Goal: Complete application form: Complete application form

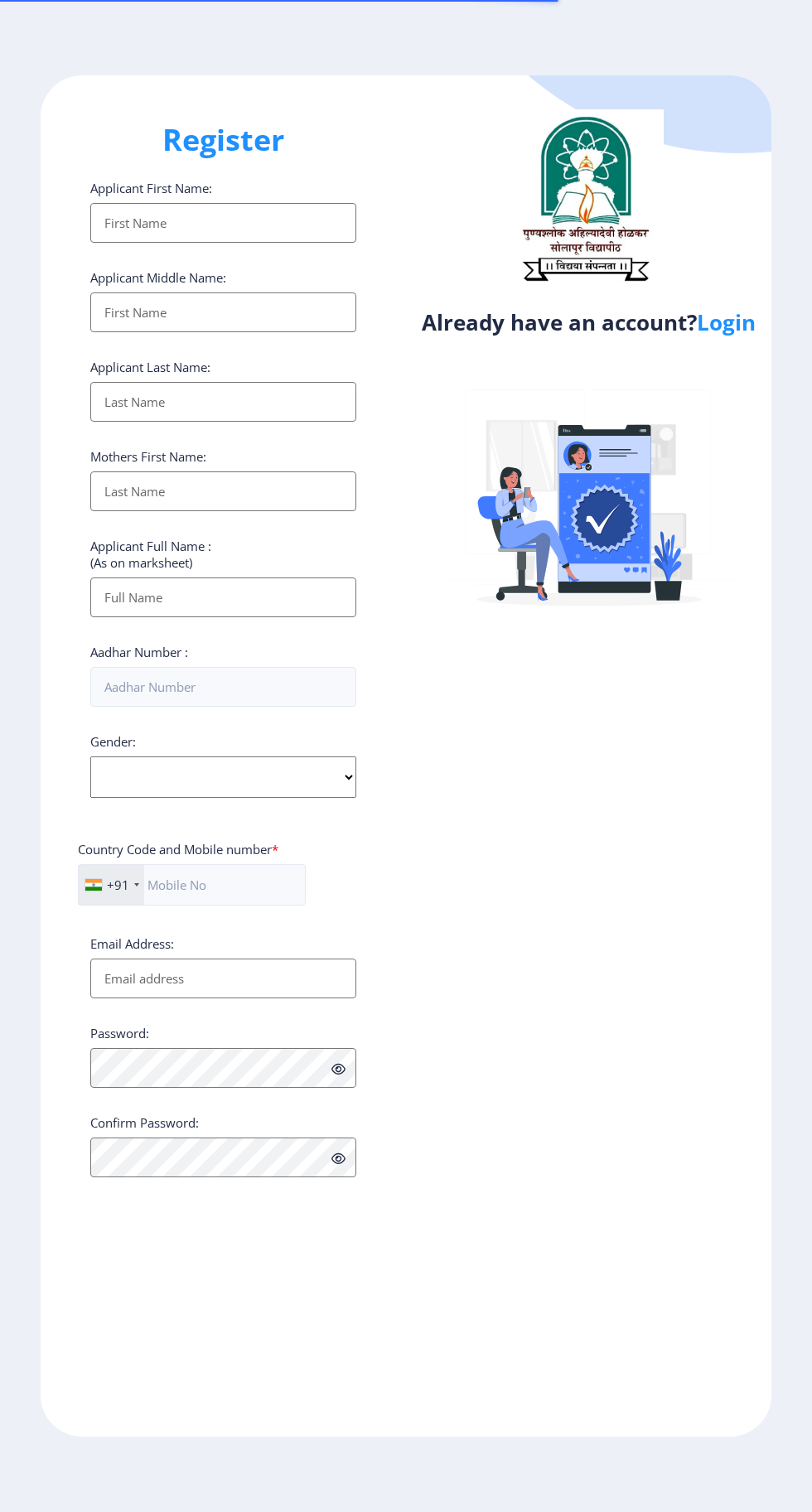
select select
click at [732, 337] on link "Login" at bounding box center [726, 323] width 59 height 30
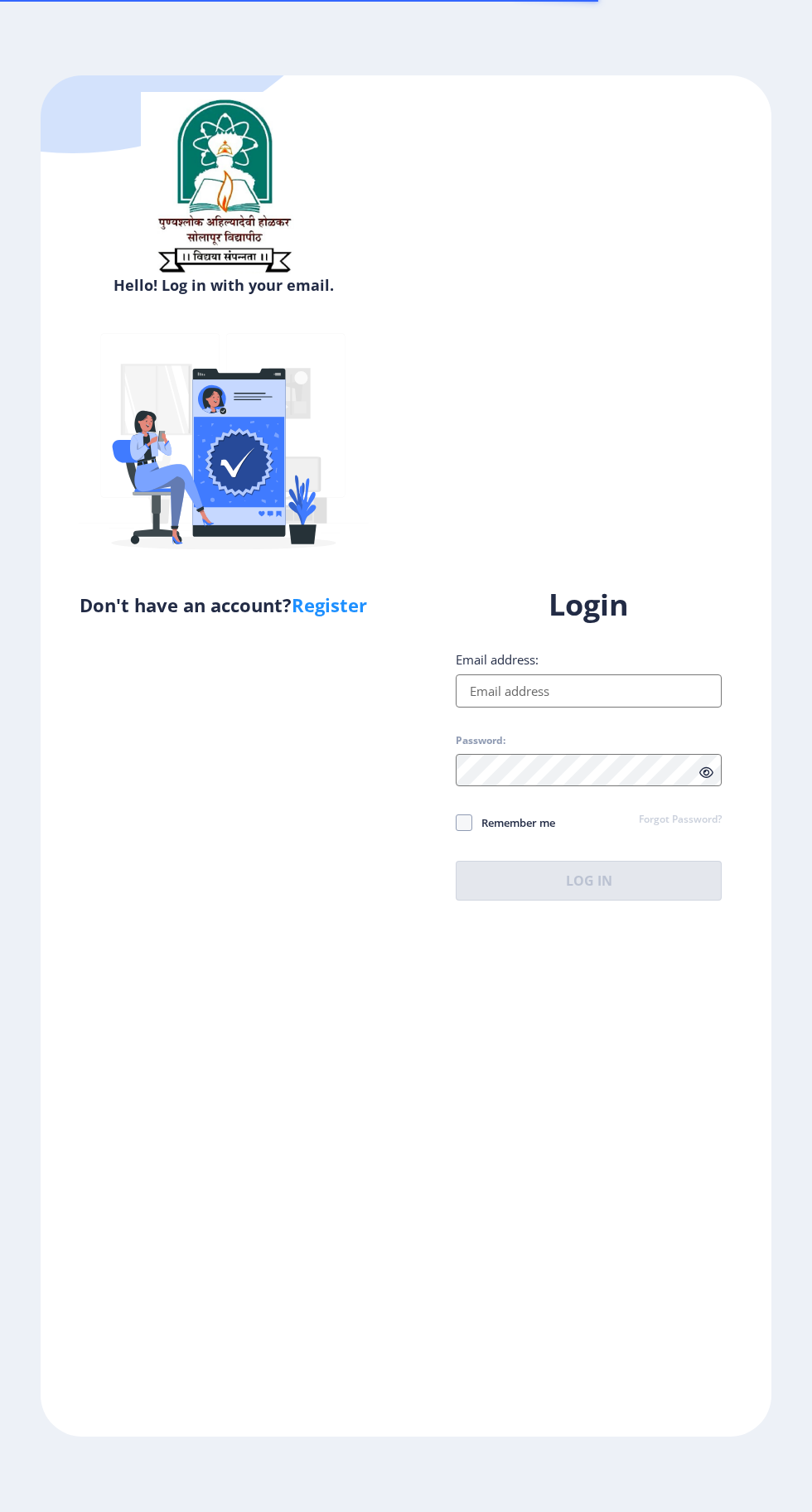
click at [582, 707] on input "Email address:" at bounding box center [588, 690] width 266 height 33
type input "[EMAIL_ADDRESS][DOMAIN_NAME]"
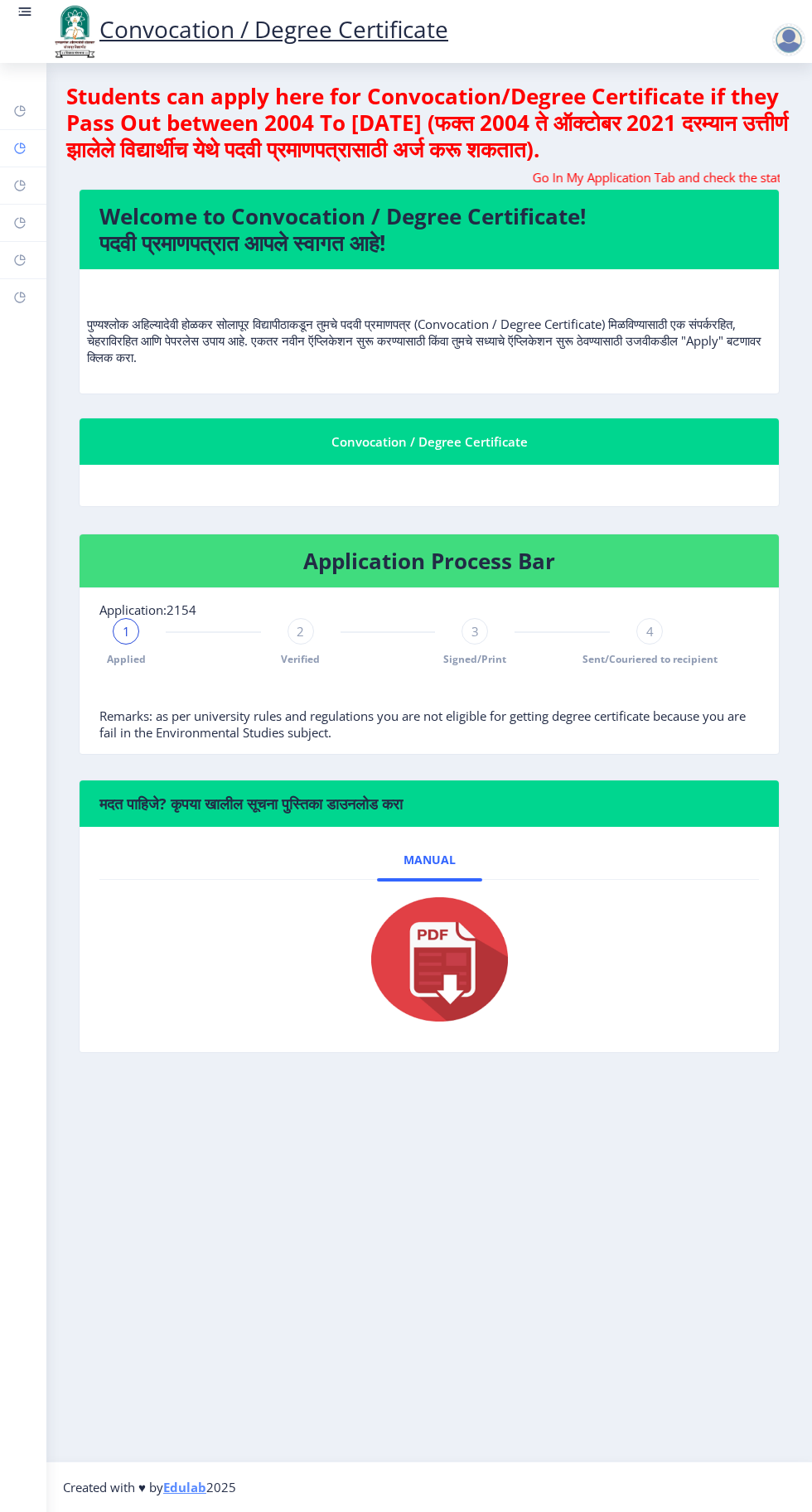
click at [20, 148] on rect at bounding box center [20, 148] width 13 height 13
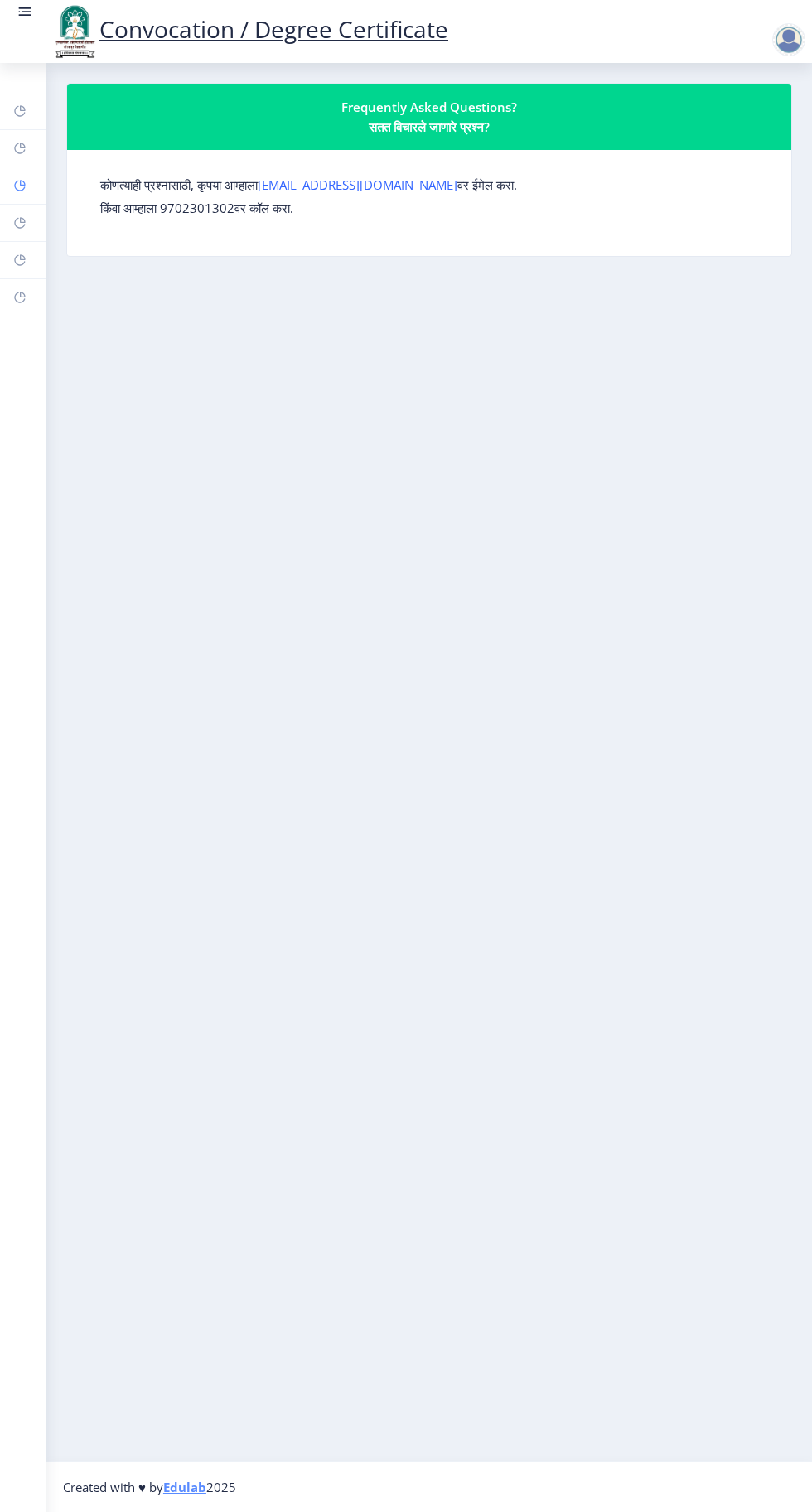
click at [25, 190] on rect at bounding box center [20, 185] width 13 height 13
select select
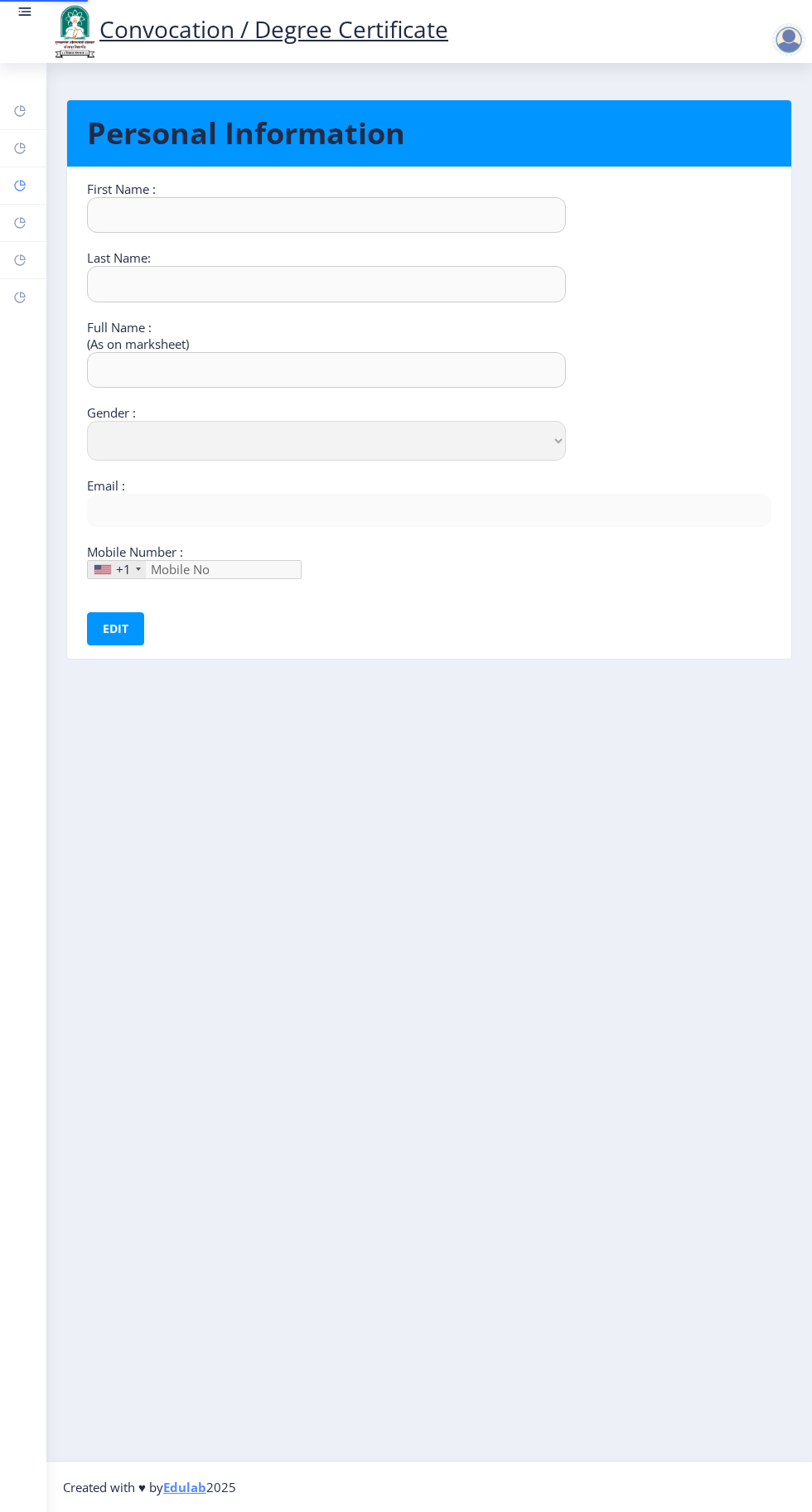
type input "Sandhyrani"
type input "Yalgonda"
type input "[PERSON_NAME]"
select select "[DEMOGRAPHIC_DATA]"
type input "[EMAIL_ADDRESS][DOMAIN_NAME]"
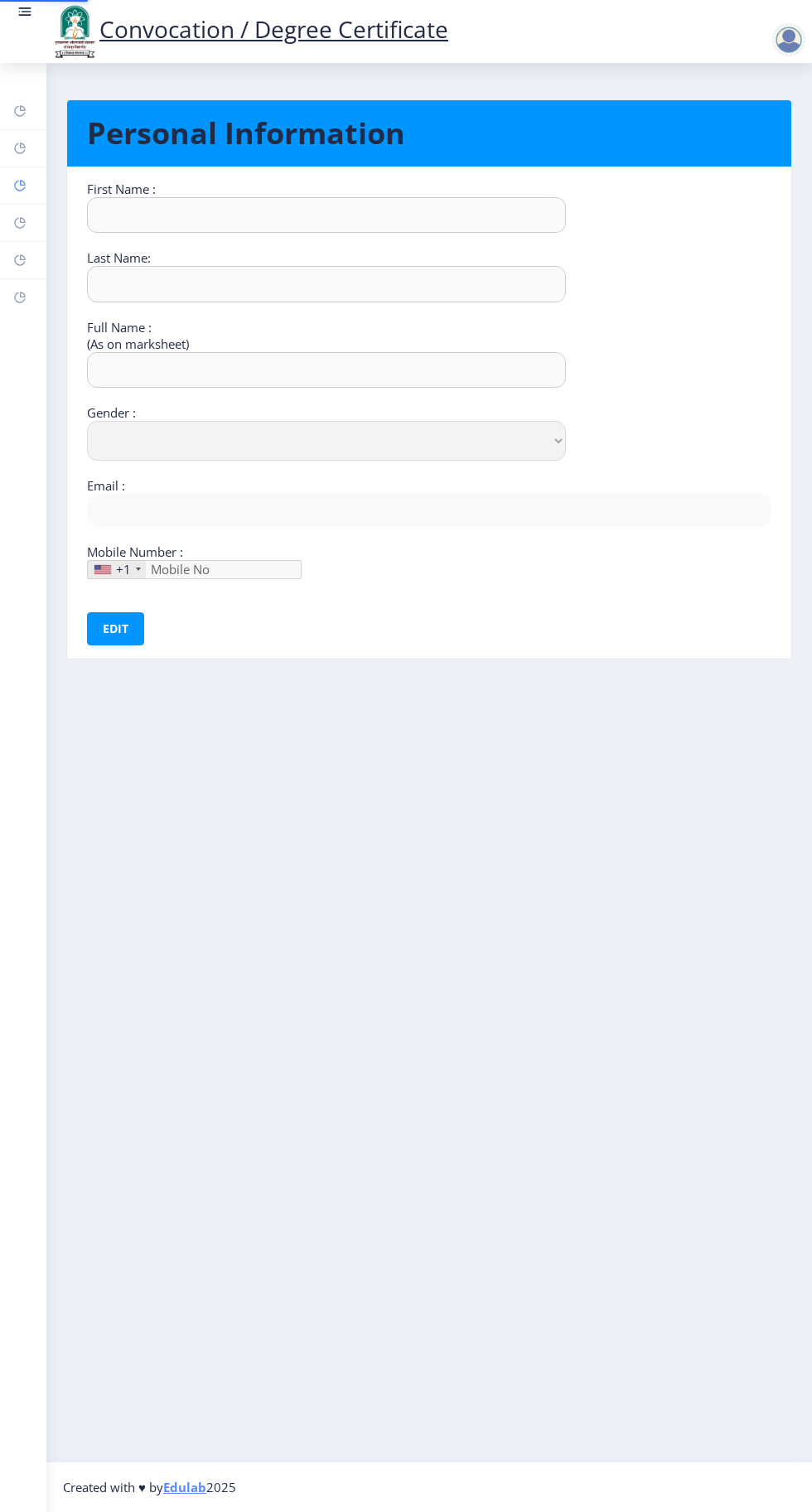
type input "9049773177"
click at [15, 228] on icon at bounding box center [20, 223] width 13 height 17
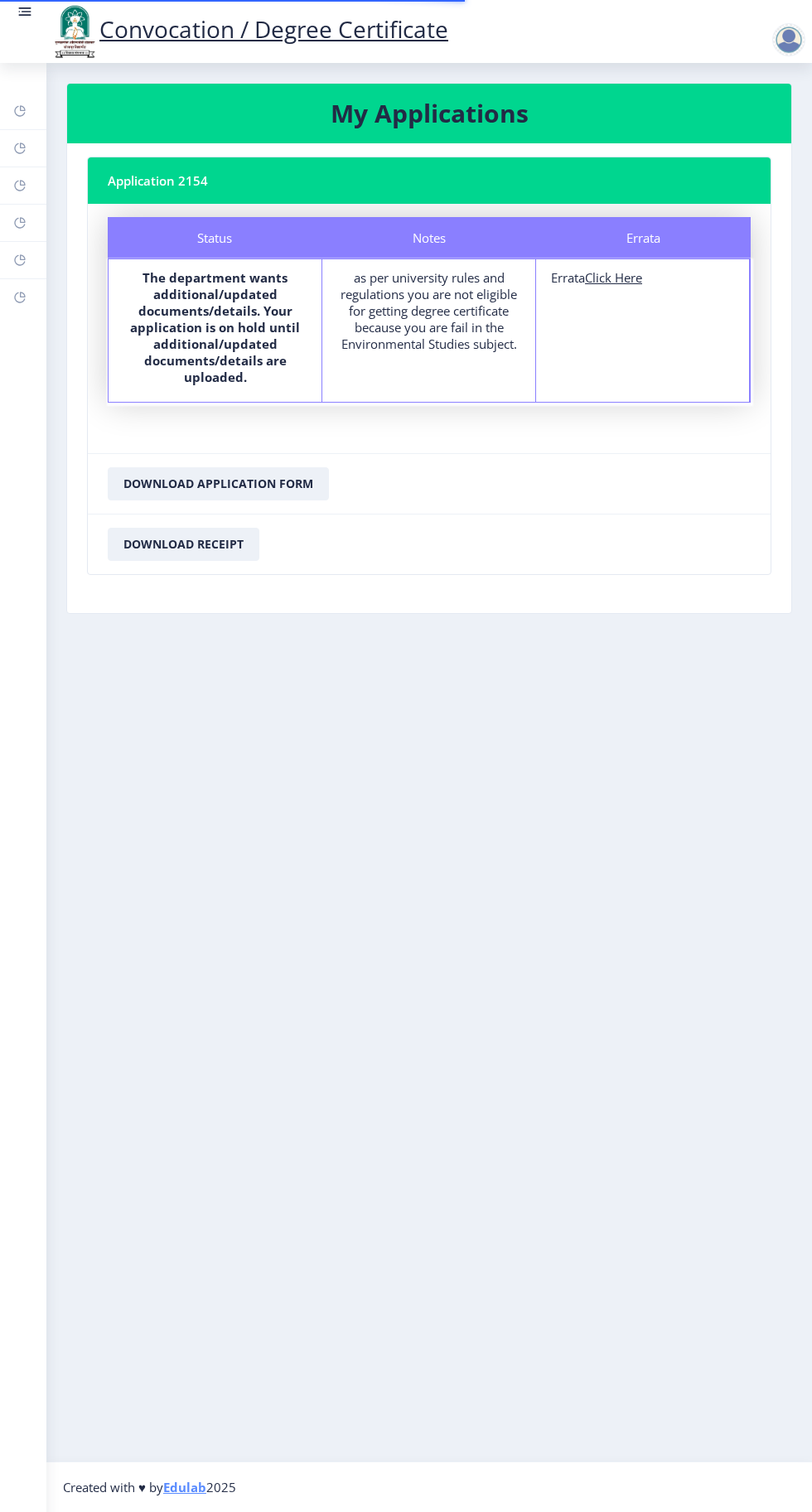
click at [629, 283] on u "Click Here" at bounding box center [613, 278] width 57 height 17
select select
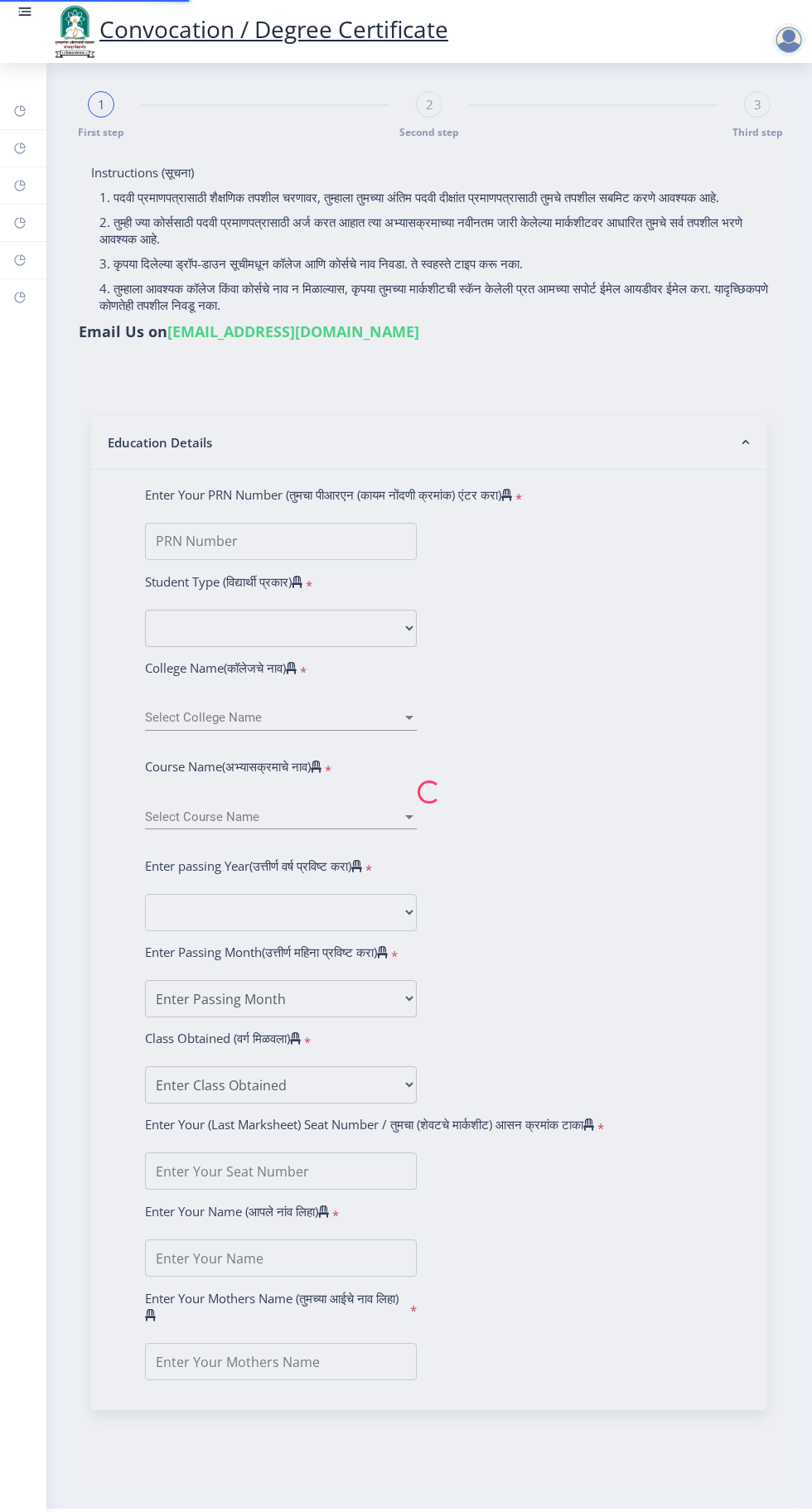
type input "[PERSON_NAME]"
type input "2015032500073893"
select select "Regular"
select select "2018"
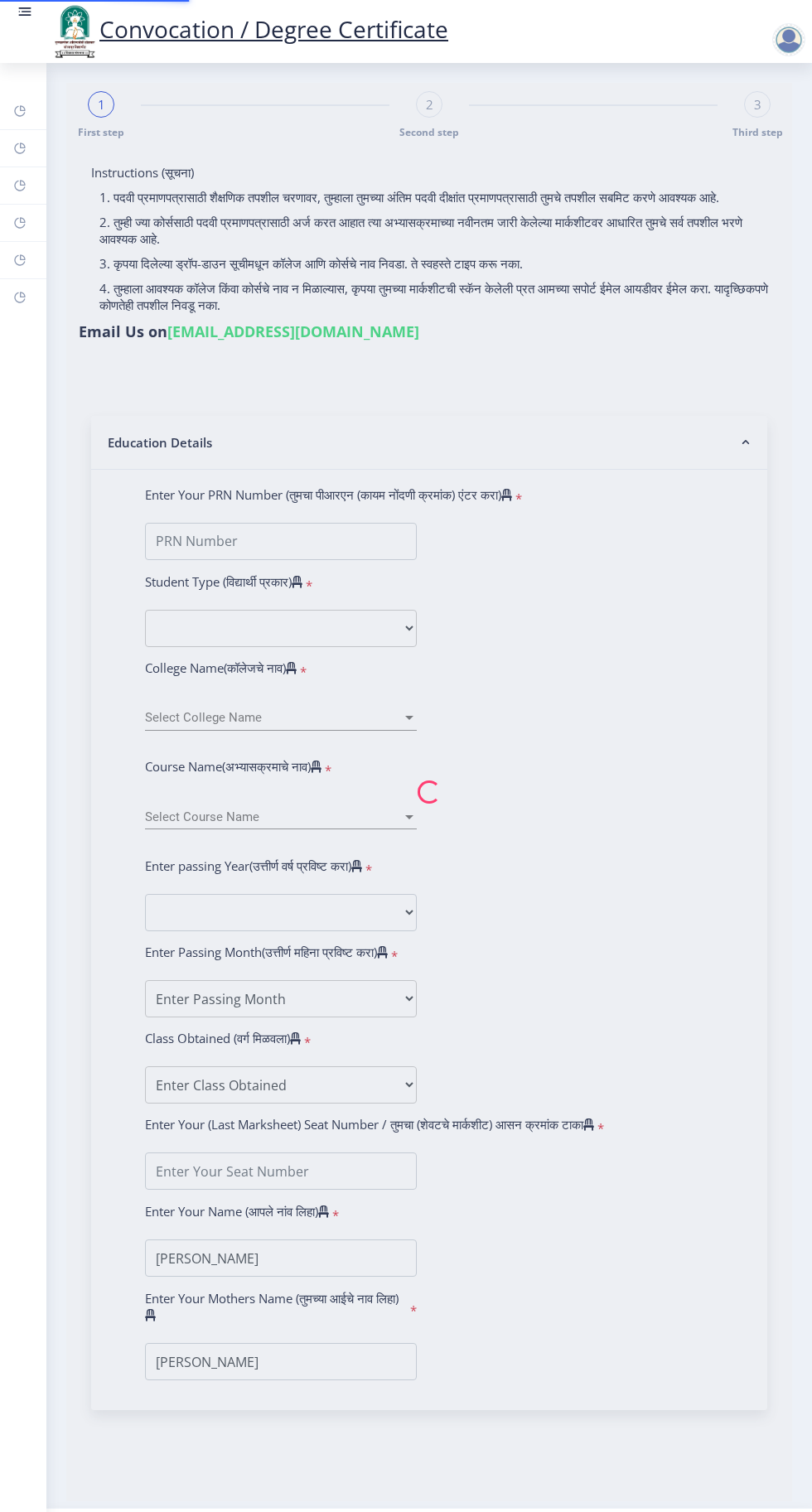
select select "April"
select select "Grade A"
type input "185213"
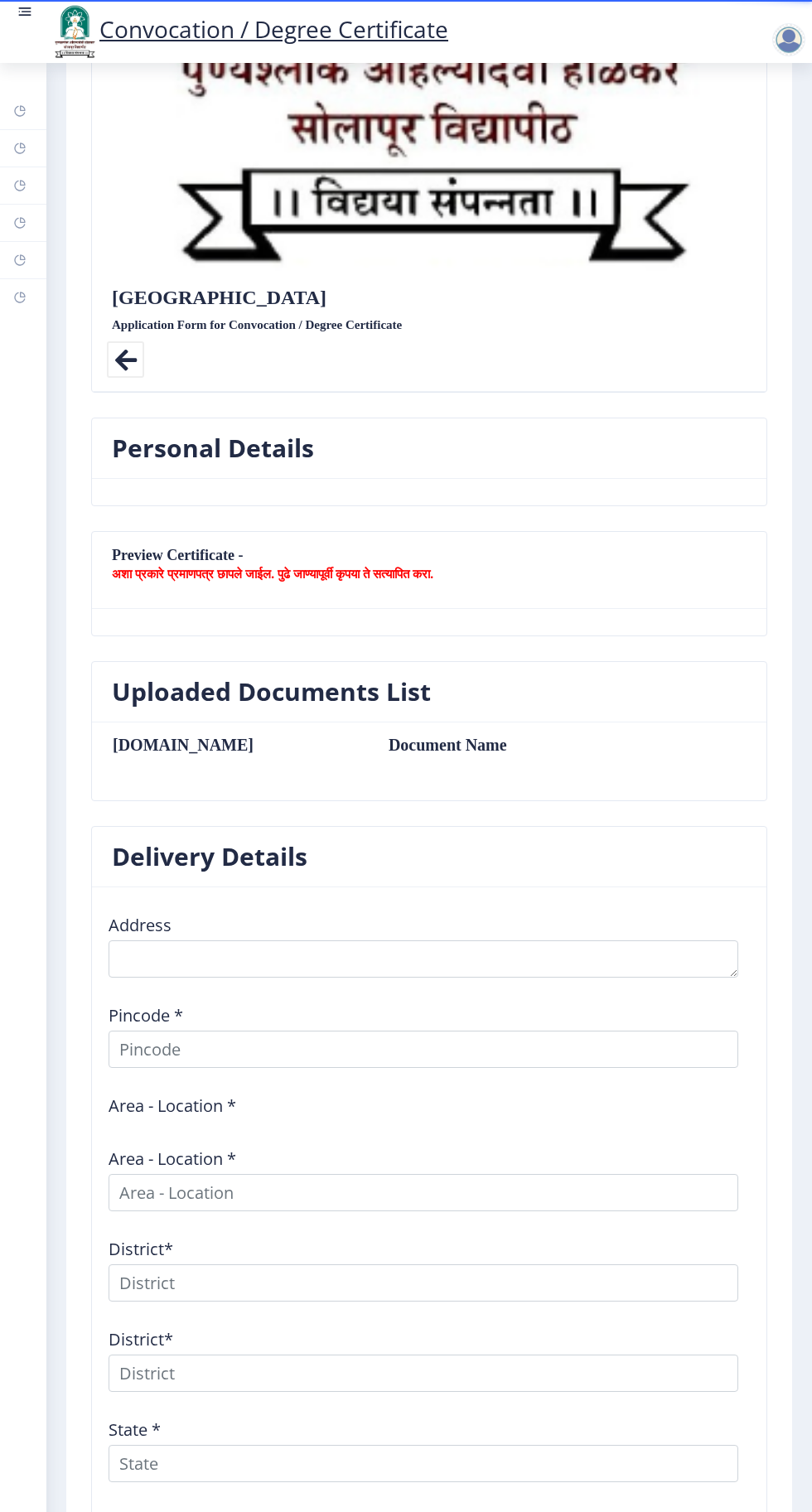
scroll to position [756, 0]
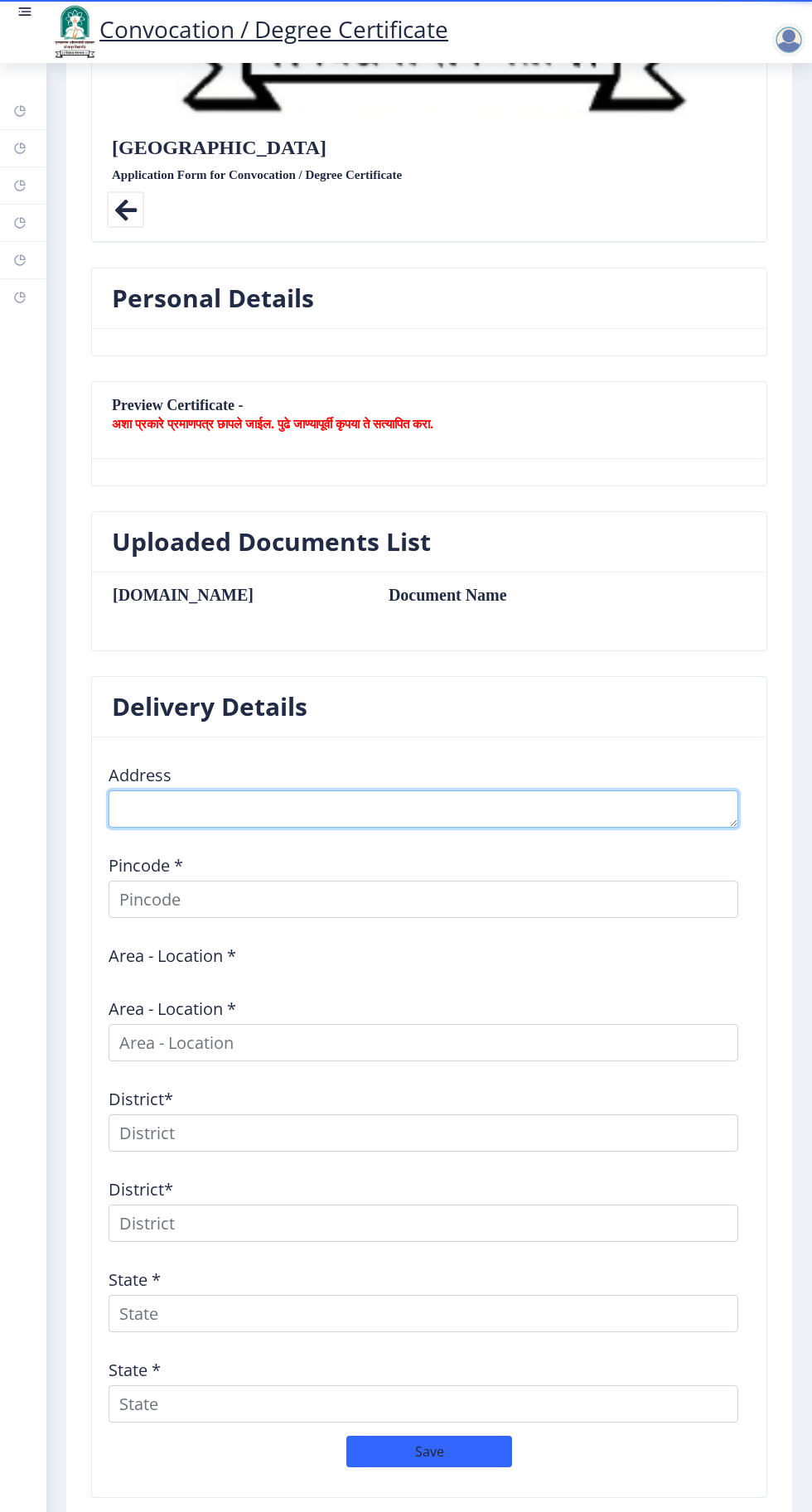
click at [544, 802] on textarea at bounding box center [423, 809] width 630 height 37
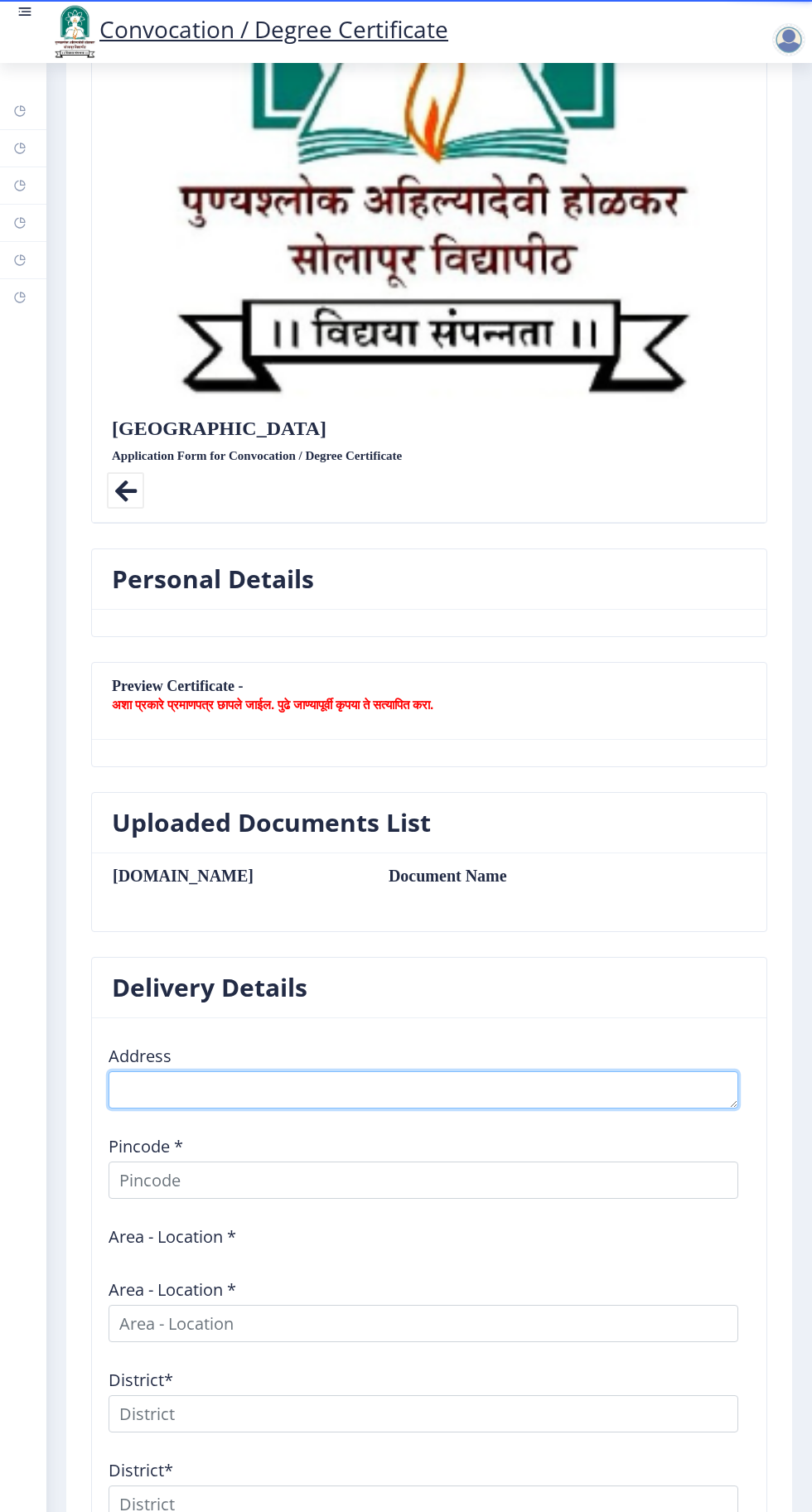
scroll to position [466, 0]
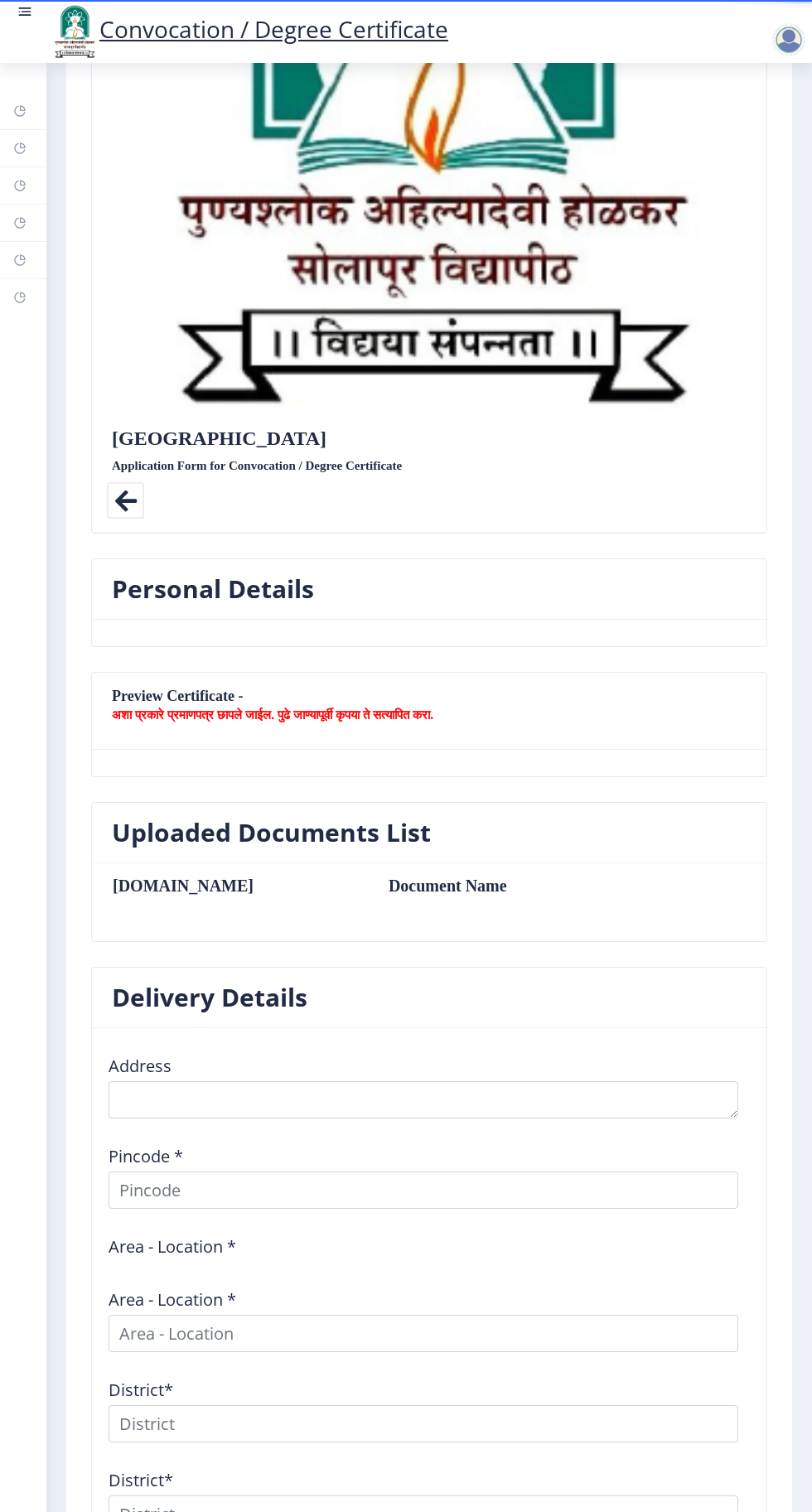
click at [243, 698] on nb-card-header "Preview Certificate - अशा प्रकारे प्रमाणपत्र छापले जाईल. पुढे जाण्यापूर्वी कृपय…" at bounding box center [428, 711] width 674 height 77
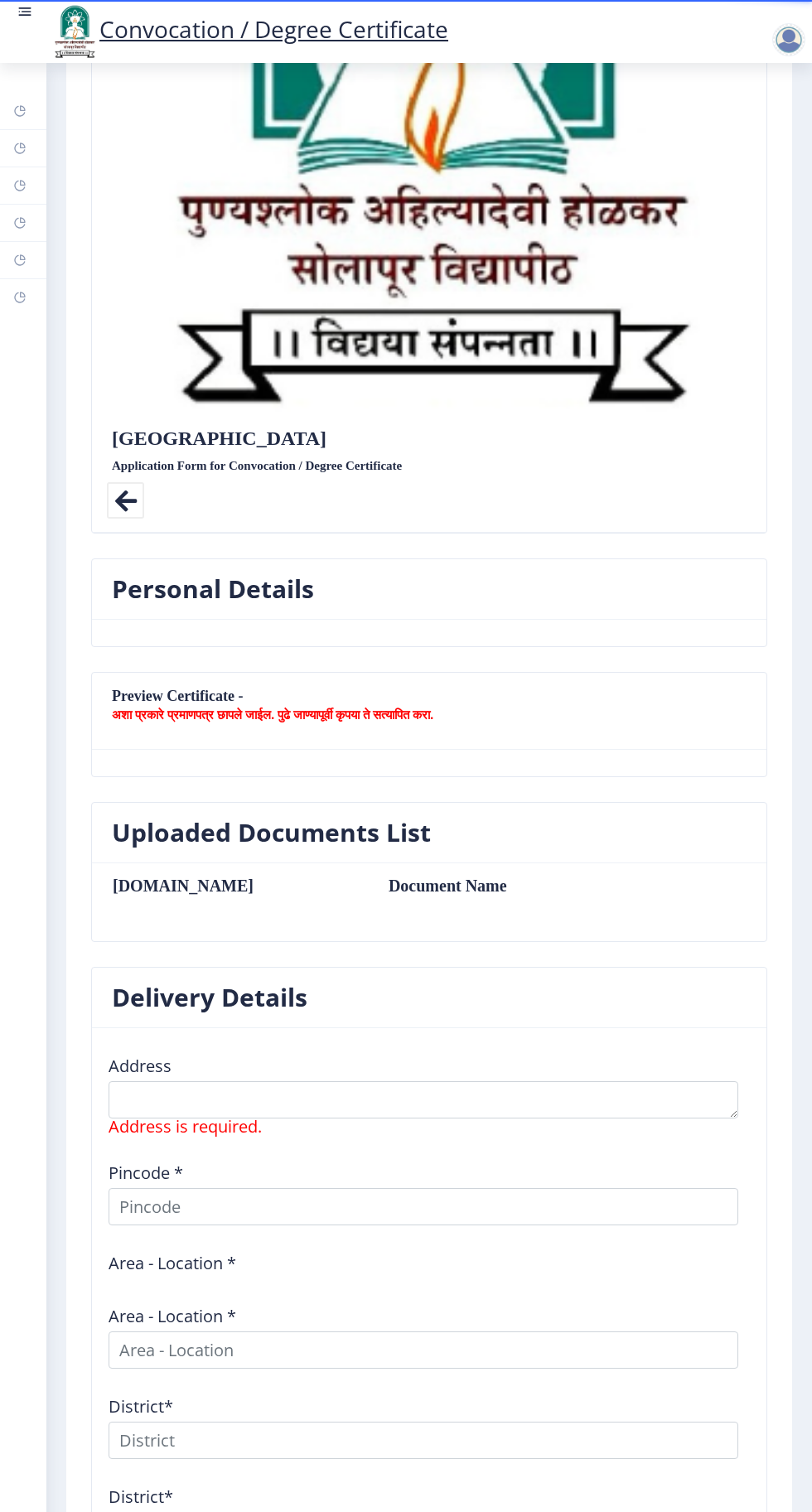
click at [350, 723] on nb-card-header "Preview Certificate - अशा प्रकारे प्रमाणपत्र छापले जाईल. पुढे जाण्यापूर्वी कृपय…" at bounding box center [428, 711] width 674 height 77
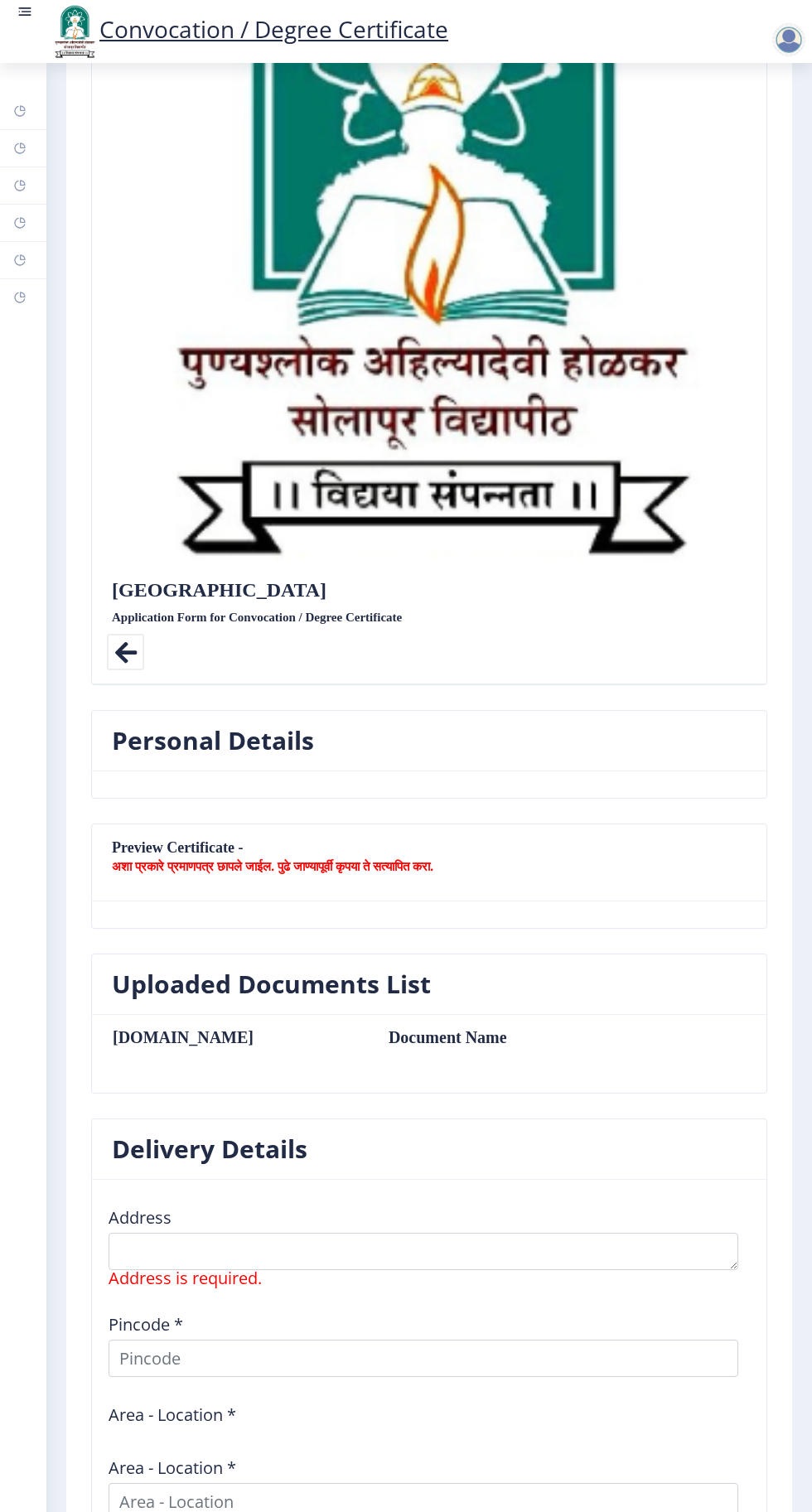
scroll to position [0, 0]
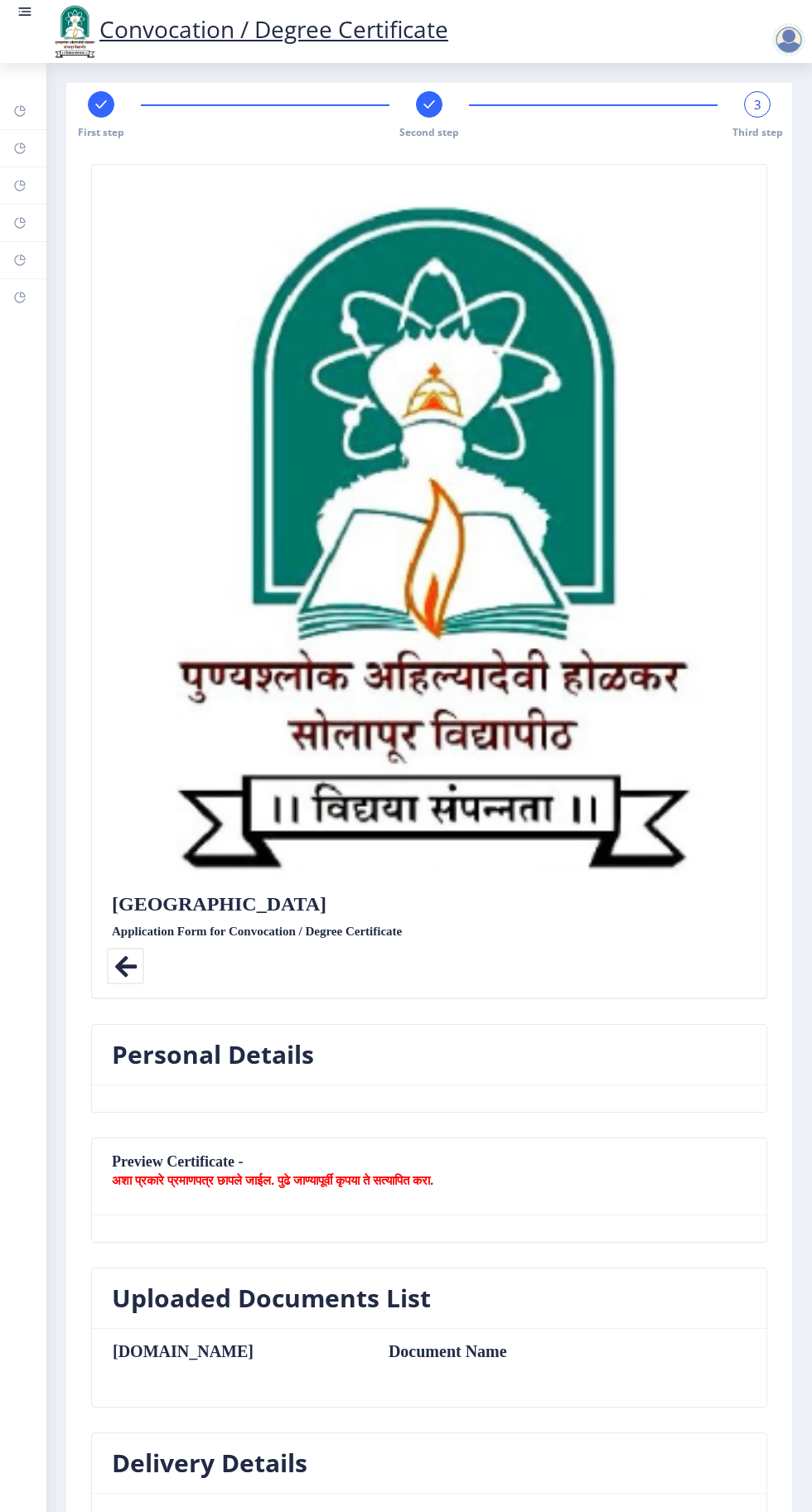
click at [773, 51] on div at bounding box center [792, 39] width 40 height 33
click at [748, 127] on span "Log out" at bounding box center [746, 129] width 106 height 20
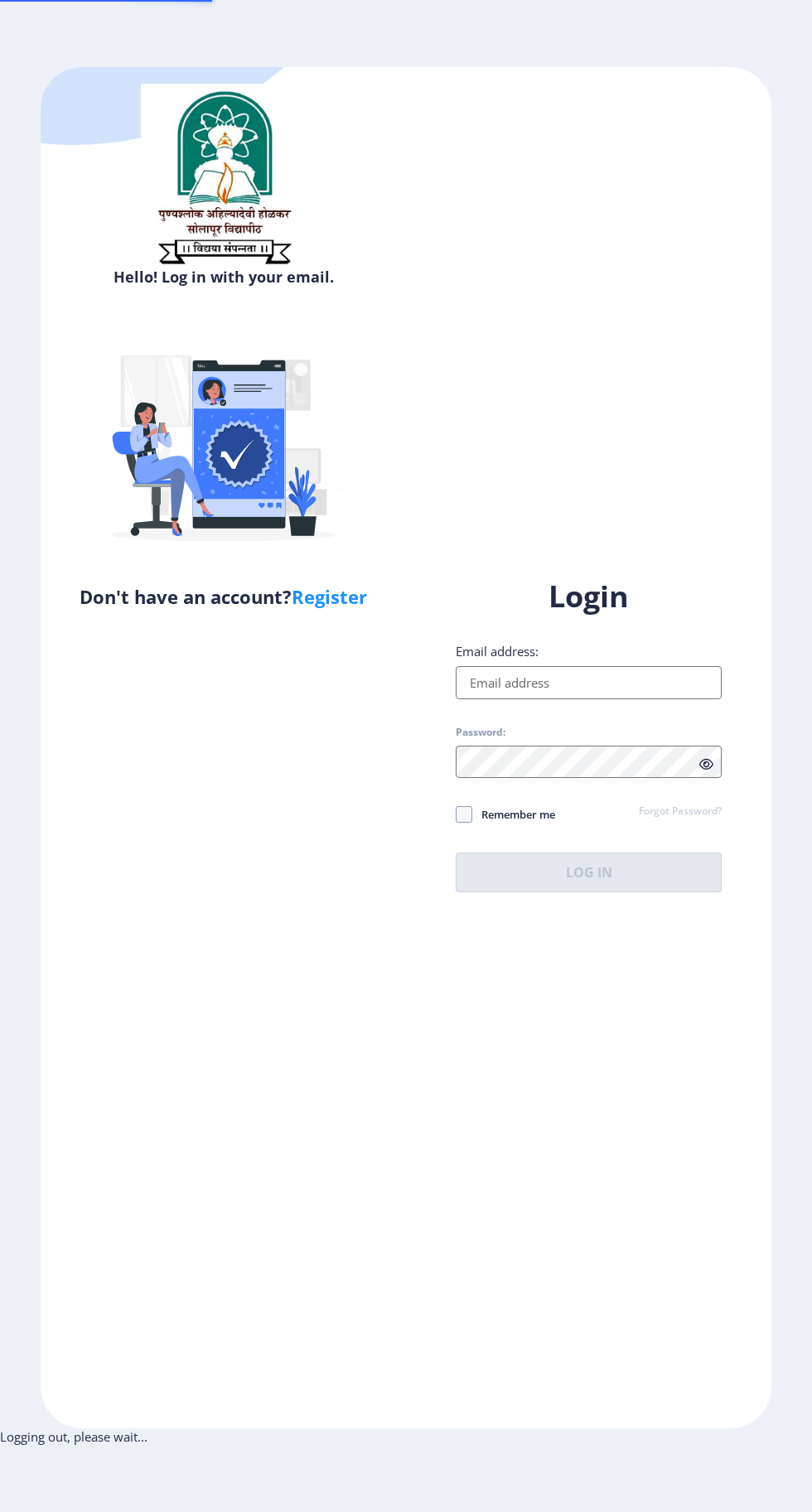
click at [561, 699] on input "Email address:" at bounding box center [588, 682] width 266 height 33
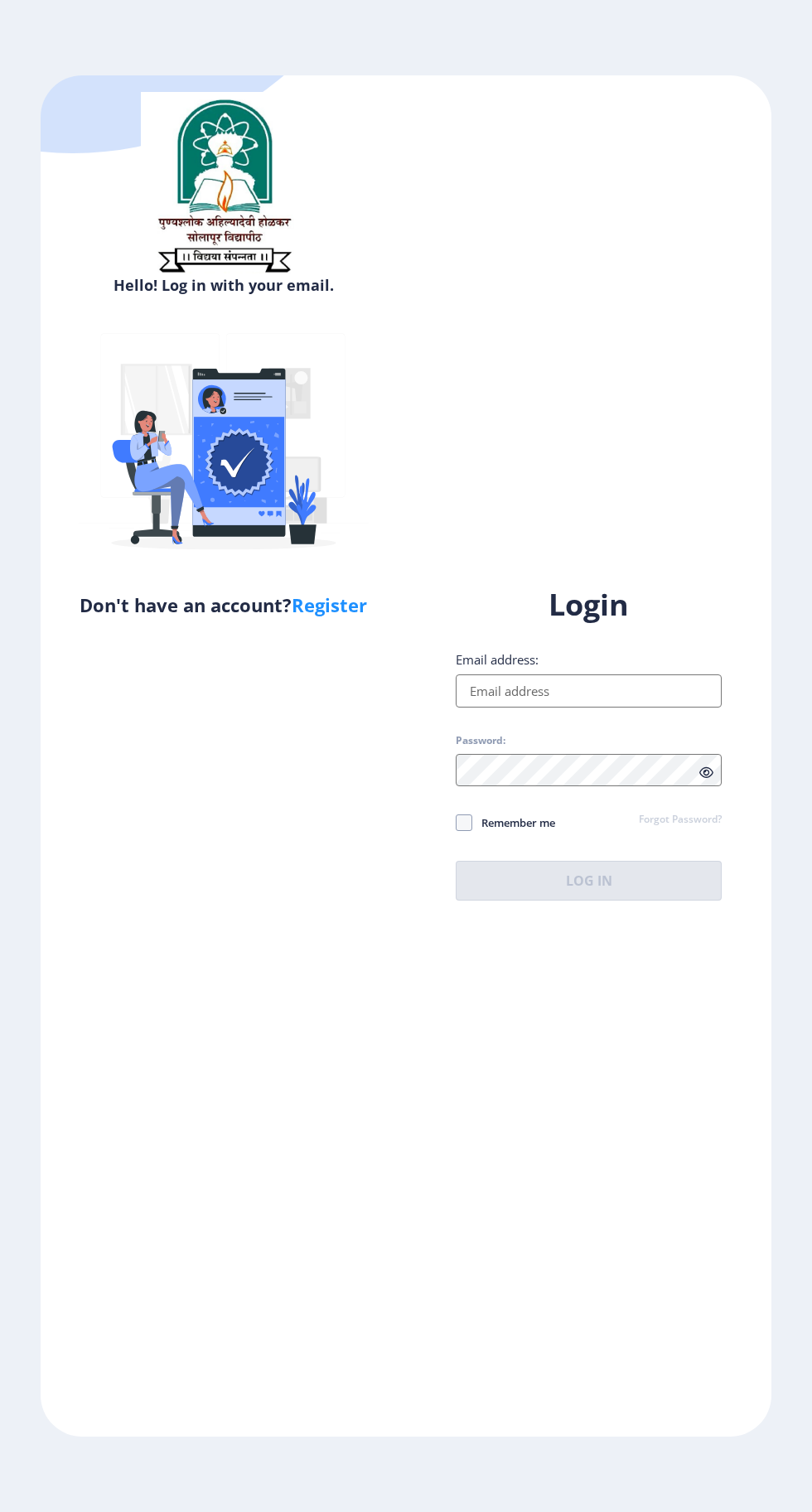
click at [572, 707] on input "Email address:" at bounding box center [588, 690] width 266 height 33
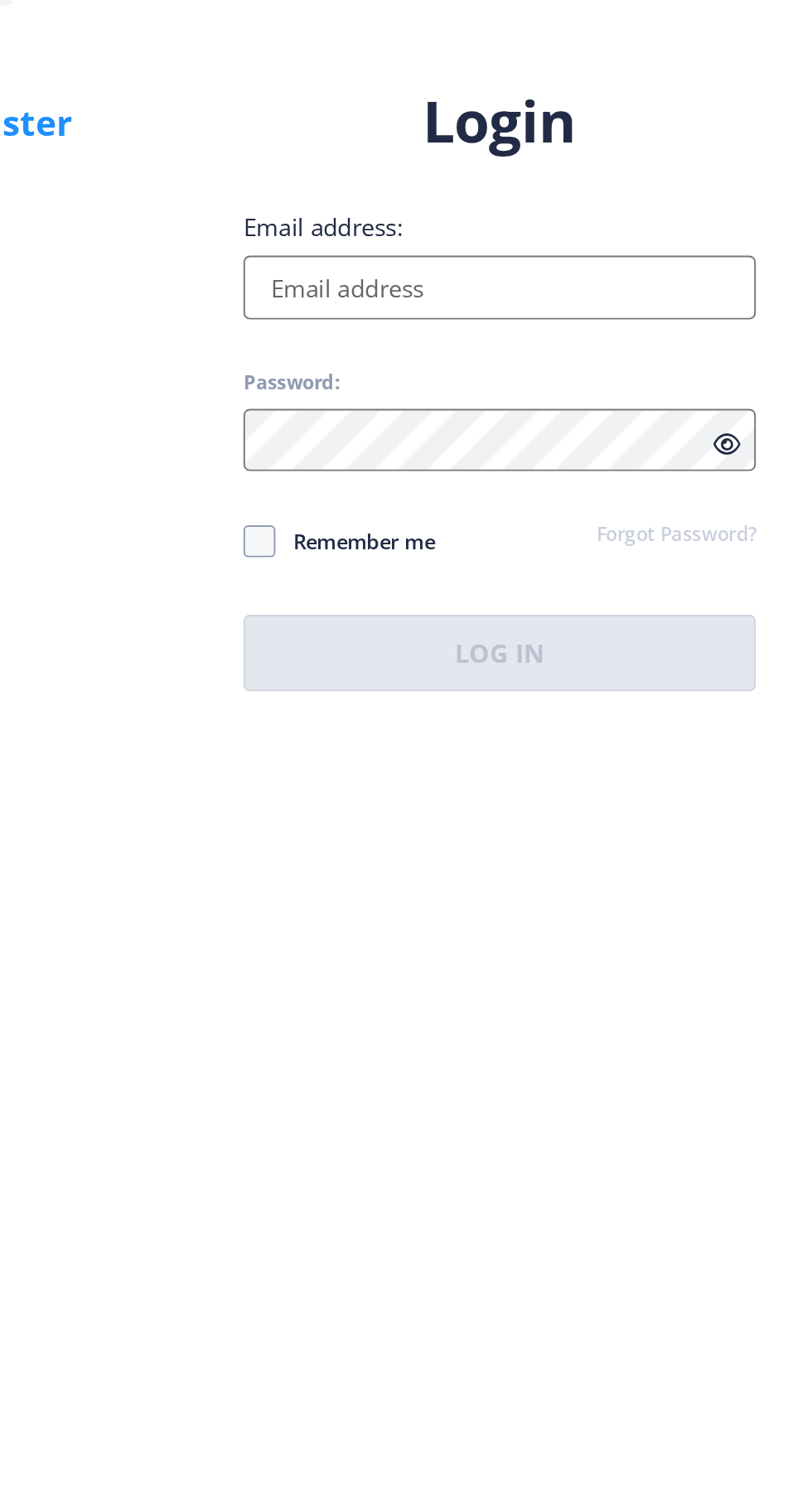
type input "[EMAIL_ADDRESS][DOMAIN_NAME]"
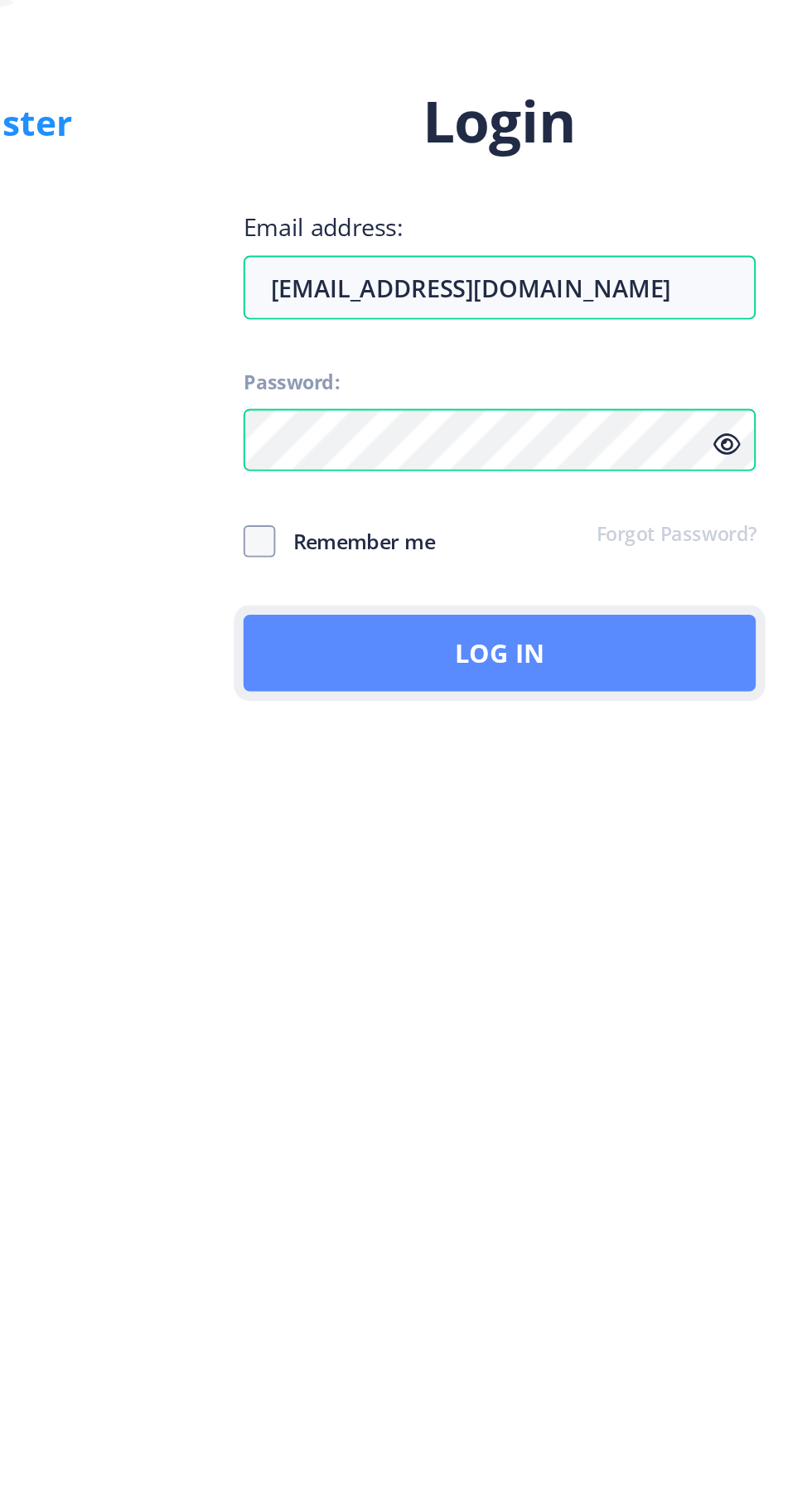
click at [616, 900] on button "Log In" at bounding box center [588, 880] width 266 height 40
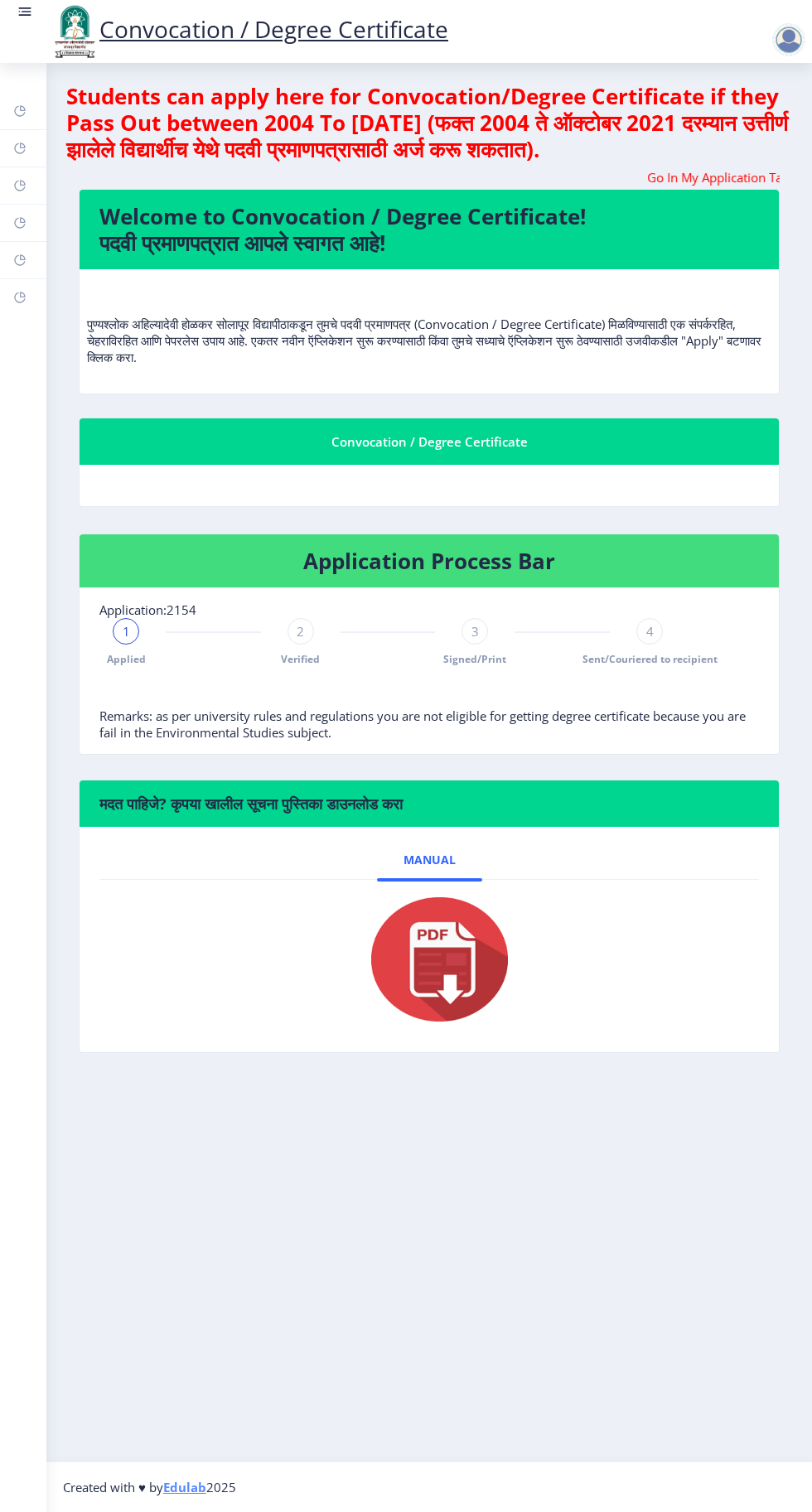
click at [295, 630] on div "2" at bounding box center [300, 631] width 26 height 26
click at [20, 185] on rect at bounding box center [20, 185] width 13 height 13
select select
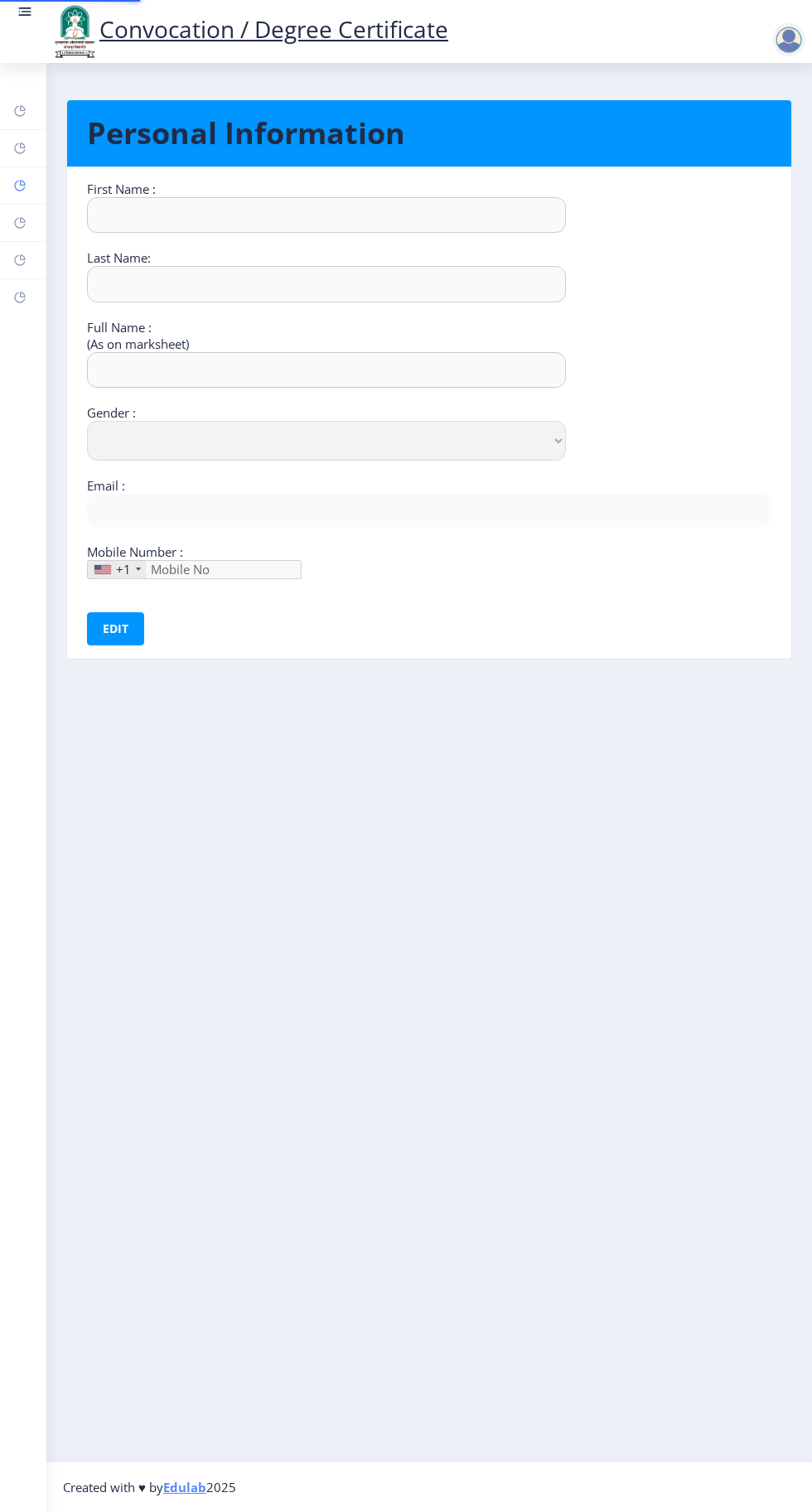
type input "Sandhyrani"
type input "Yalgonda"
type input "[PERSON_NAME]"
select select "[DEMOGRAPHIC_DATA]"
type input "[EMAIL_ADDRESS][DOMAIN_NAME]"
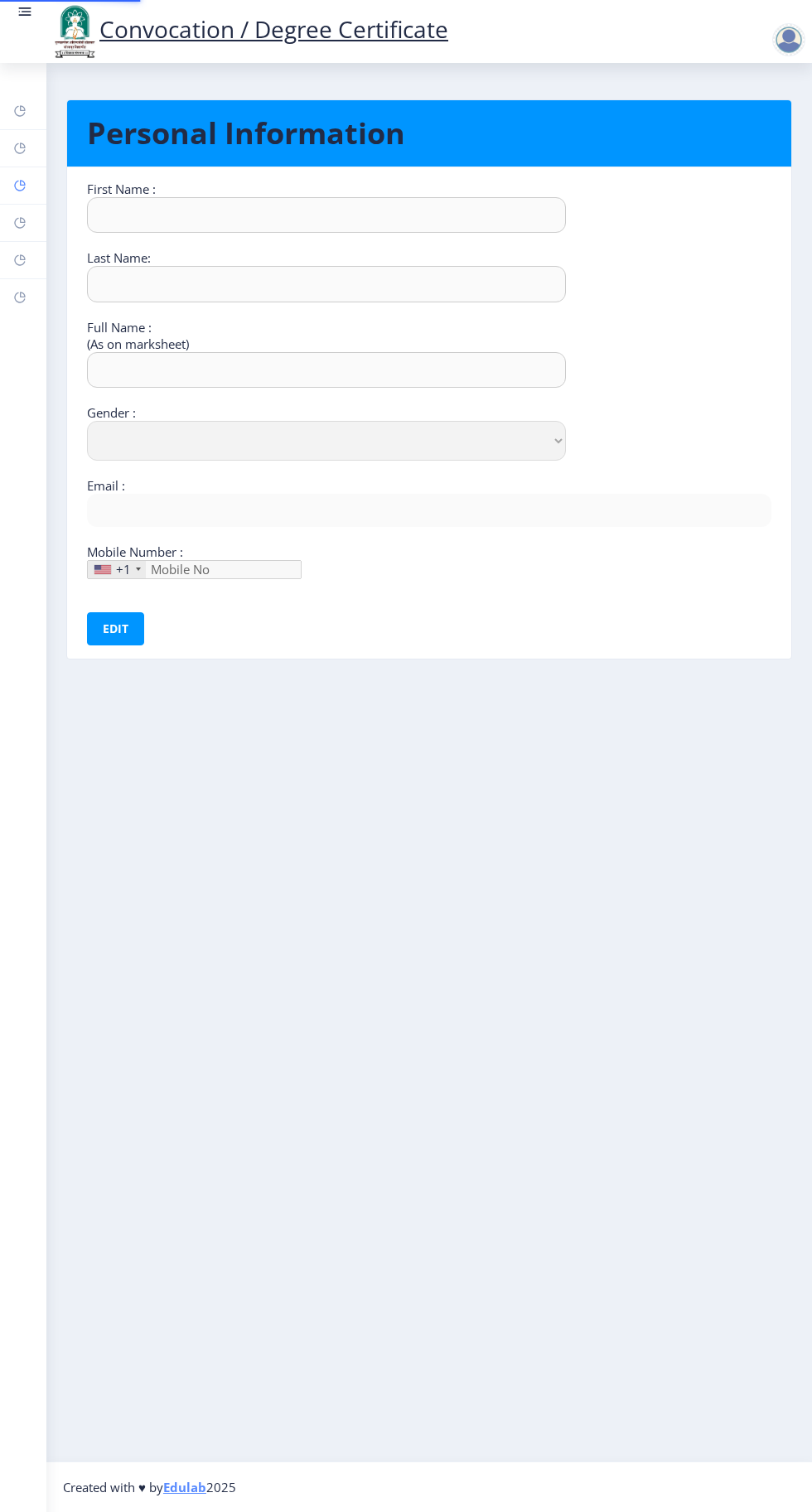
type input "9049773177"
click at [22, 225] on rect at bounding box center [20, 223] width 13 height 13
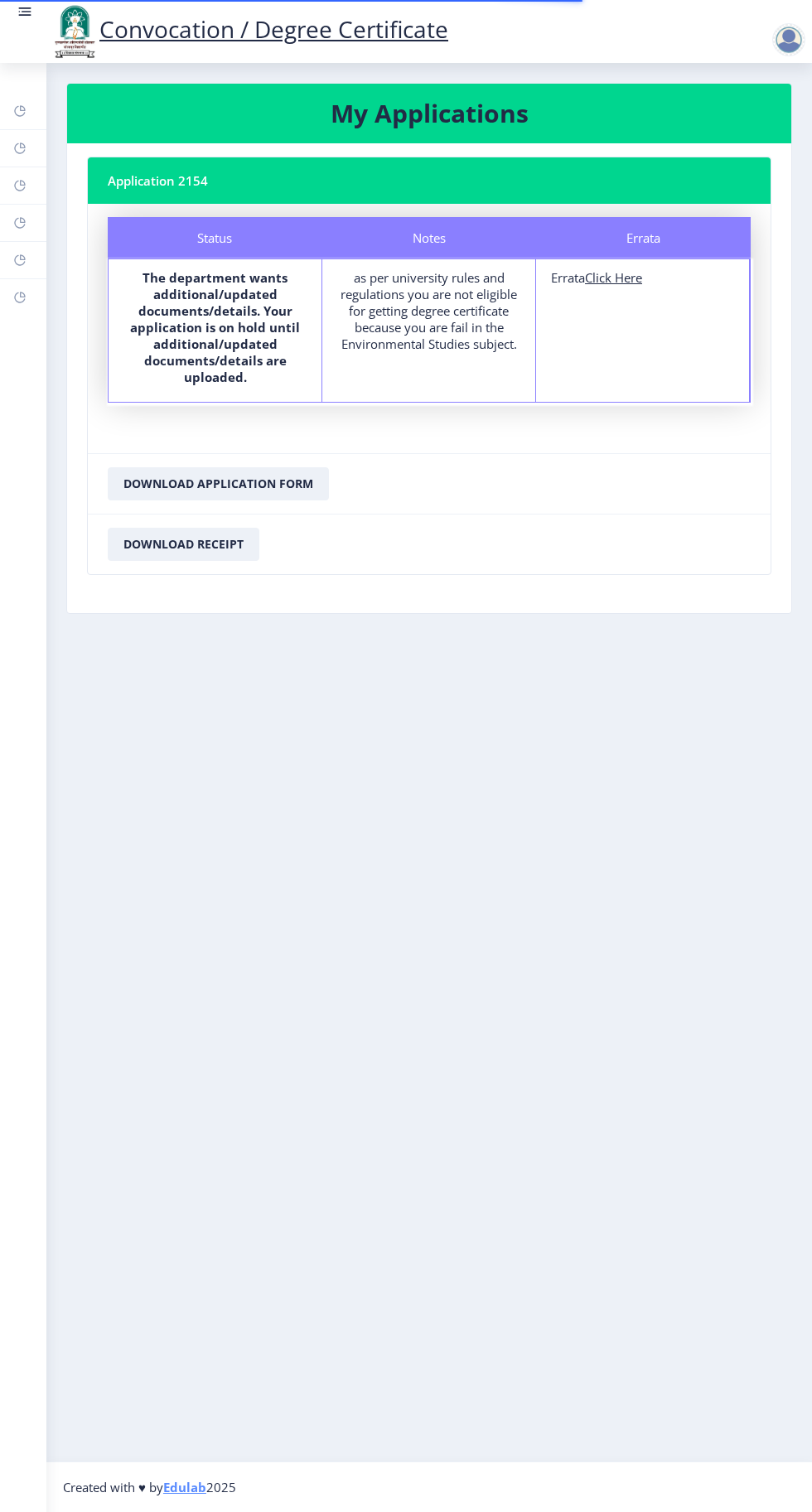
click at [628, 278] on u "Click Here" at bounding box center [613, 278] width 57 height 17
select select
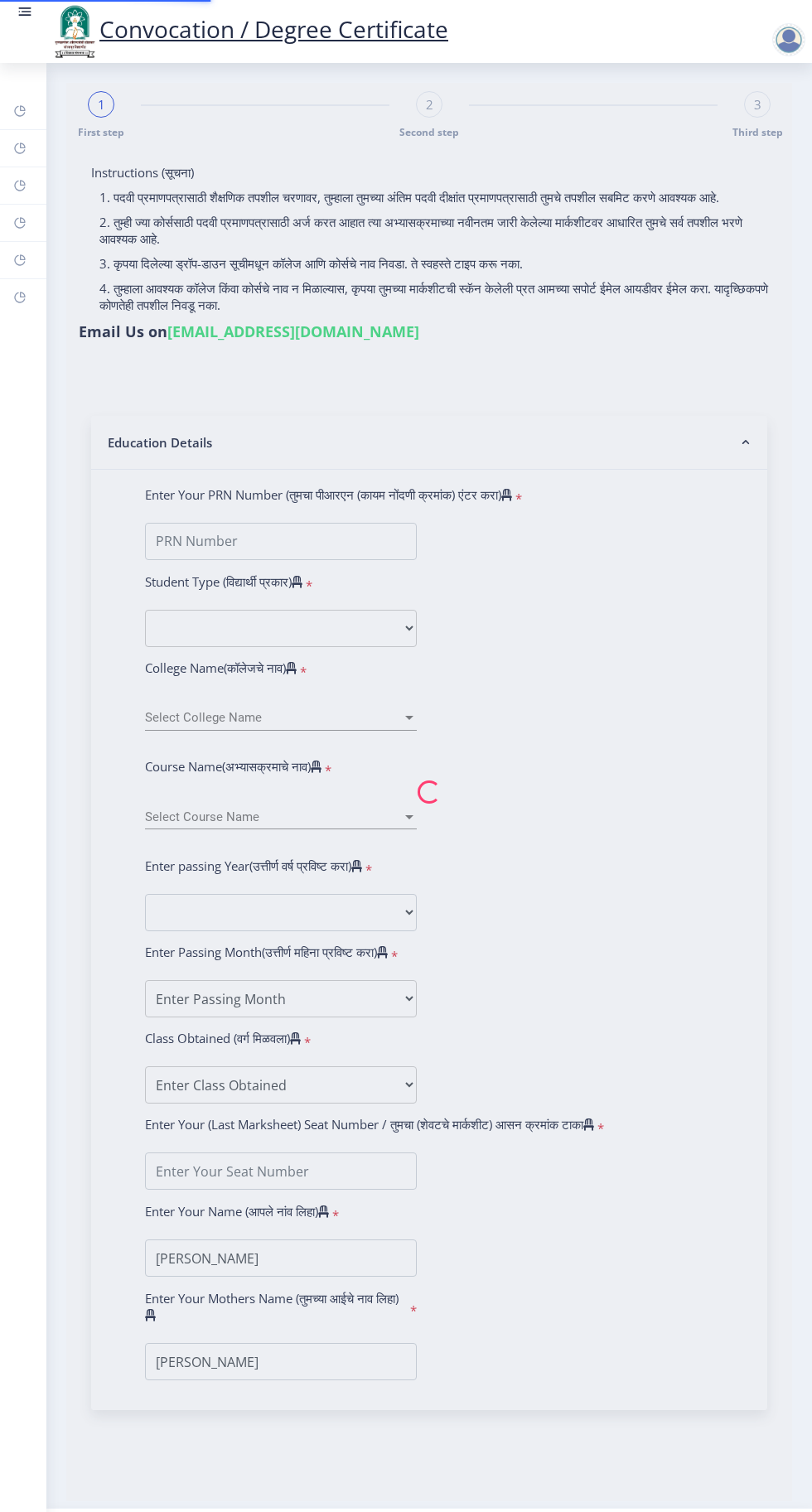
type input "2015032500073893"
select select "Regular"
select select "2018"
select select "April"
select select "Grade A"
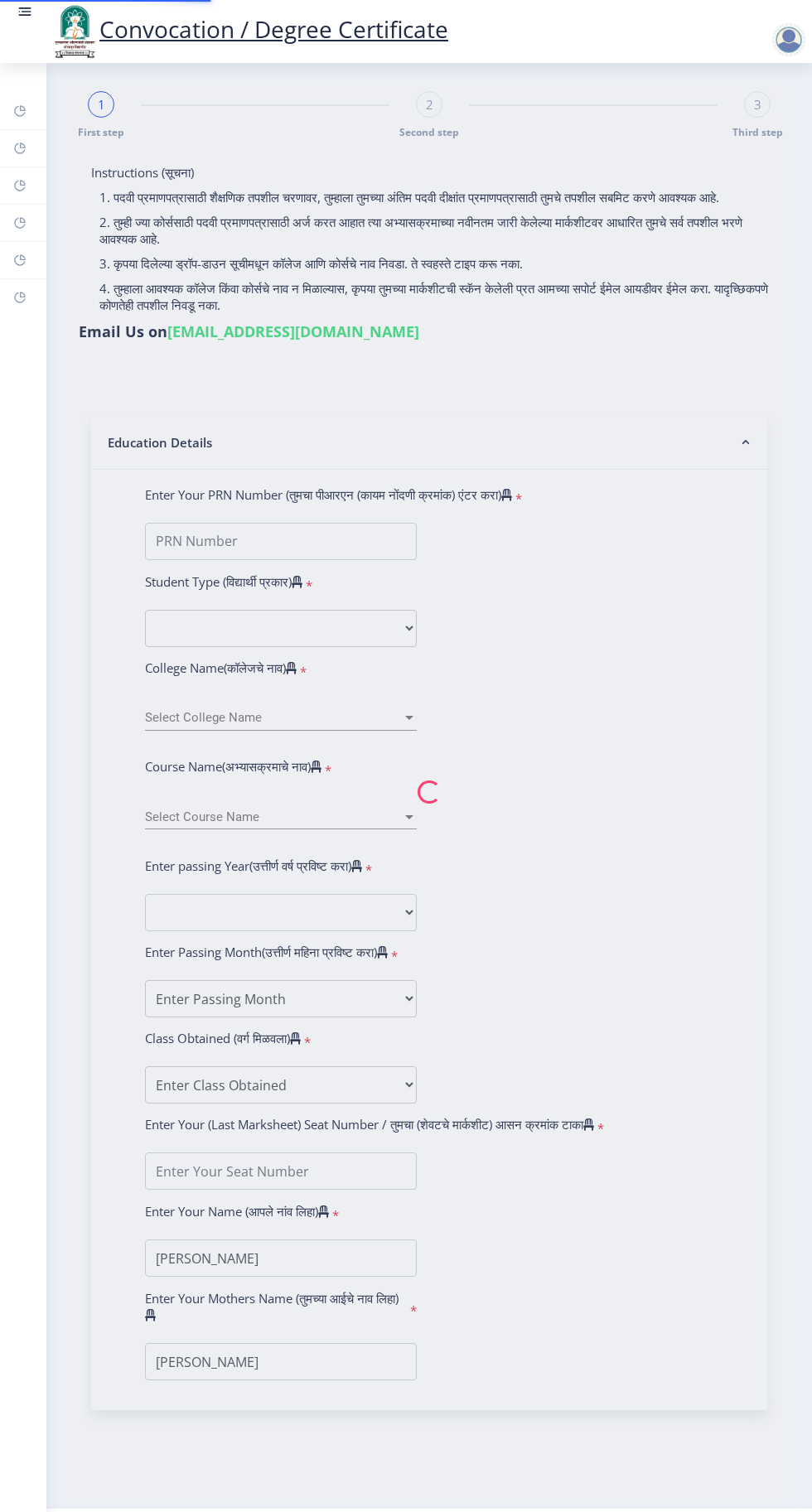
type input "185213"
select select "English"
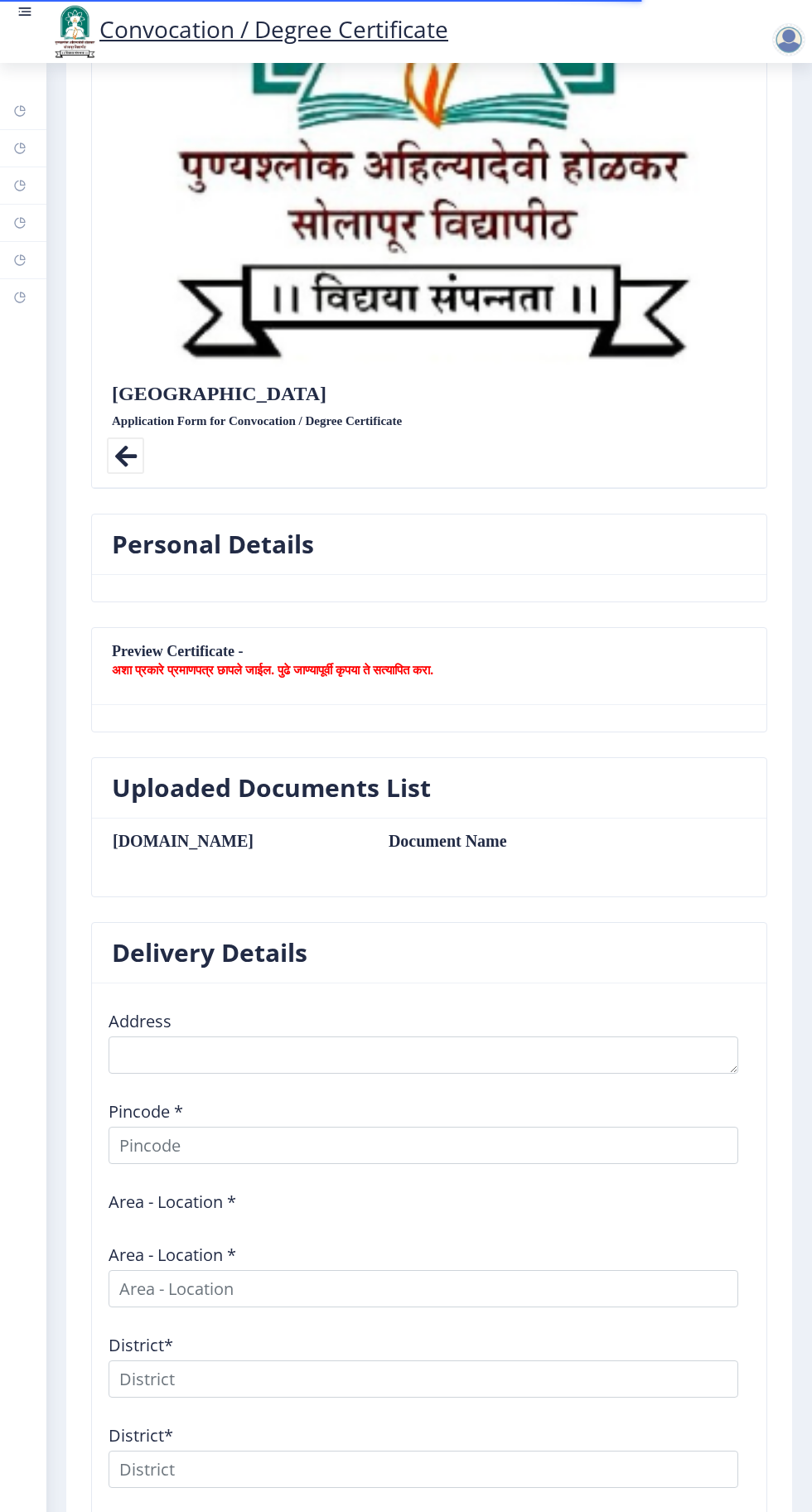
scroll to position [533, 0]
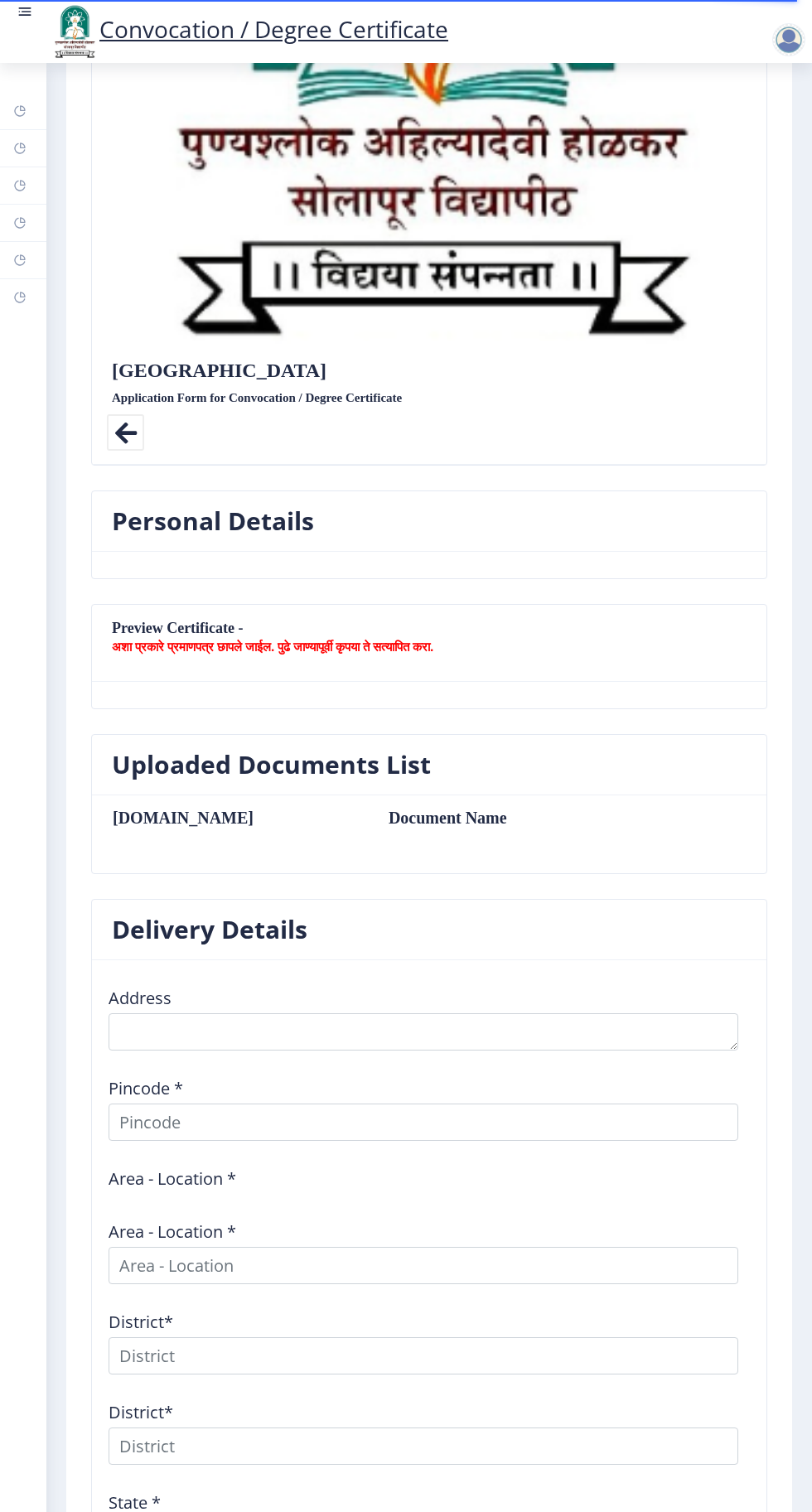
click at [355, 643] on b "अशा प्रकारे प्रमाणपत्र छापले जाईल. पुढे जाण्यापूर्वी कृपया ते सत्यापित करा." at bounding box center [273, 646] width 322 height 17
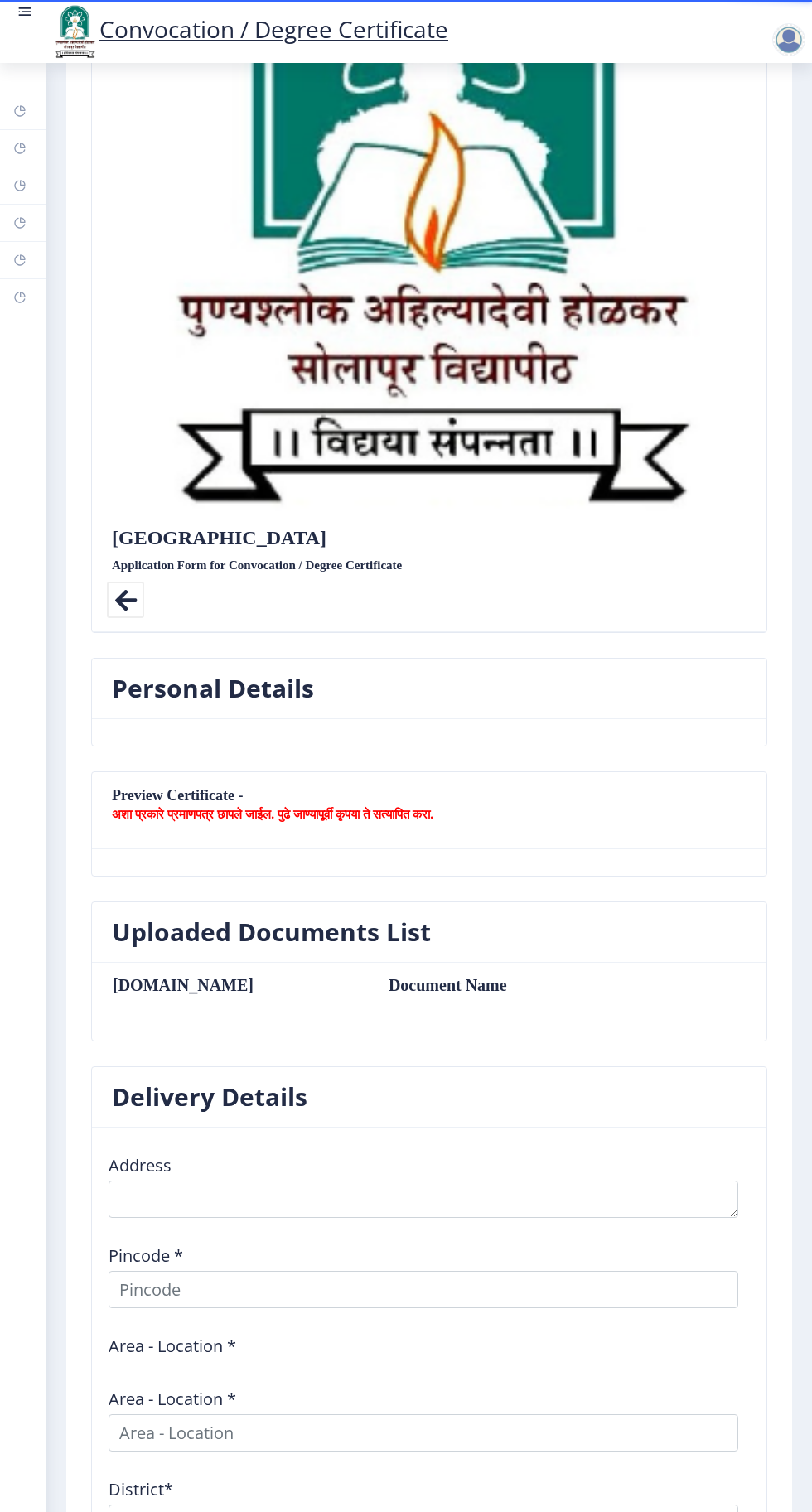
scroll to position [0, 0]
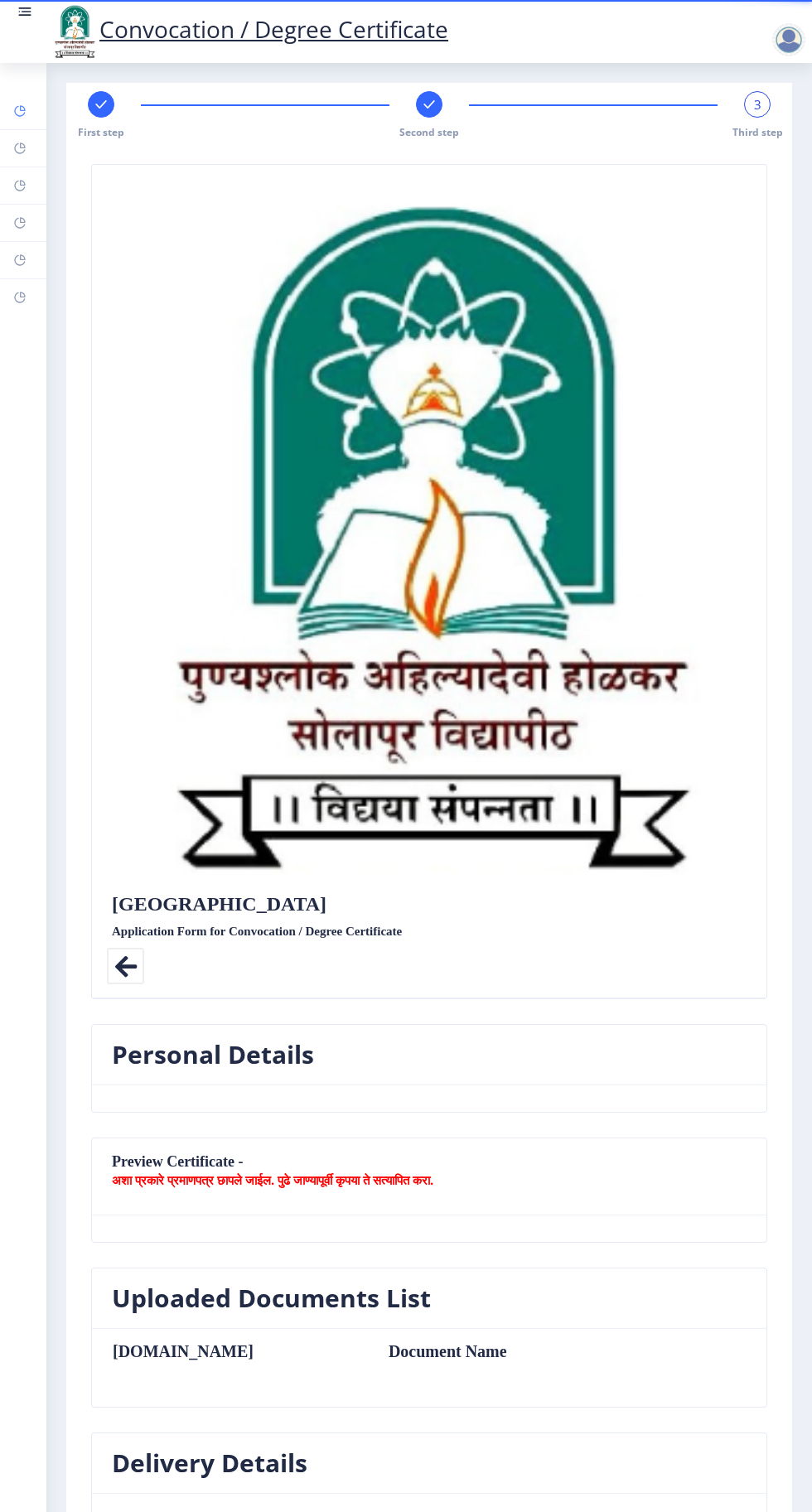
click at [23, 99] on link "Dashboard" at bounding box center [23, 110] width 47 height 36
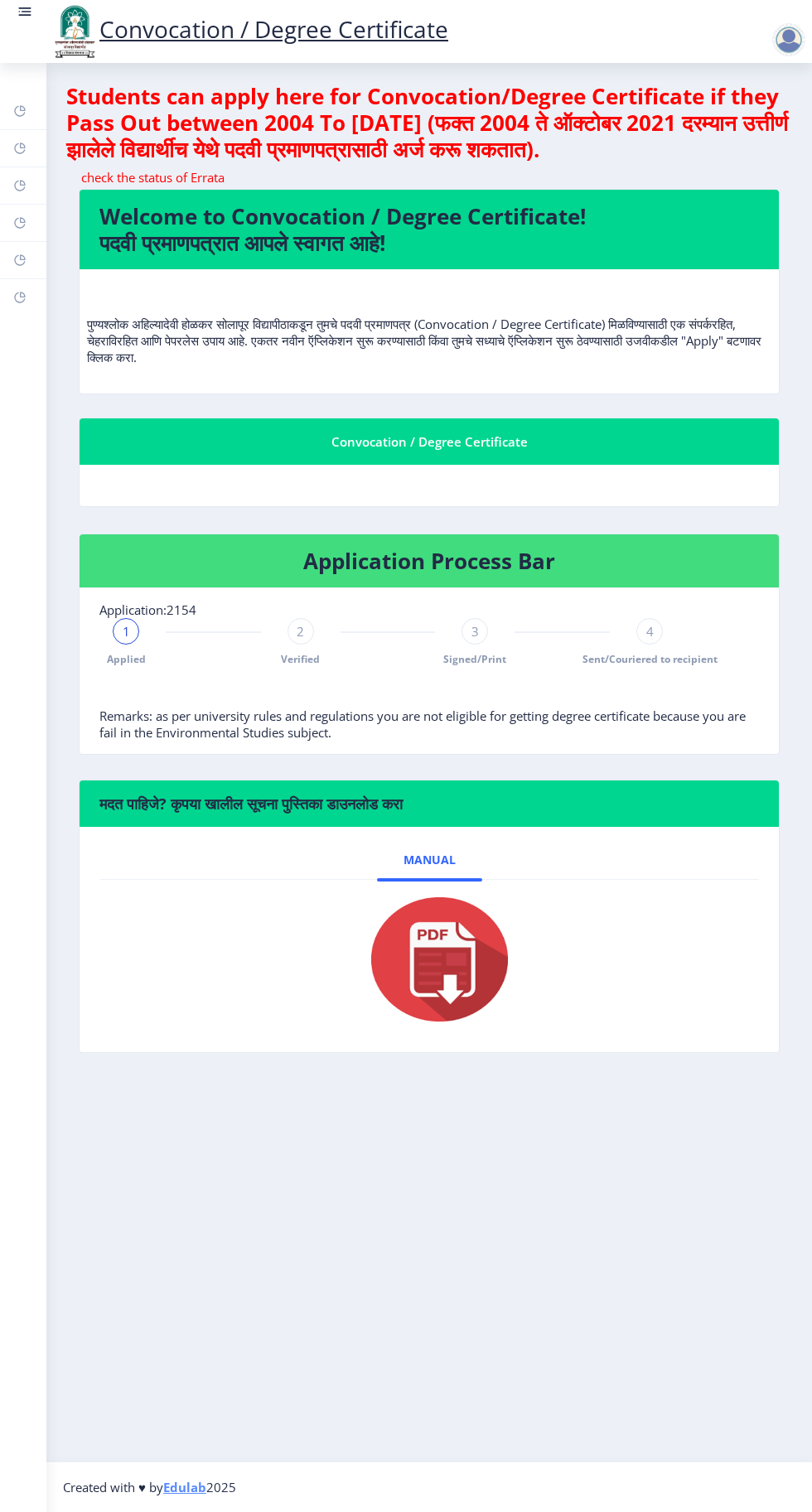
click at [447, 959] on img at bounding box center [428, 959] width 166 height 133
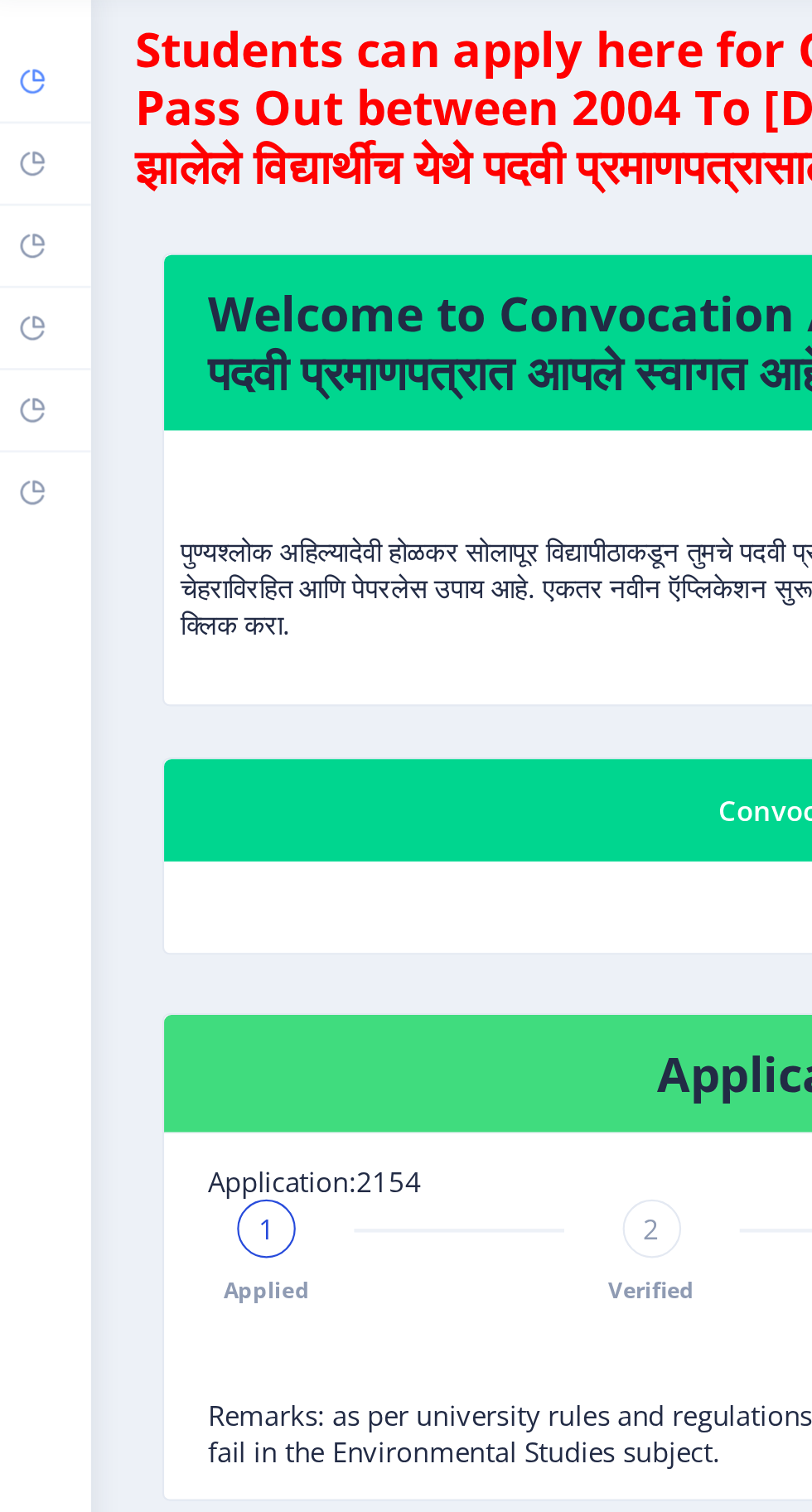
click at [33, 108] on link "Dashboard" at bounding box center [23, 110] width 47 height 36
click at [26, 152] on link "Help/FAQ" at bounding box center [23, 148] width 47 height 36
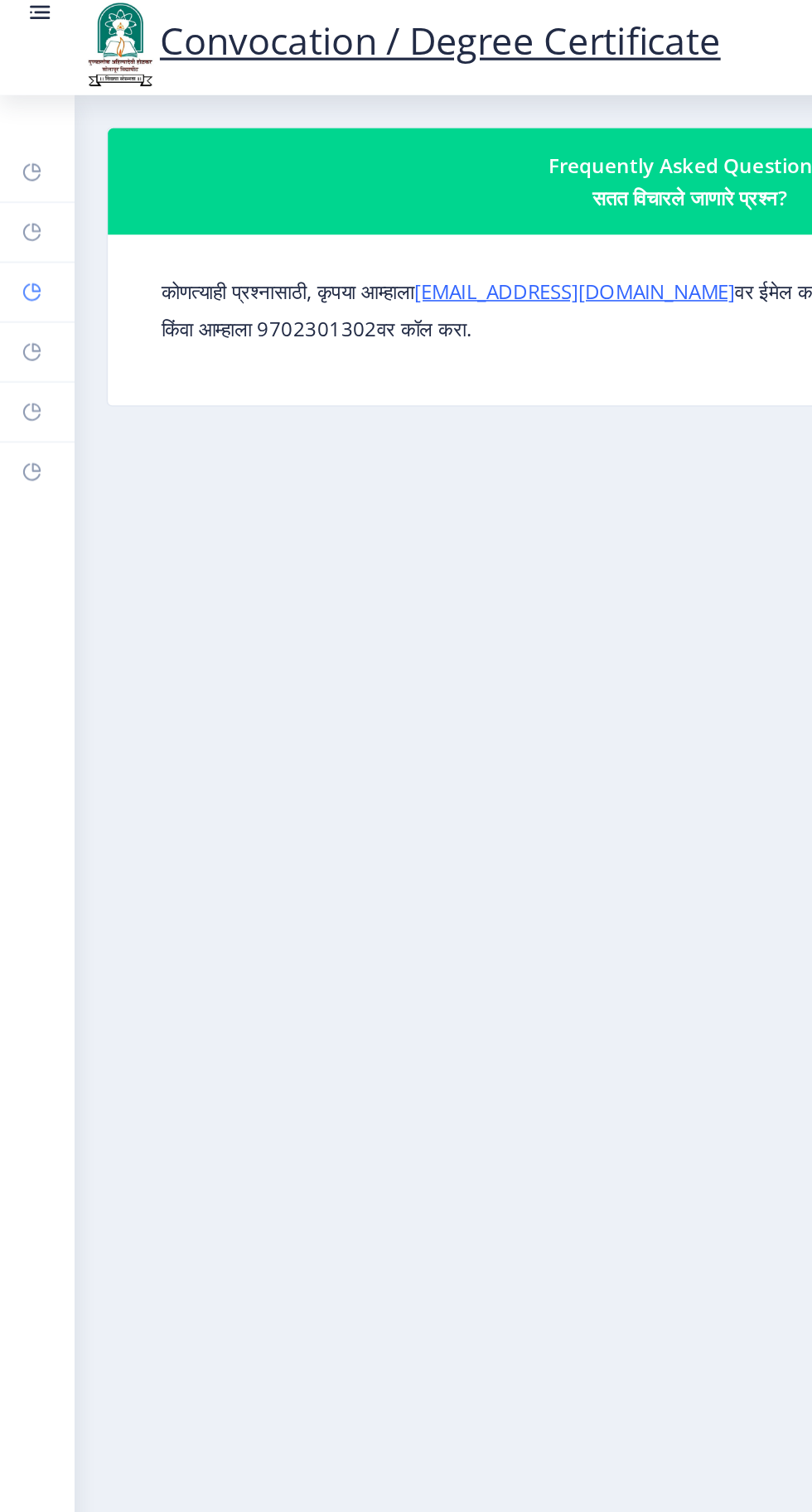
click at [31, 189] on link "Profile" at bounding box center [23, 185] width 47 height 36
select select
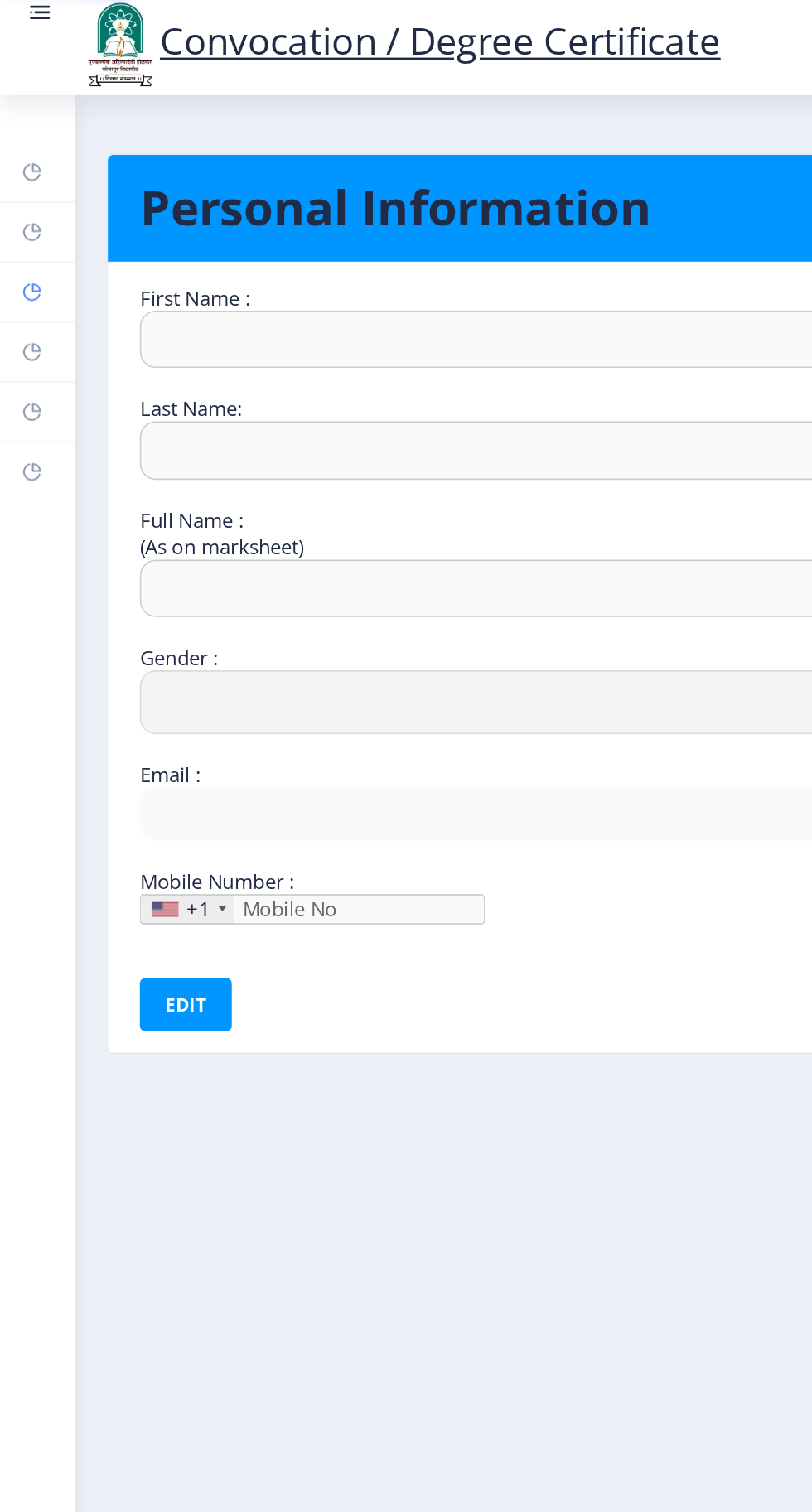
type input "Sandhyrani"
type input "Yalgonda"
type input "[PERSON_NAME]"
select select "[DEMOGRAPHIC_DATA]"
type input "[EMAIL_ADDRESS][DOMAIN_NAME]"
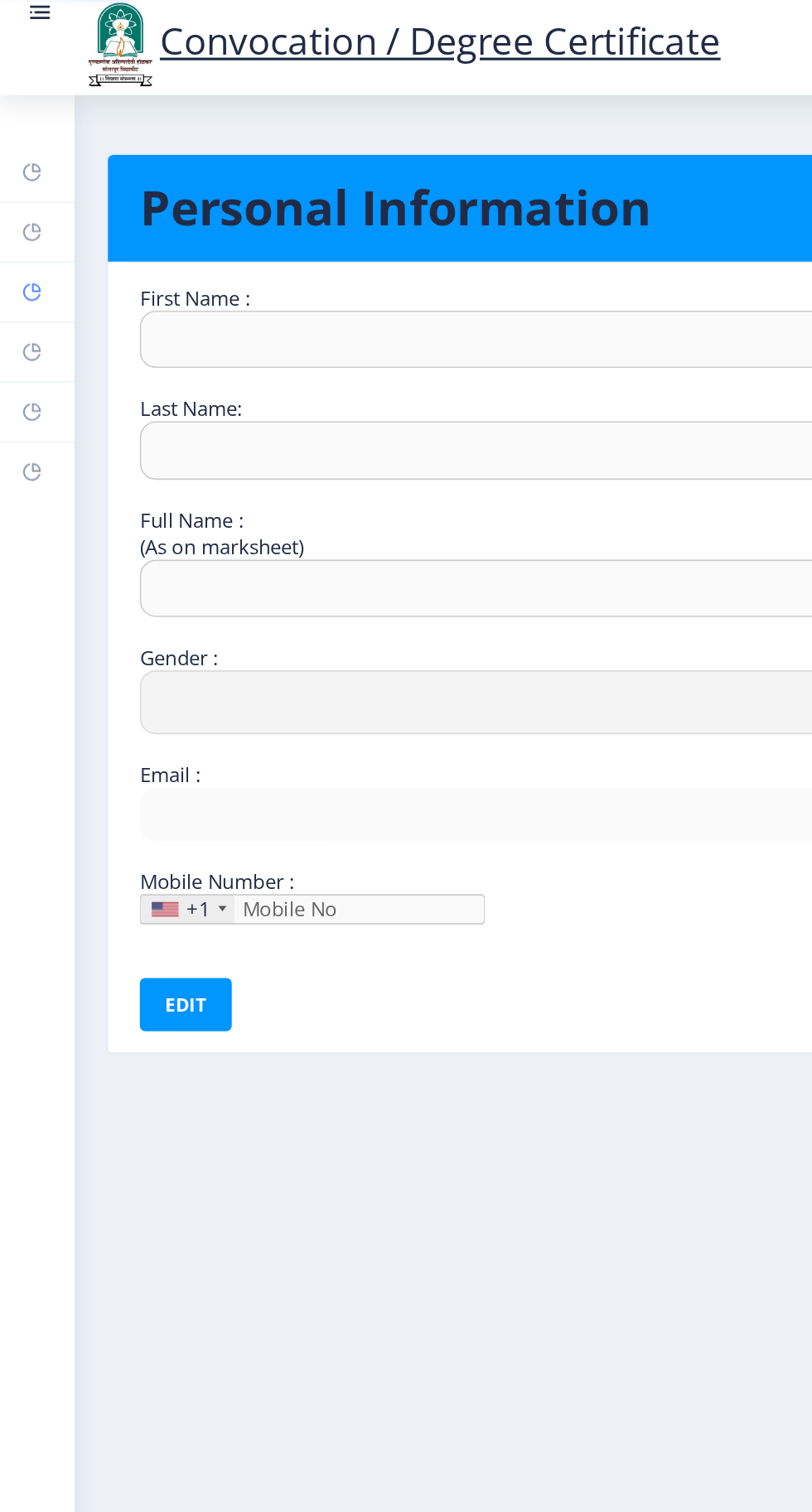
type input "9049773177"
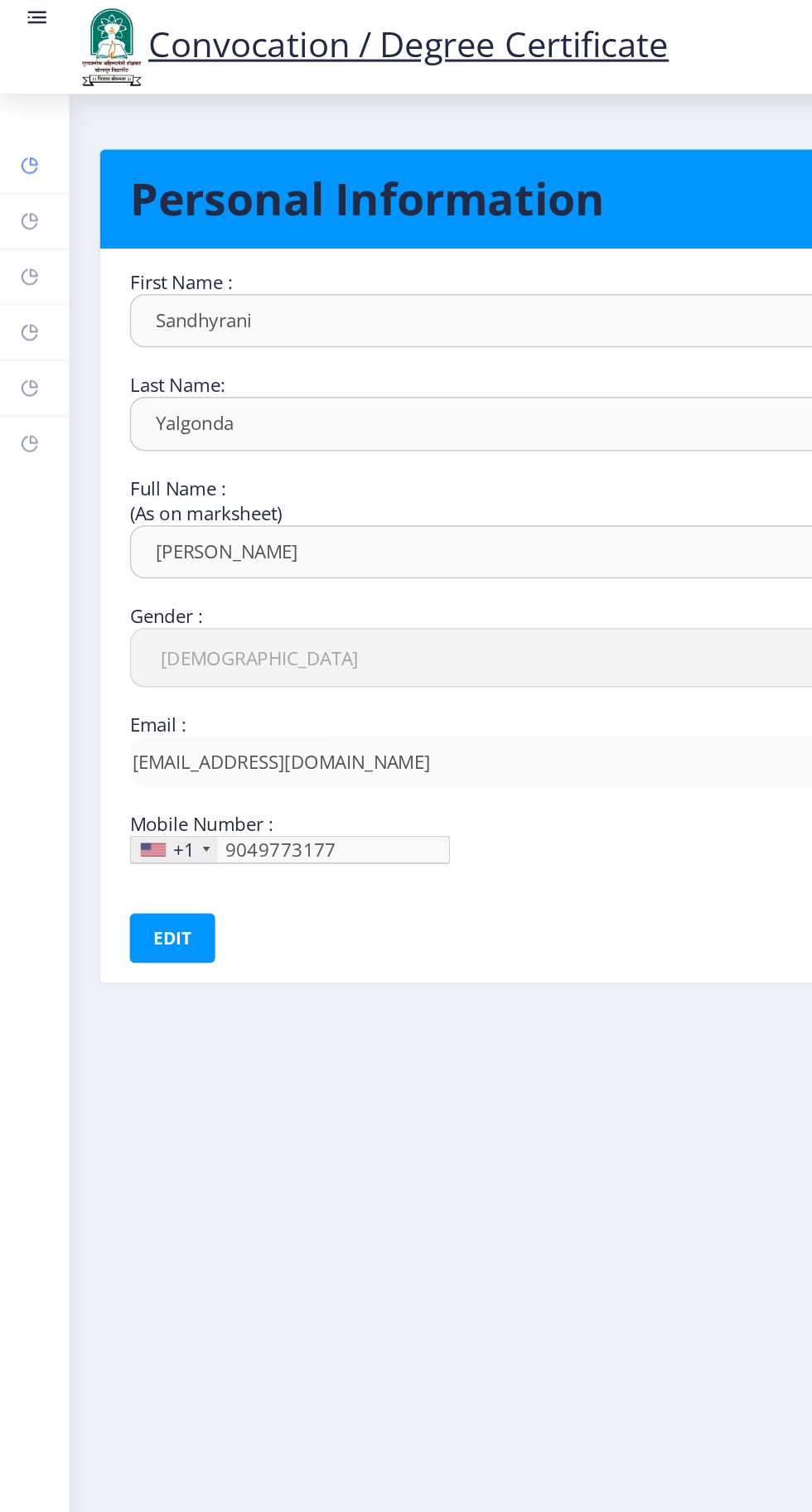
click at [32, 106] on link "Dashboard" at bounding box center [23, 110] width 47 height 36
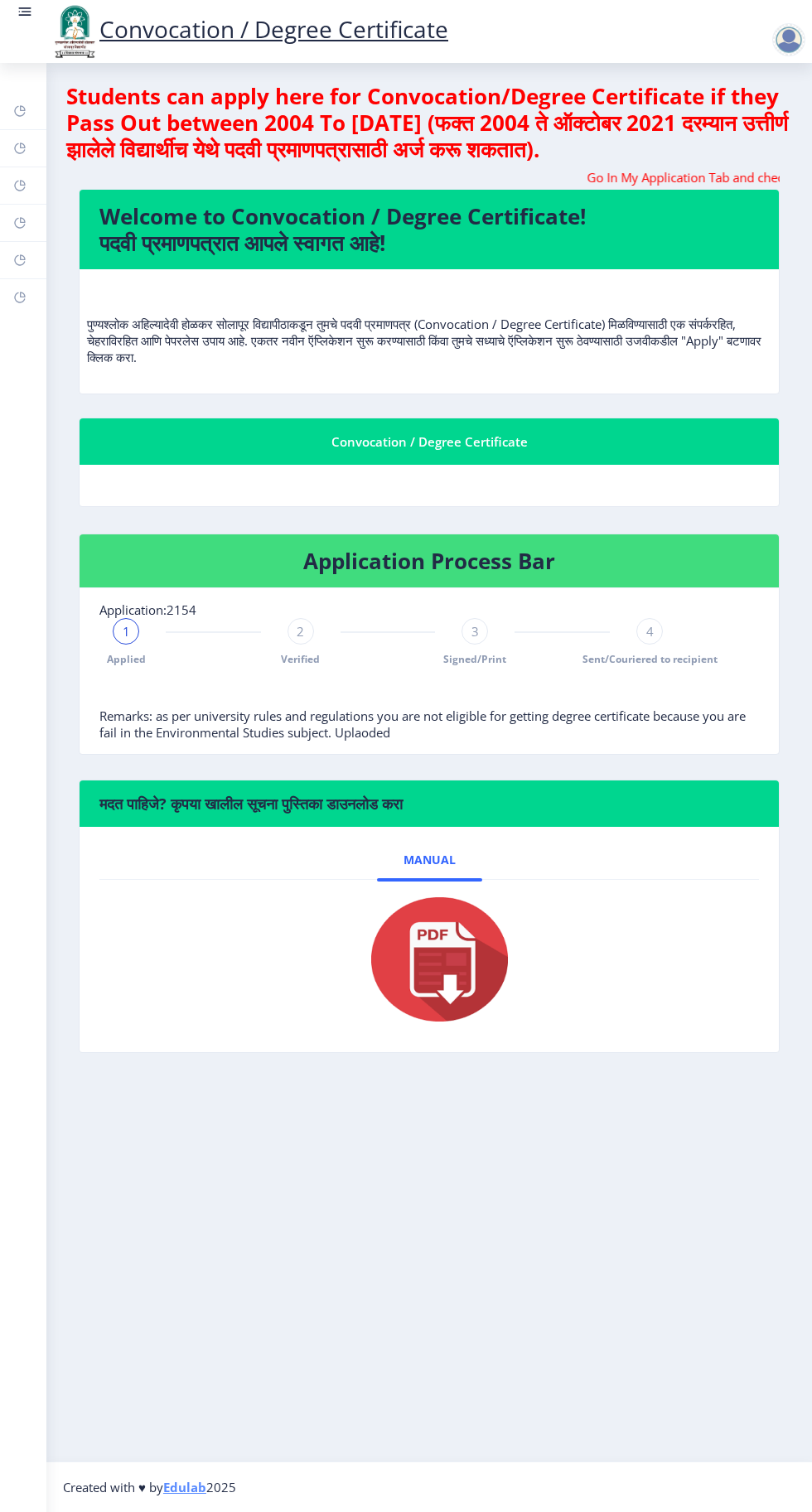
click at [300, 629] on span "2" at bounding box center [300, 631] width 7 height 17
click at [442, 954] on img at bounding box center [428, 959] width 166 height 133
click at [788, 50] on div at bounding box center [789, 39] width 33 height 33
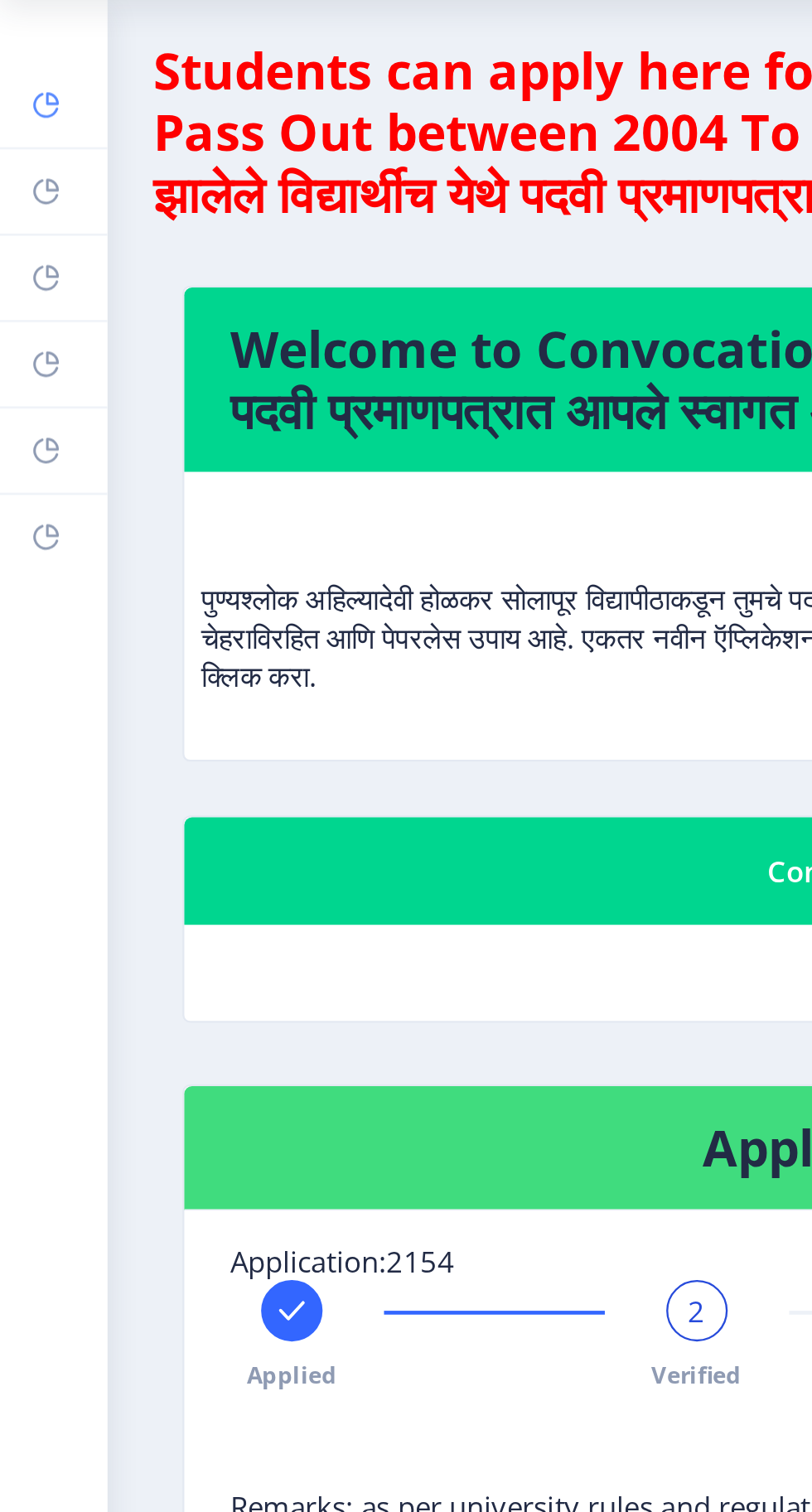
click at [33, 112] on link "Dashboard" at bounding box center [23, 110] width 47 height 36
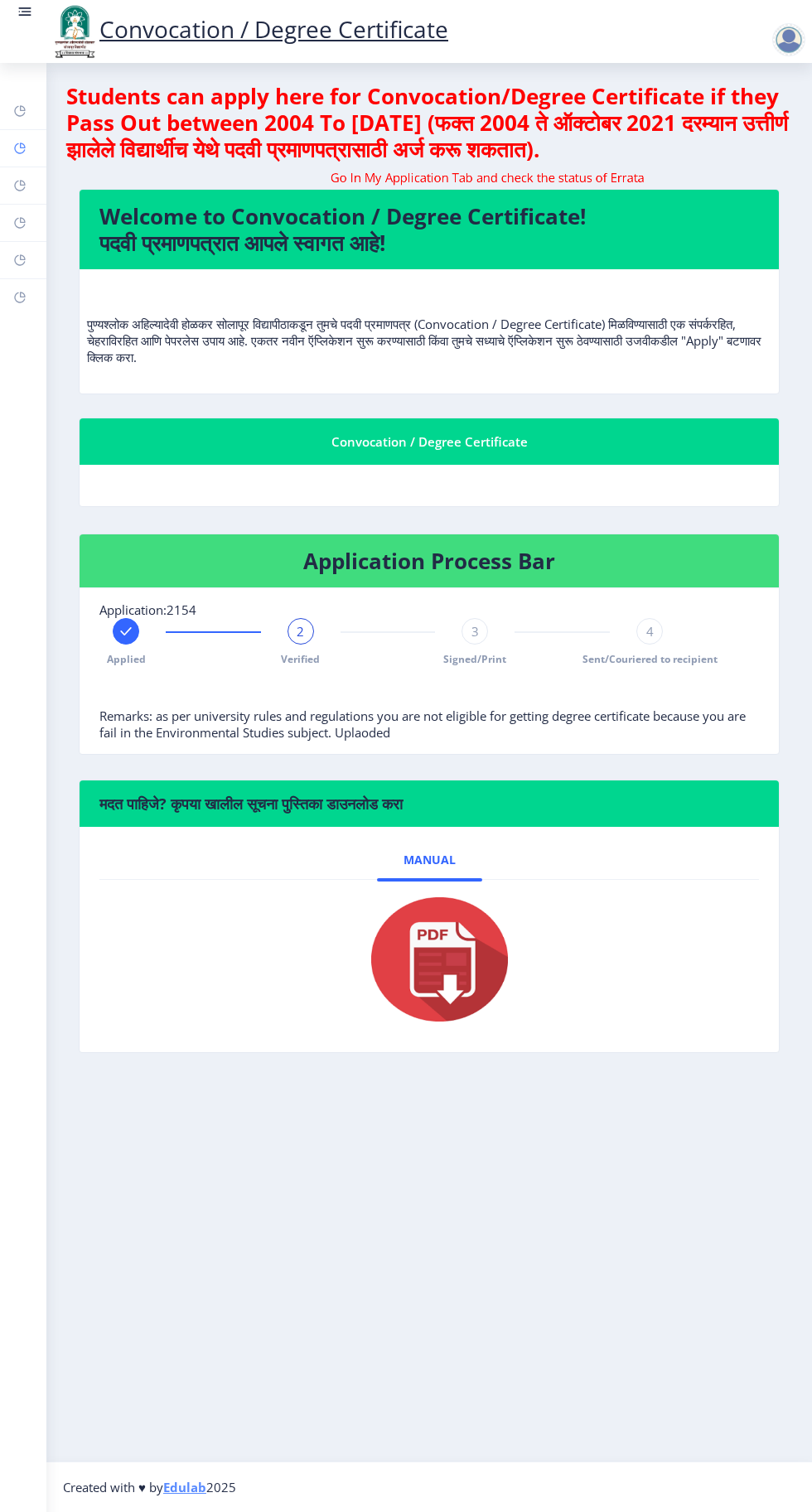
click at [20, 148] on rect at bounding box center [20, 148] width 13 height 13
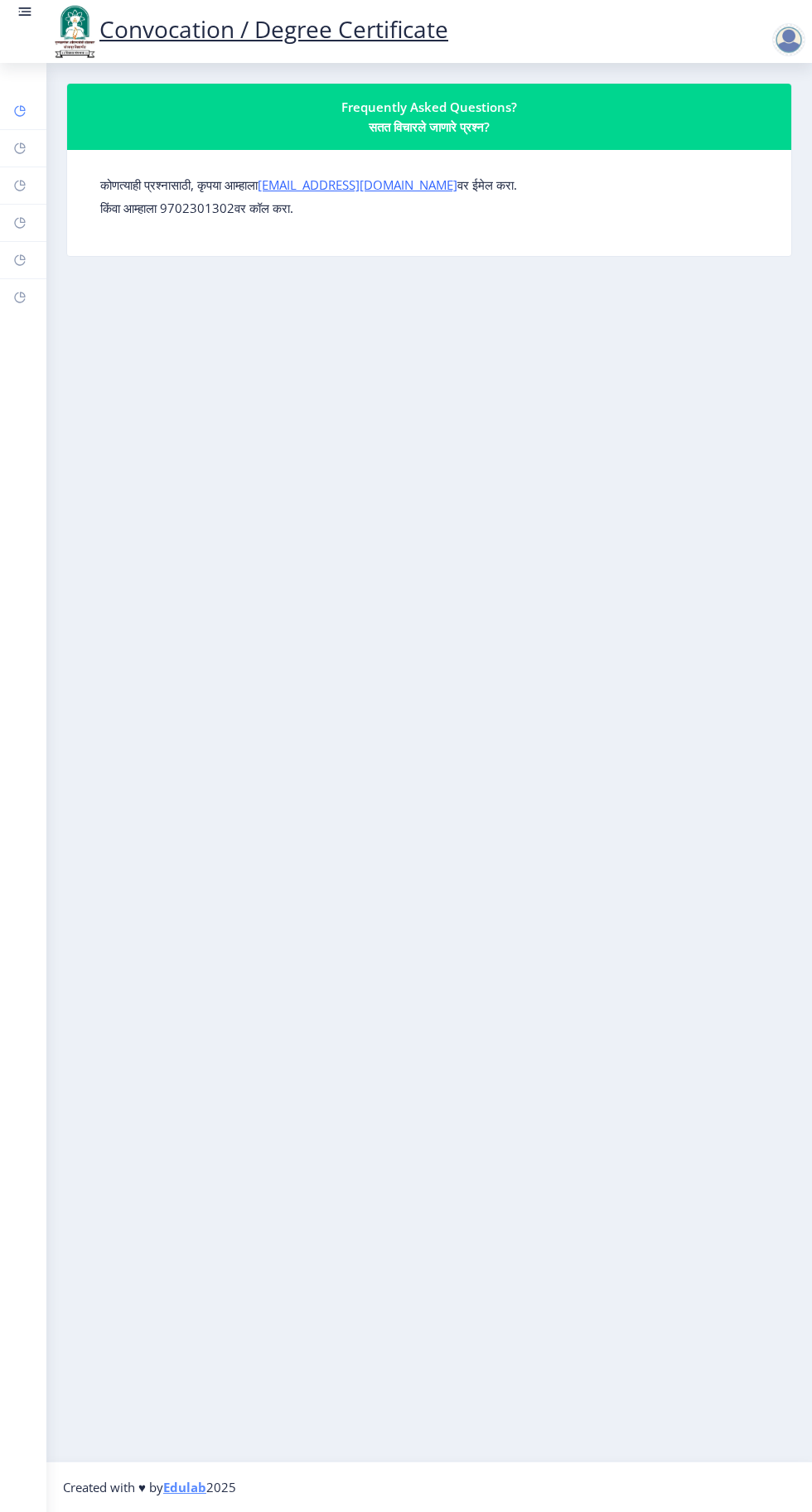
click at [22, 108] on rect at bounding box center [20, 111] width 13 height 13
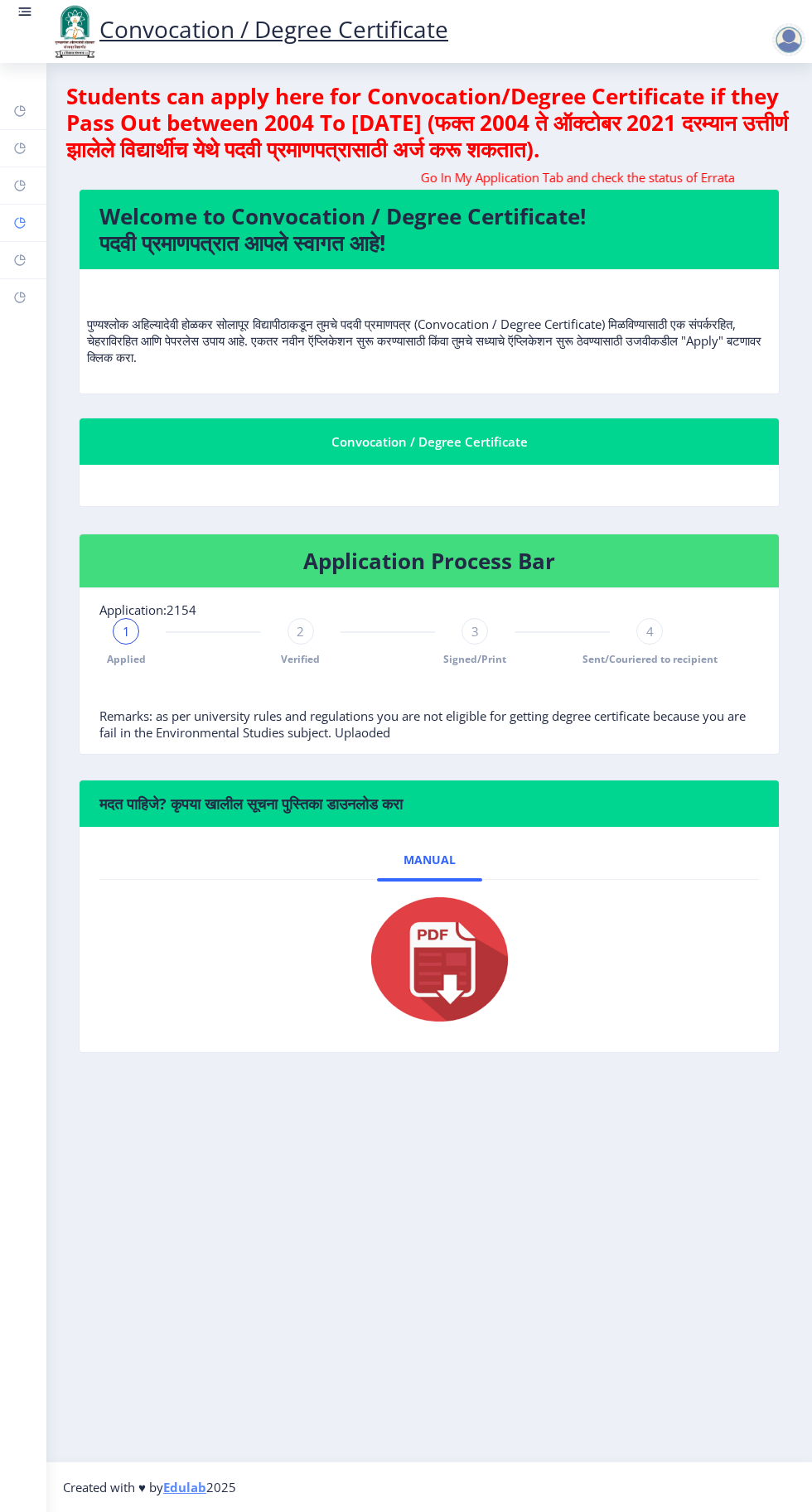
click at [20, 222] on rect at bounding box center [20, 223] width 13 height 13
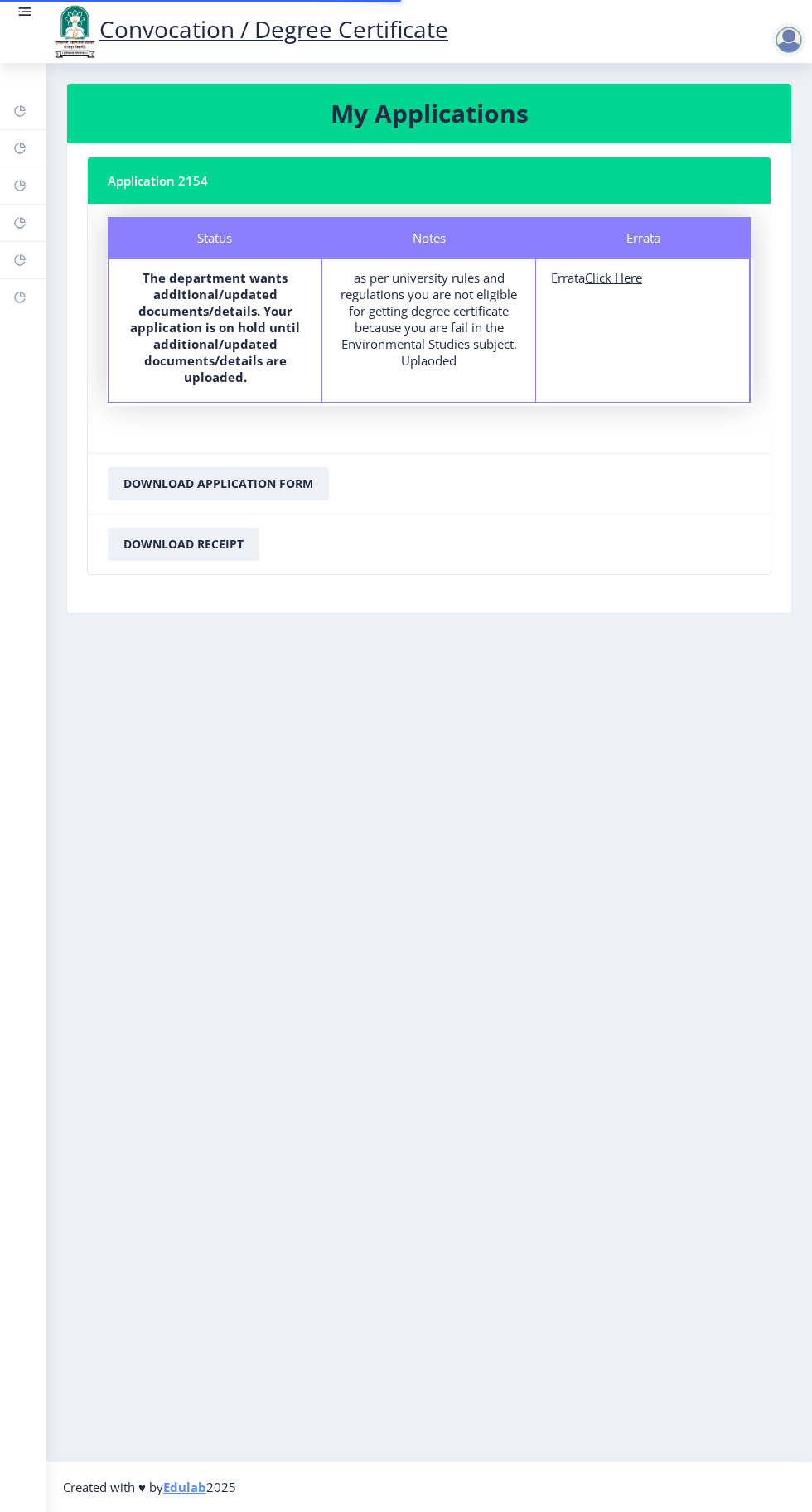
click at [620, 276] on u "Click Here" at bounding box center [613, 278] width 57 height 17
select select
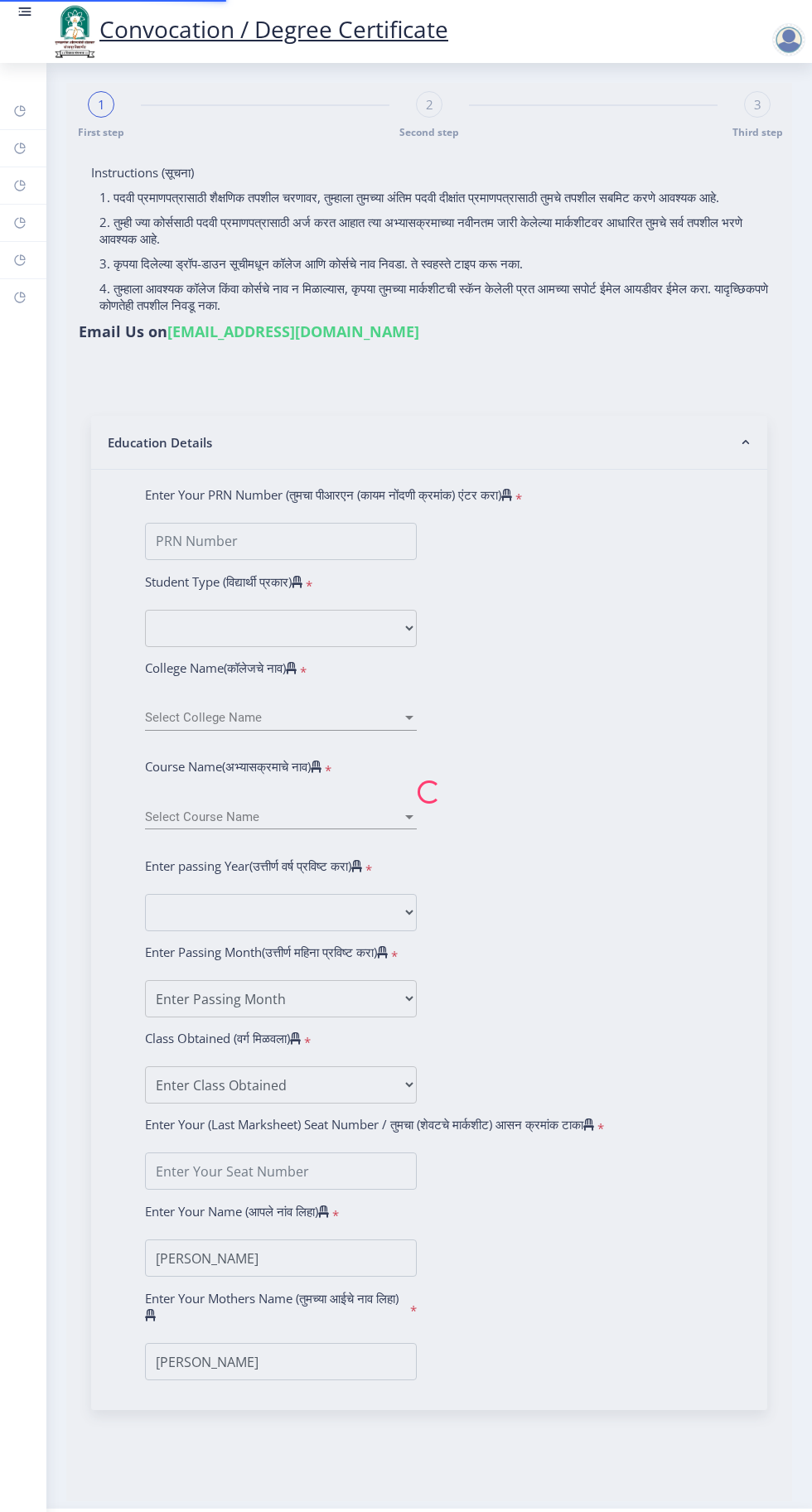
type input "2015032500073893"
select select "Regular"
select select "2018"
select select "April"
select select "Grade A"
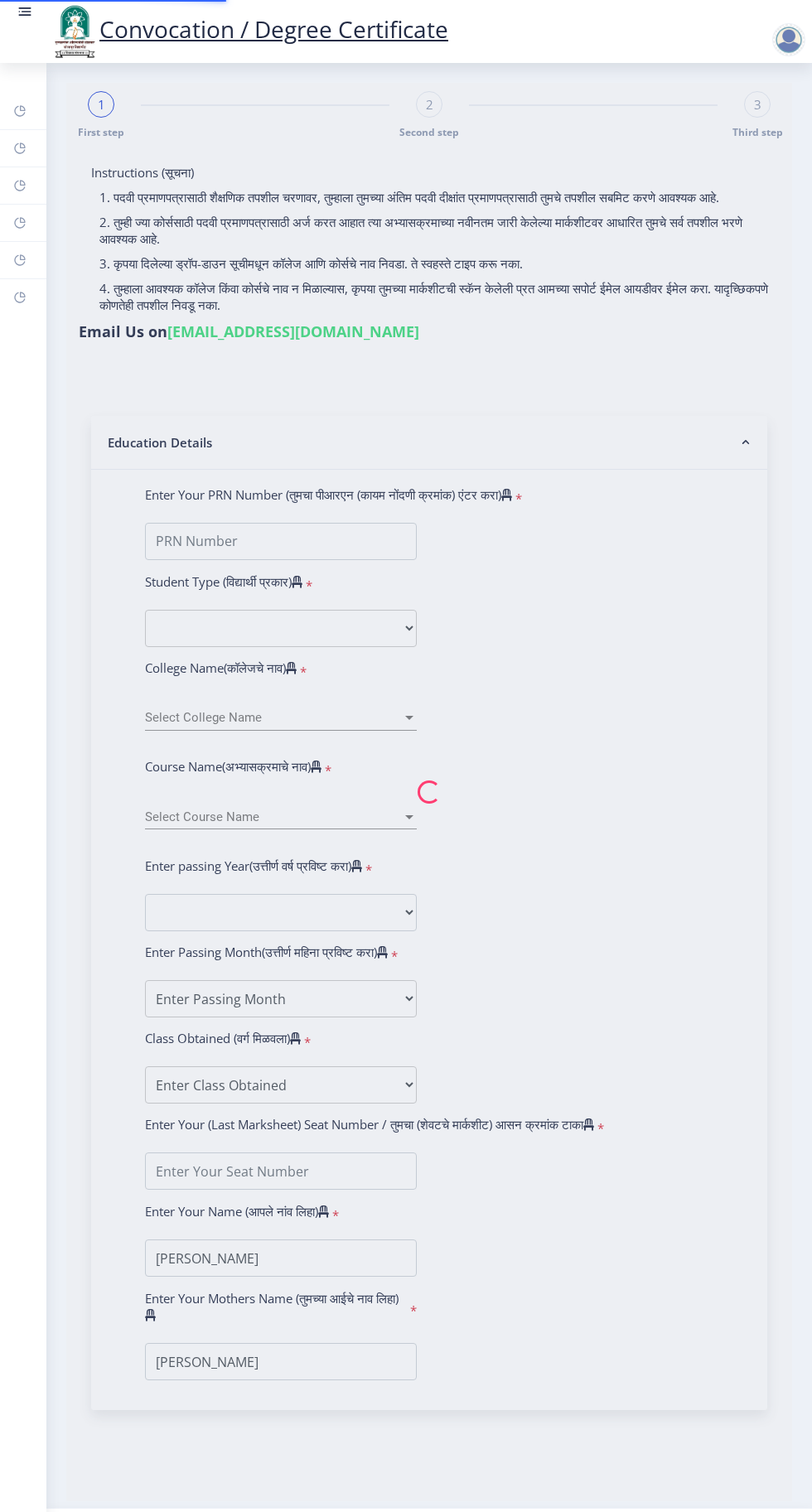
type input "185213"
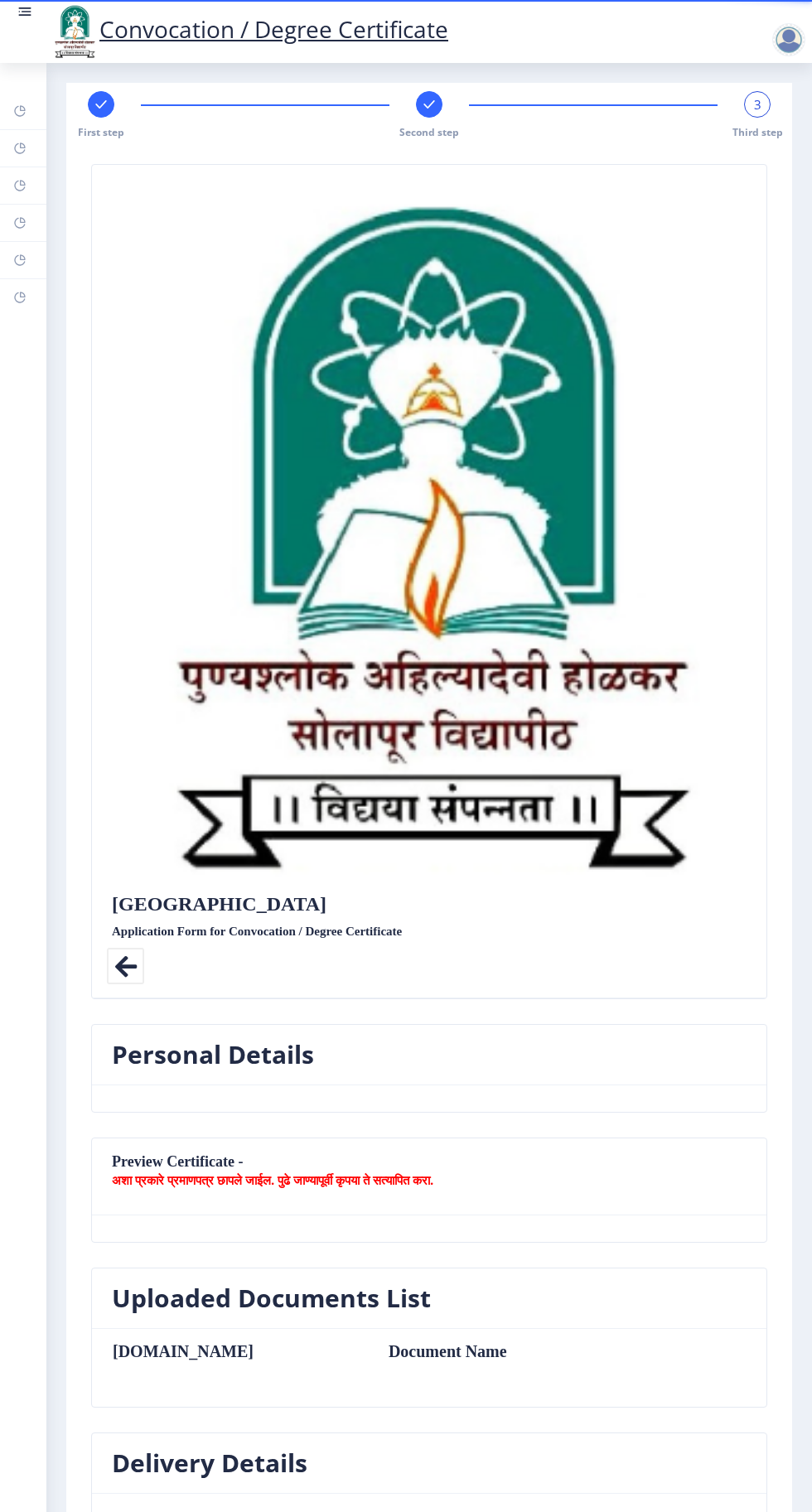
click at [125, 959] on icon at bounding box center [125, 966] width 37 height 37
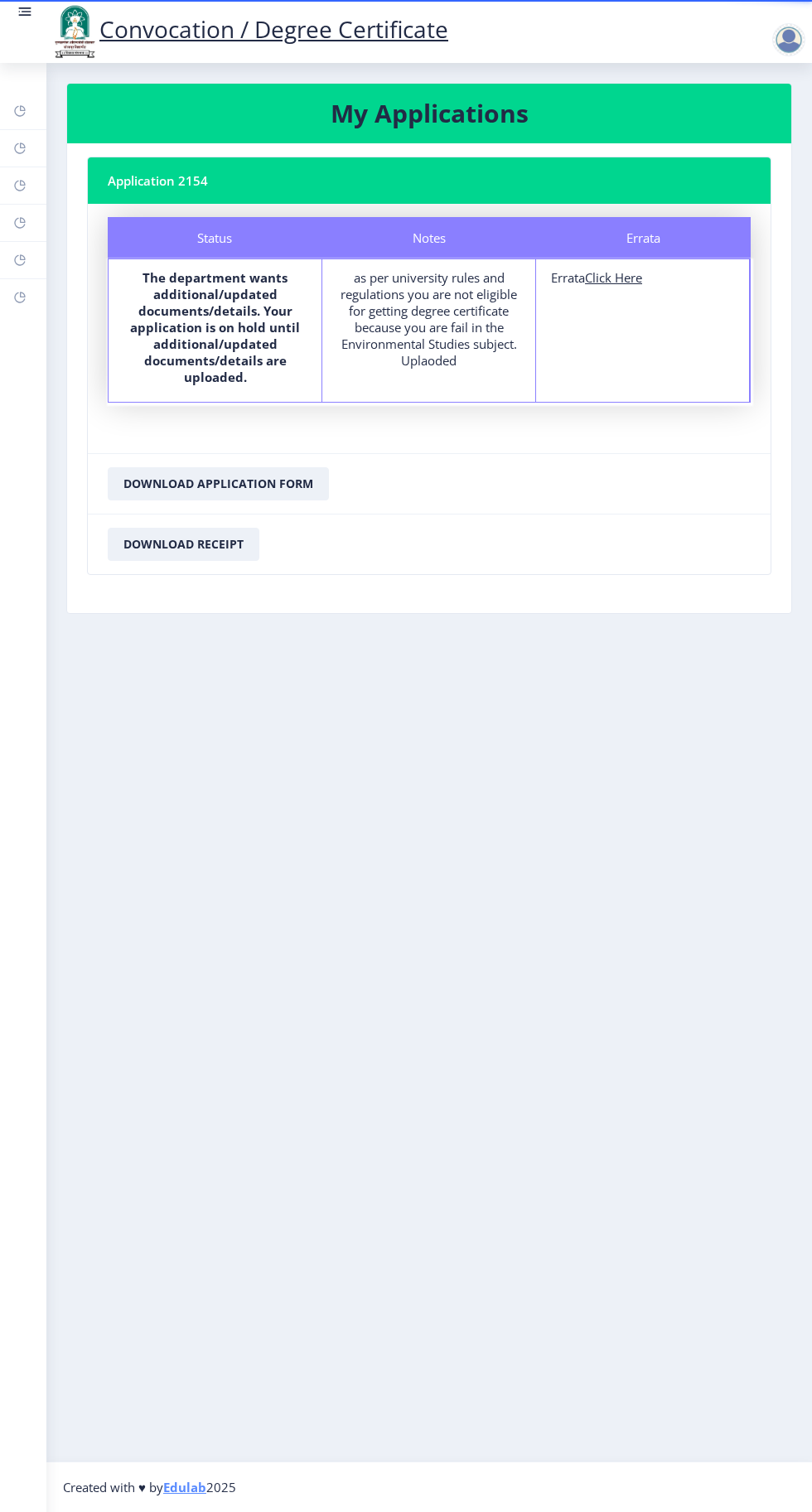
click at [634, 283] on u "Click Here" at bounding box center [613, 278] width 57 height 17
select select
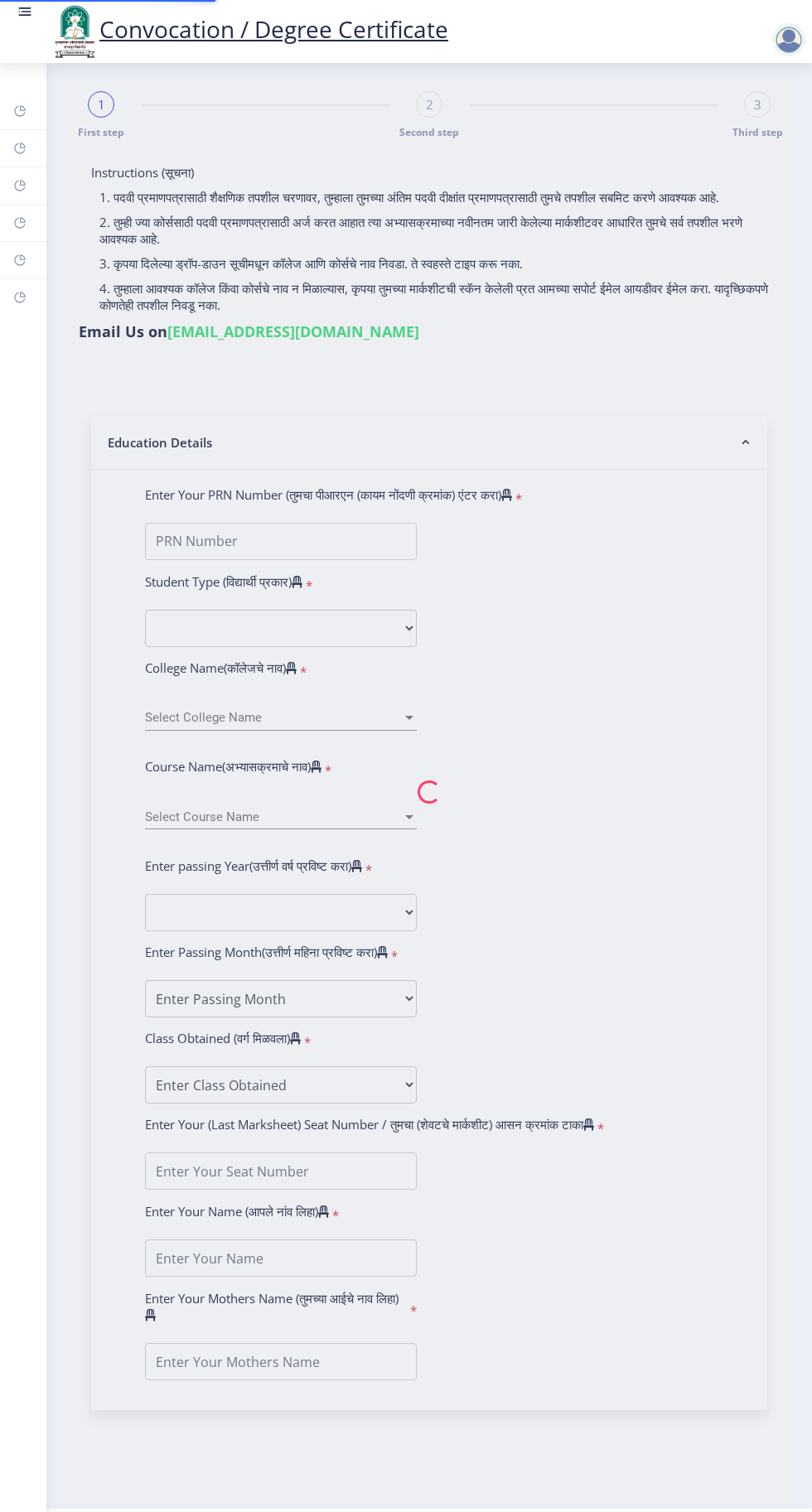
type input "[PERSON_NAME]"
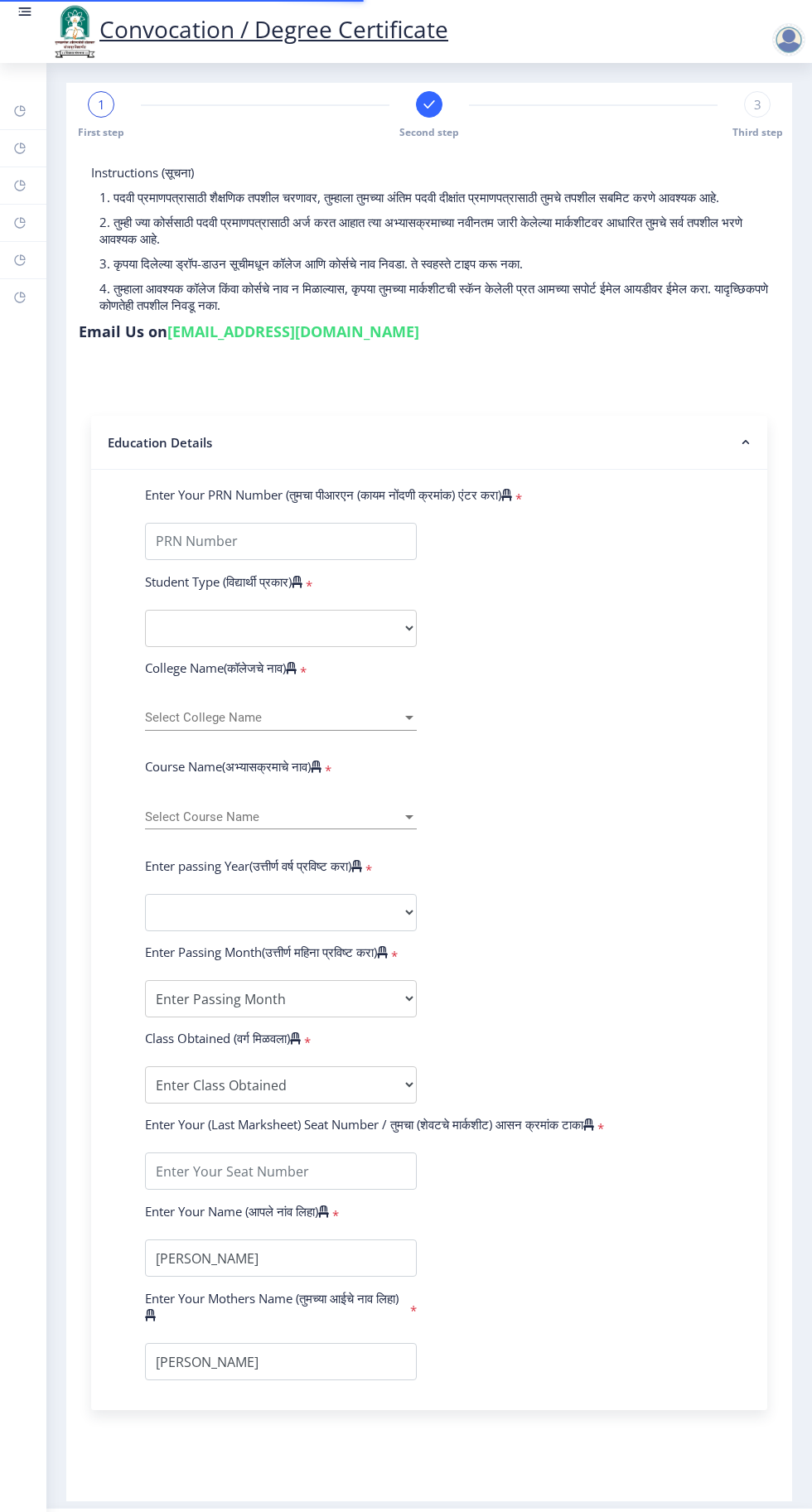
type input "2015032500073893"
select select "Regular"
select select "2018"
select select "April"
select select "Grade A"
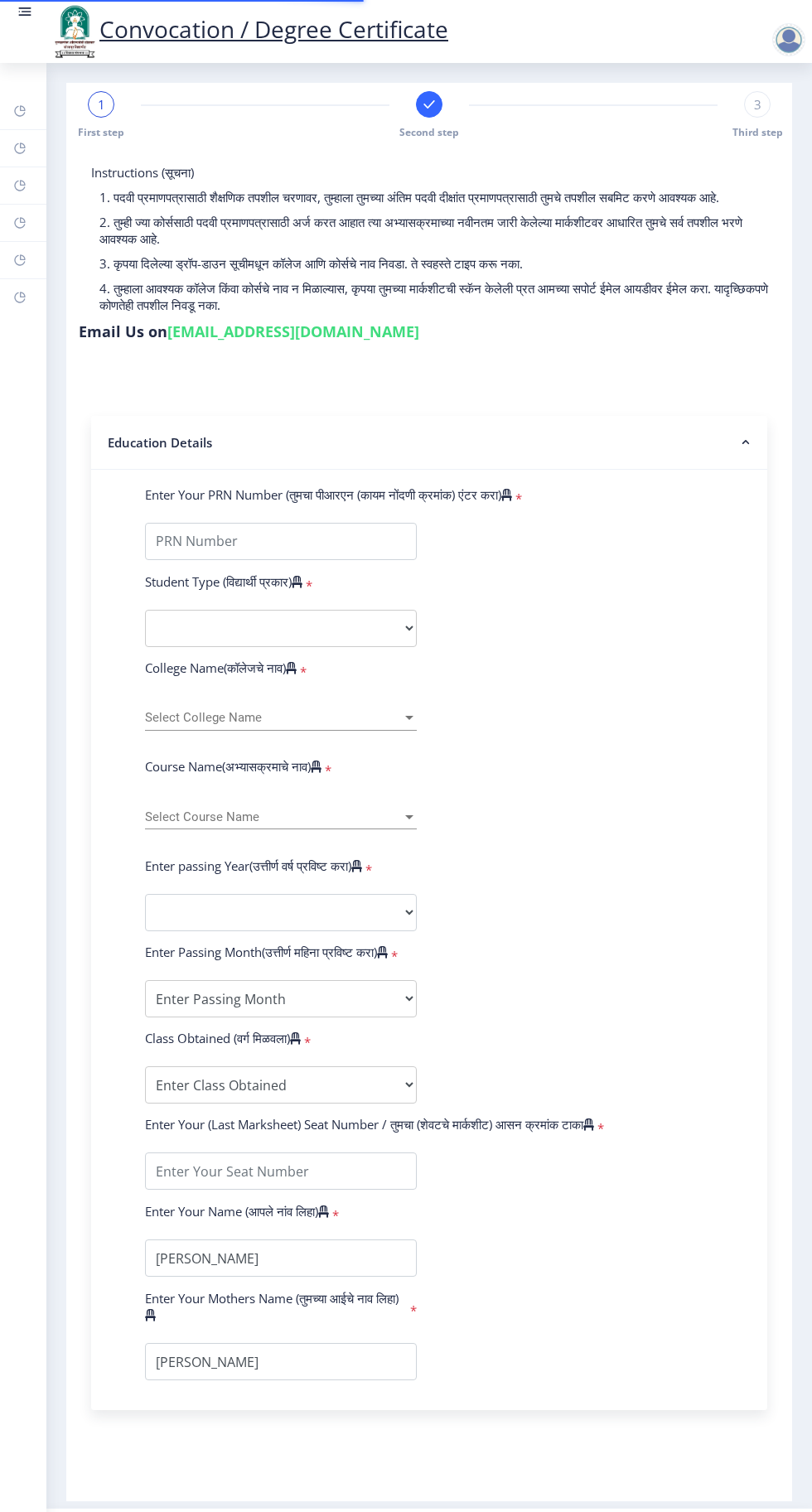
type input "185213"
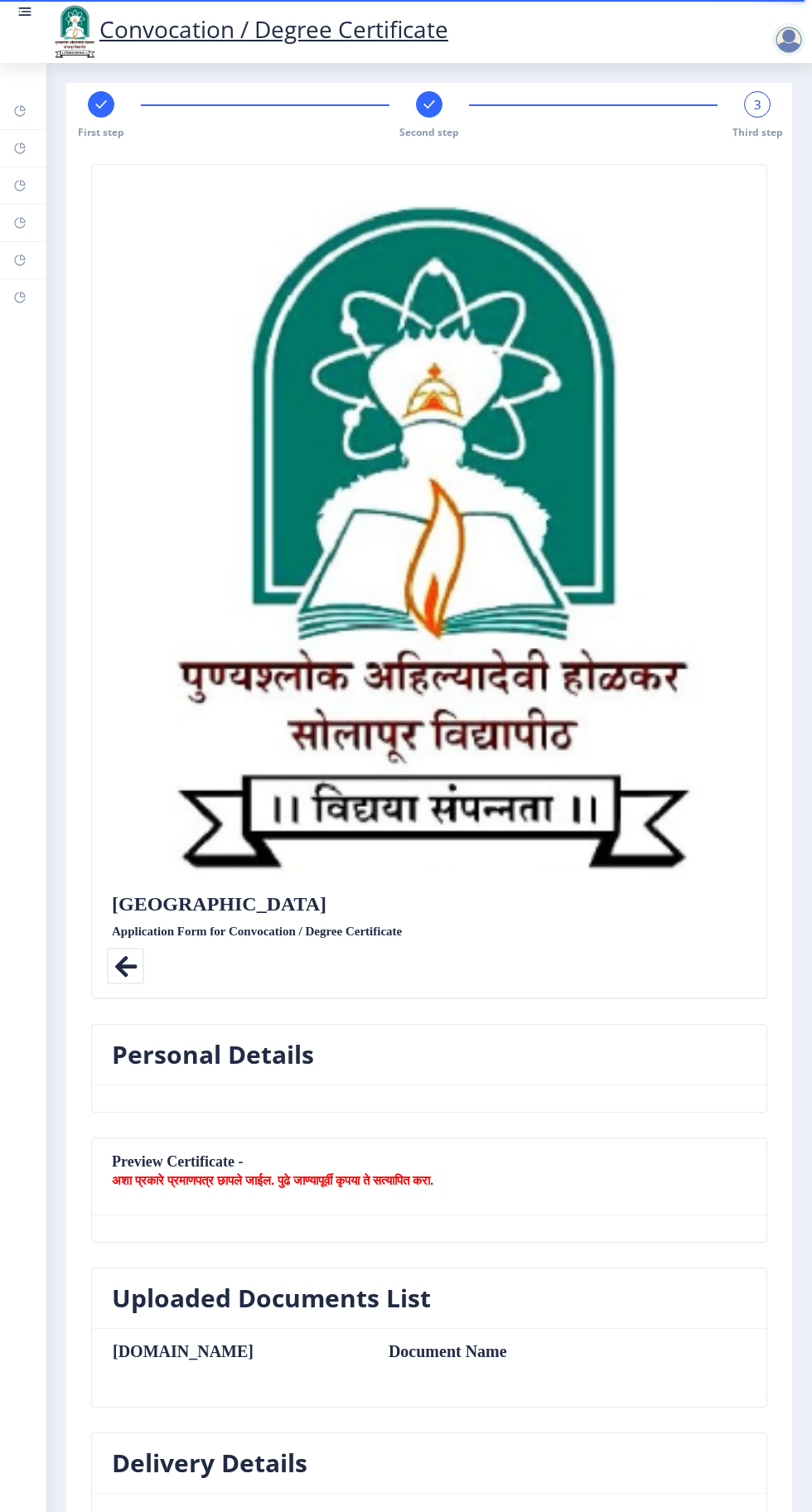
click at [105, 118] on div "First step" at bounding box center [101, 114] width 26 height 48
select select "Regular"
select select "English"
select select "2018"
select select "April"
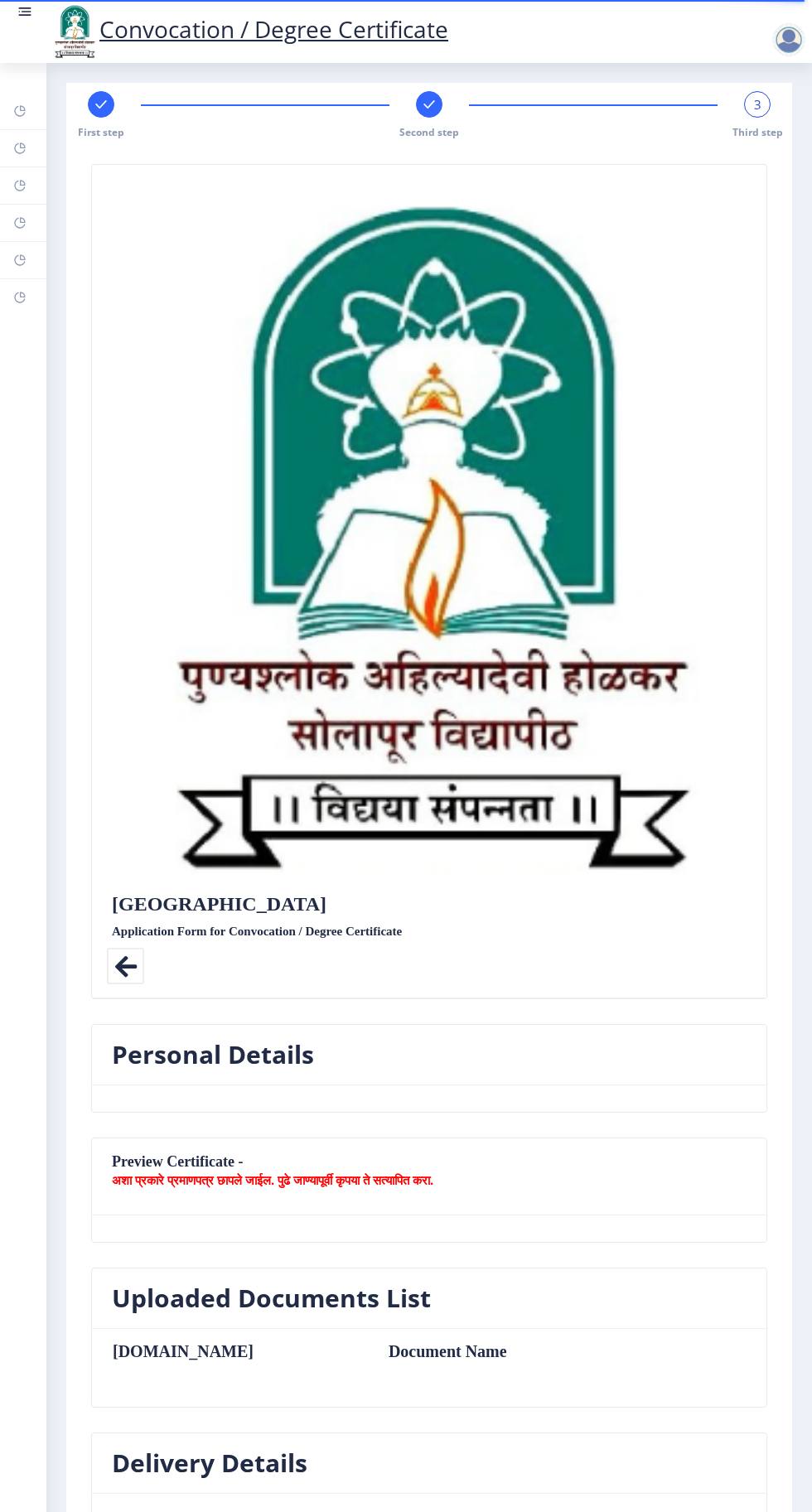
select select "Grade A"
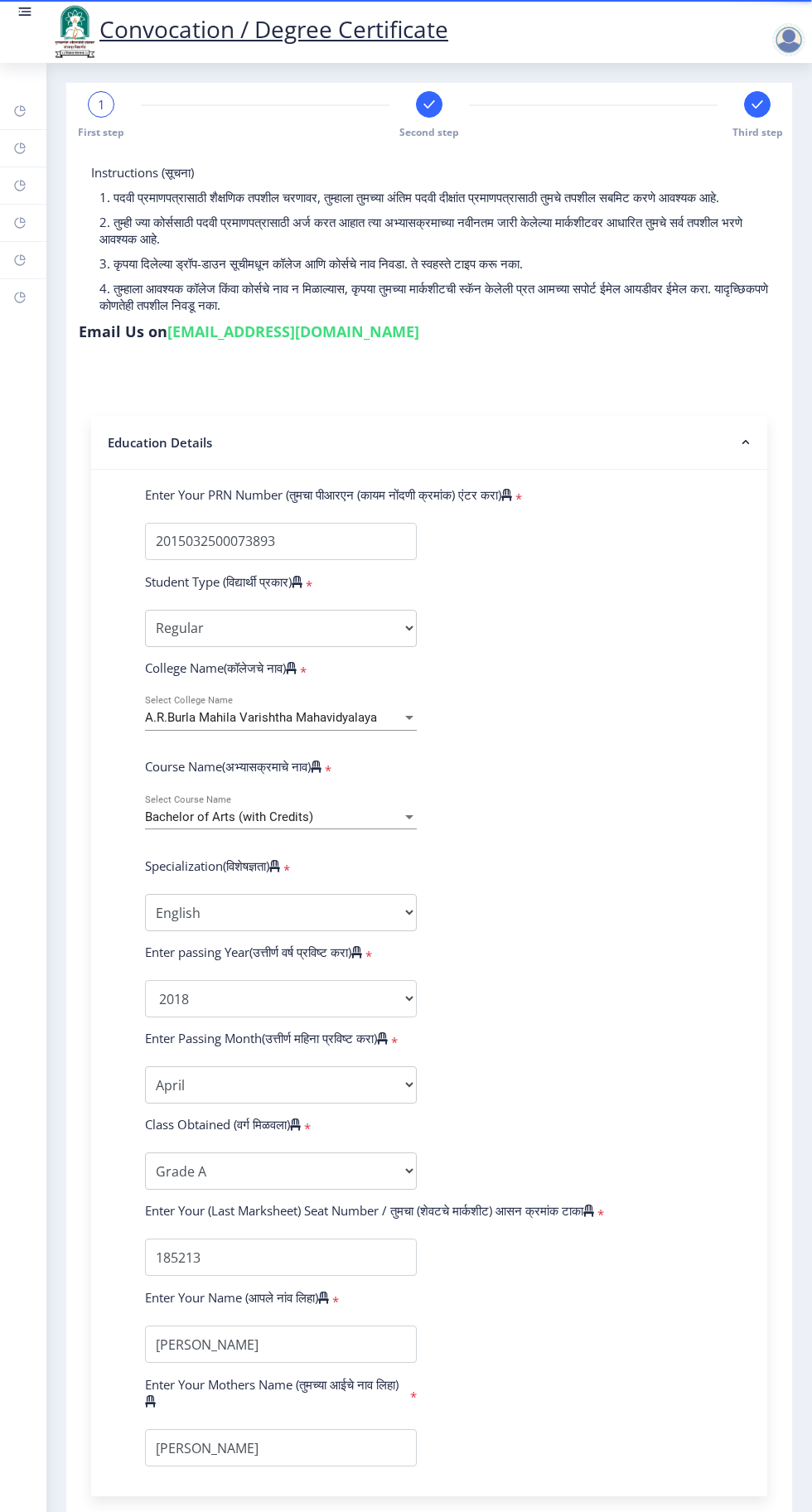
scroll to position [16, 0]
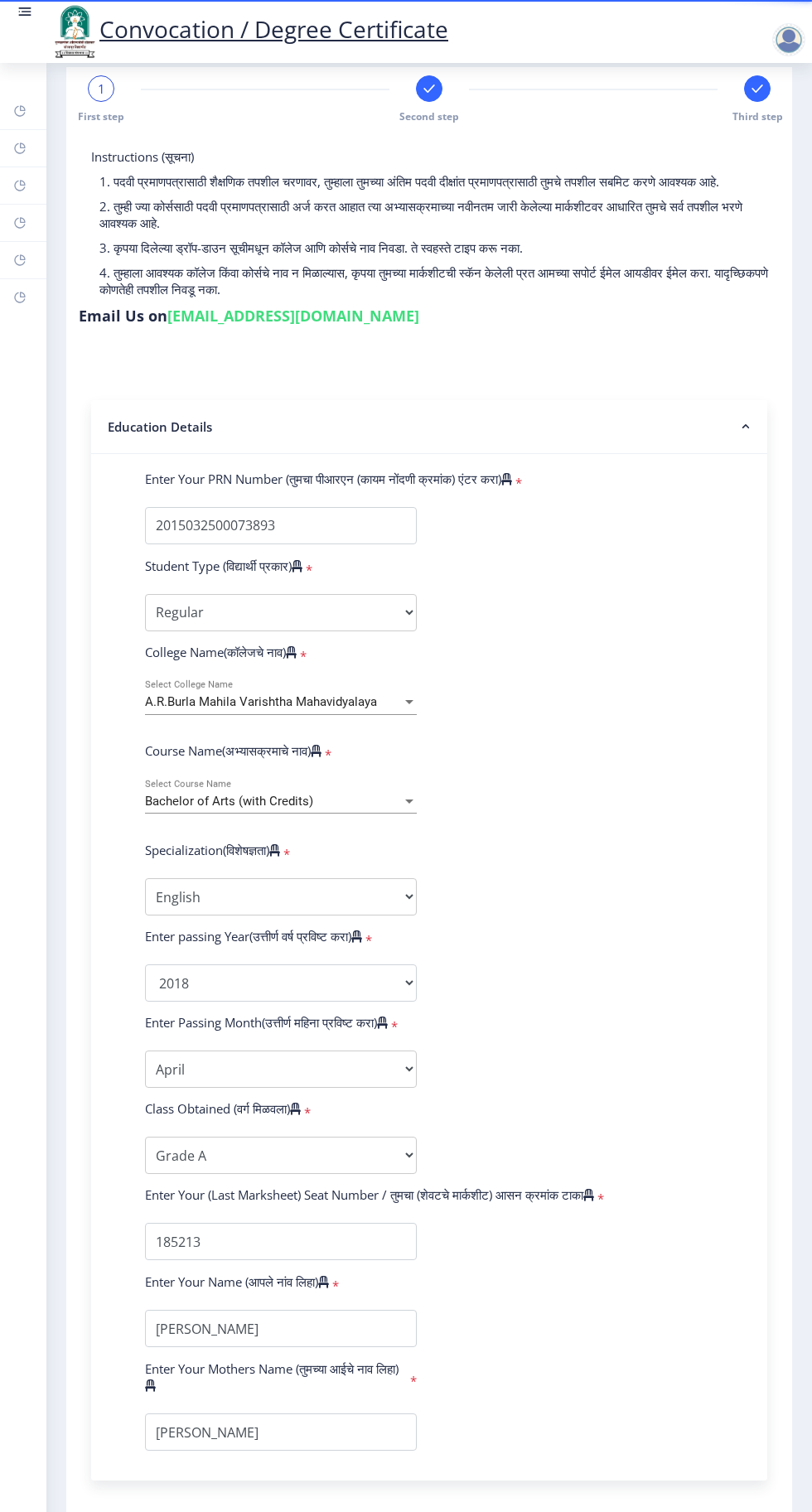
click at [430, 100] on div at bounding box center [429, 89] width 26 height 26
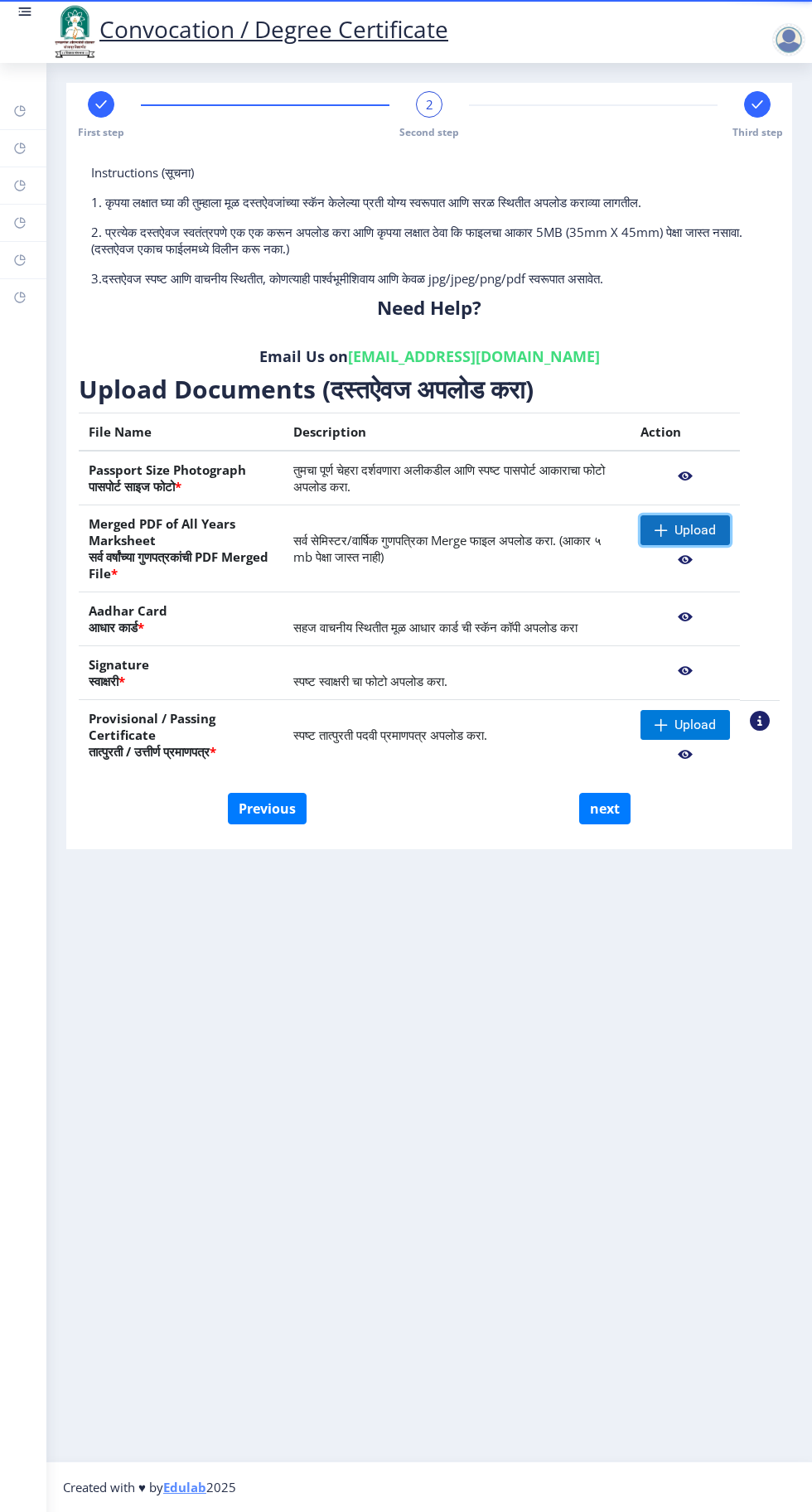
click at [687, 530] on span "Upload" at bounding box center [695, 530] width 41 height 17
click at [700, 528] on span "Upload" at bounding box center [695, 530] width 41 height 17
click at [20, 110] on rect at bounding box center [20, 111] width 13 height 13
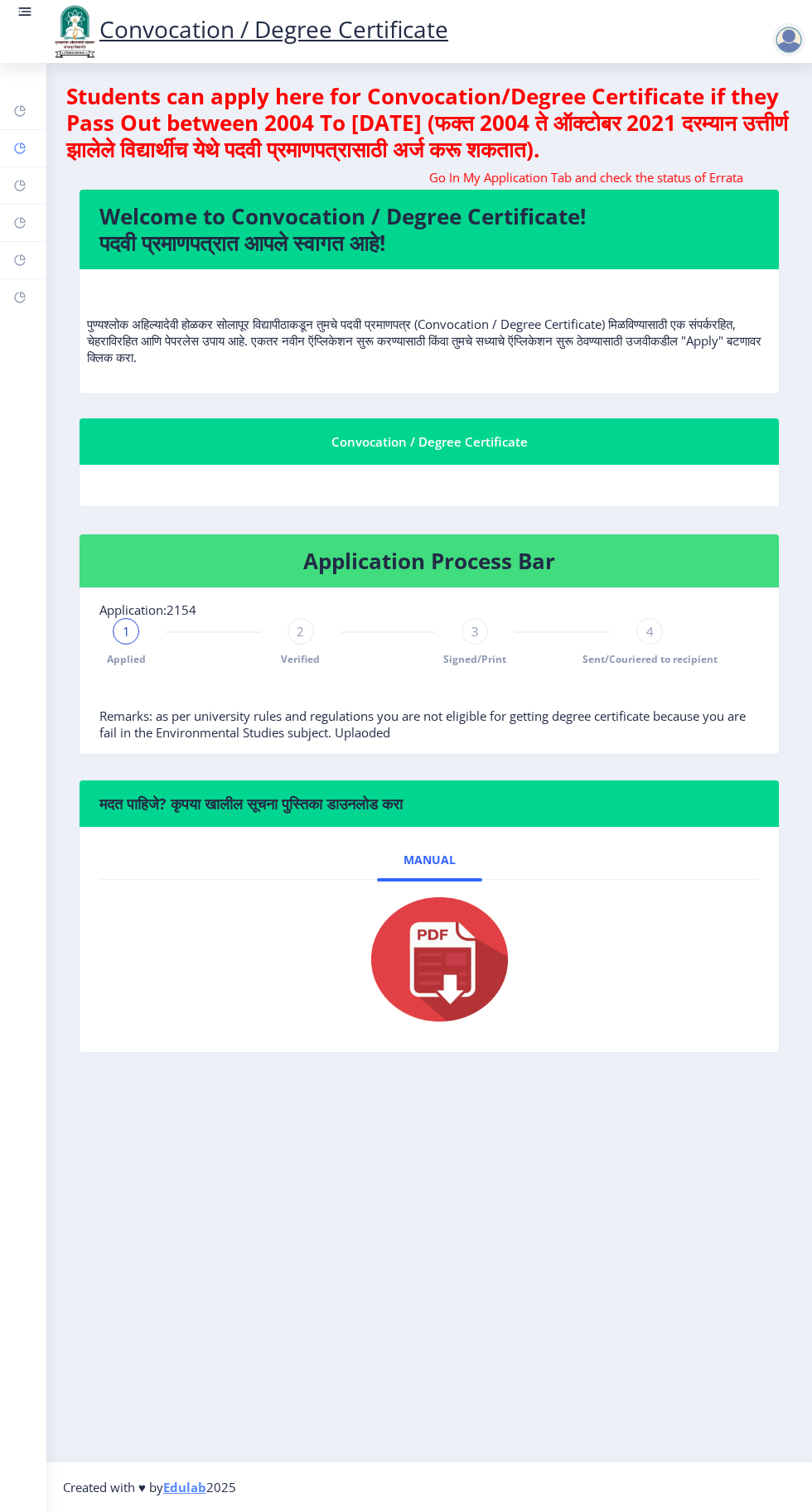
click at [20, 148] on rect at bounding box center [20, 148] width 13 height 13
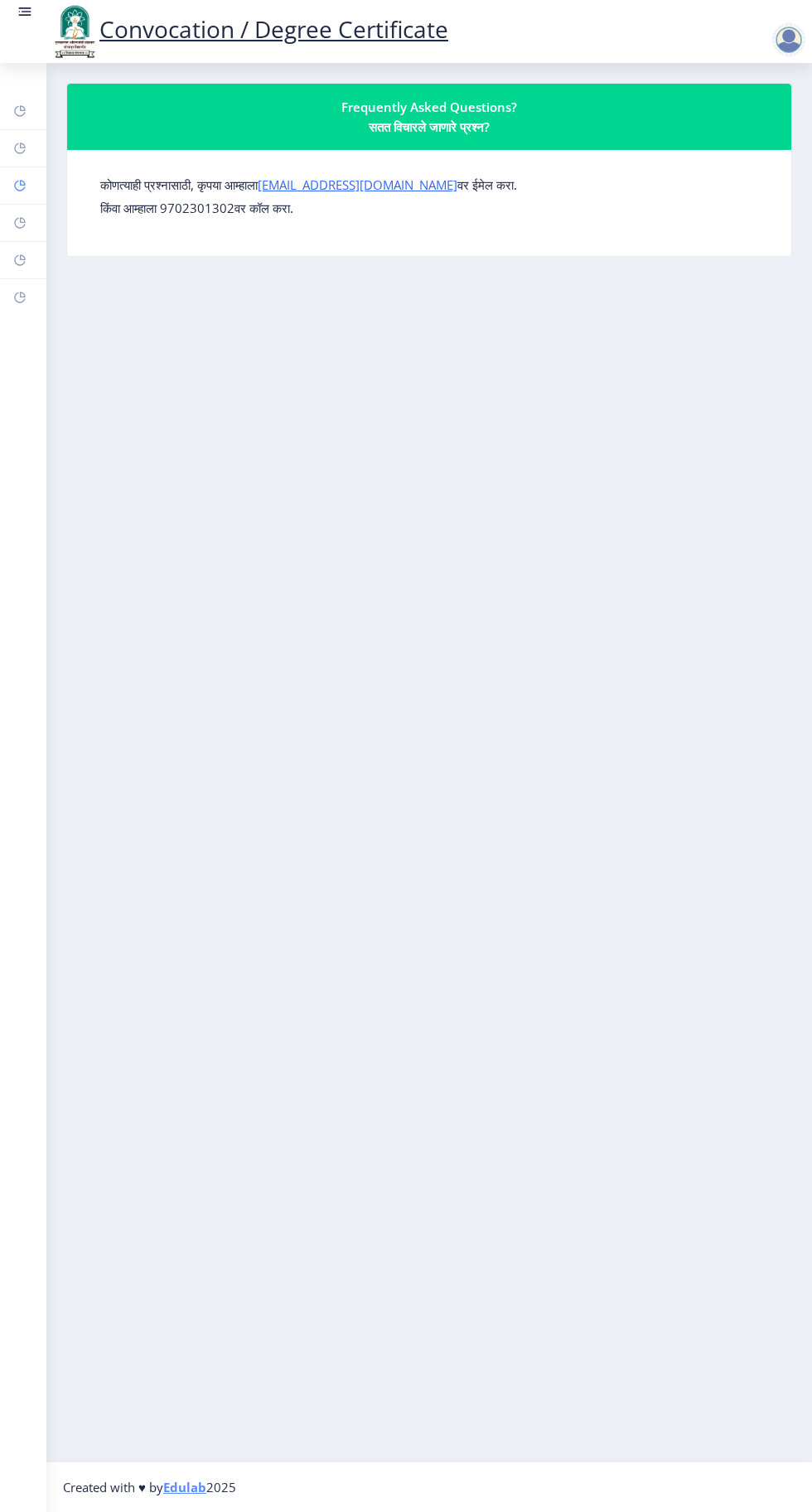
click at [20, 185] on rect at bounding box center [20, 185] width 13 height 13
select select
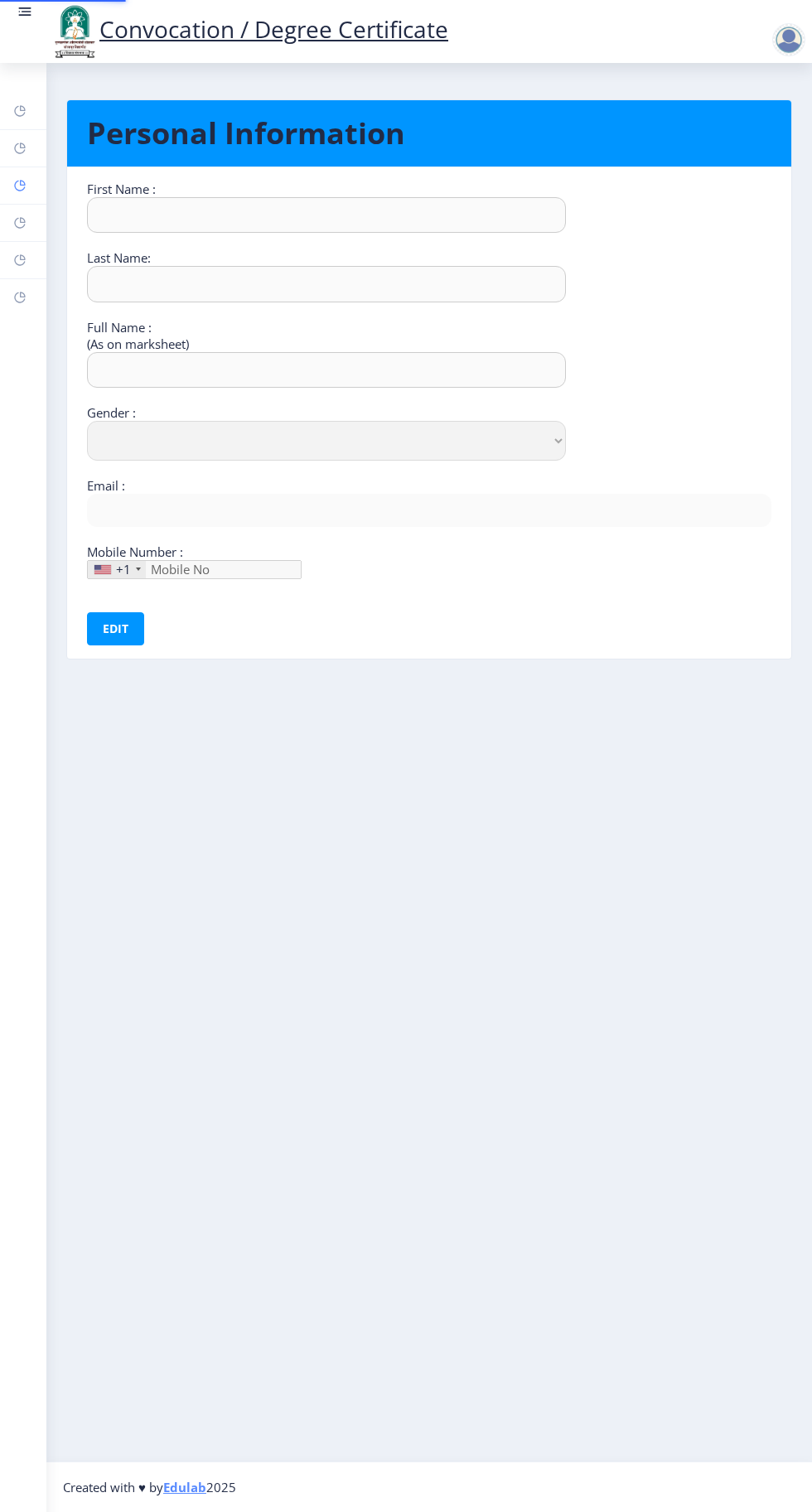
type input "Sandhyrani"
type input "Yalgonda"
type input "[PERSON_NAME]"
select select "[DEMOGRAPHIC_DATA]"
type input "[EMAIL_ADDRESS][DOMAIN_NAME]"
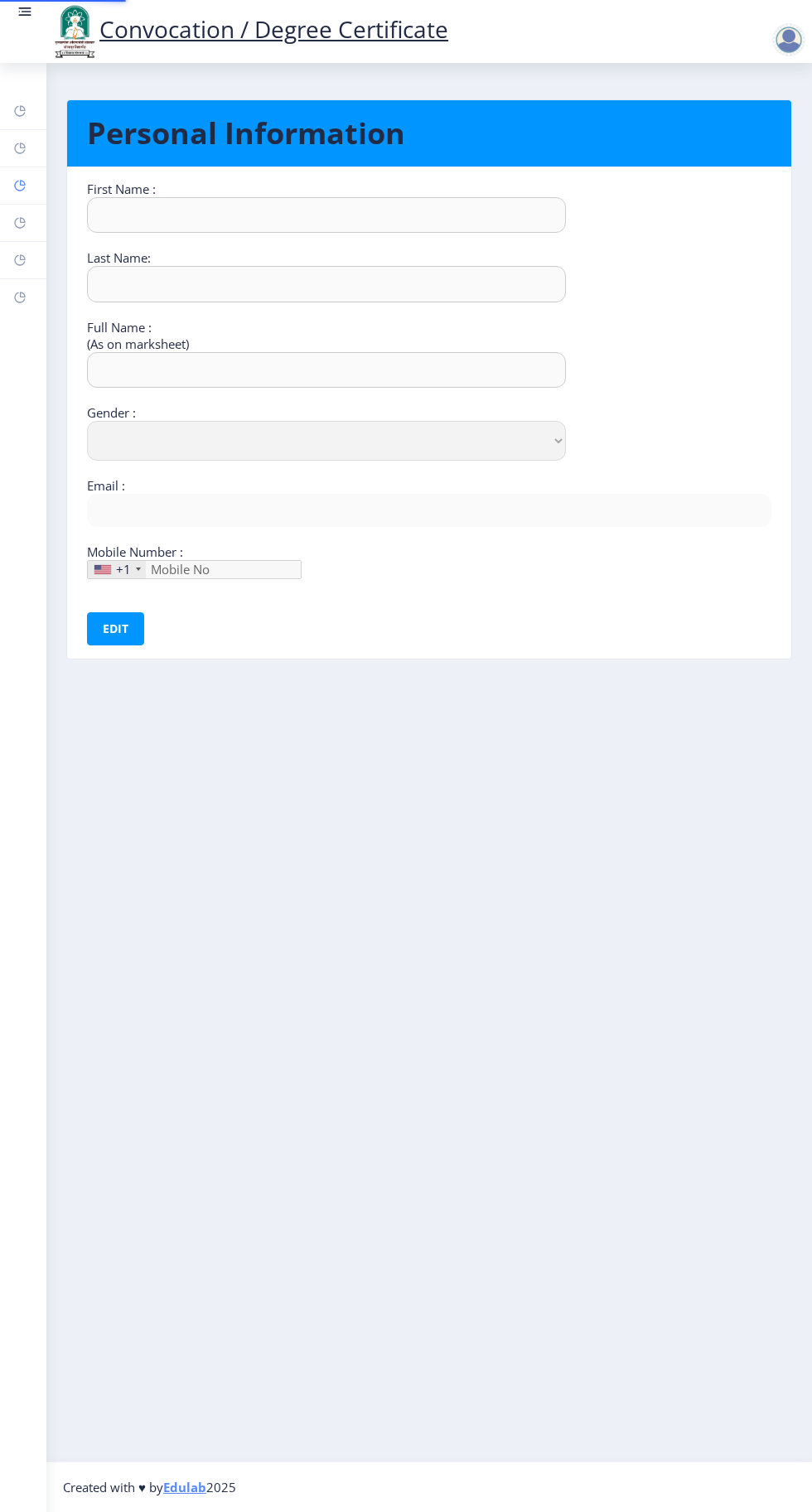
type input "9049773177"
click at [13, 222] on rect at bounding box center [20, 223] width 13 height 13
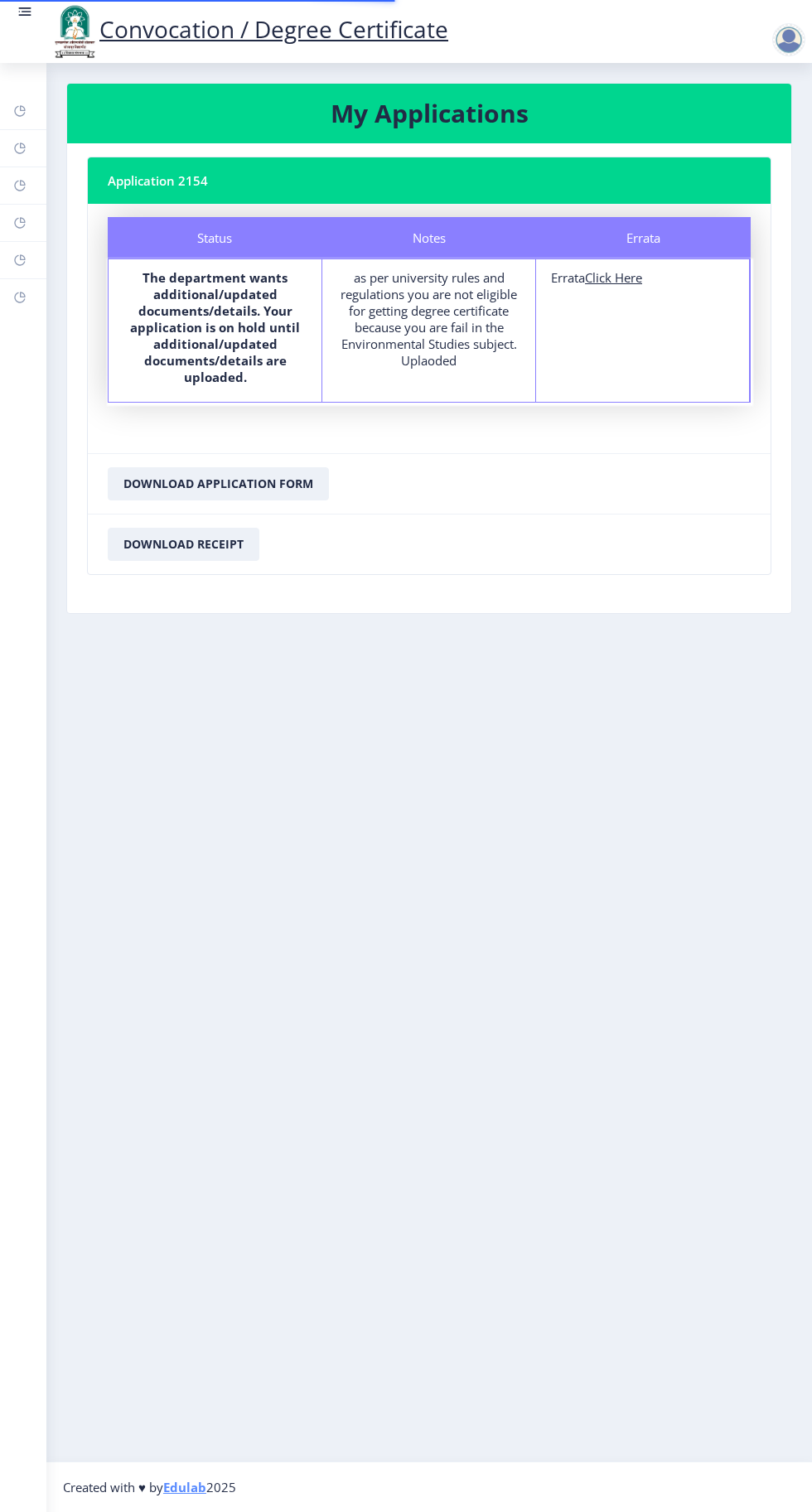
click at [626, 278] on u "Click Here" at bounding box center [613, 278] width 57 height 17
select select
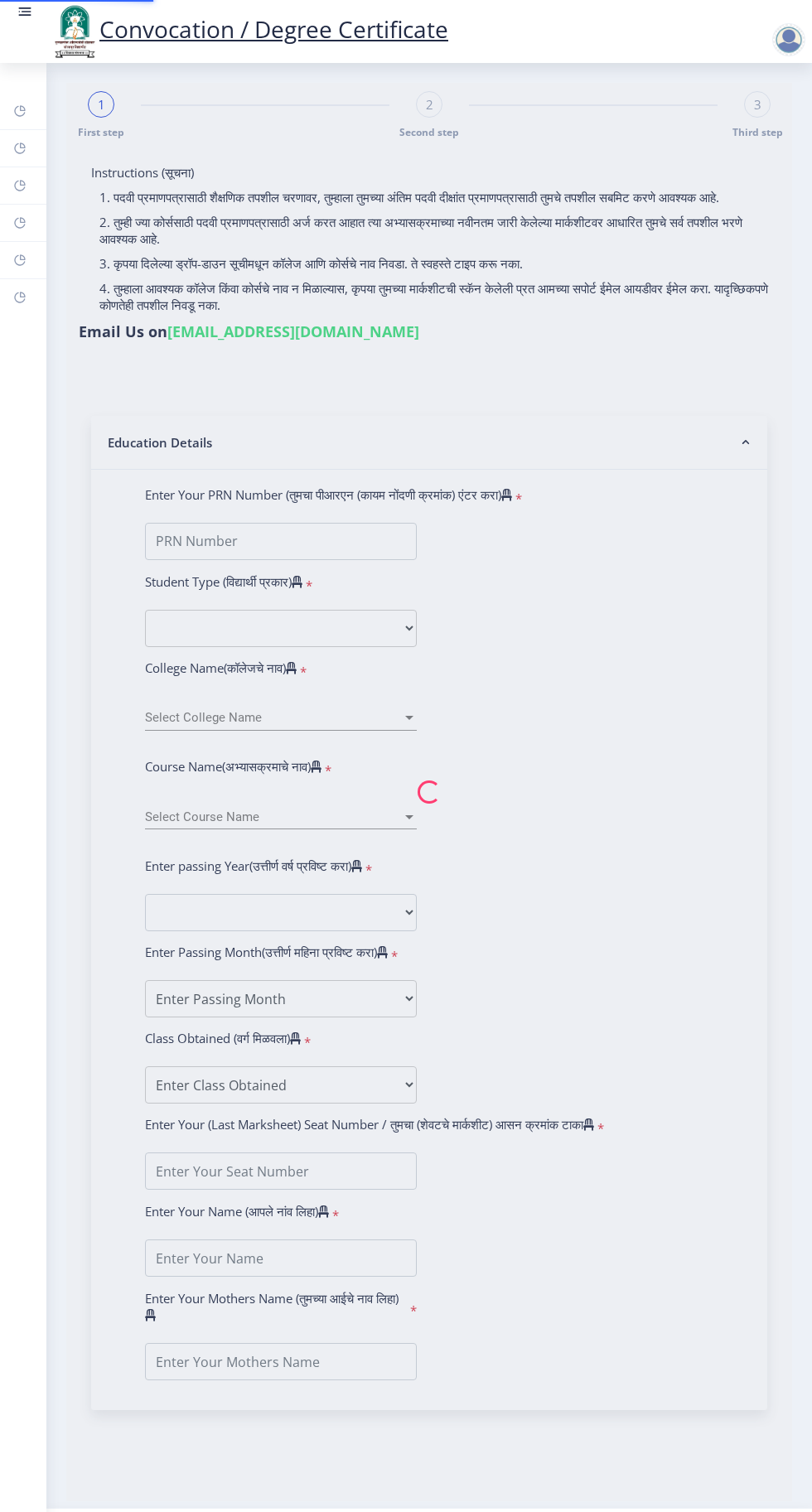
type input "[PERSON_NAME]"
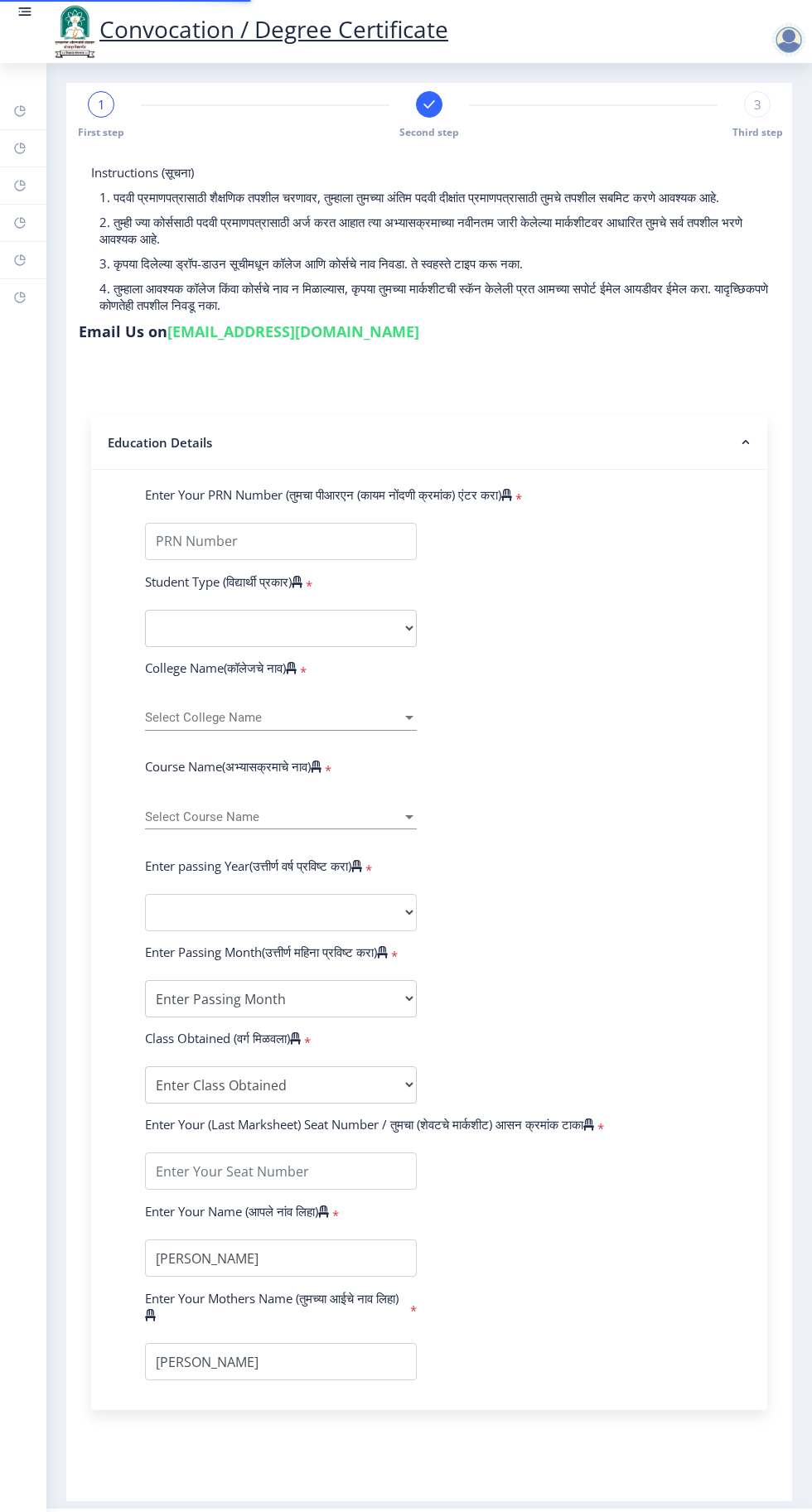
type input "2015032500073893"
select select "Regular"
select select "2018"
select select "April"
select select "Grade A"
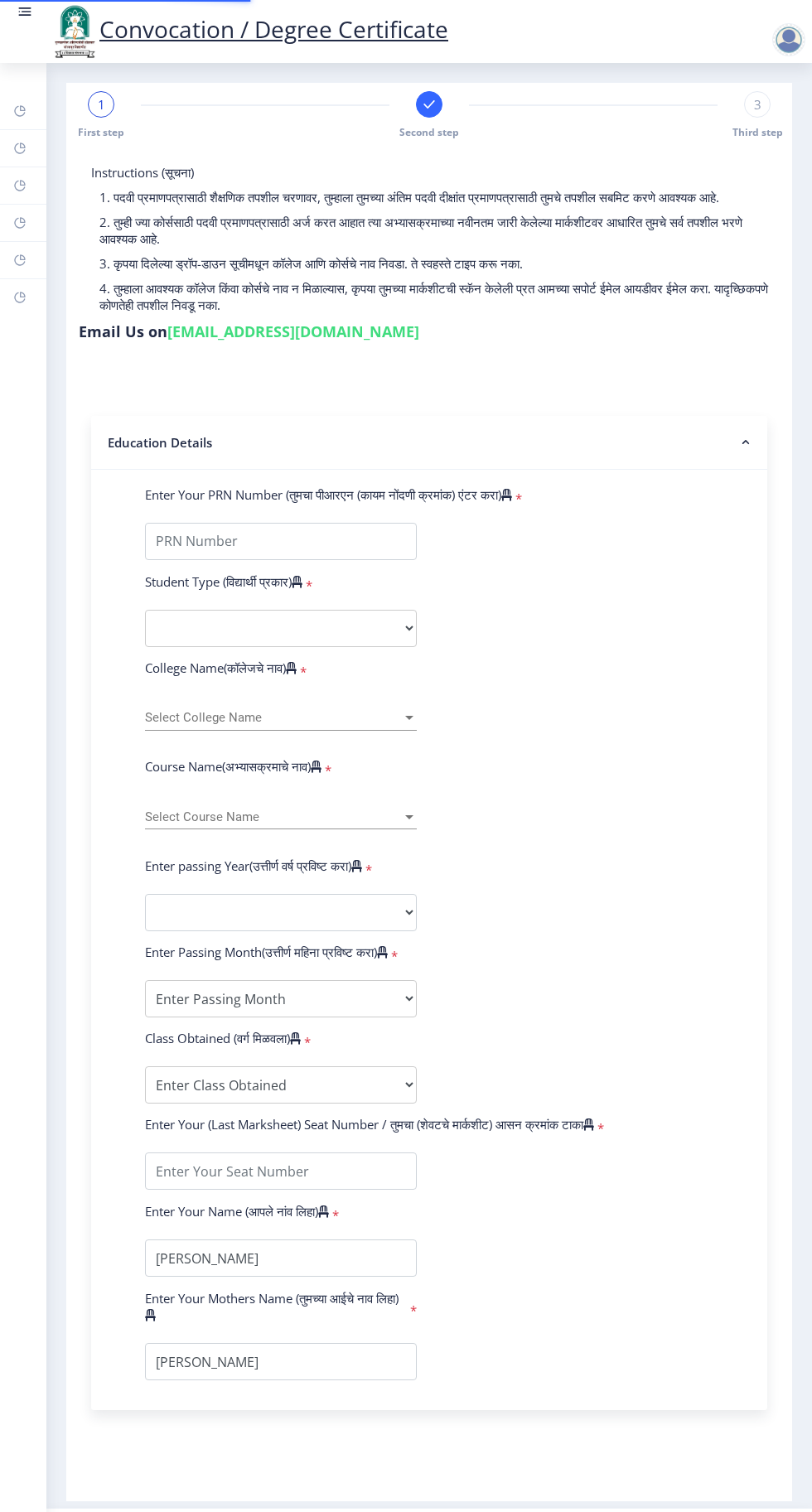
type input "185213"
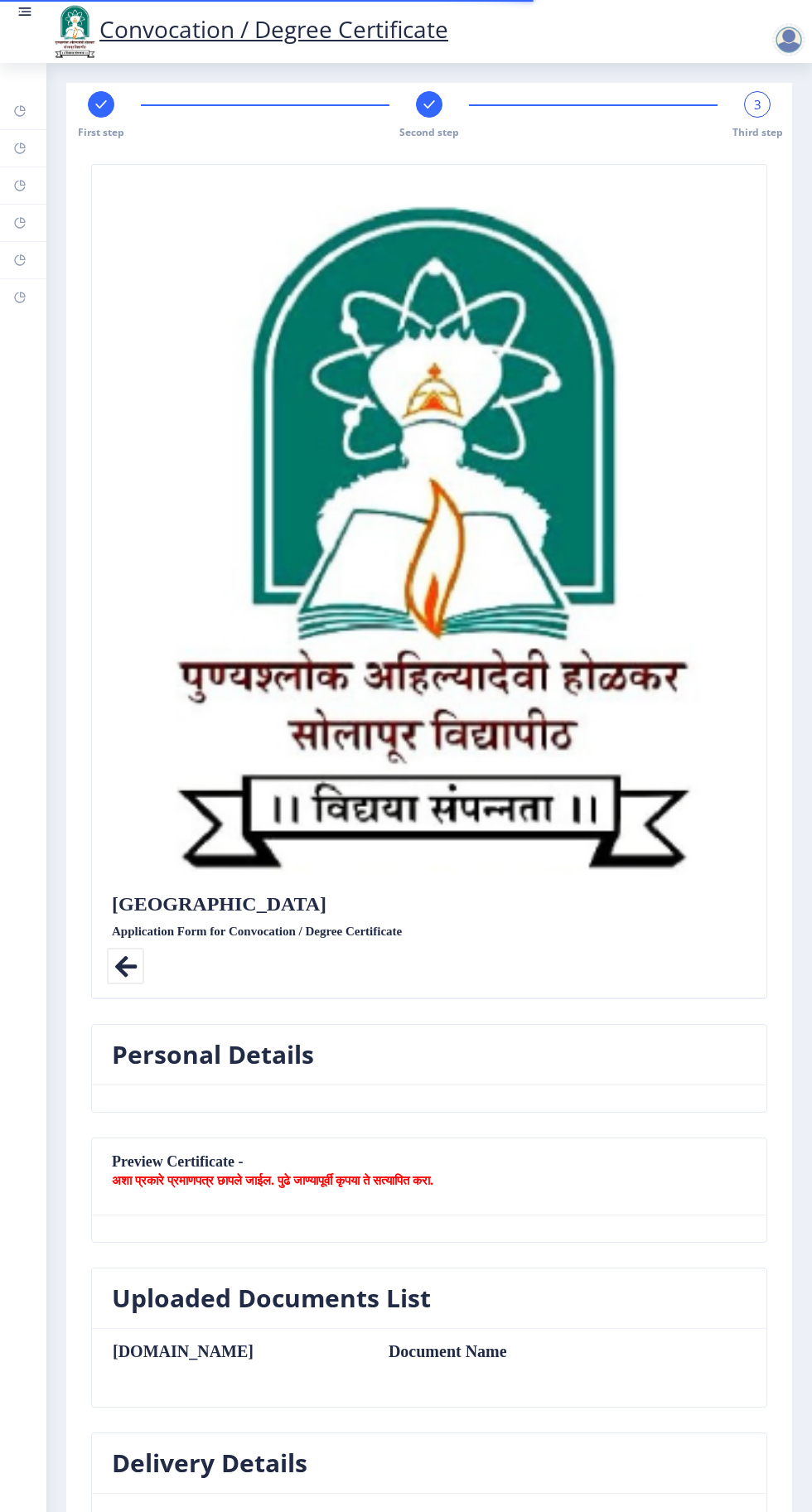
click at [426, 117] on div at bounding box center [429, 104] width 26 height 26
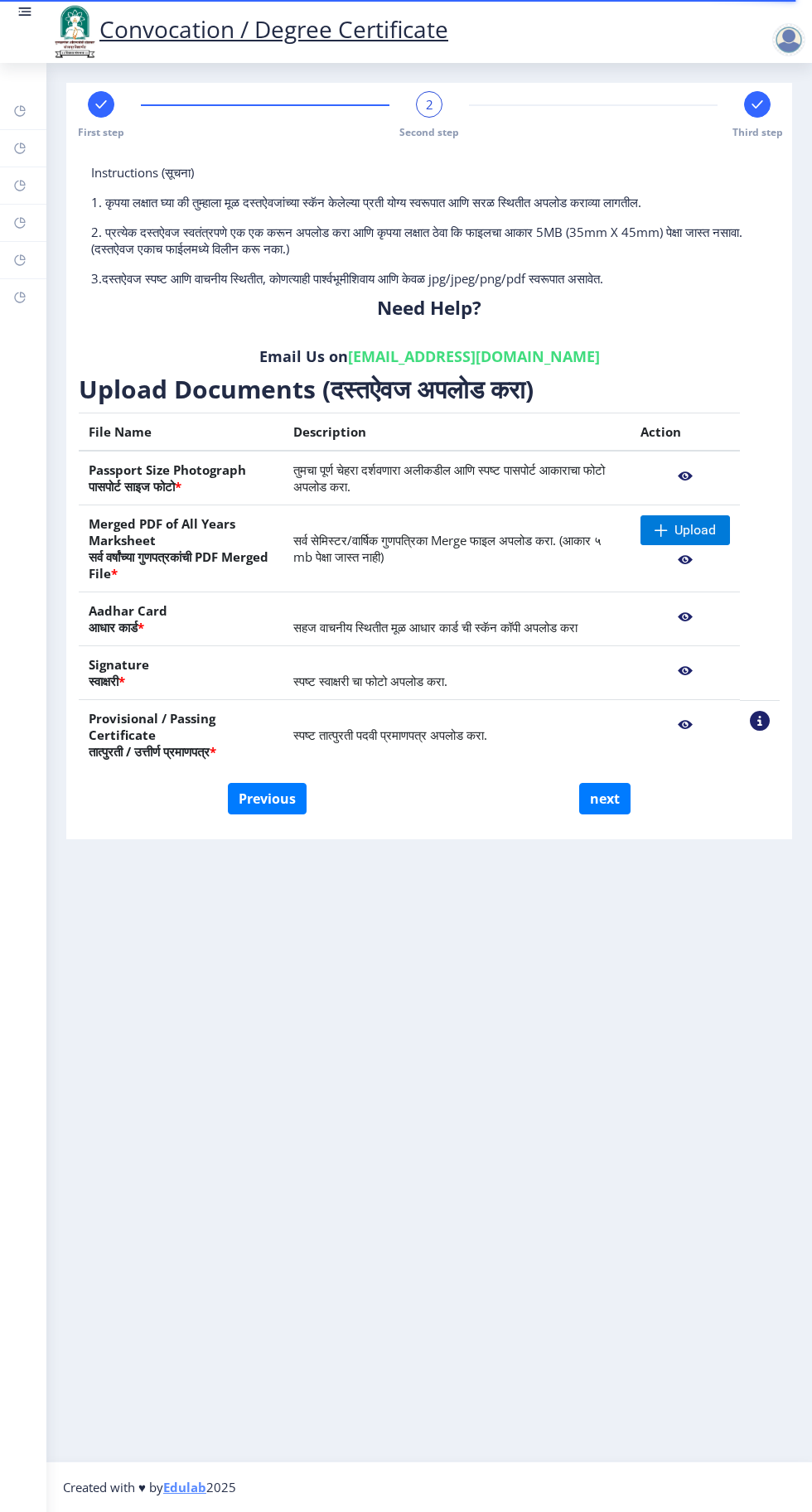
click at [765, 719] on nb-action at bounding box center [760, 720] width 20 height 20
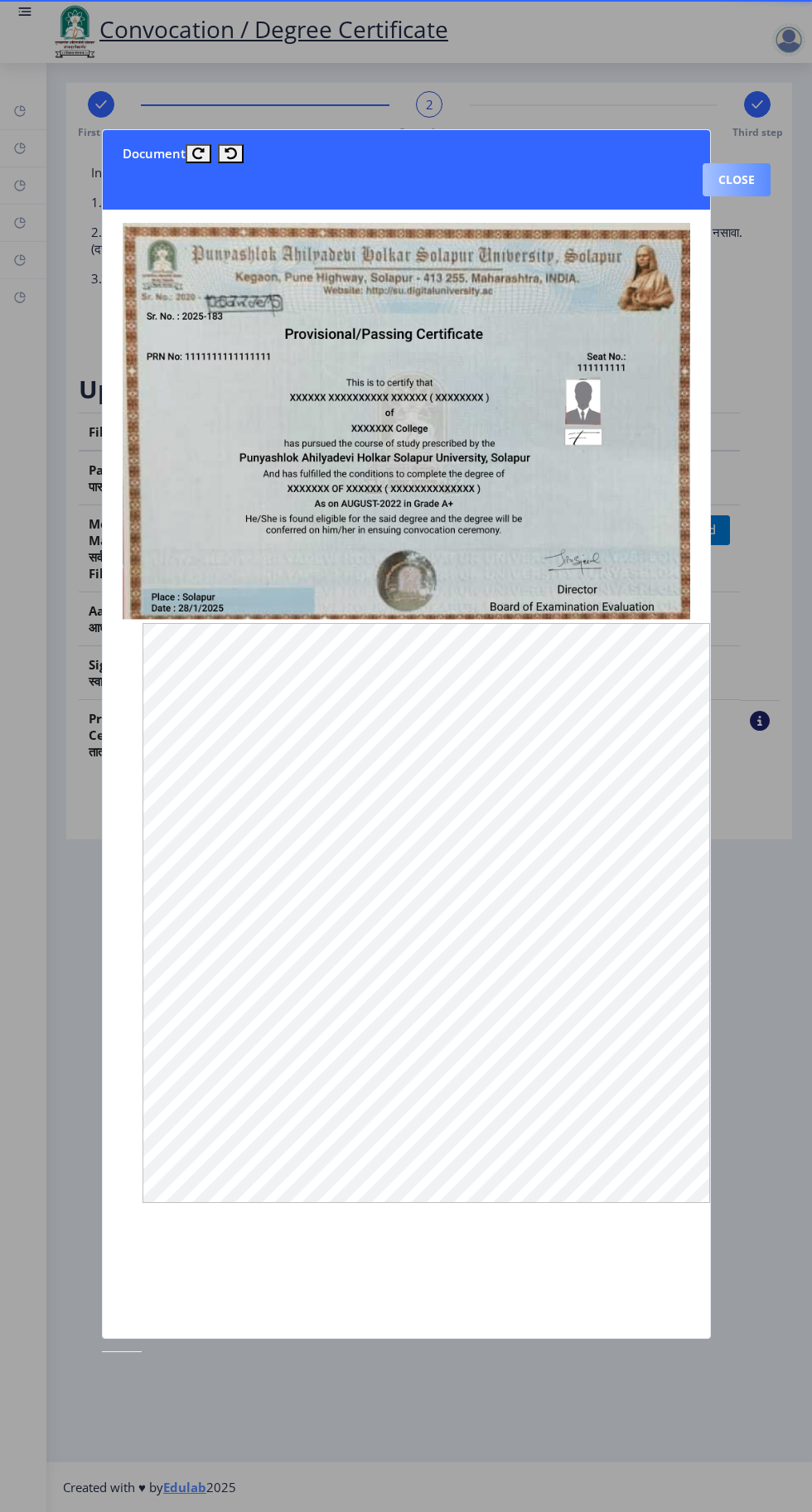
click at [747, 163] on button "Close" at bounding box center [736, 179] width 68 height 33
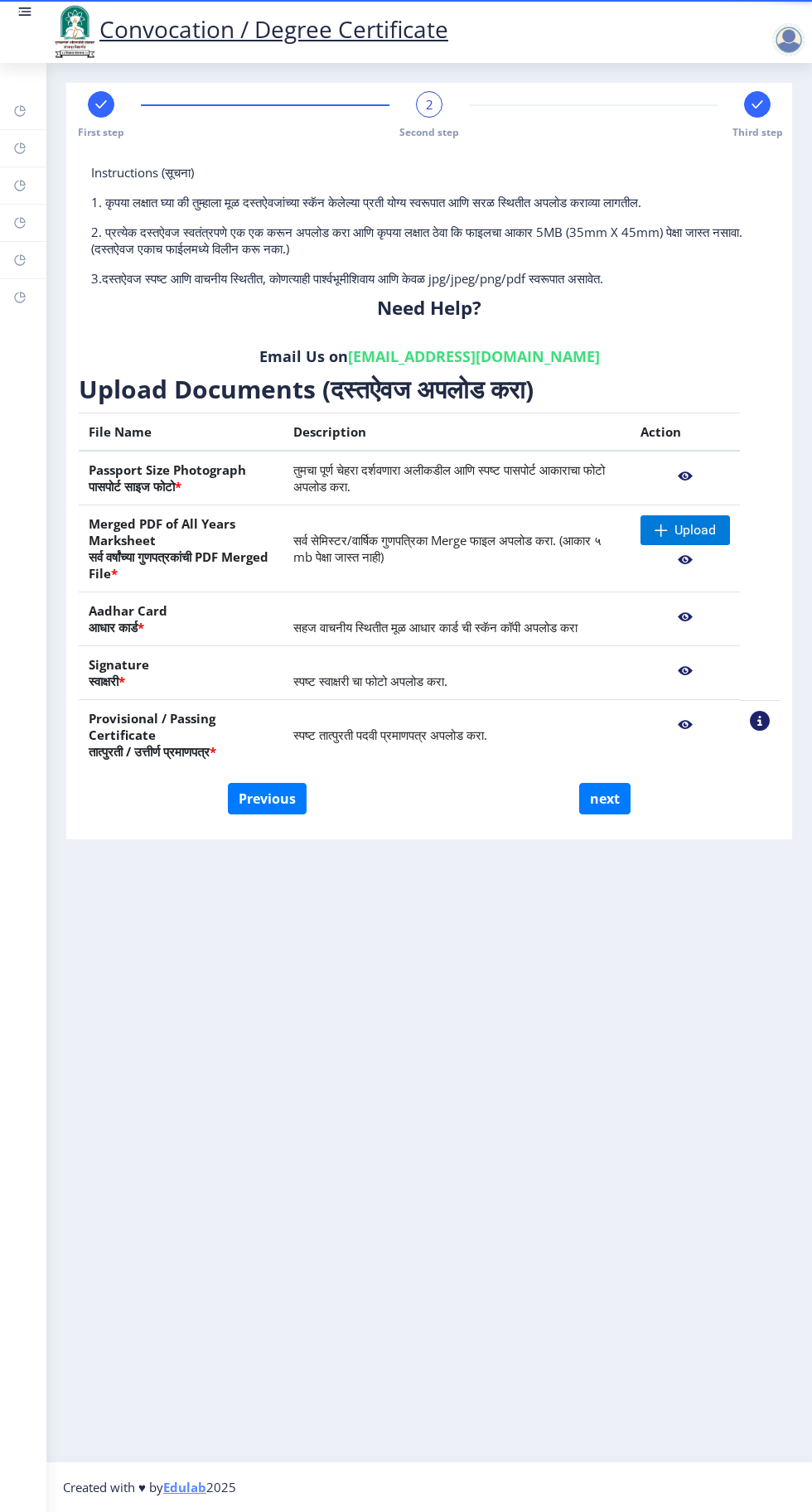
click at [699, 727] on nb-action at bounding box center [686, 725] width 90 height 30
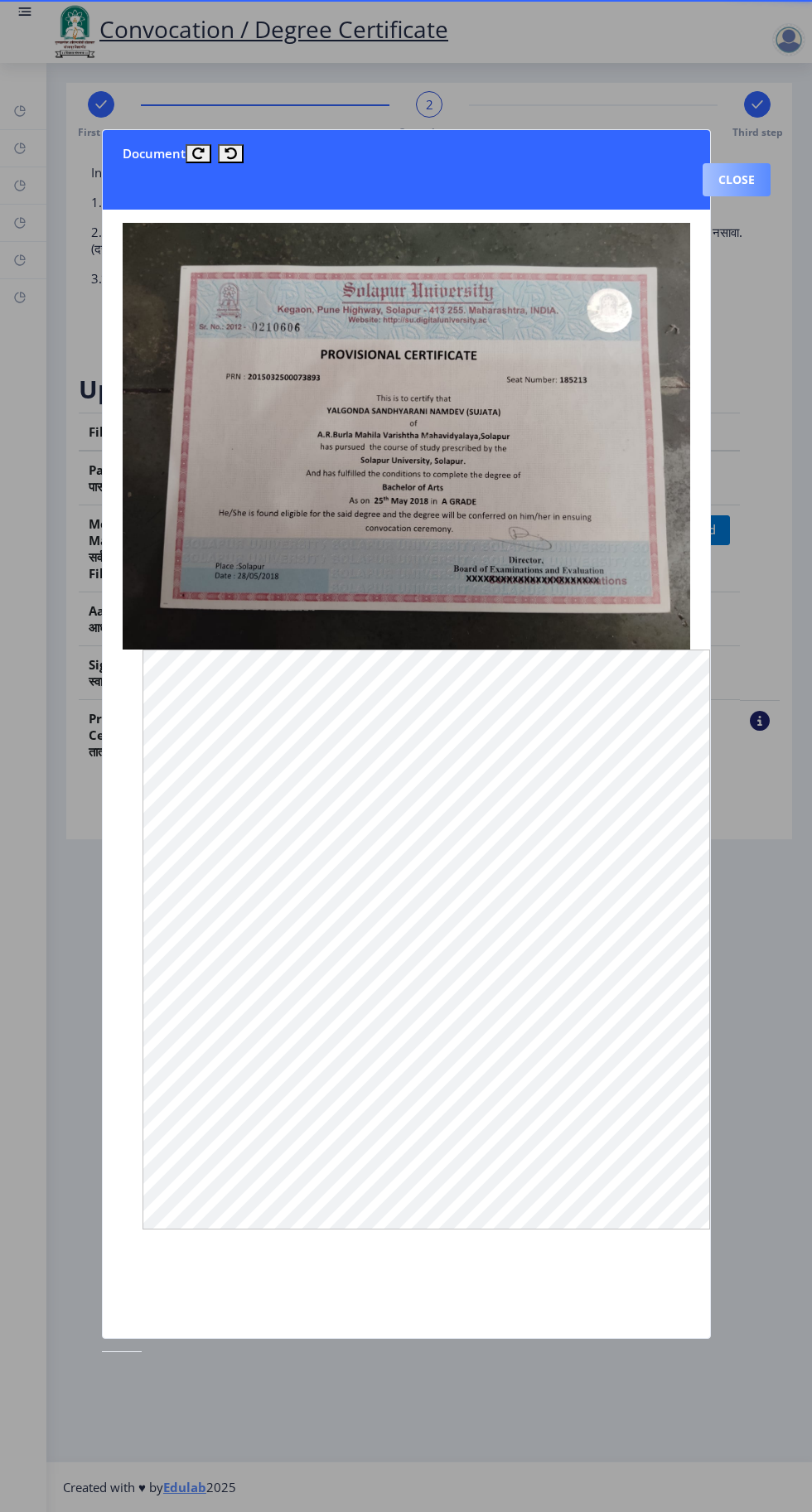
click at [753, 163] on button "Close" at bounding box center [736, 179] width 68 height 33
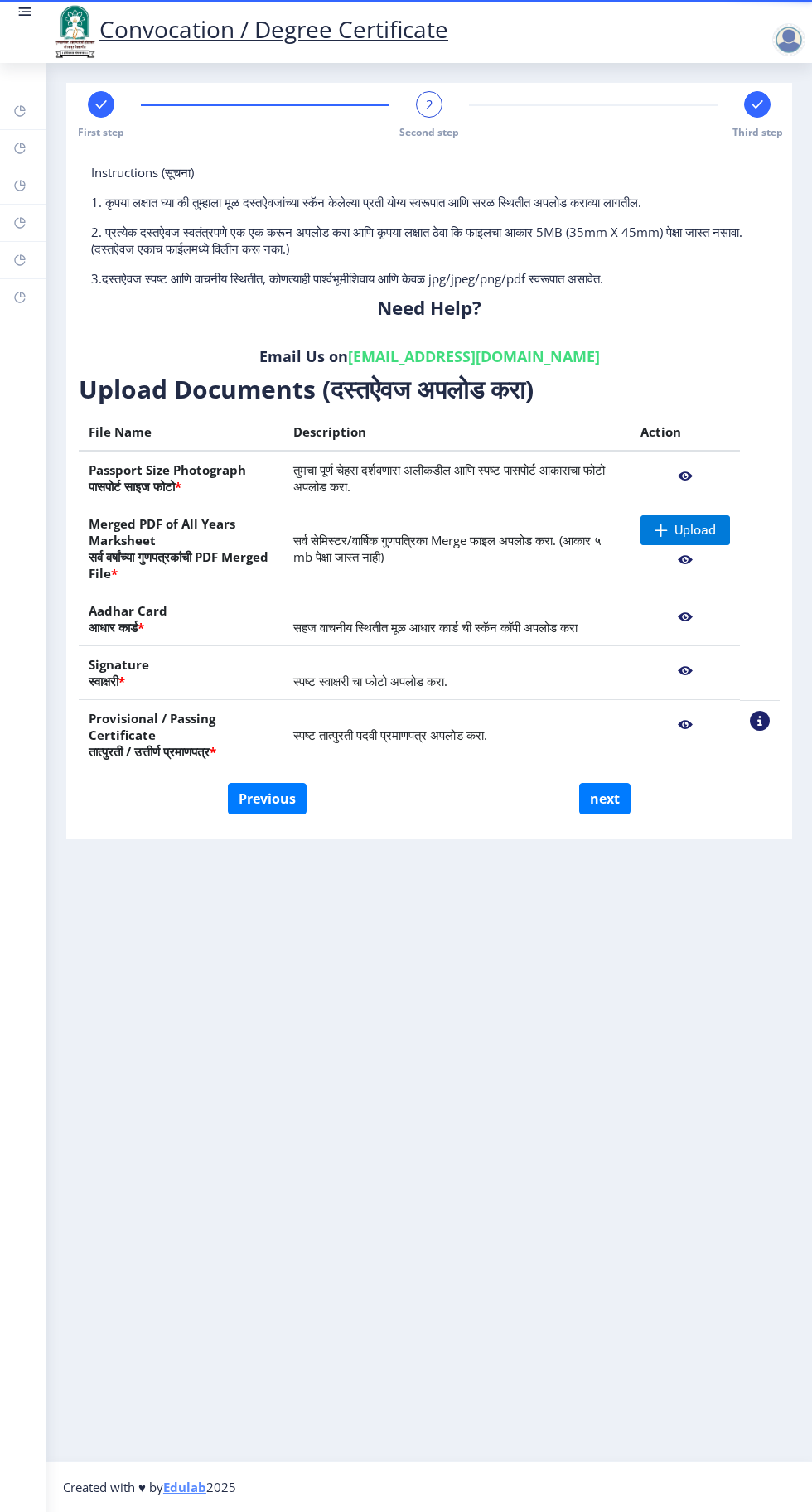
click at [708, 556] on nb-action at bounding box center [686, 560] width 90 height 30
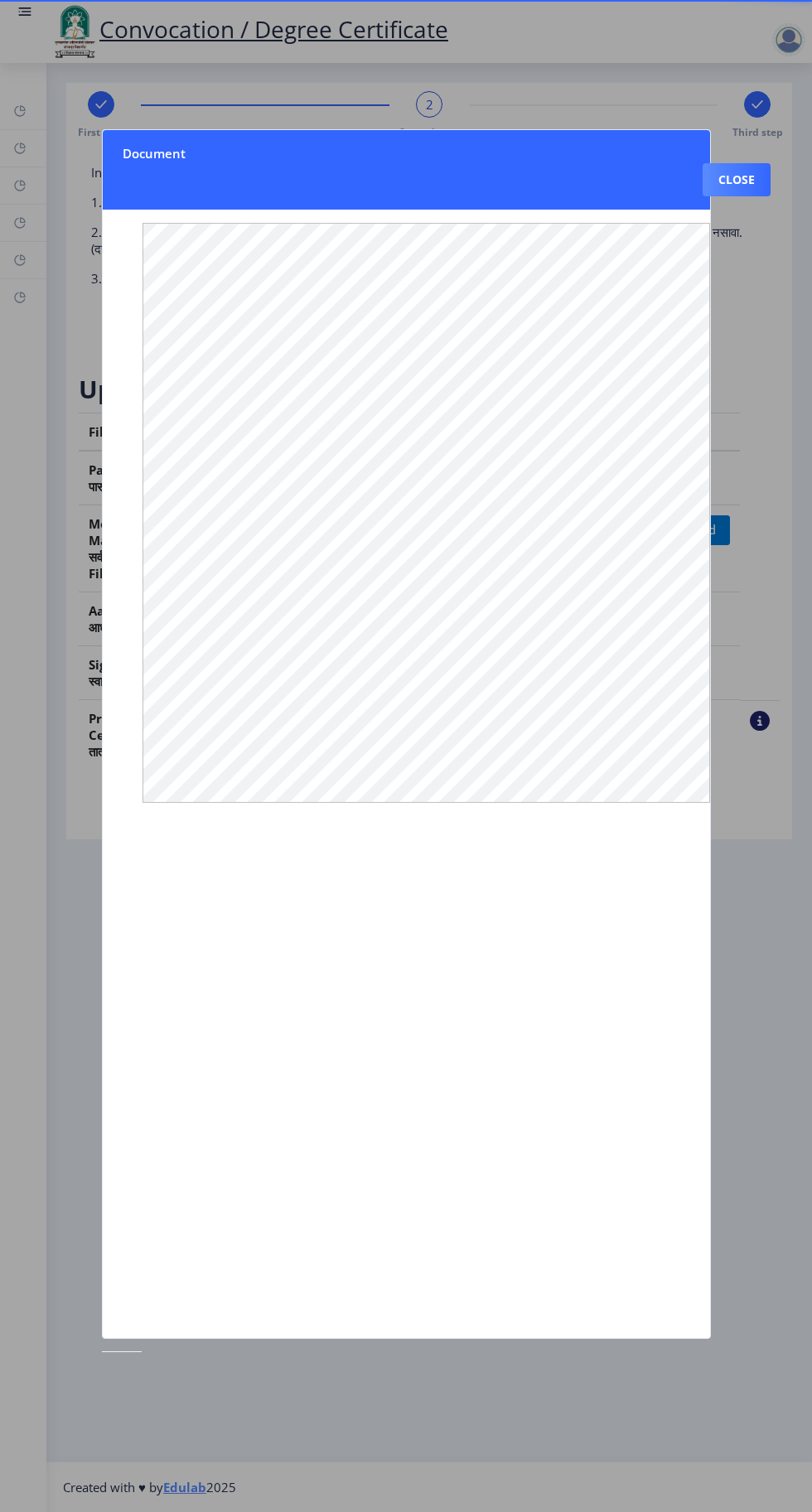
click at [739, 163] on button "Close" at bounding box center [736, 179] width 68 height 33
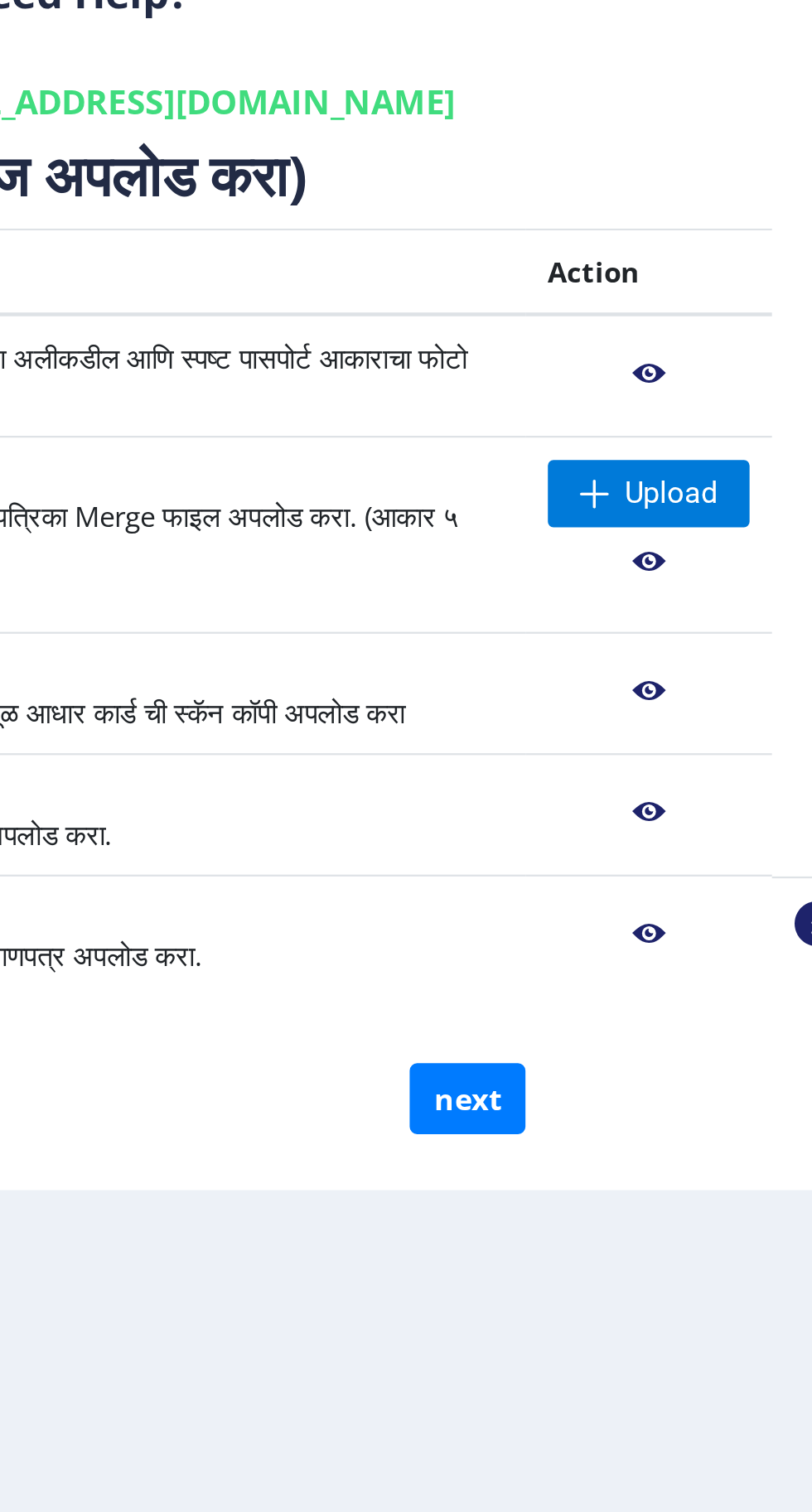
click at [693, 561] on nb-action at bounding box center [686, 560] width 90 height 30
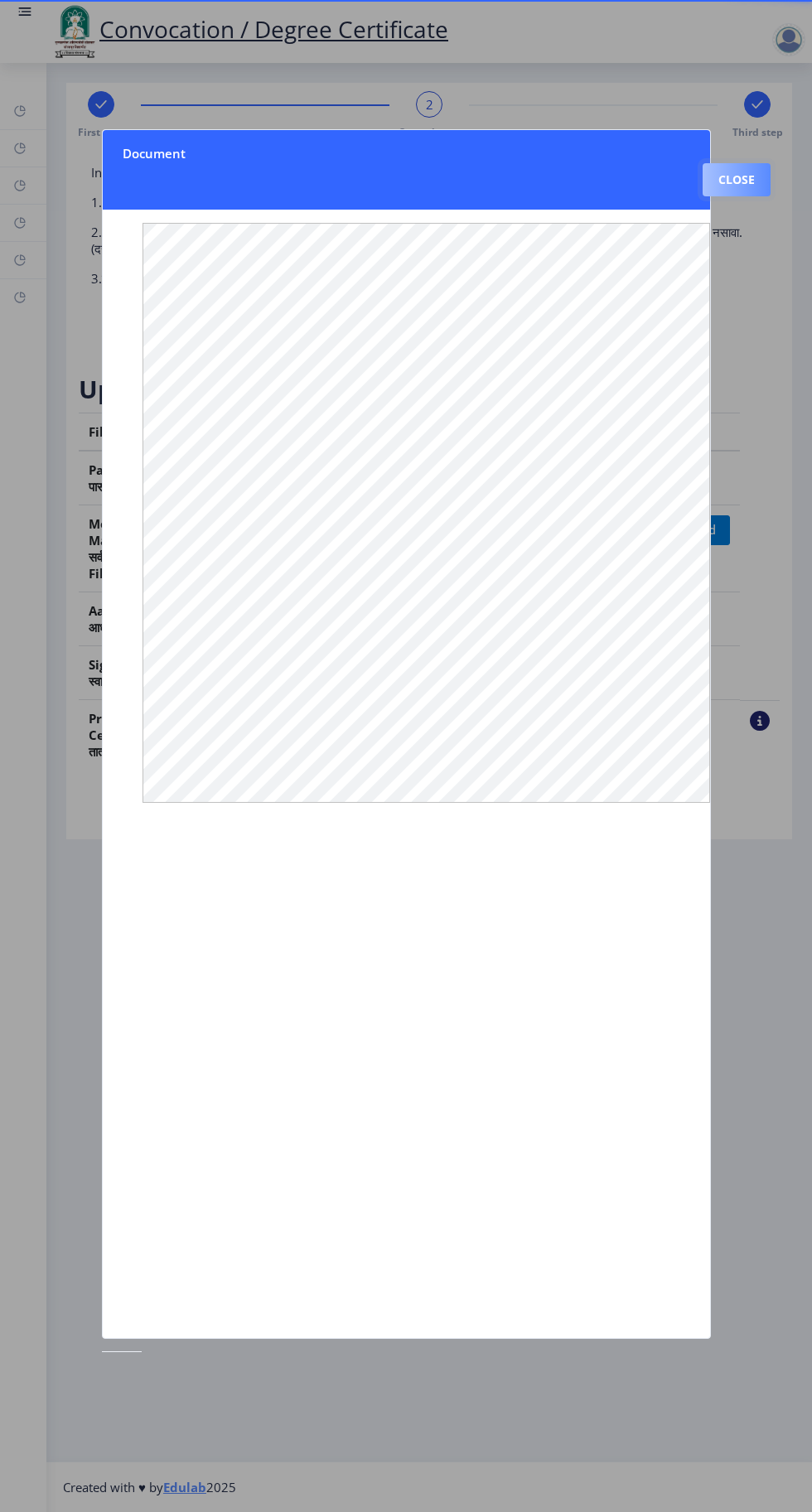
click at [746, 163] on button "Close" at bounding box center [736, 179] width 68 height 33
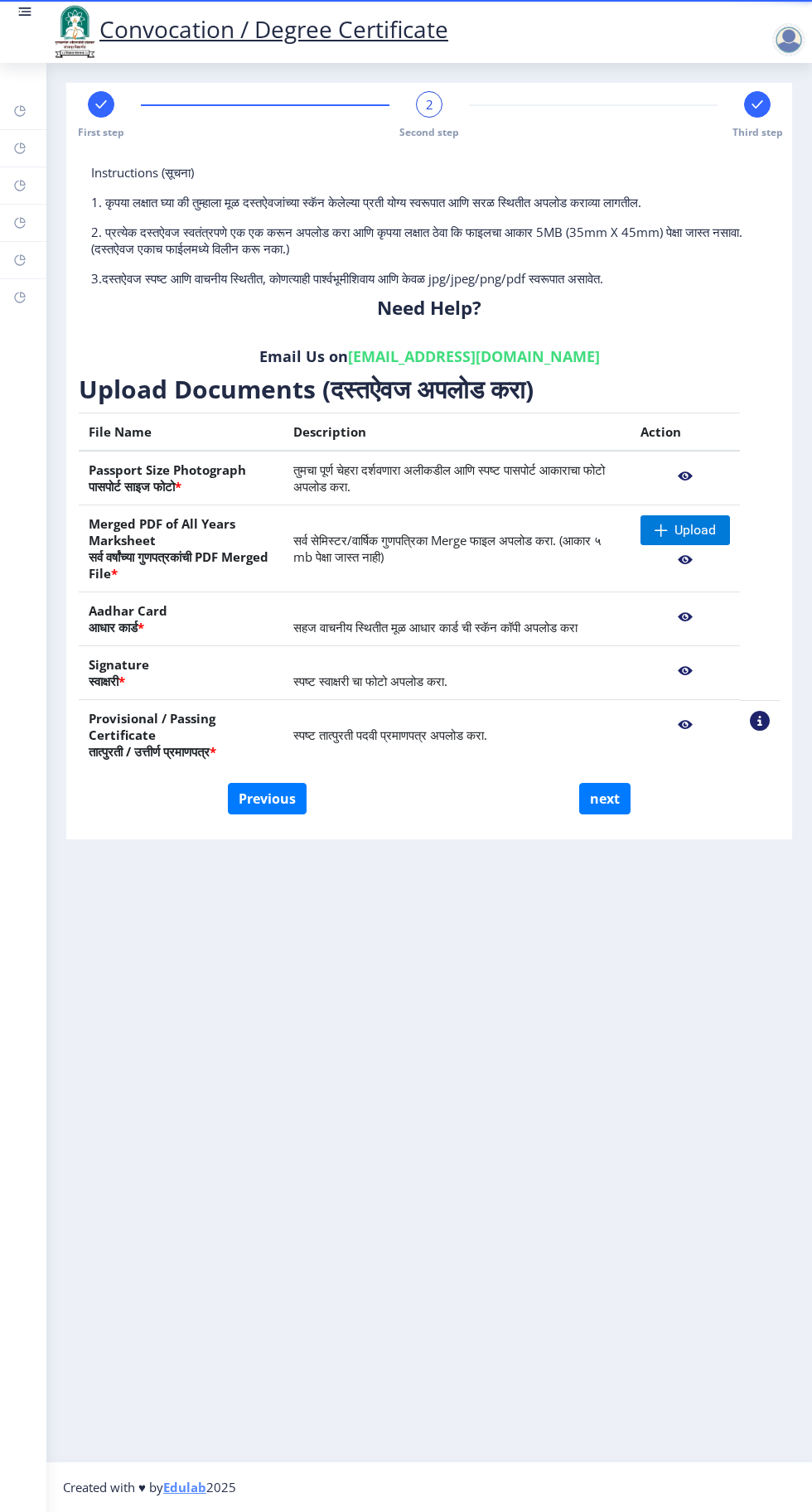
click at [686, 723] on nb-action at bounding box center [686, 725] width 90 height 30
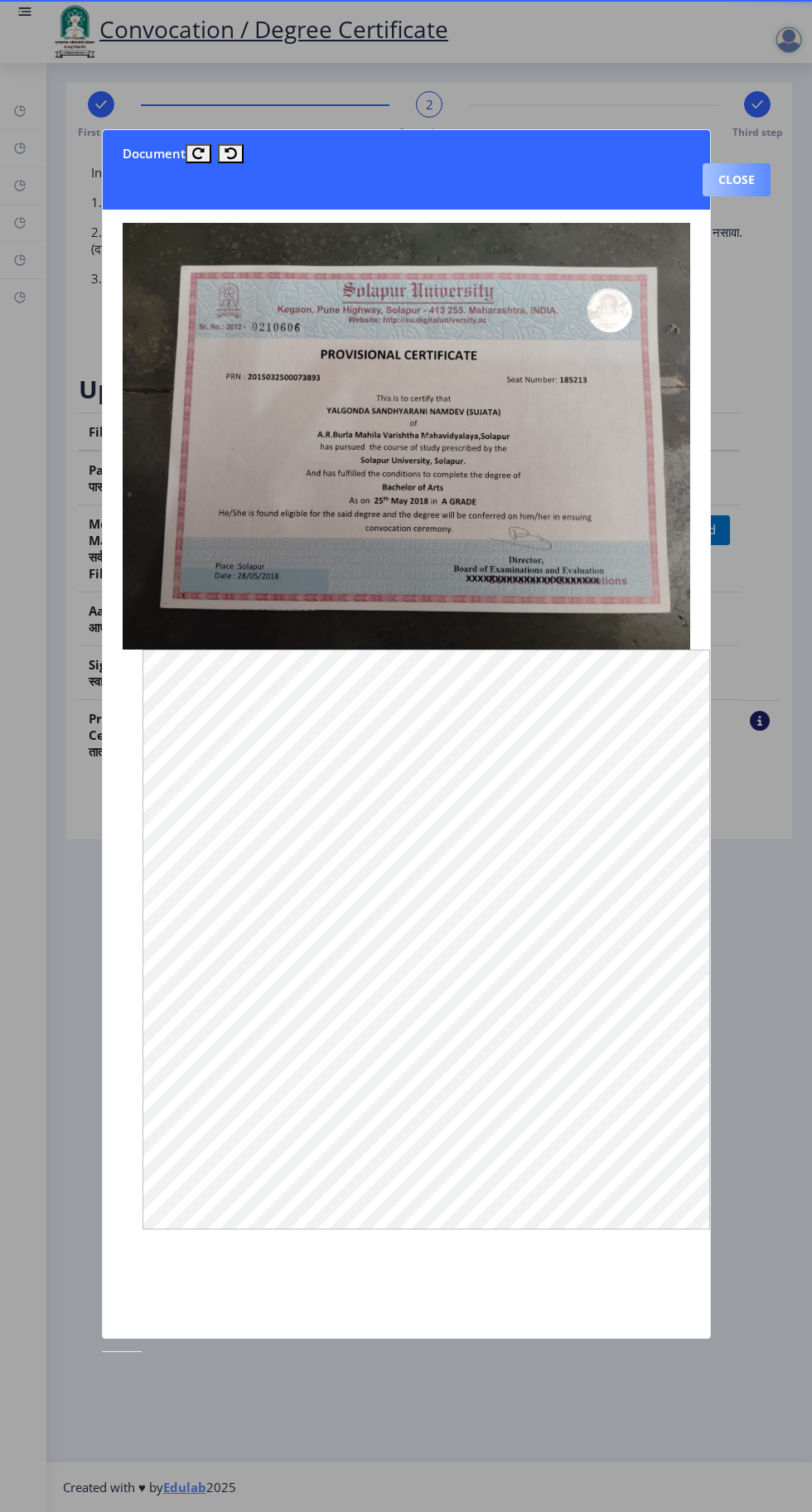
click at [751, 163] on button "Close" at bounding box center [736, 179] width 68 height 33
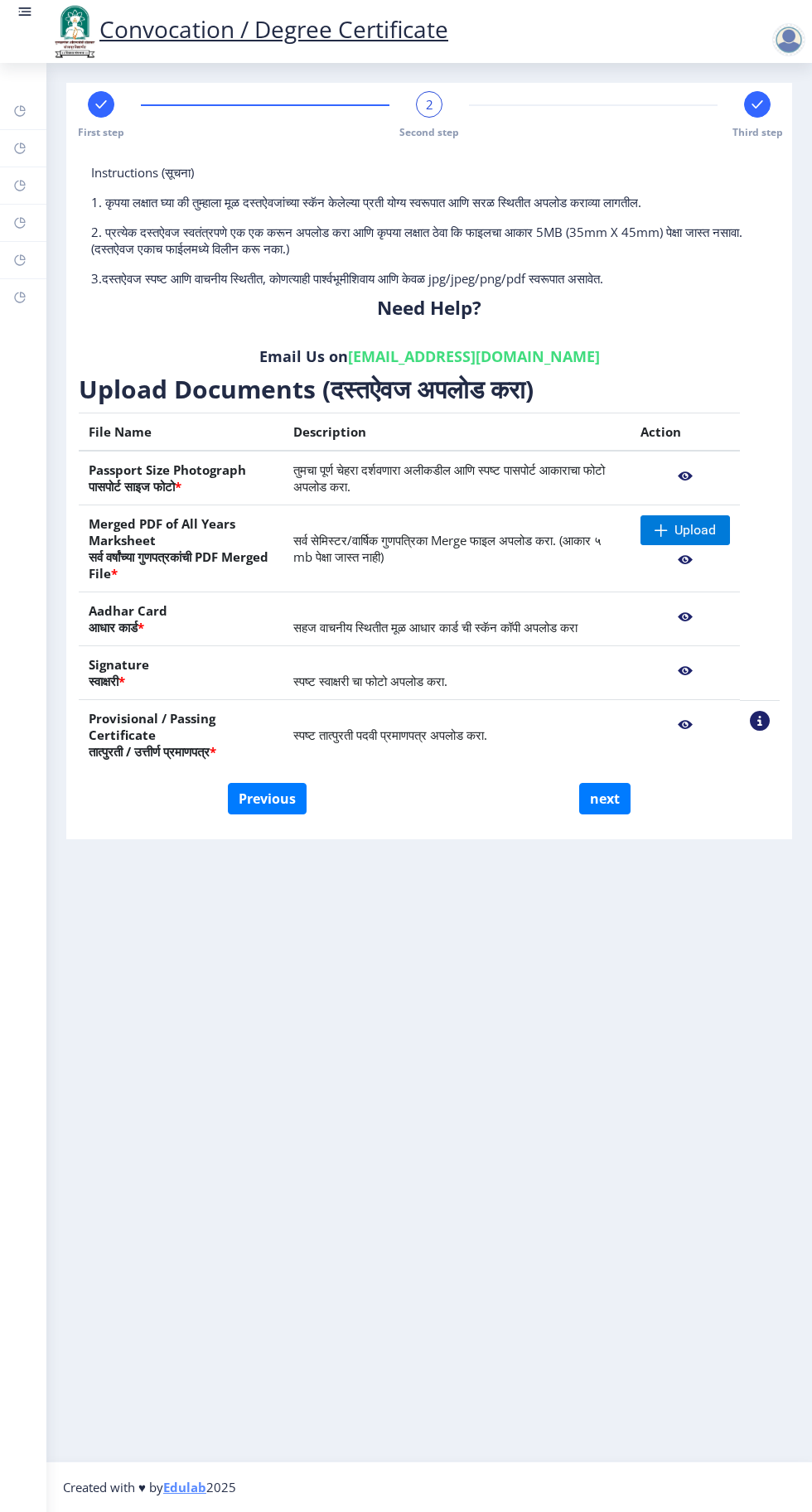
click at [686, 568] on nb-action at bounding box center [686, 560] width 90 height 30
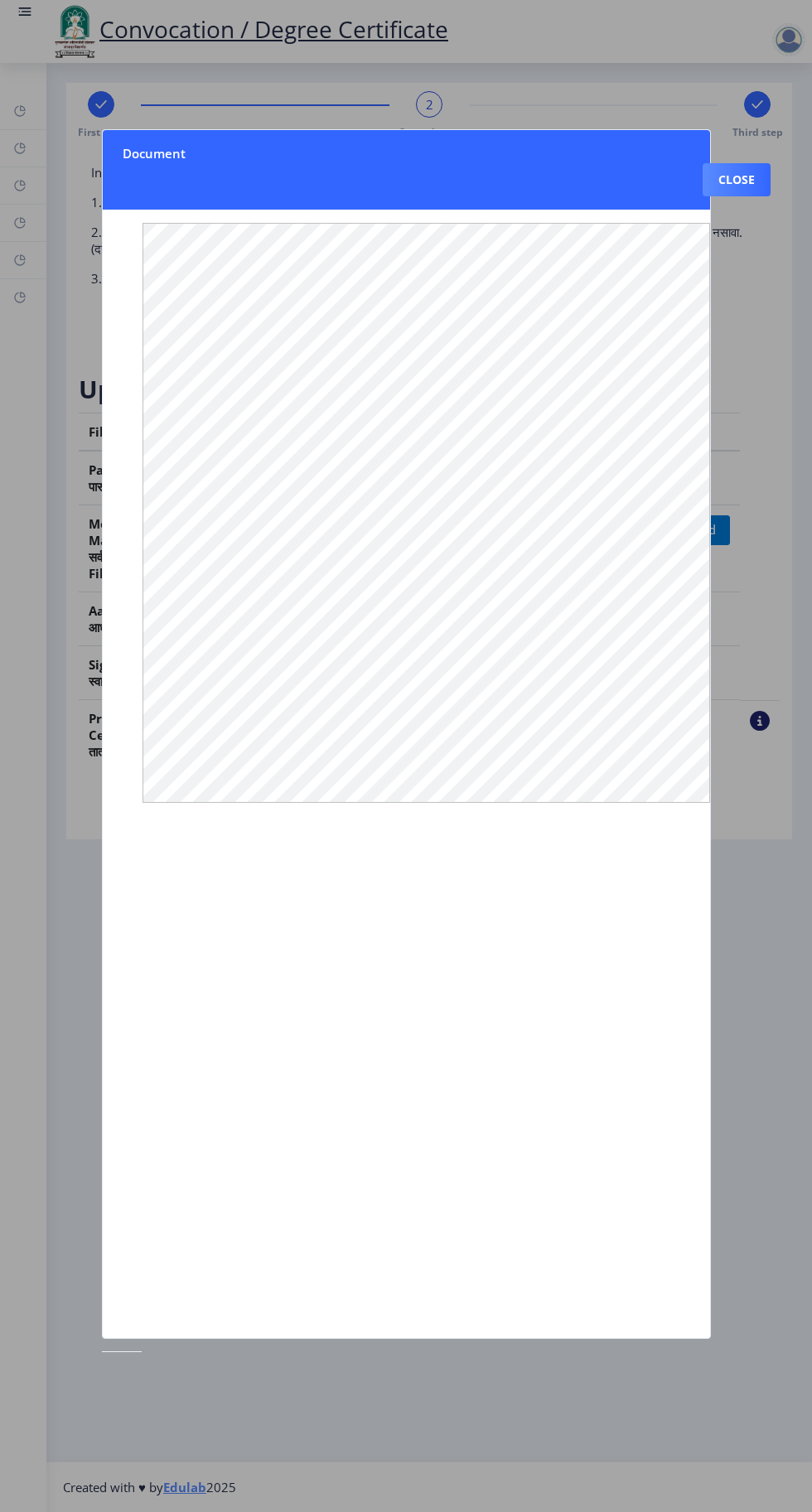
click at [737, 114] on div at bounding box center [406, 756] width 812 height 1512
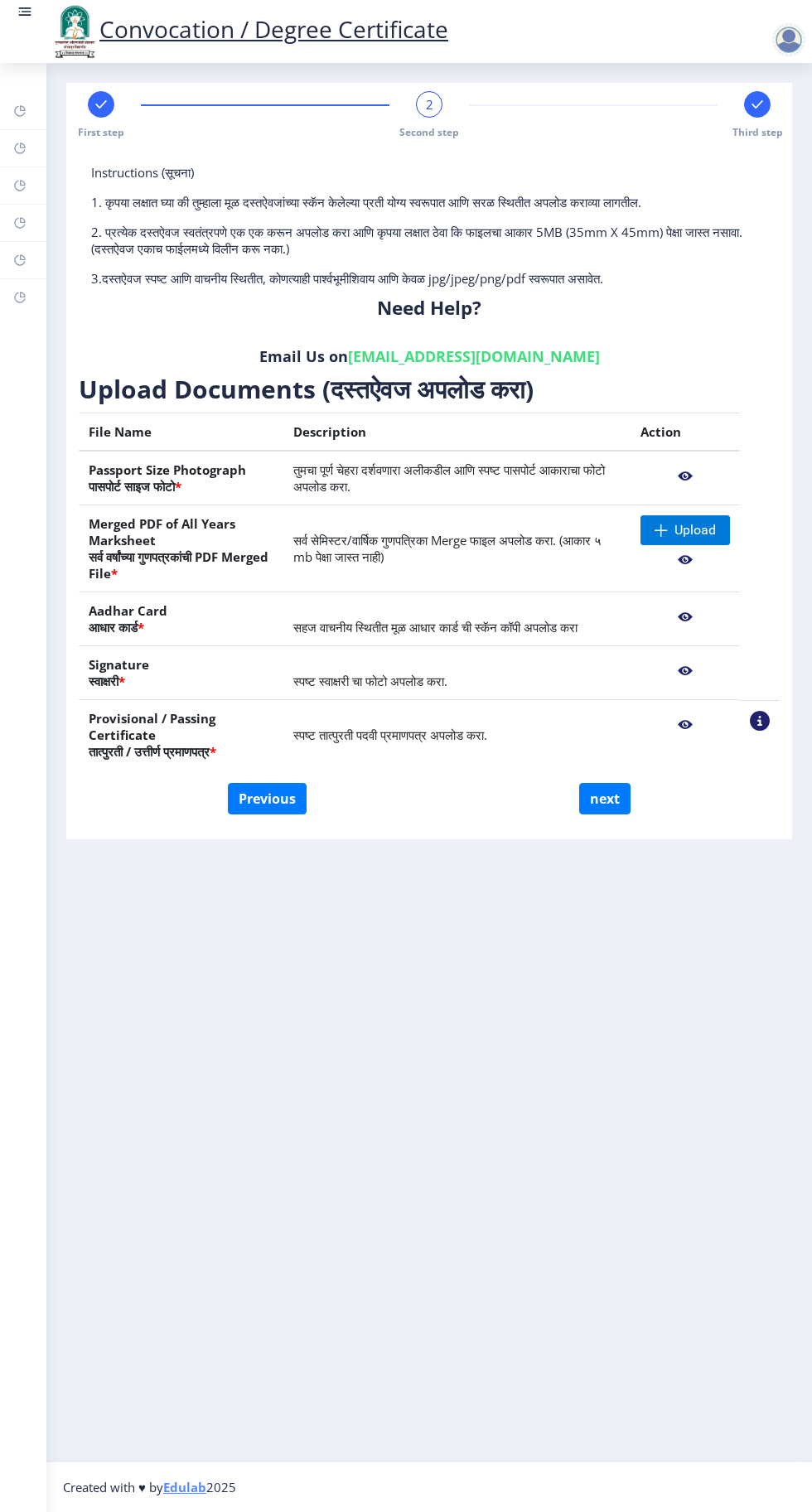
click at [686, 475] on nb-action at bounding box center [686, 476] width 90 height 30
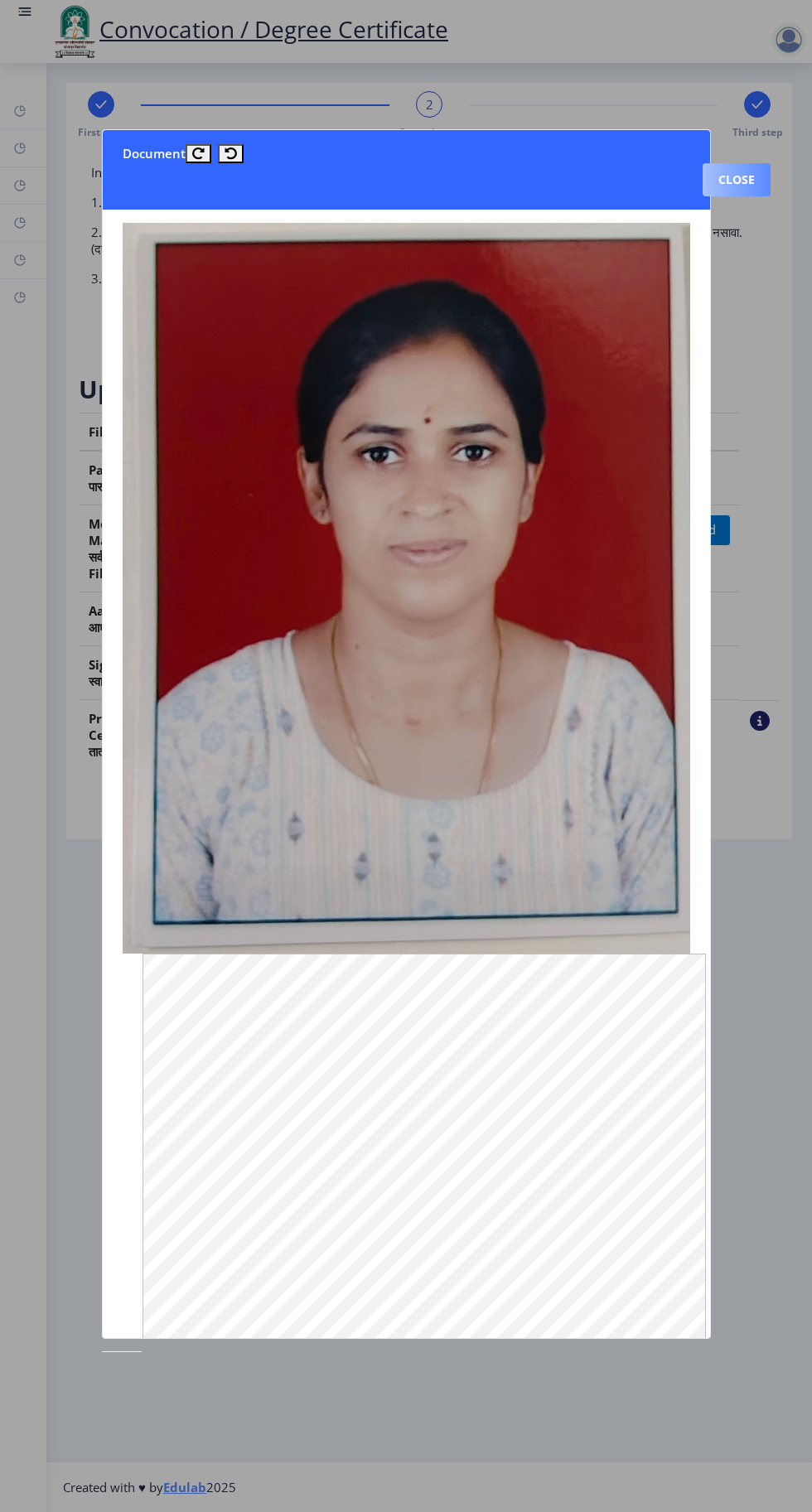
click at [746, 163] on button "Close" at bounding box center [736, 179] width 68 height 33
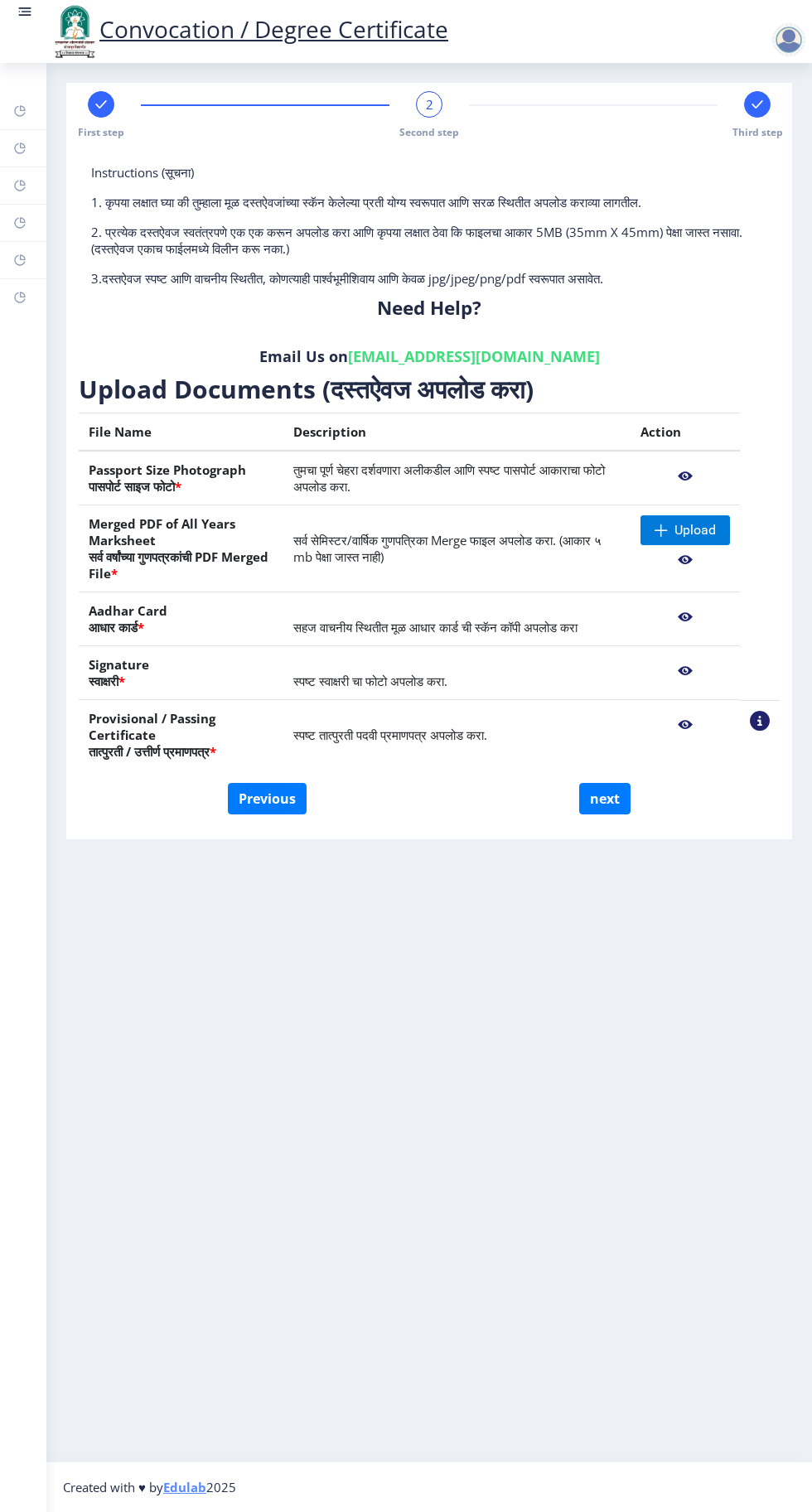
click at [750, 117] on div "Third step" at bounding box center [757, 114] width 26 height 48
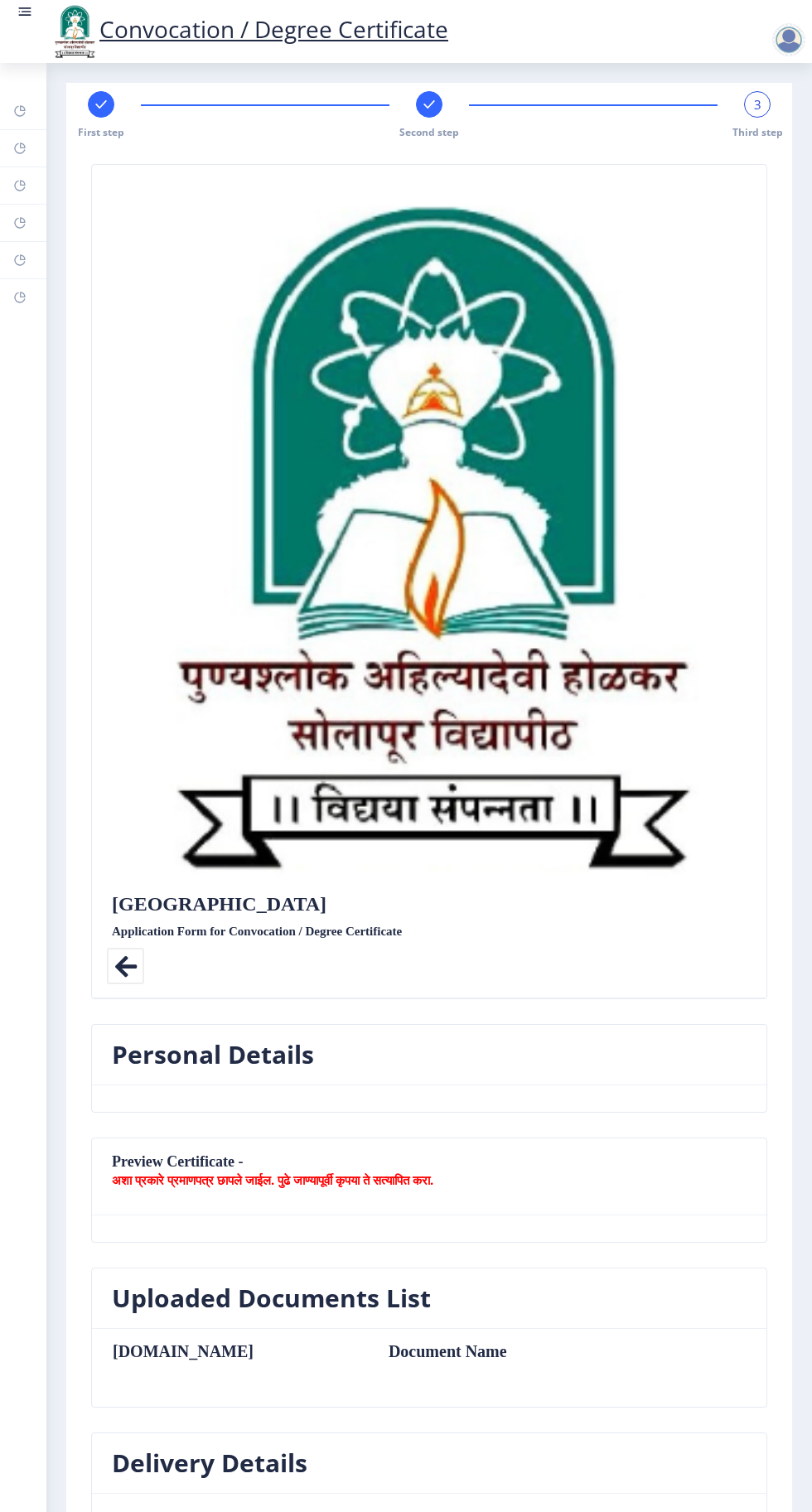
click at [431, 103] on rect at bounding box center [429, 105] width 17 height 17
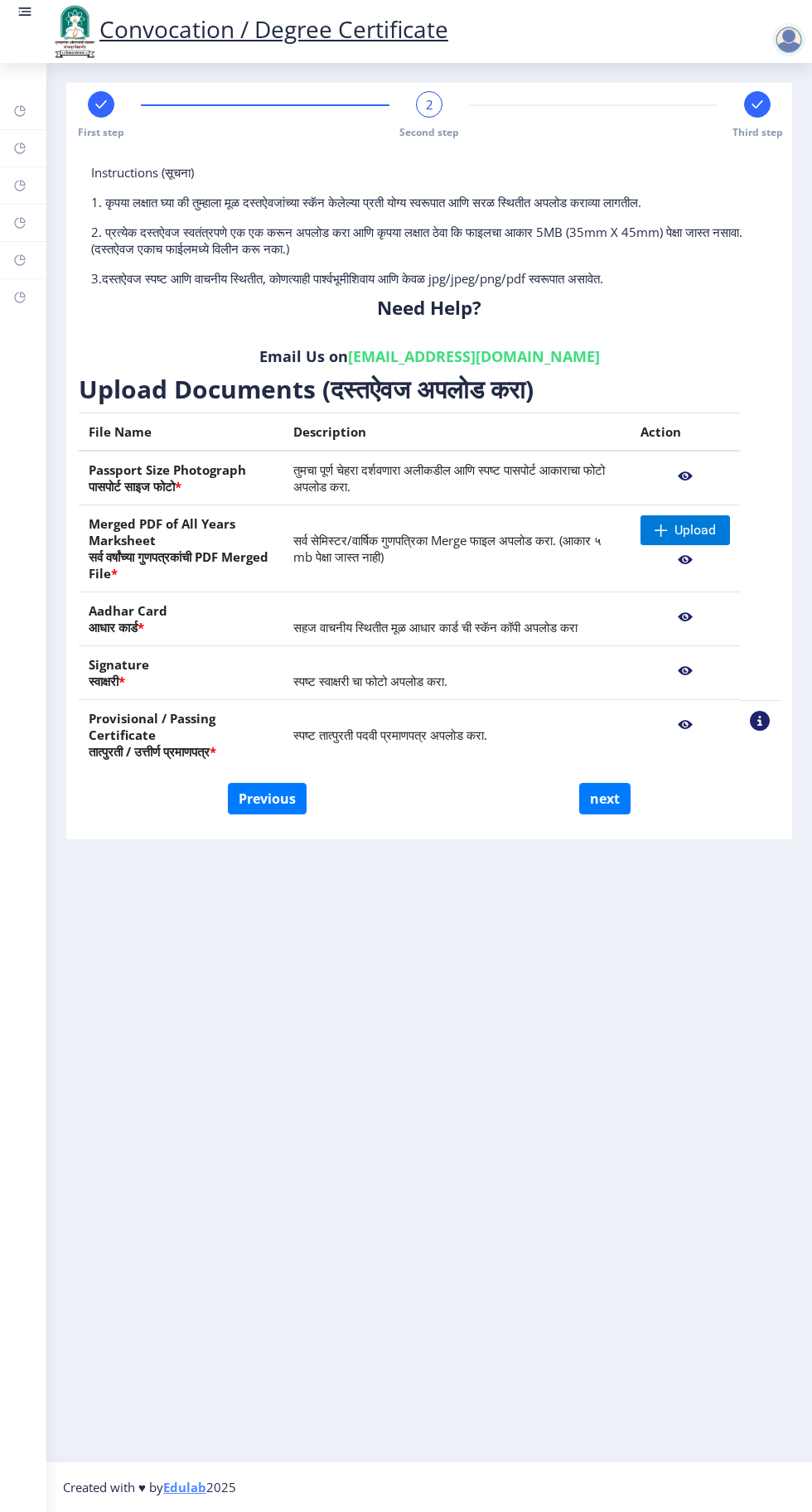
click at [550, 1150] on nb-layout-column "First step 2 Second step Third step Instructions (सूचना) 1. कृपया लक्षात घ्या क…" at bounding box center [429, 761] width 765 height 1398
click at [686, 558] on nb-action at bounding box center [686, 560] width 90 height 30
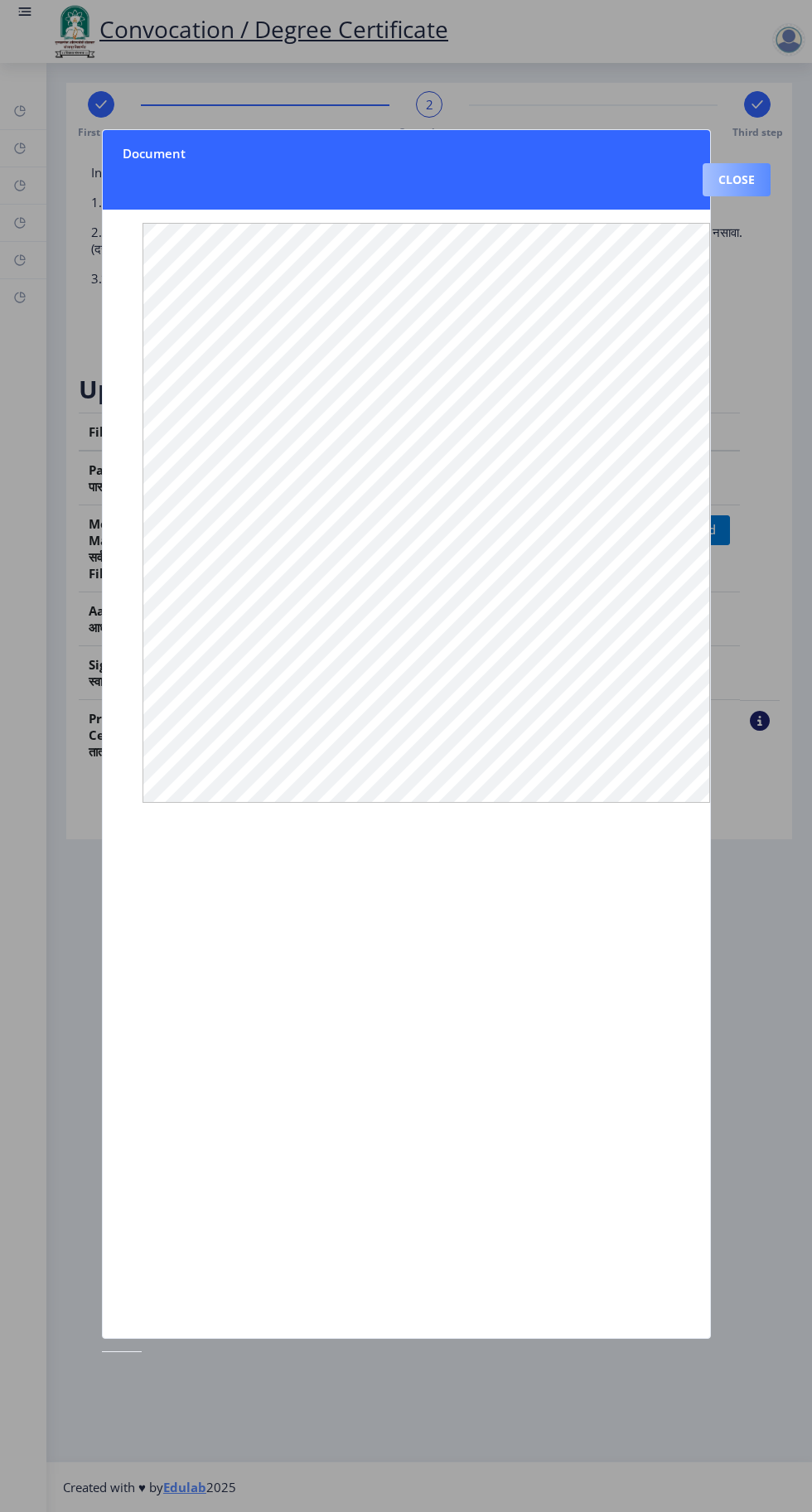
click at [742, 163] on button "Close" at bounding box center [736, 179] width 68 height 33
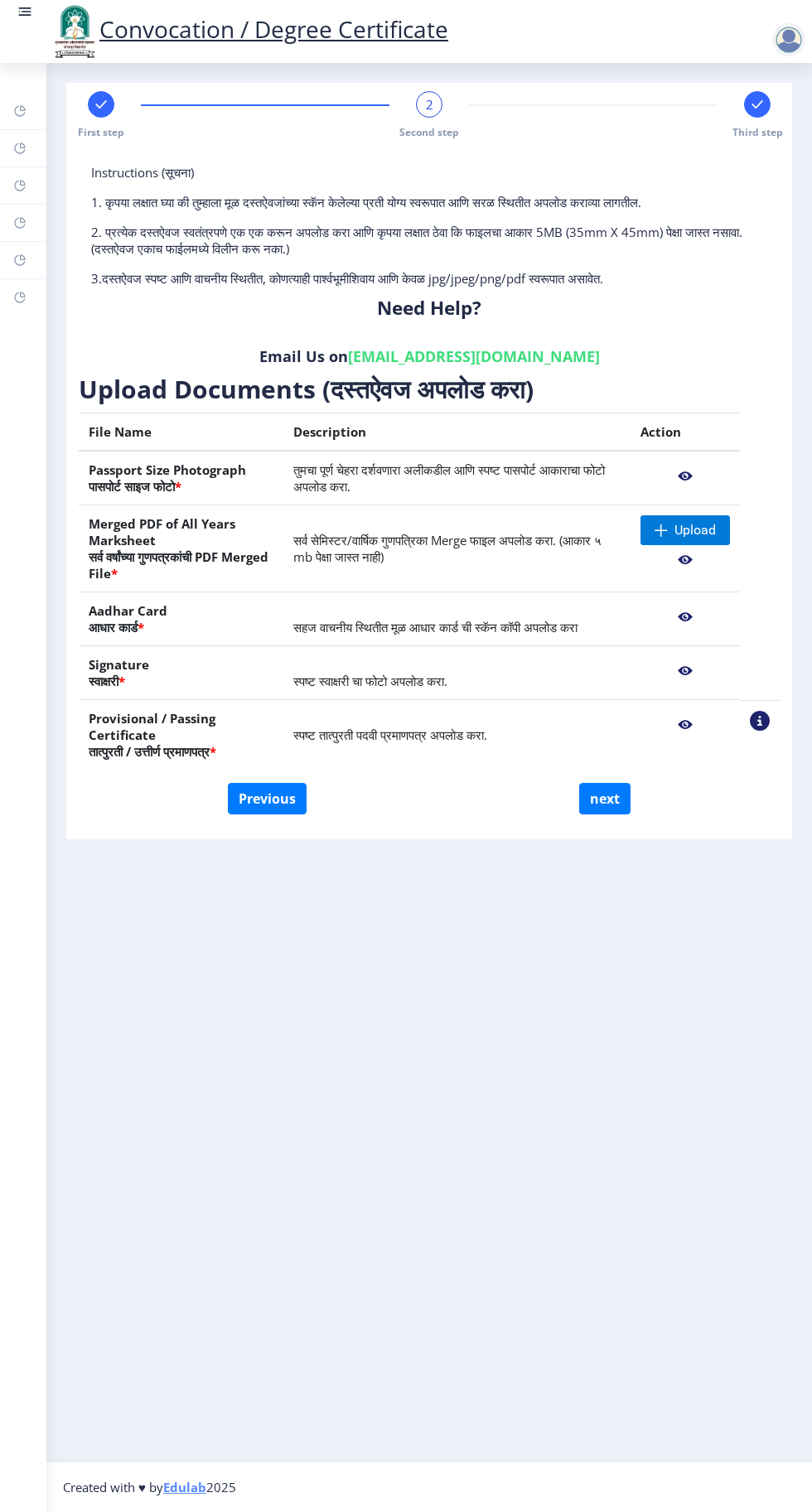
click at [686, 556] on nb-action at bounding box center [686, 560] width 90 height 30
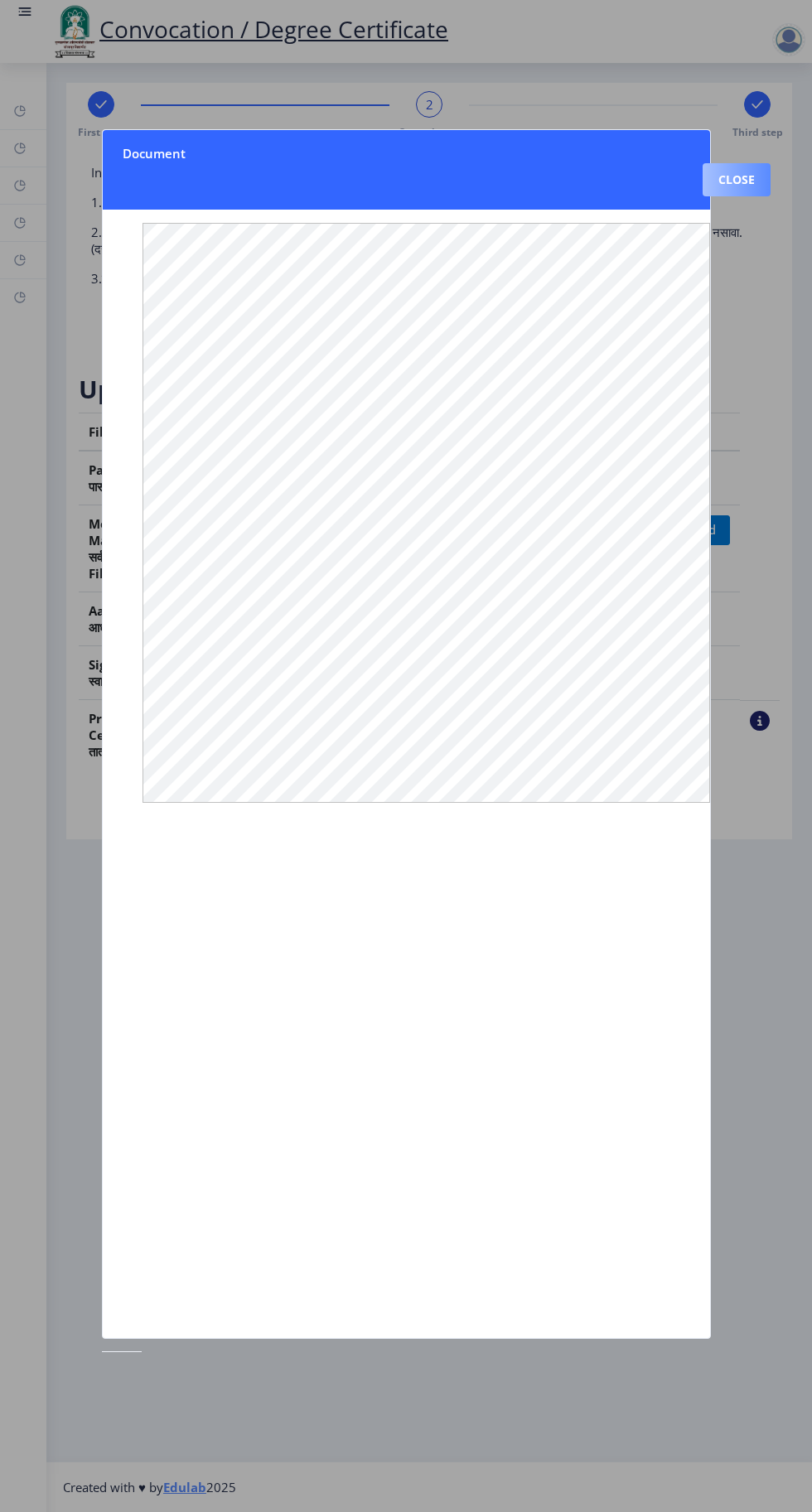
click at [737, 163] on button "Close" at bounding box center [736, 179] width 68 height 33
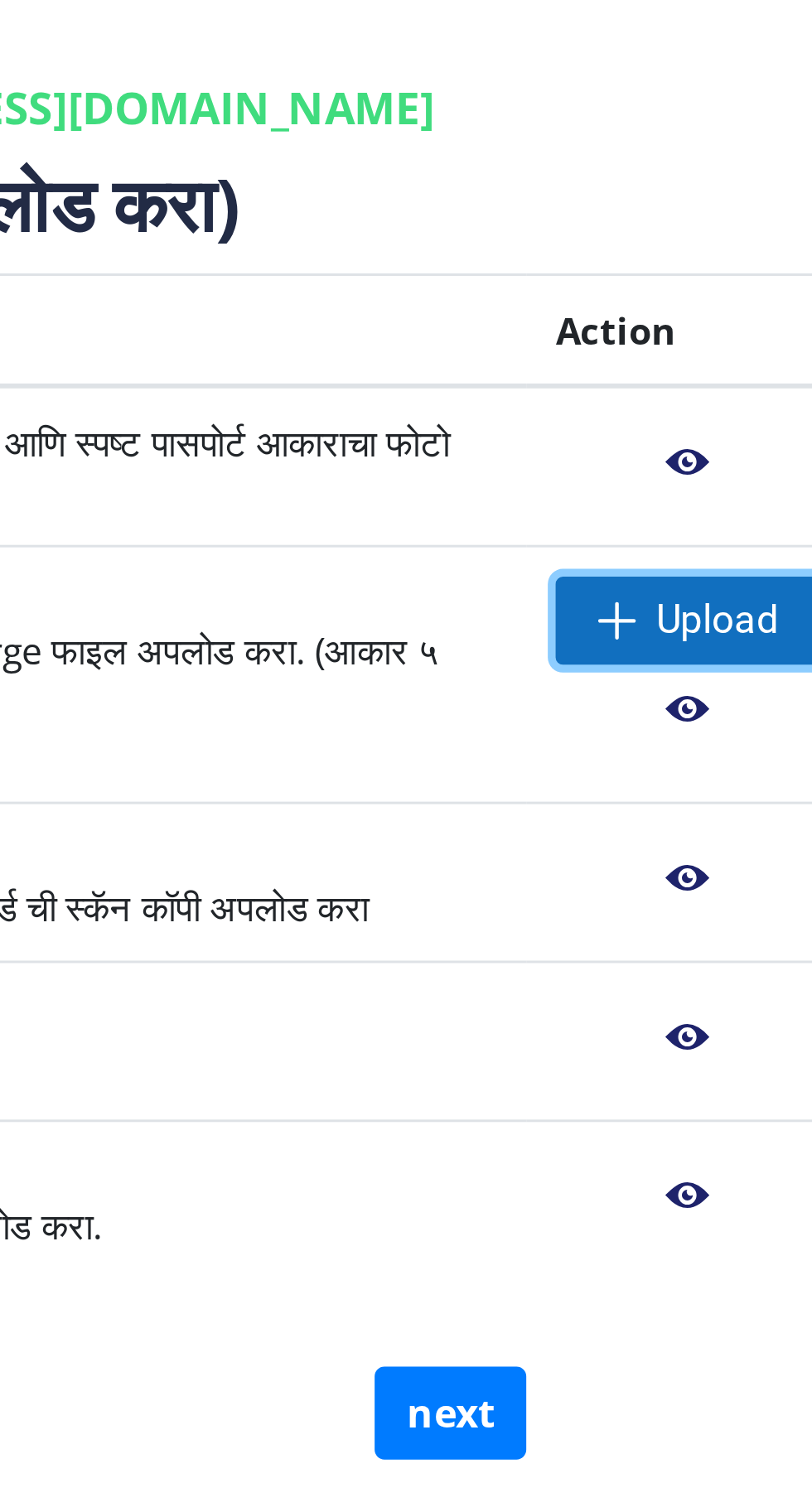
click at [674, 533] on span "Upload" at bounding box center [695, 530] width 41 height 17
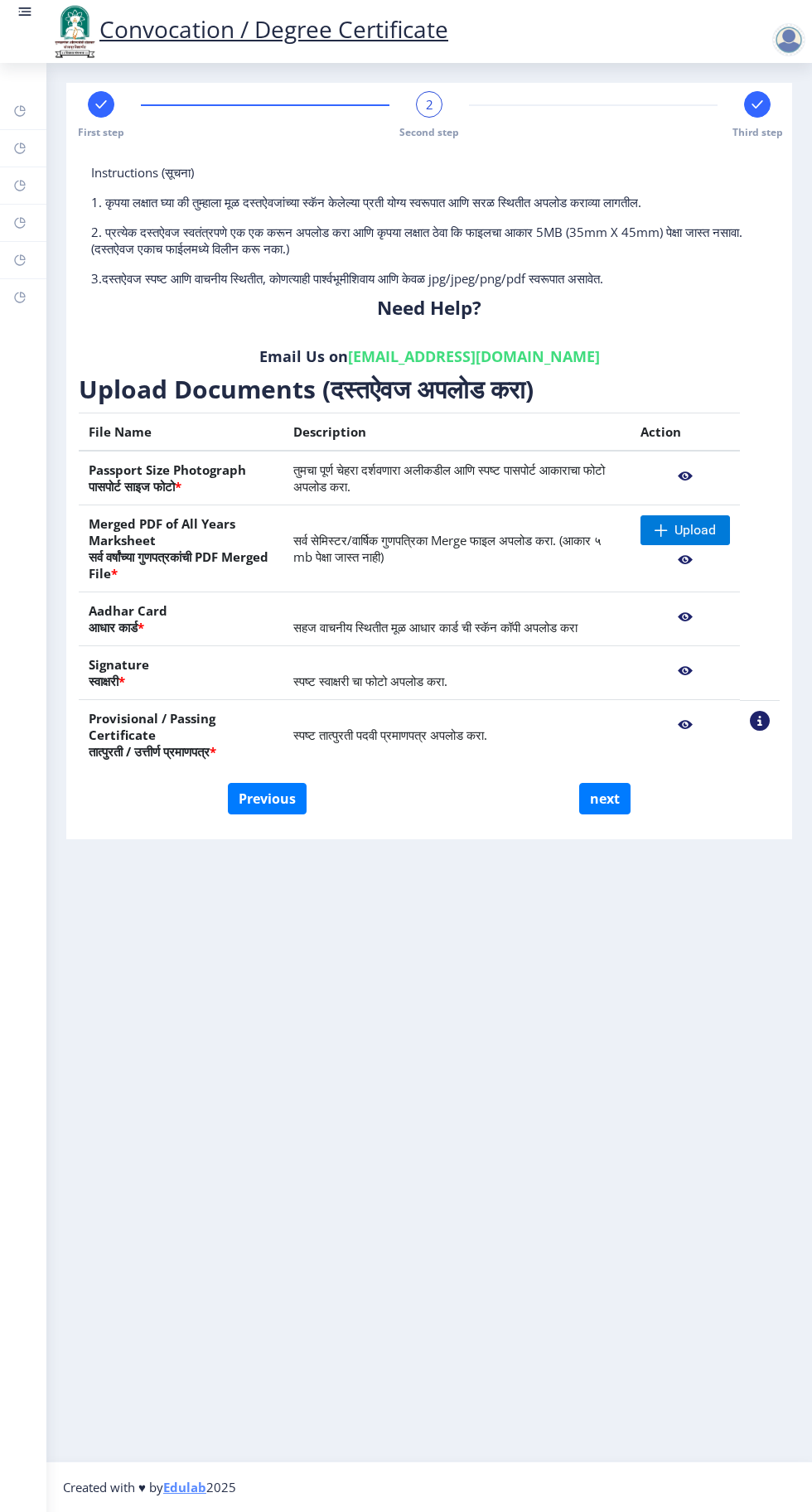
click at [482, 1050] on nb-layout-column "First step 2 Second step Third step Instructions (सूचना) 1. कृपया लक्षात घ्या क…" at bounding box center [429, 761] width 765 height 1398
click at [686, 523] on span "Upload" at bounding box center [695, 530] width 41 height 17
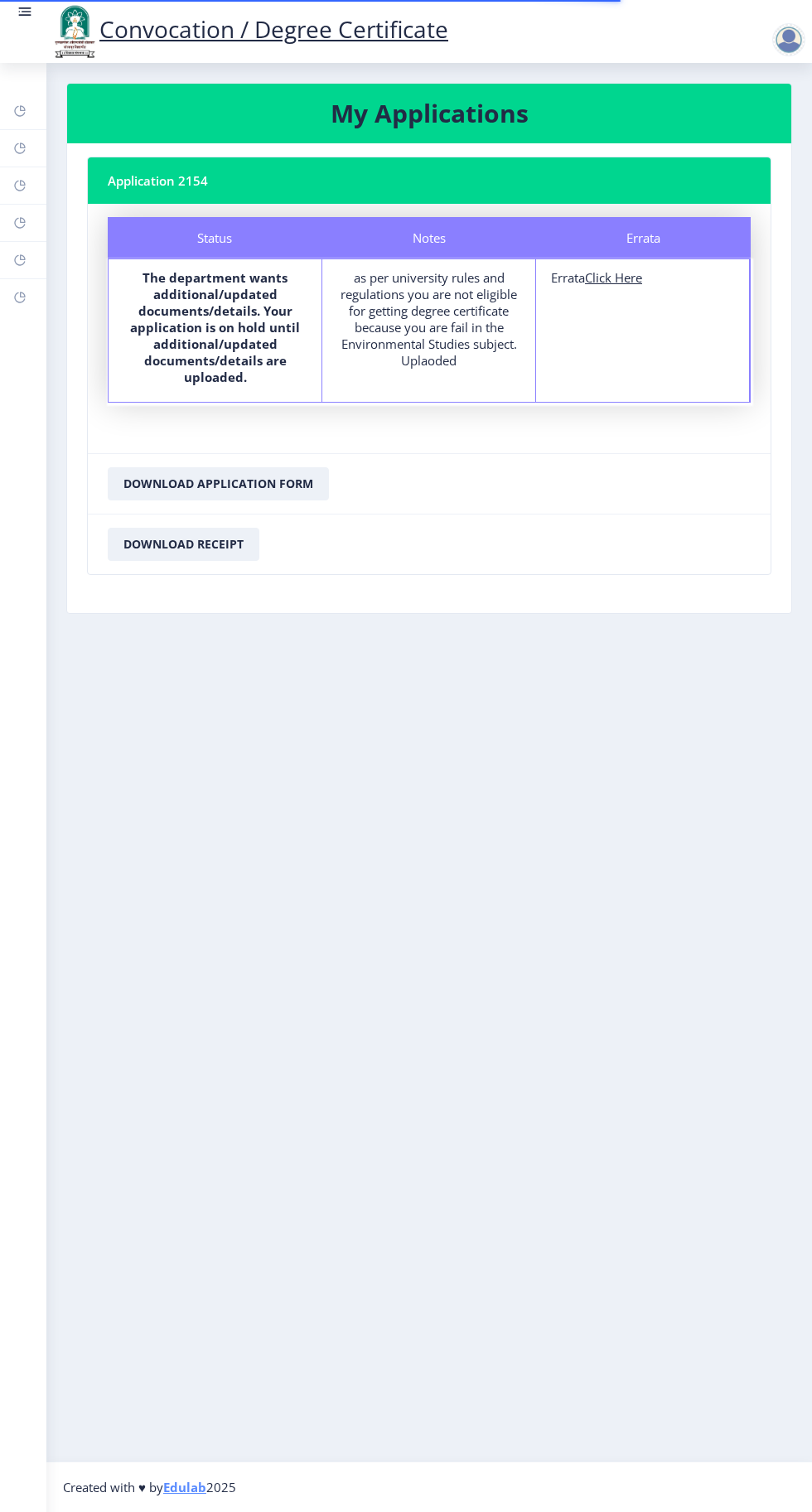
click at [628, 276] on u "Click Here" at bounding box center [613, 278] width 57 height 17
select select
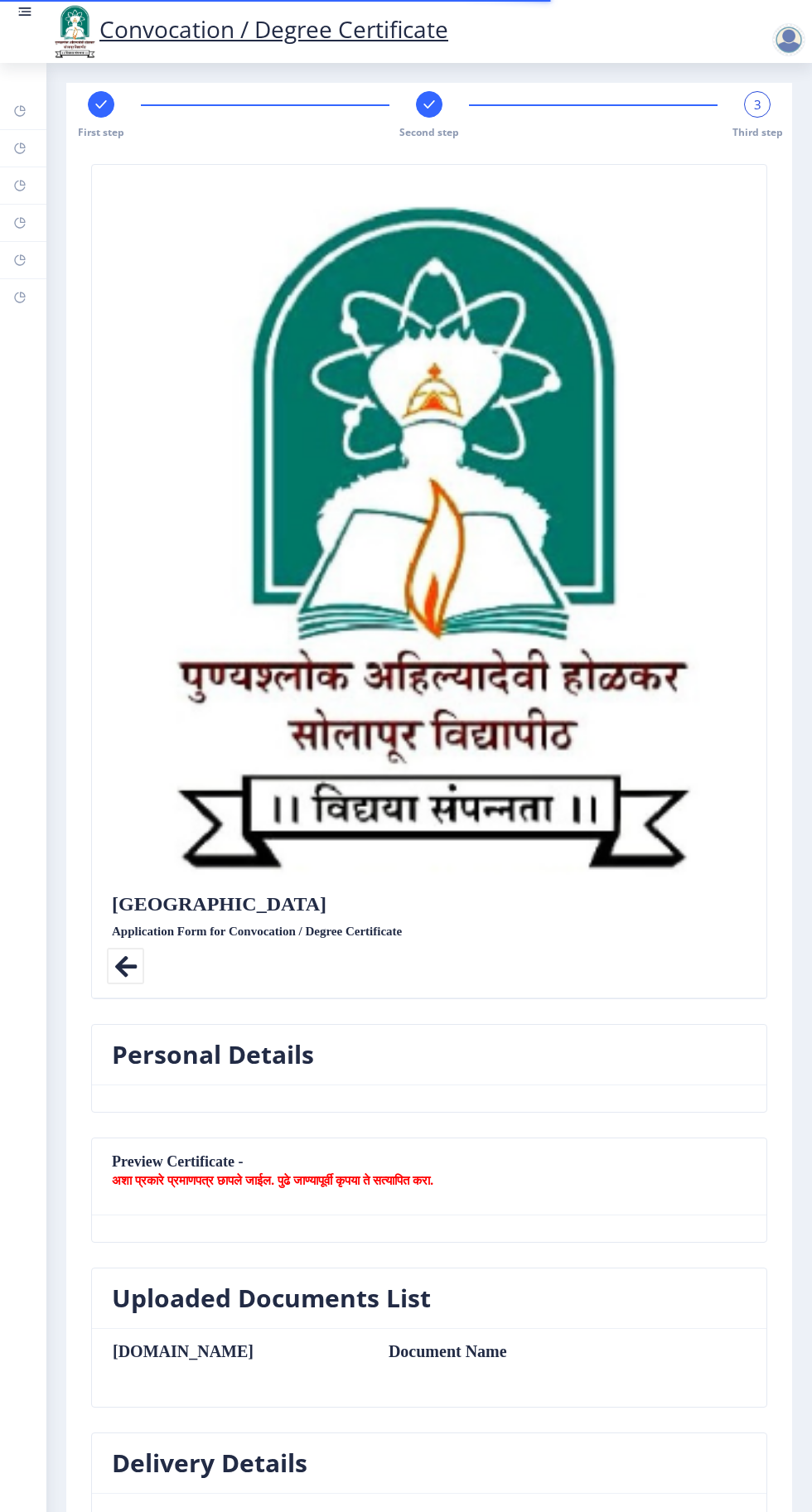
click at [435, 127] on span "Second step" at bounding box center [429, 132] width 60 height 14
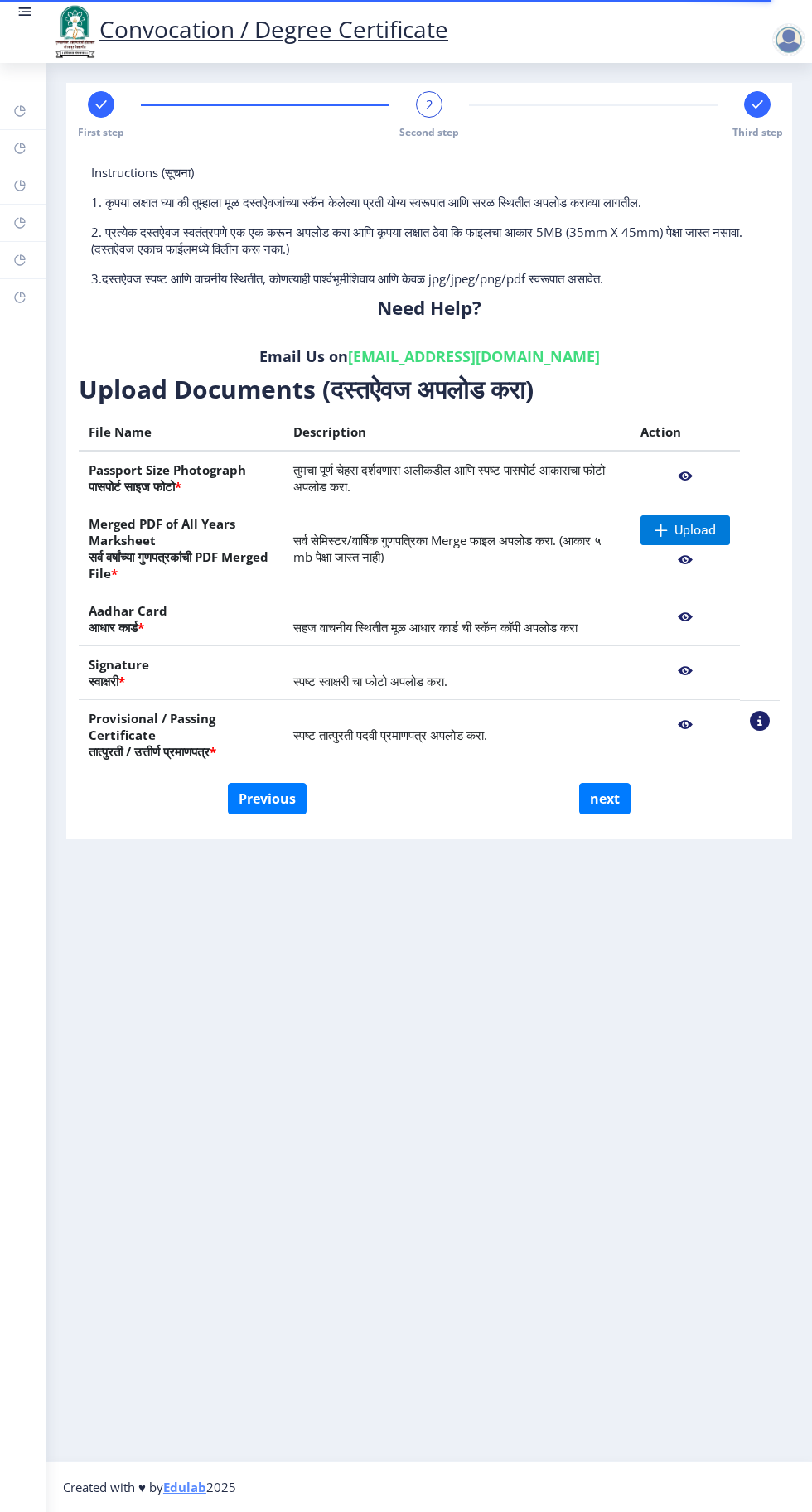
click at [703, 568] on nb-action at bounding box center [686, 560] width 90 height 30
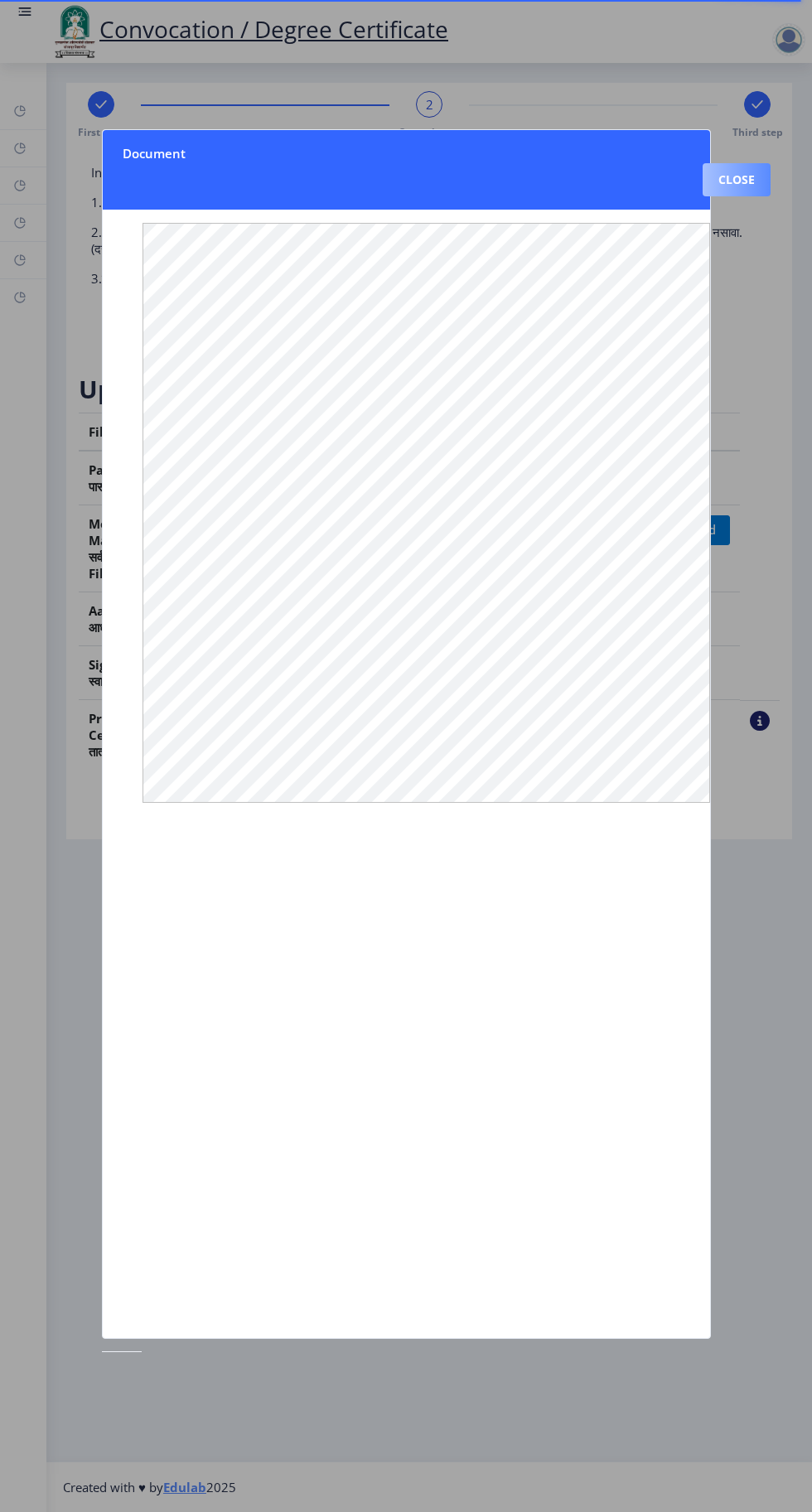
click at [747, 163] on button "Close" at bounding box center [736, 179] width 68 height 33
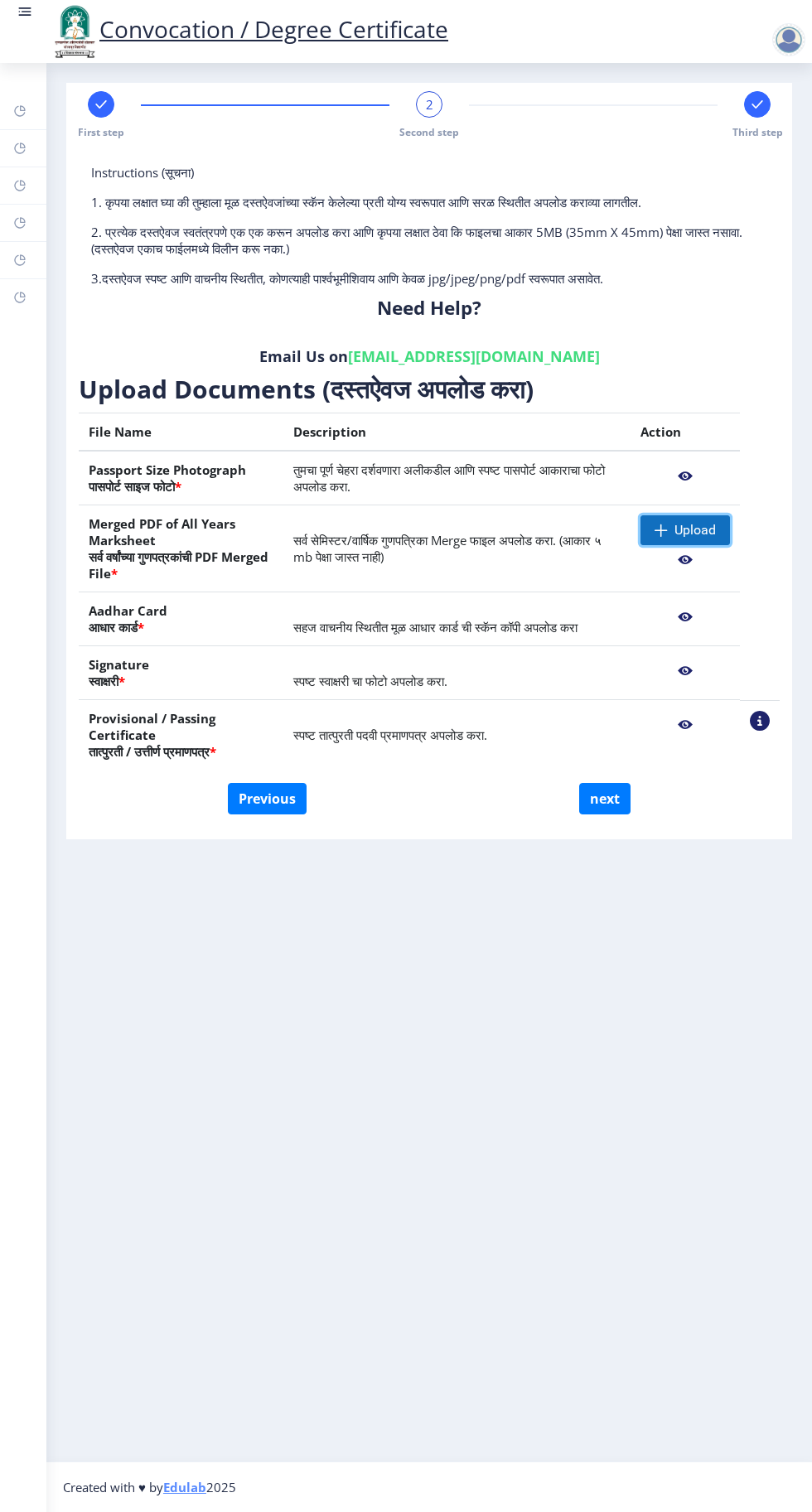
click at [693, 535] on span "Upload" at bounding box center [695, 530] width 41 height 17
click at [694, 532] on span "Upload" at bounding box center [695, 530] width 41 height 17
click at [22, 106] on icon at bounding box center [22, 108] width 6 height 6
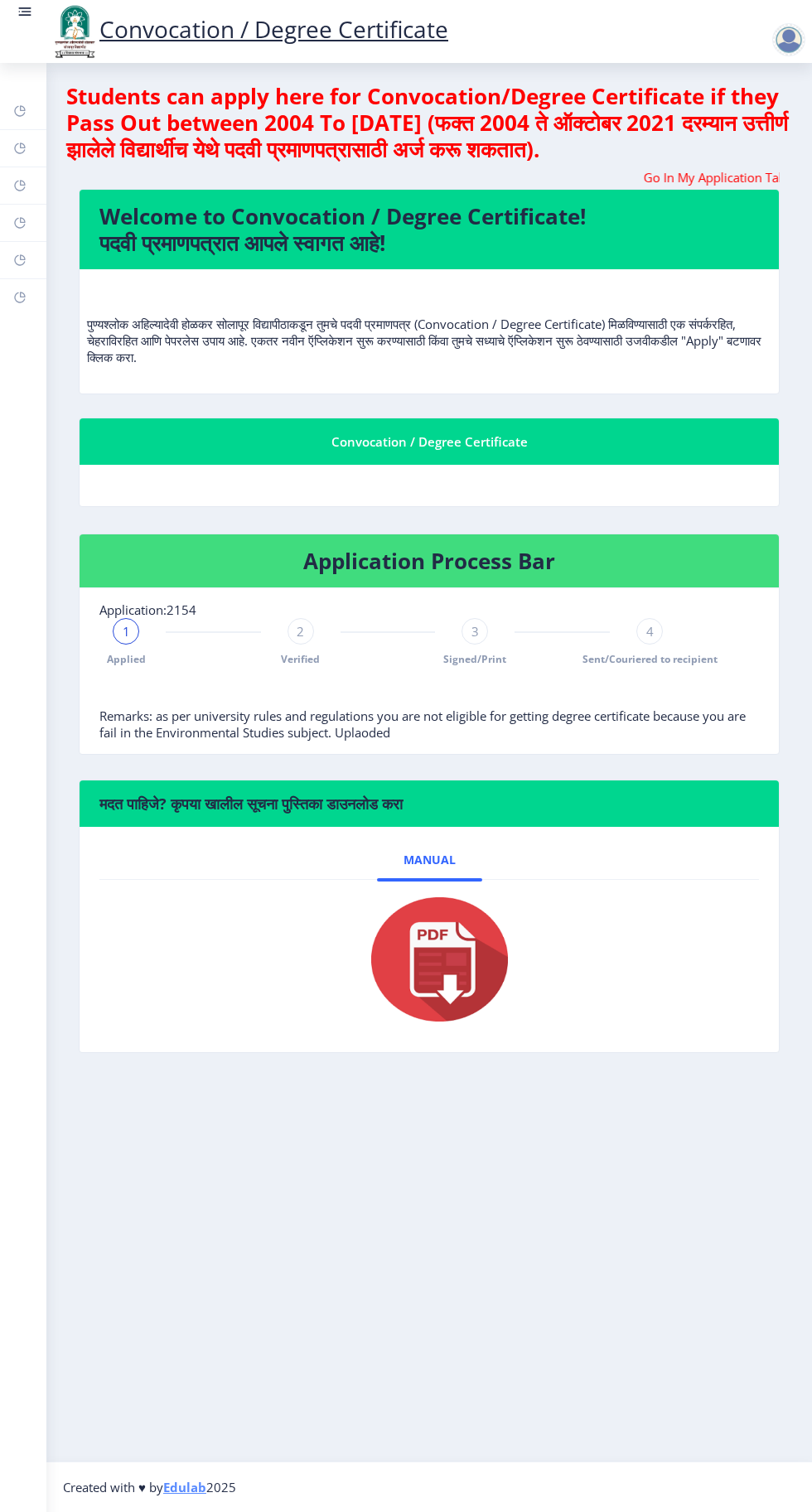
click at [785, 44] on div at bounding box center [789, 39] width 33 height 33
click at [18, 147] on rect at bounding box center [20, 148] width 13 height 13
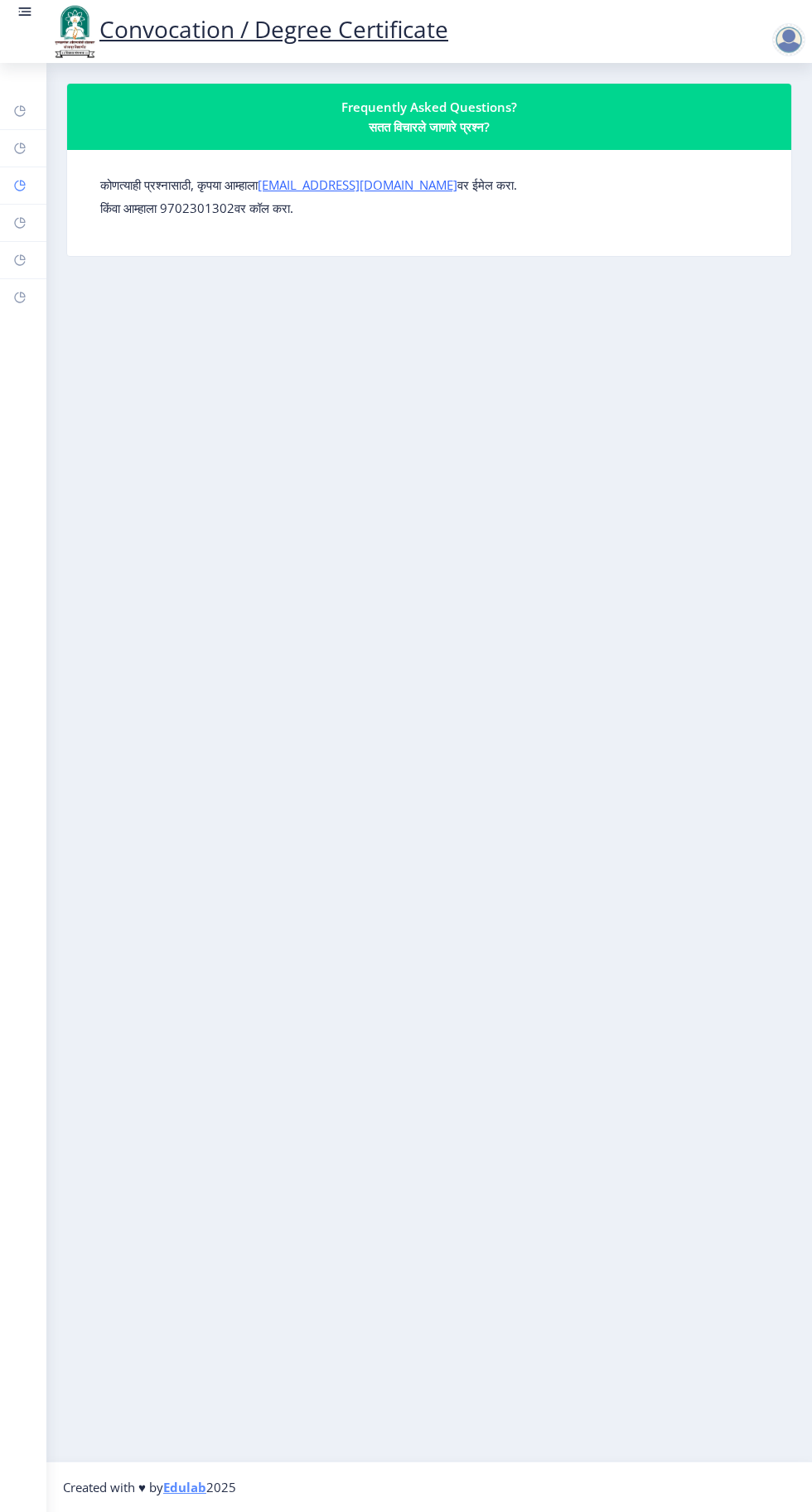
click at [20, 185] on rect at bounding box center [20, 185] width 13 height 13
select select
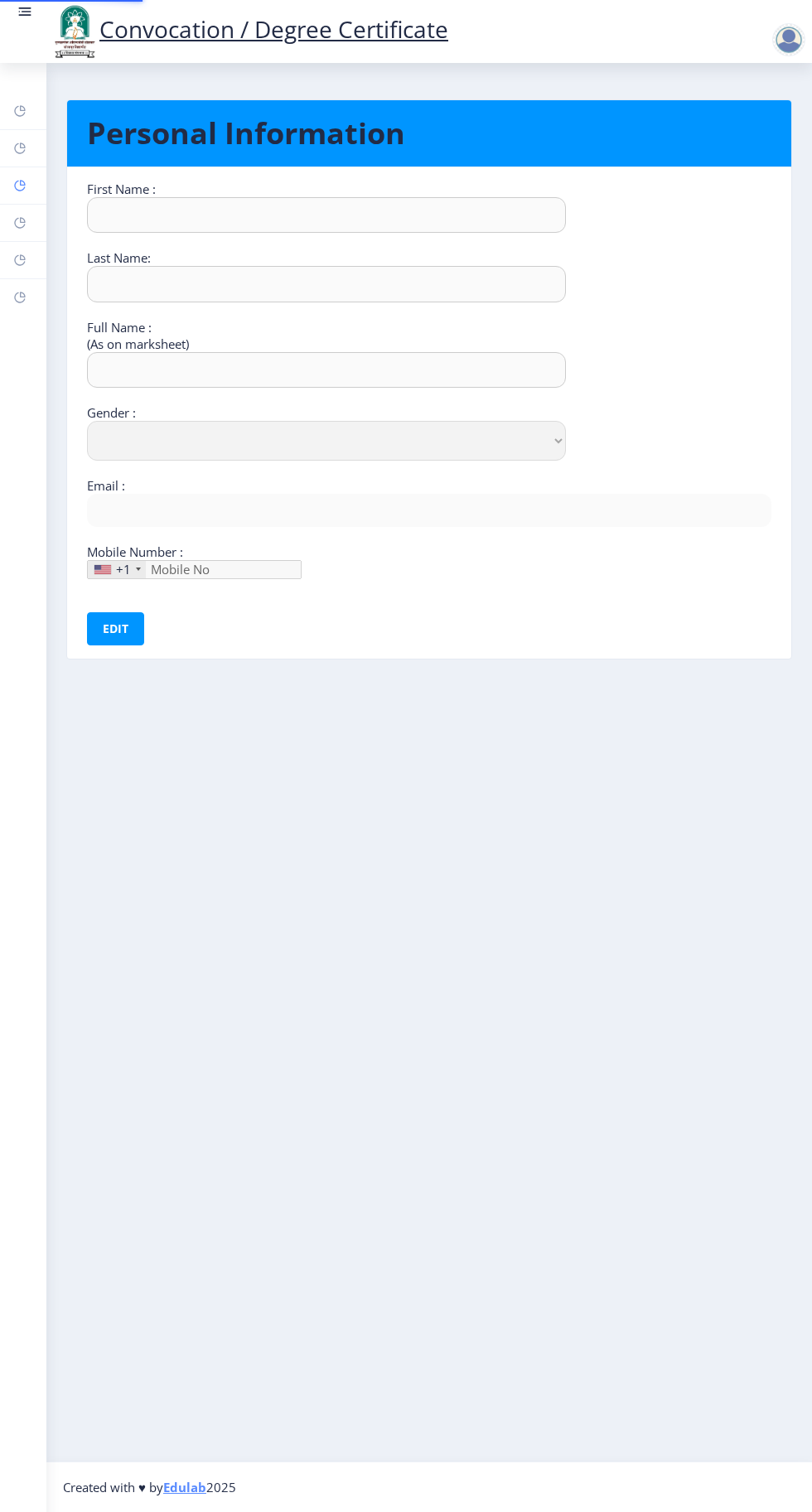
type input "Sandhyrani"
type input "Yalgonda"
type input "[PERSON_NAME]"
select select "[DEMOGRAPHIC_DATA]"
type input "[EMAIL_ADDRESS][DOMAIN_NAME]"
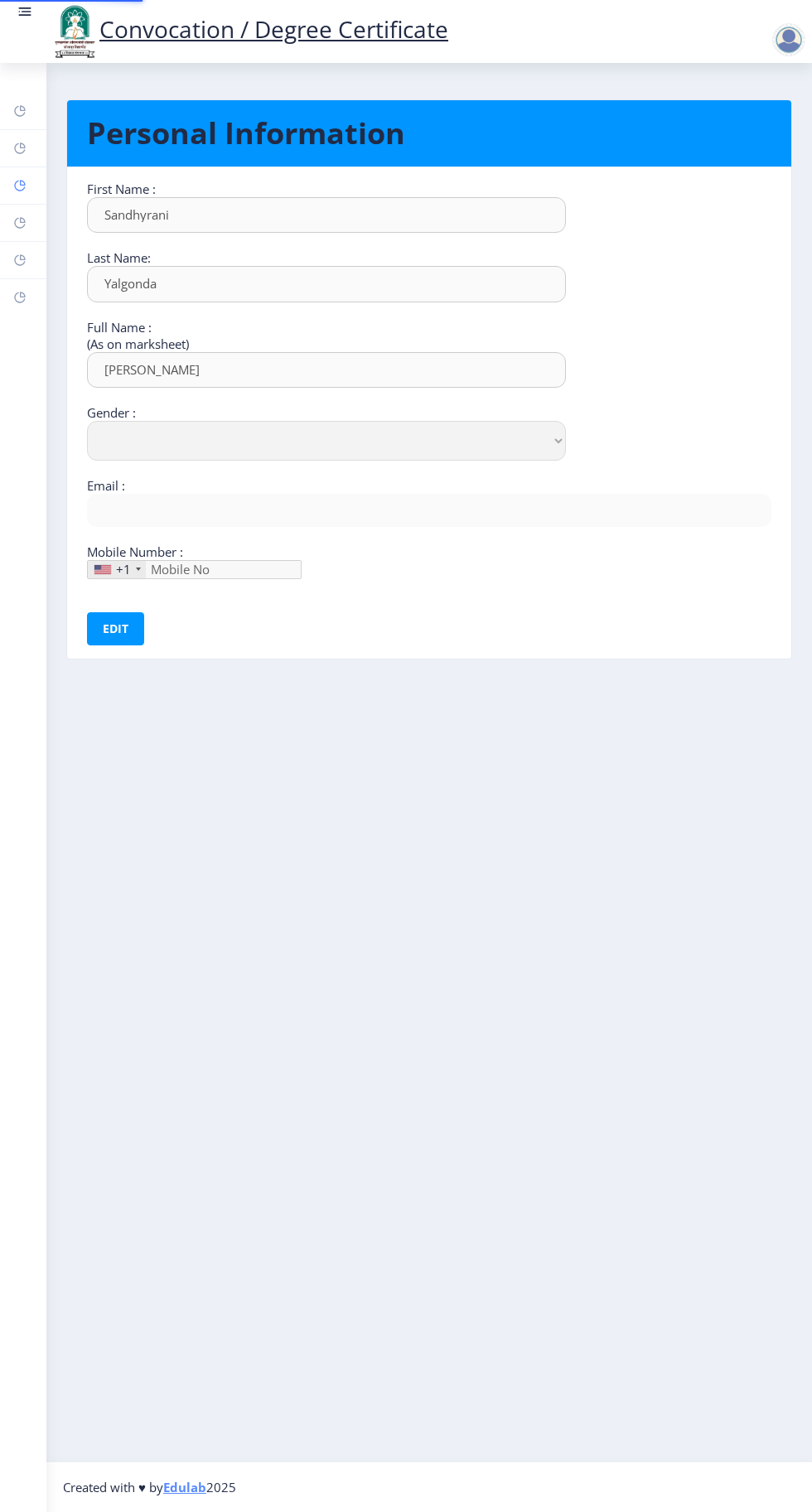
type input "9049773177"
click at [20, 222] on rect at bounding box center [20, 223] width 13 height 13
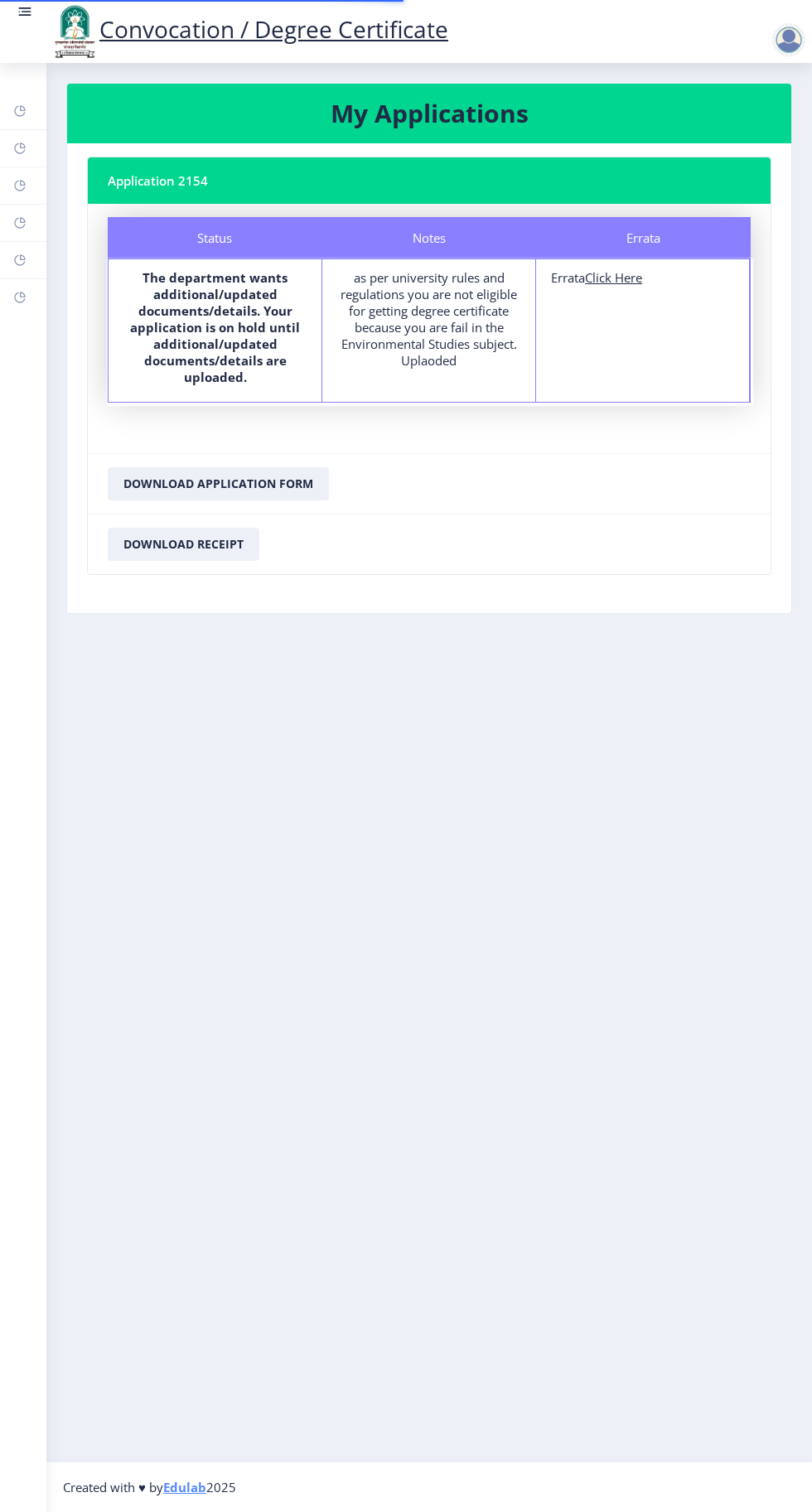
click at [620, 276] on u "Click Here" at bounding box center [613, 278] width 57 height 17
select select
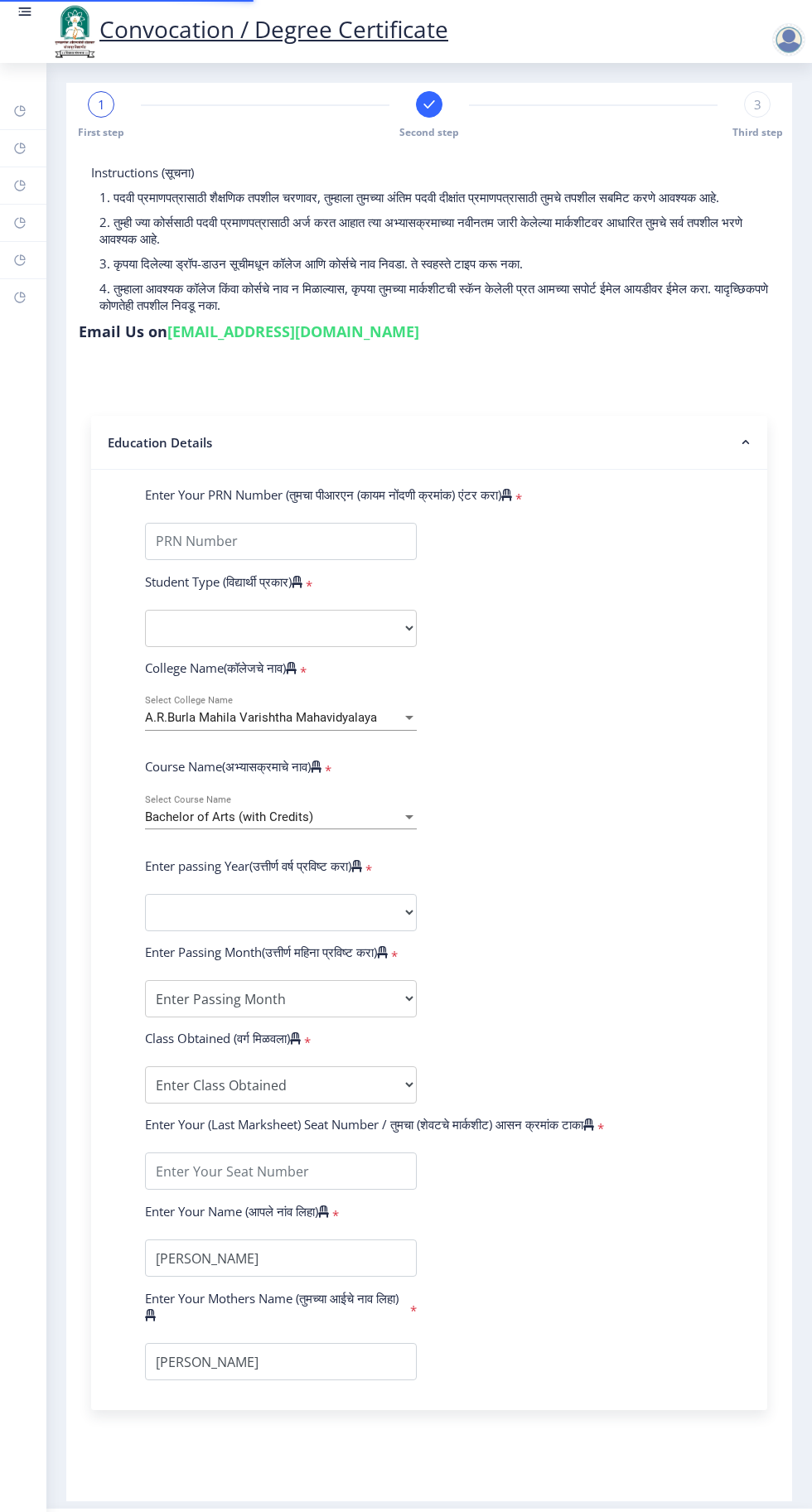
type input "2015032500073893"
select select "Regular"
select select "2018"
select select "April"
select select "Grade A"
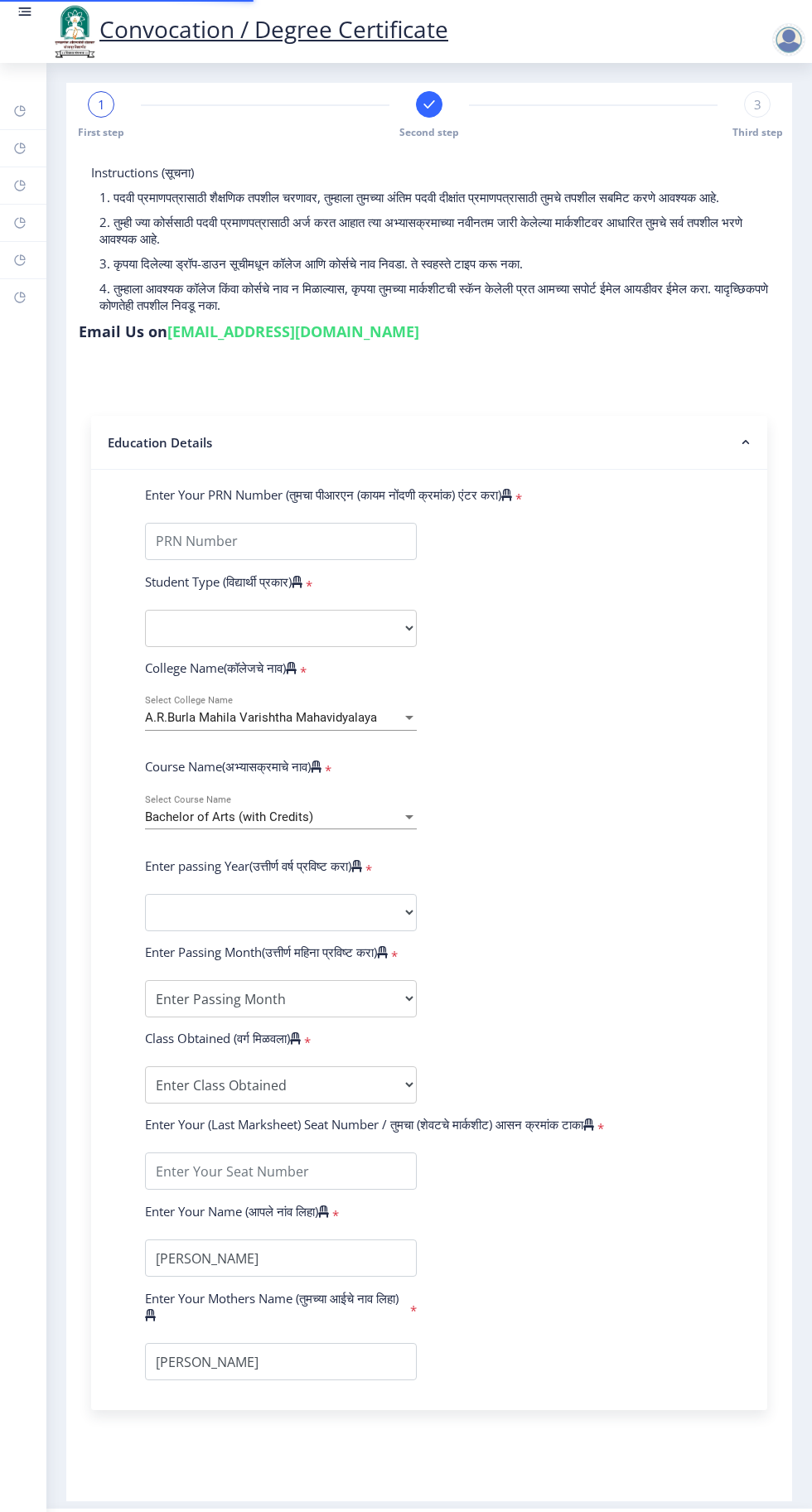
type input "185213"
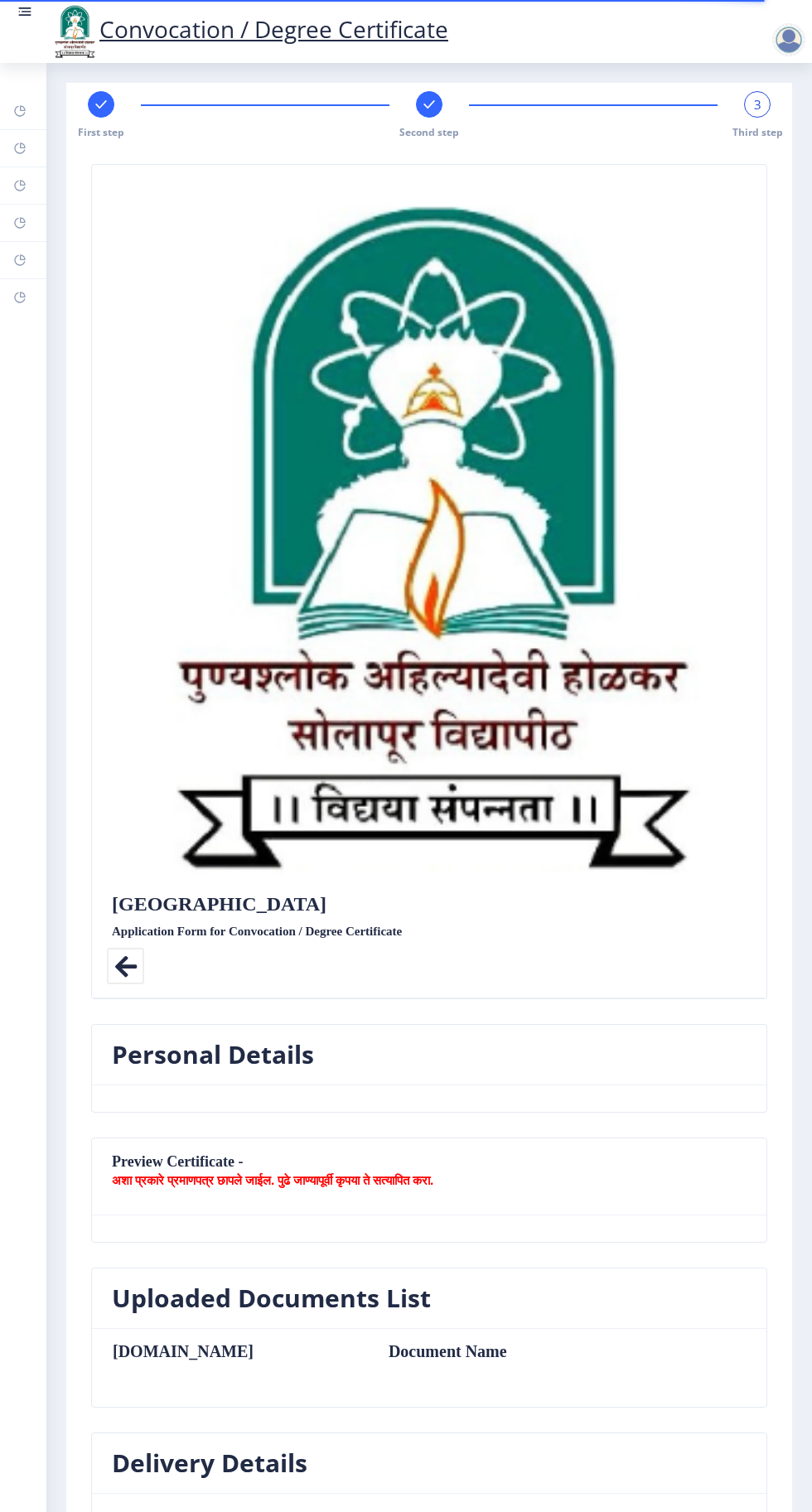
click at [432, 105] on rect at bounding box center [429, 105] width 17 height 17
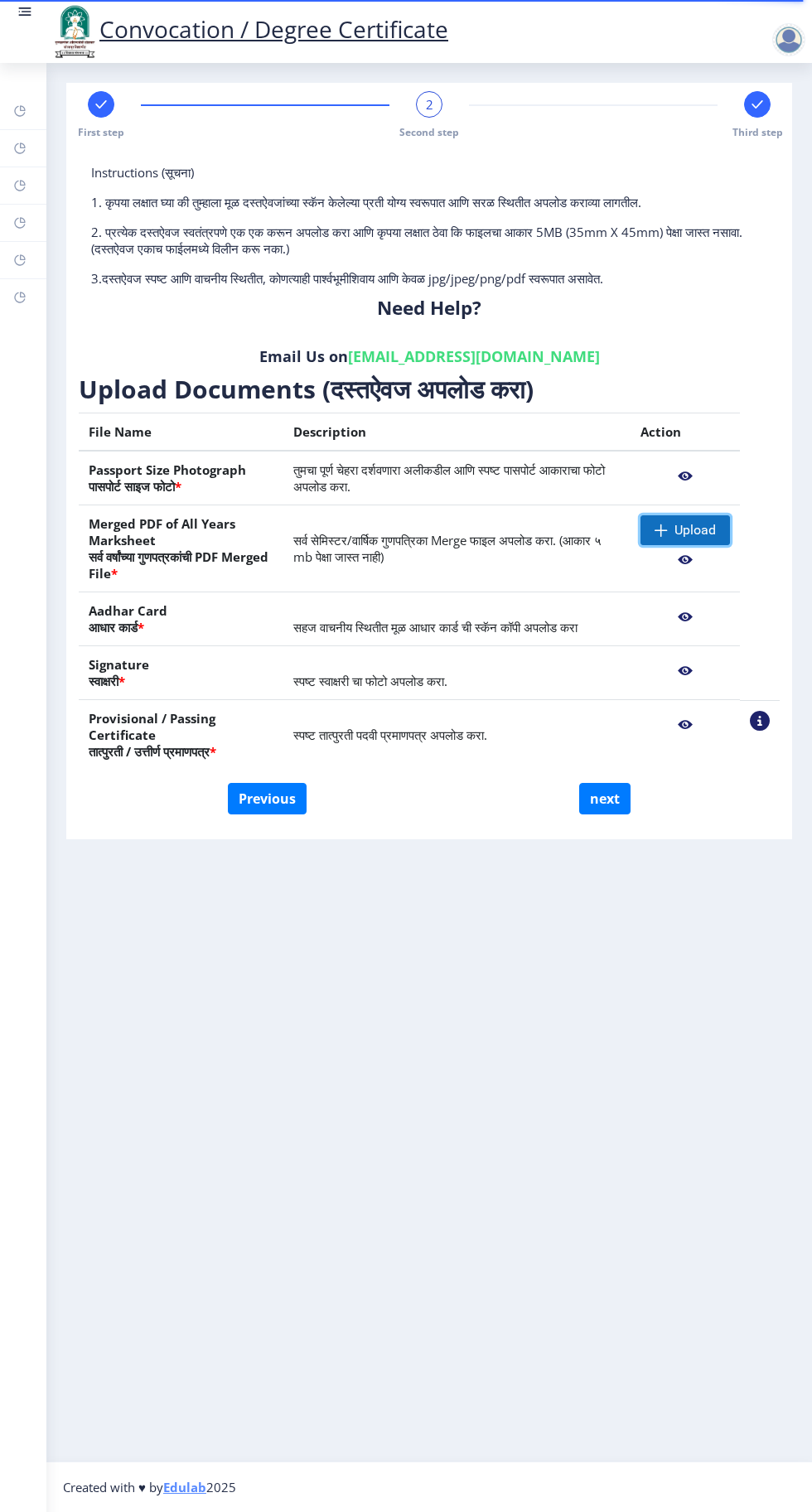
click at [694, 528] on span "Upload" at bounding box center [695, 530] width 41 height 17
click at [282, 792] on button "Previous" at bounding box center [268, 799] width 79 height 32
select select "Regular"
select select "English"
select select "2018"
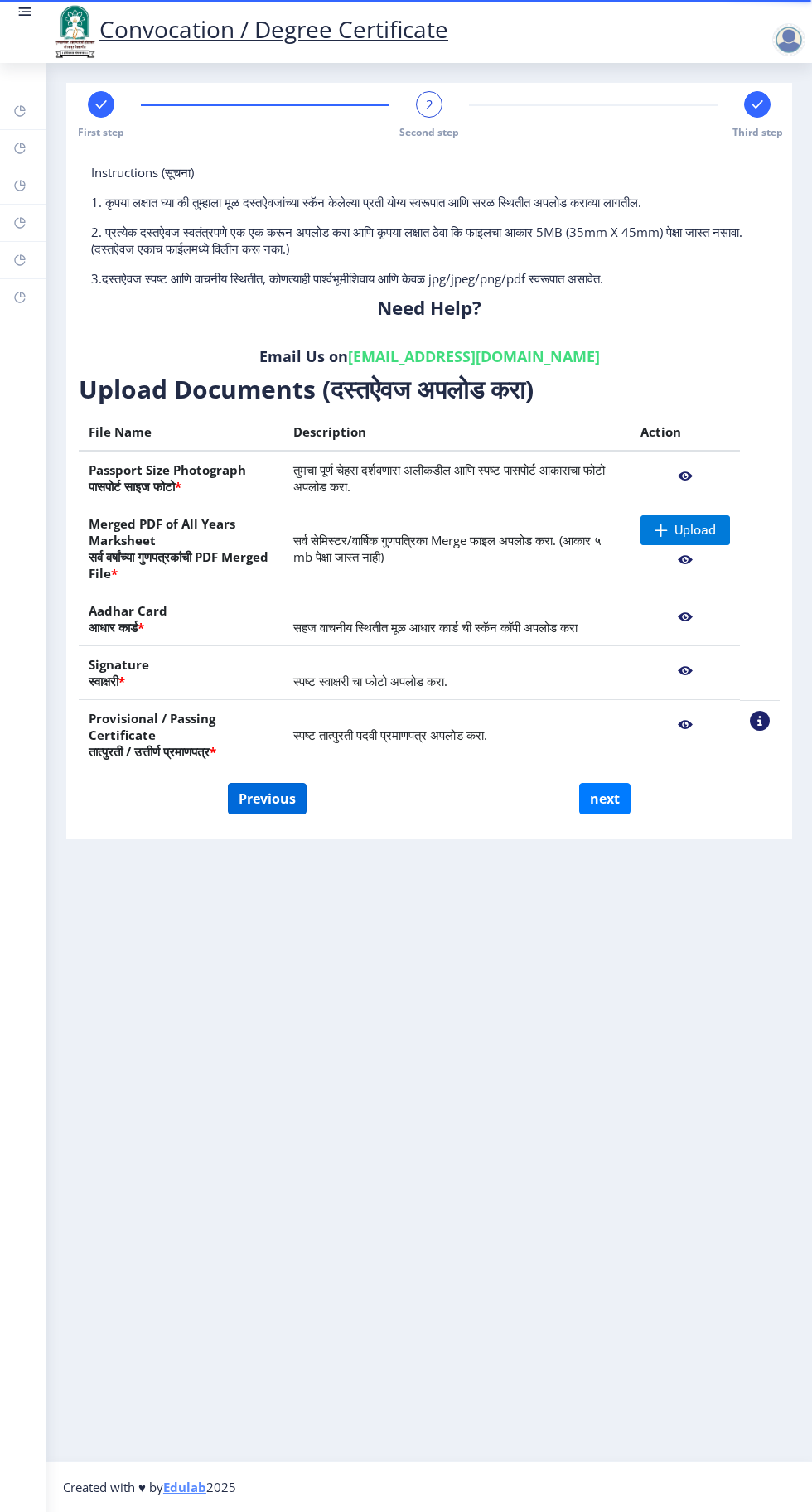
select select "April"
select select "Grade A"
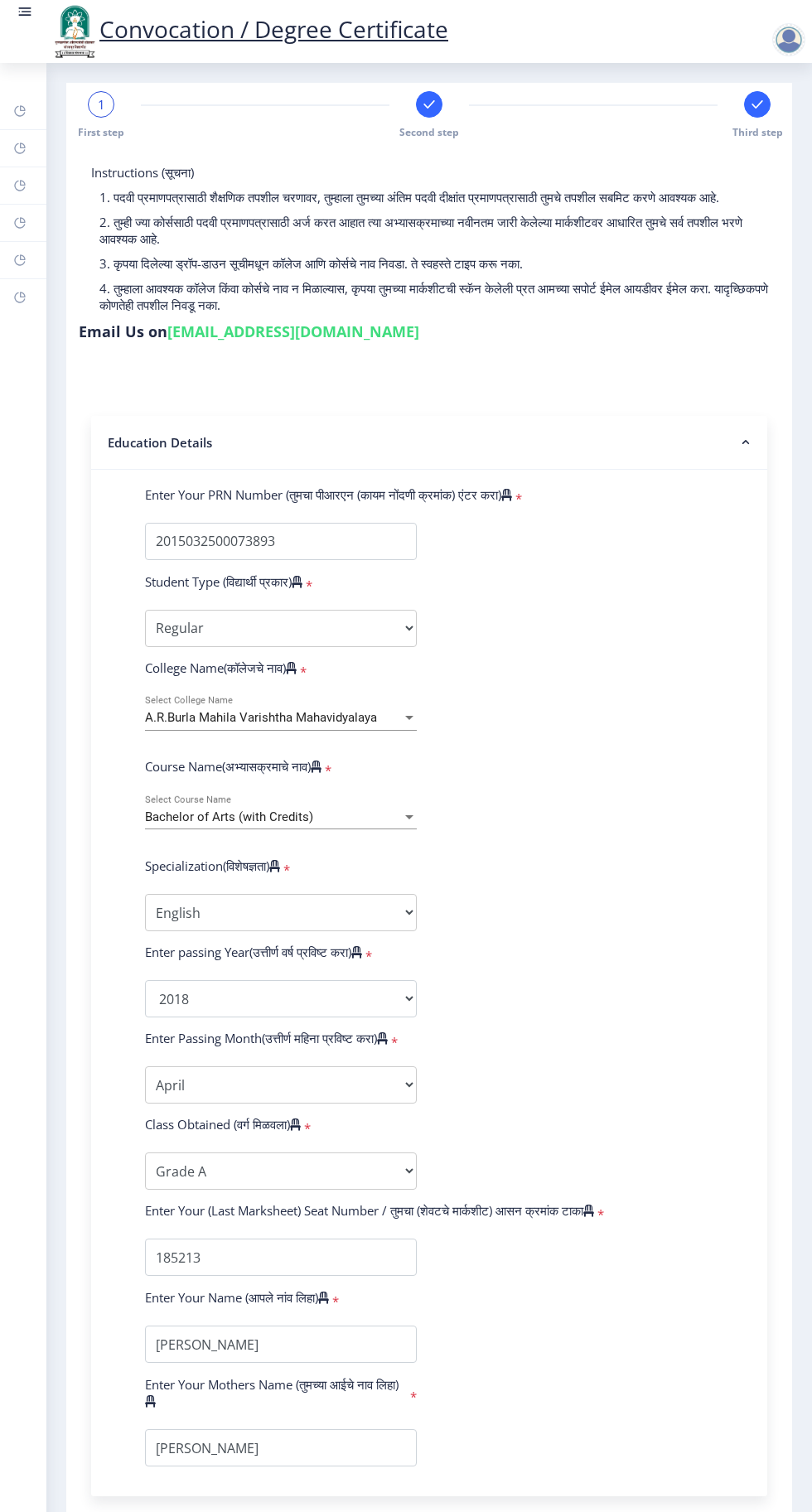
scroll to position [16, 0]
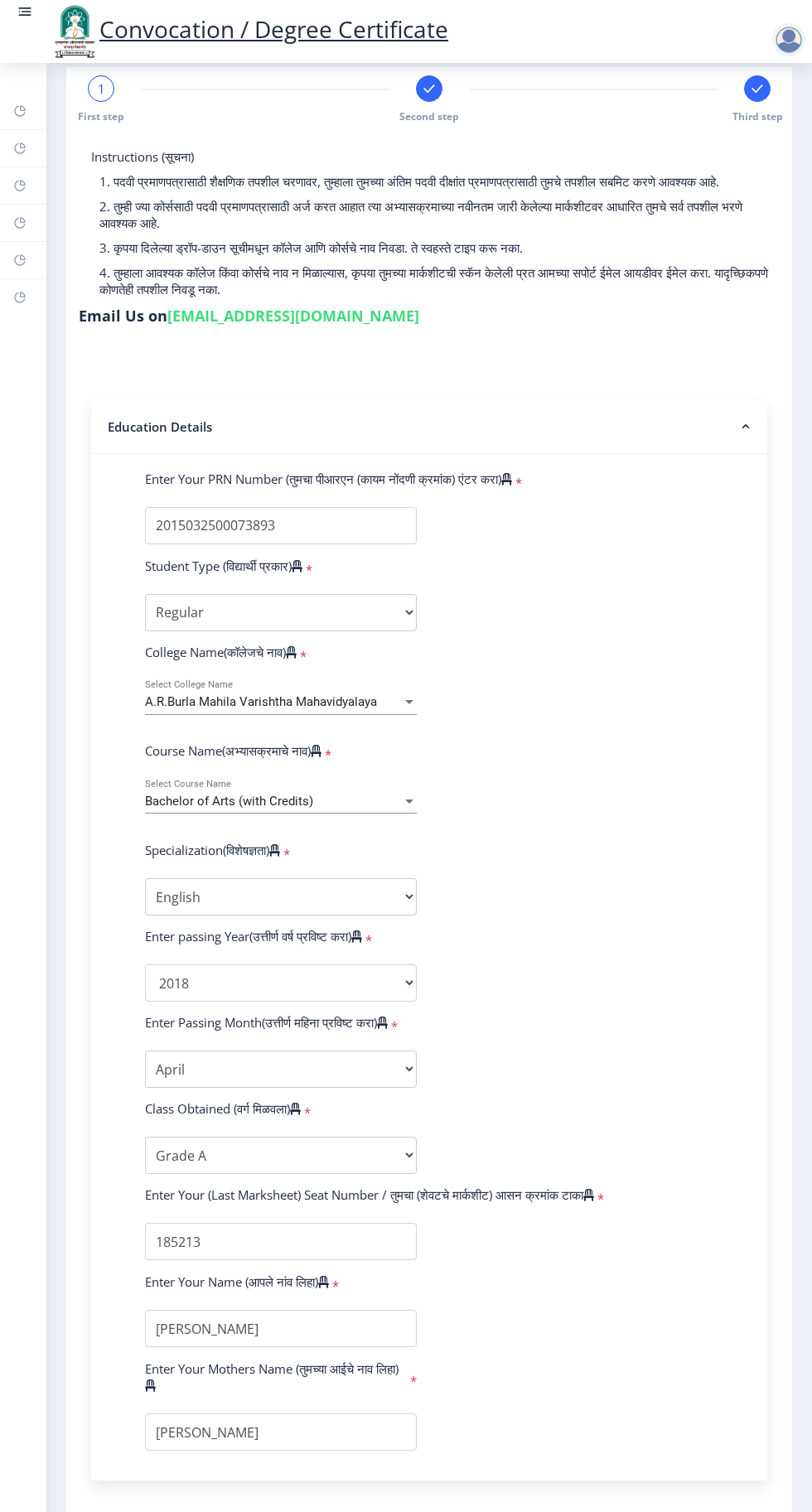
click at [428, 104] on div "Second step" at bounding box center [429, 99] width 26 height 48
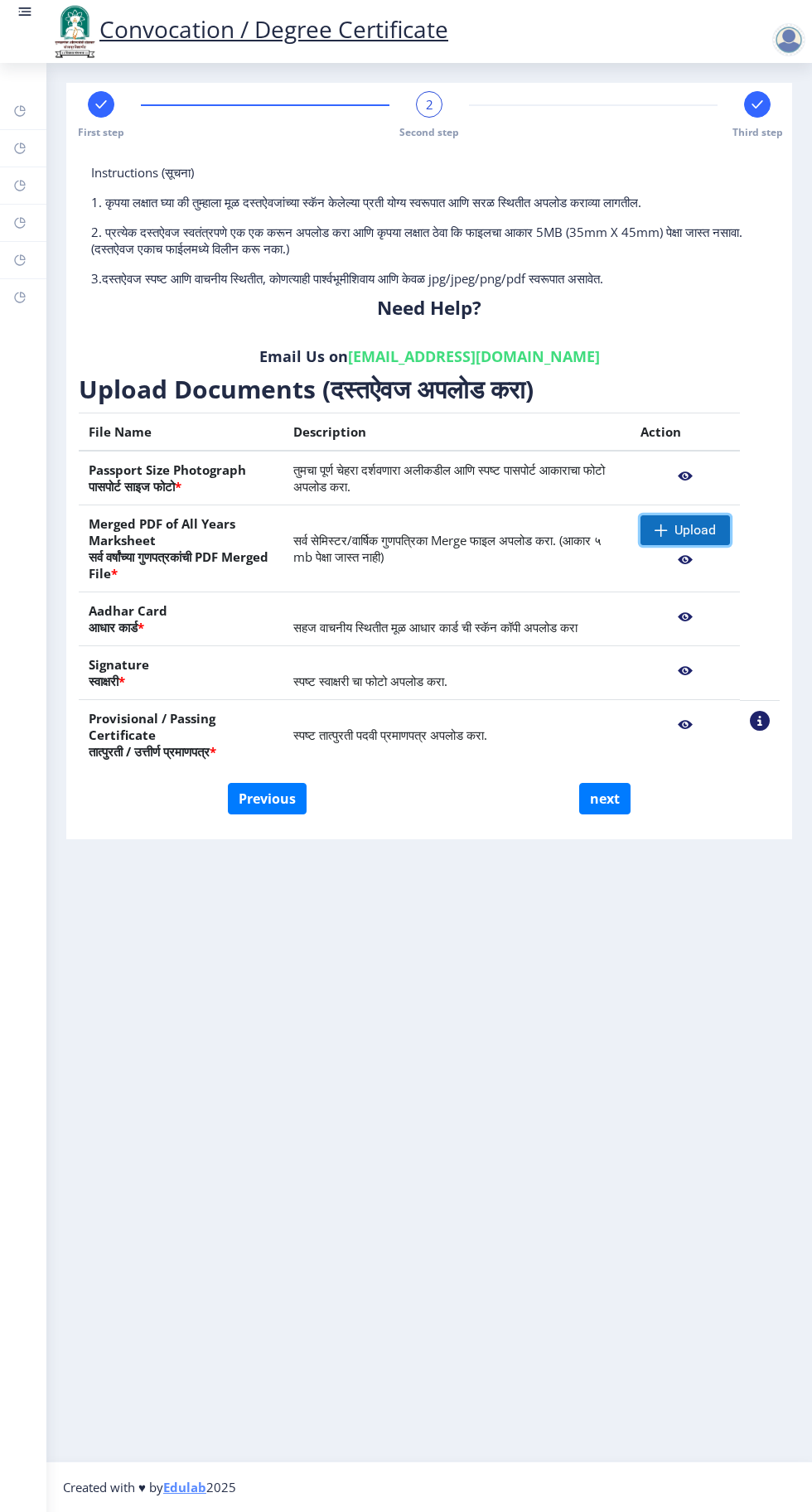
click at [685, 528] on span "Upload" at bounding box center [695, 530] width 41 height 17
click at [694, 528] on span "Upload" at bounding box center [695, 530] width 41 height 17
click at [686, 556] on nb-action at bounding box center [686, 560] width 90 height 30
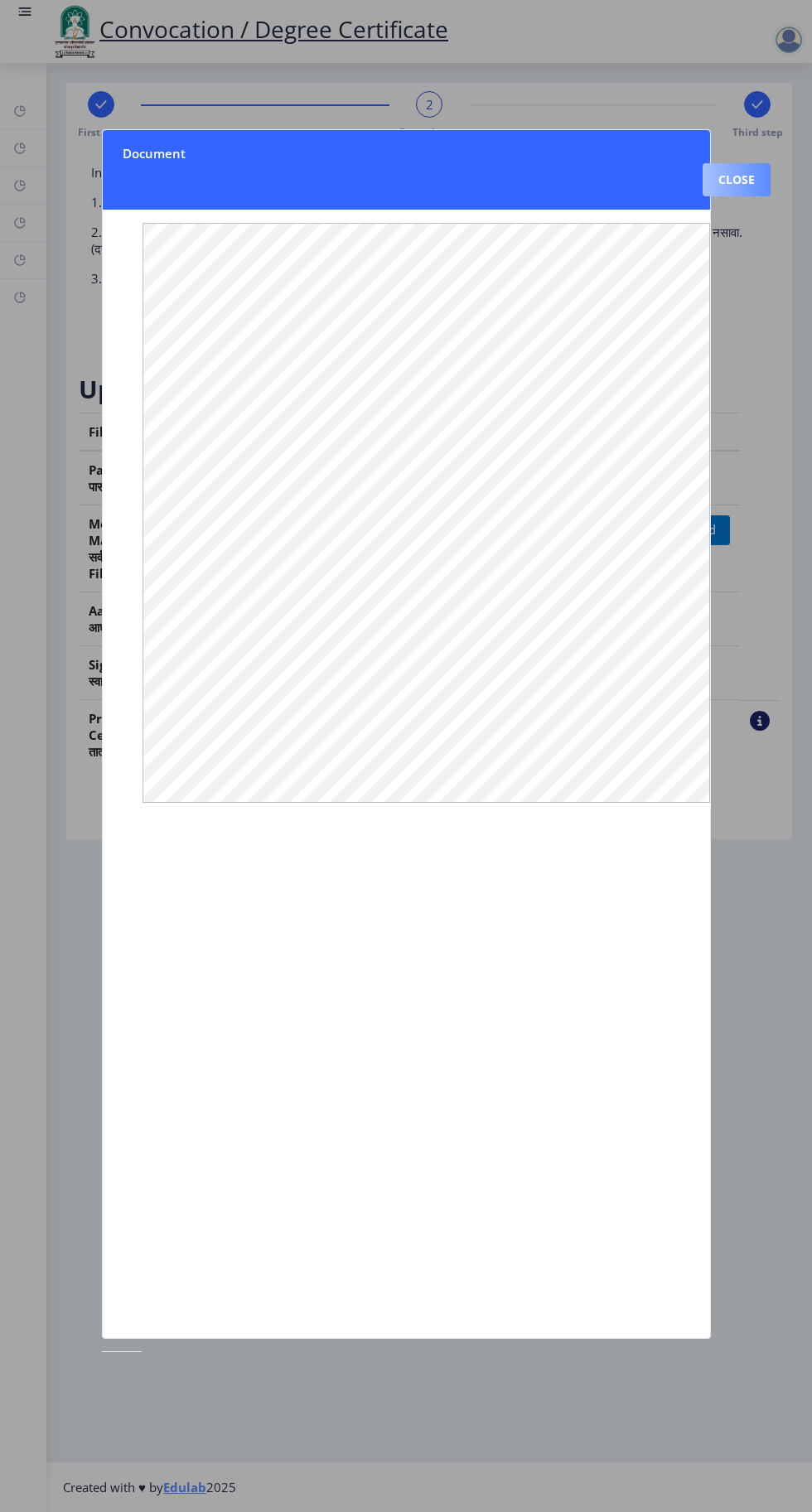
click at [744, 163] on button "Close" at bounding box center [736, 179] width 68 height 33
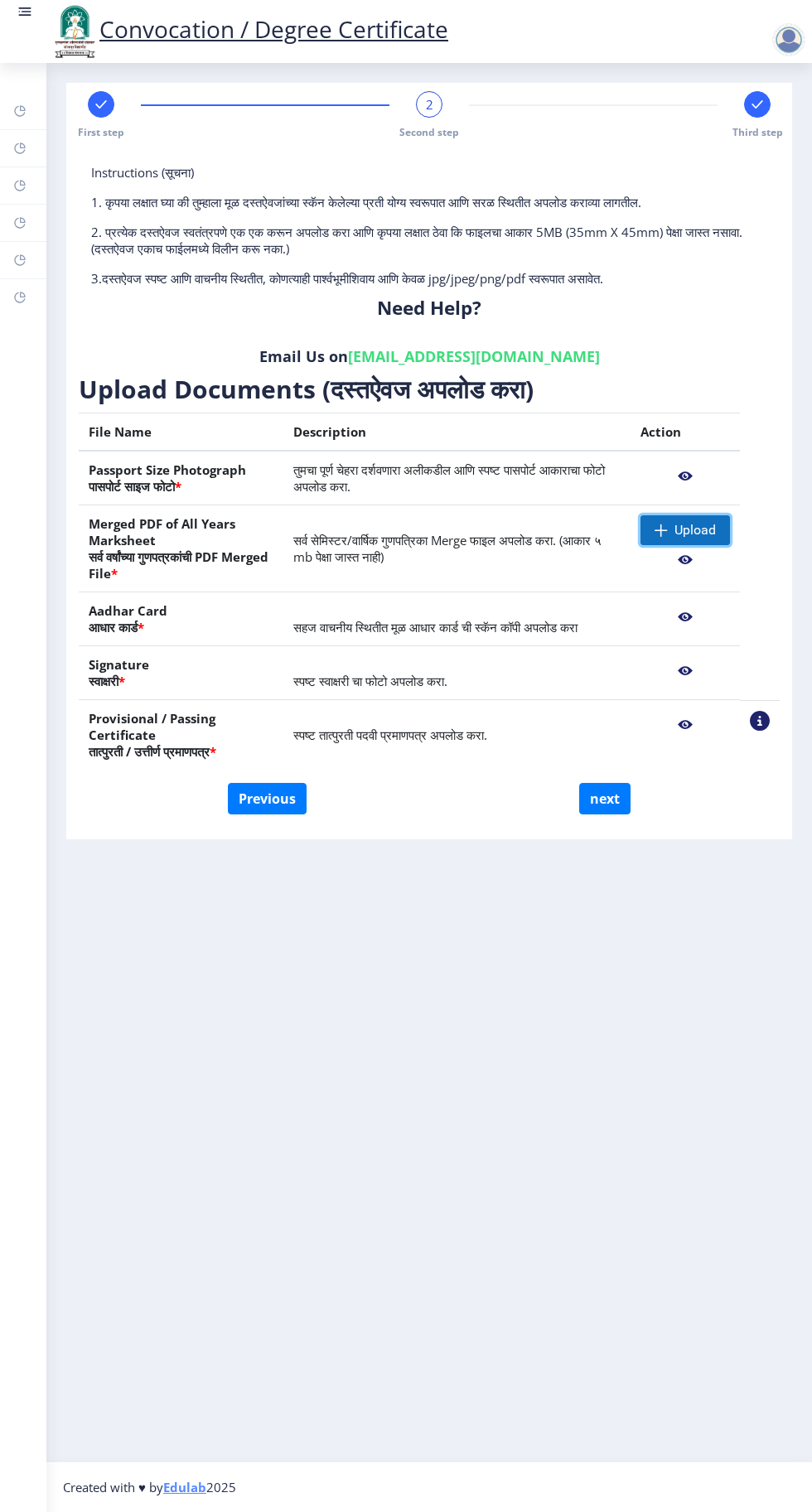
click at [681, 532] on span "Upload" at bounding box center [695, 530] width 41 height 17
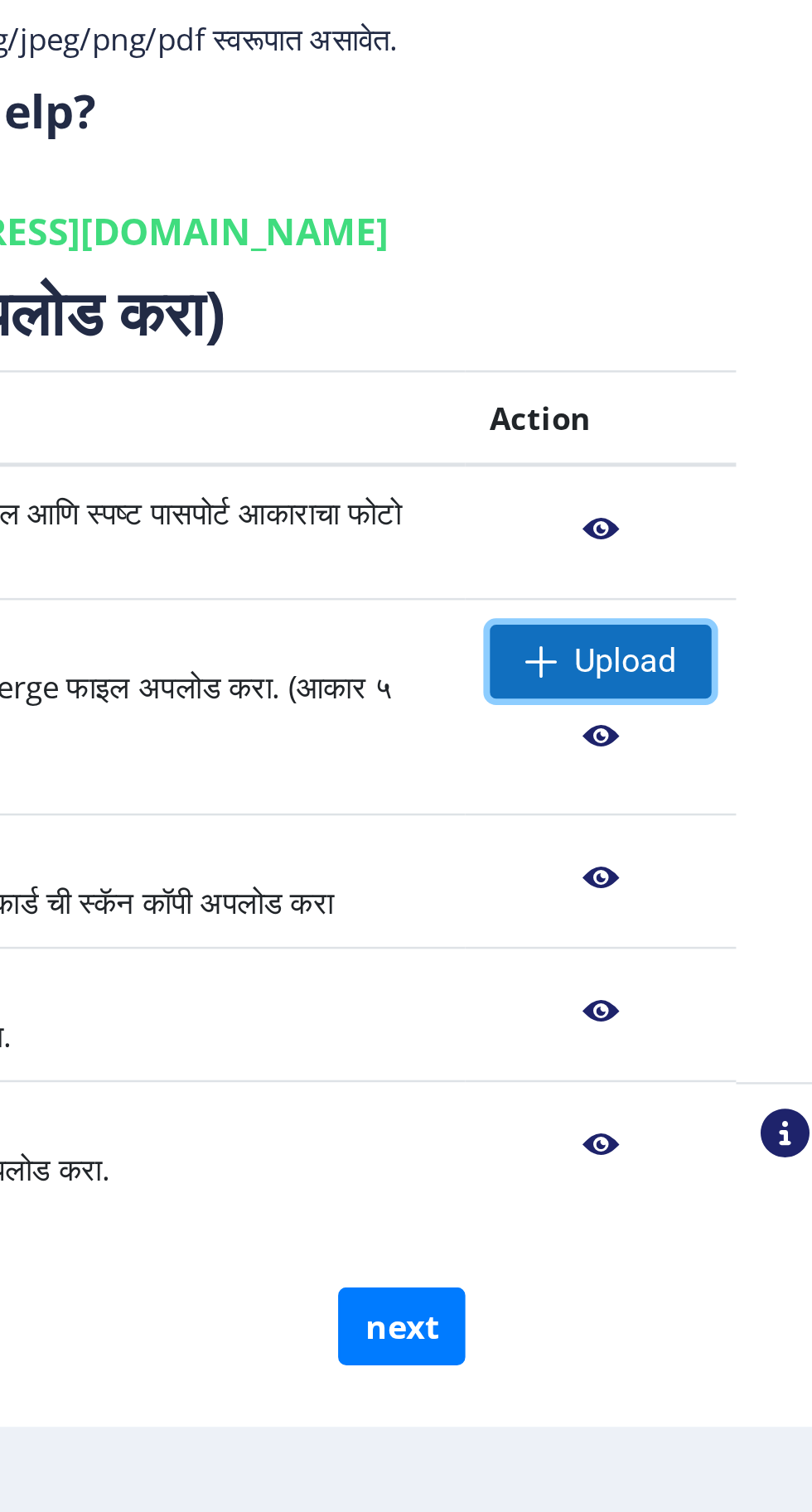
click at [689, 531] on span "Upload" at bounding box center [695, 530] width 41 height 17
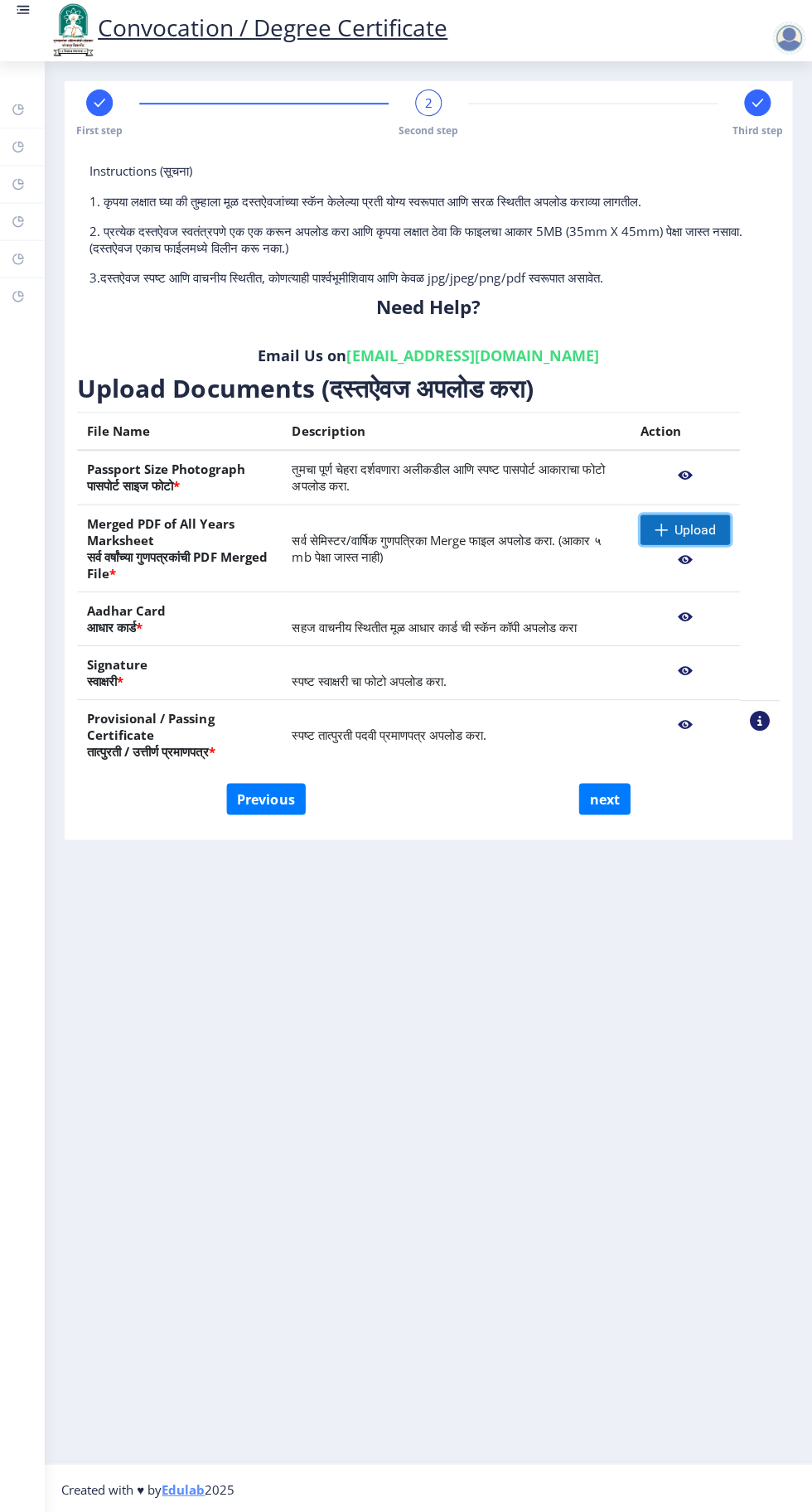
click at [681, 535] on span "Upload" at bounding box center [695, 530] width 41 height 17
click at [681, 530] on span "Upload" at bounding box center [695, 530] width 41 height 17
click at [457, 1099] on nb-layout-column "First step 2 Second step Third step Instructions (सूचना) 1. कृपया लक्षात घ्या क…" at bounding box center [429, 761] width 765 height 1398
click at [783, 56] on div at bounding box center [792, 32] width 73 height 56
click at [794, 45] on div at bounding box center [789, 39] width 33 height 33
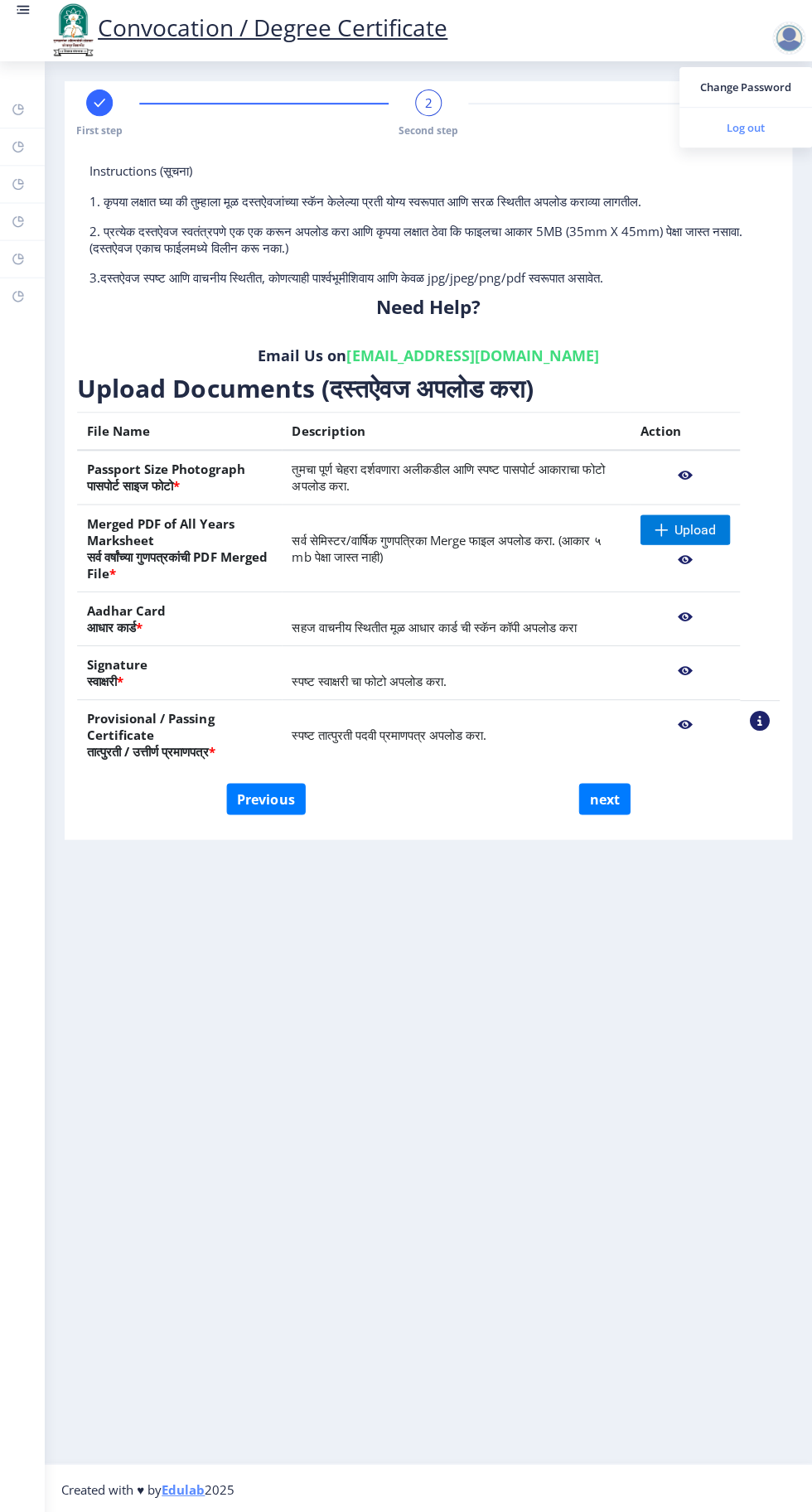
click at [747, 139] on link "Log out" at bounding box center [746, 129] width 133 height 40
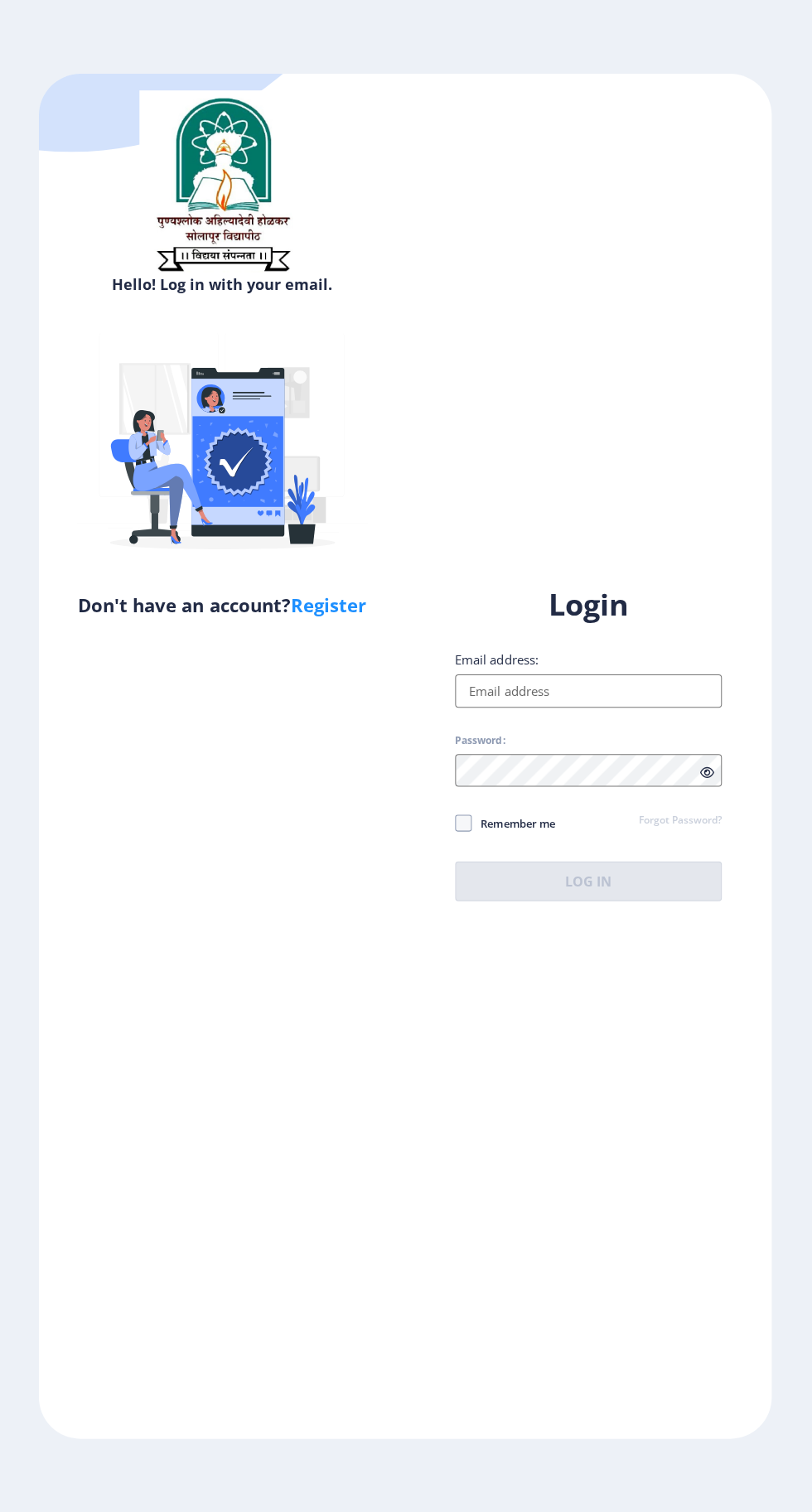
click at [556, 707] on input "Email address:" at bounding box center [588, 690] width 266 height 33
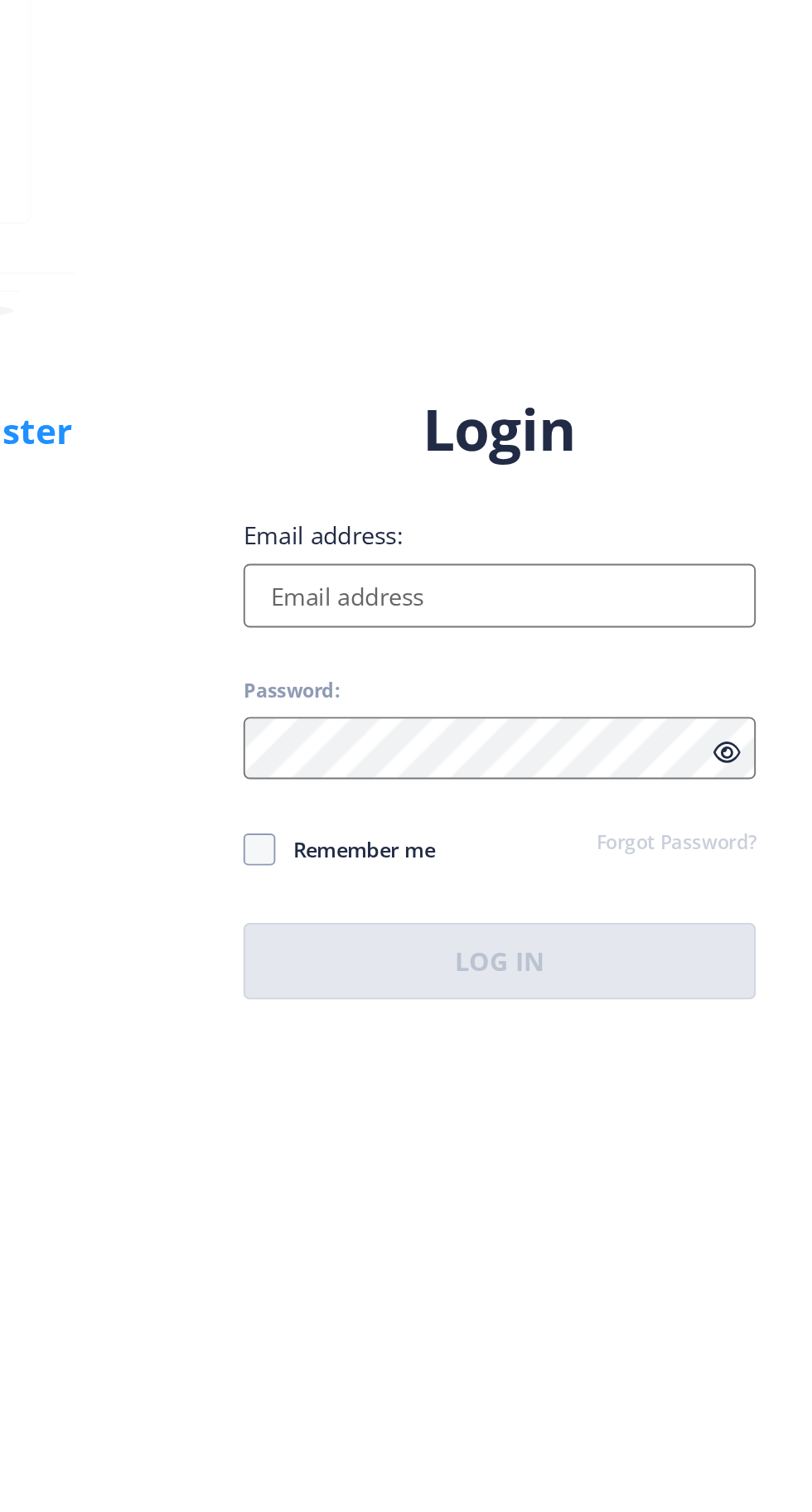
type input "[EMAIL_ADDRESS][DOMAIN_NAME]"
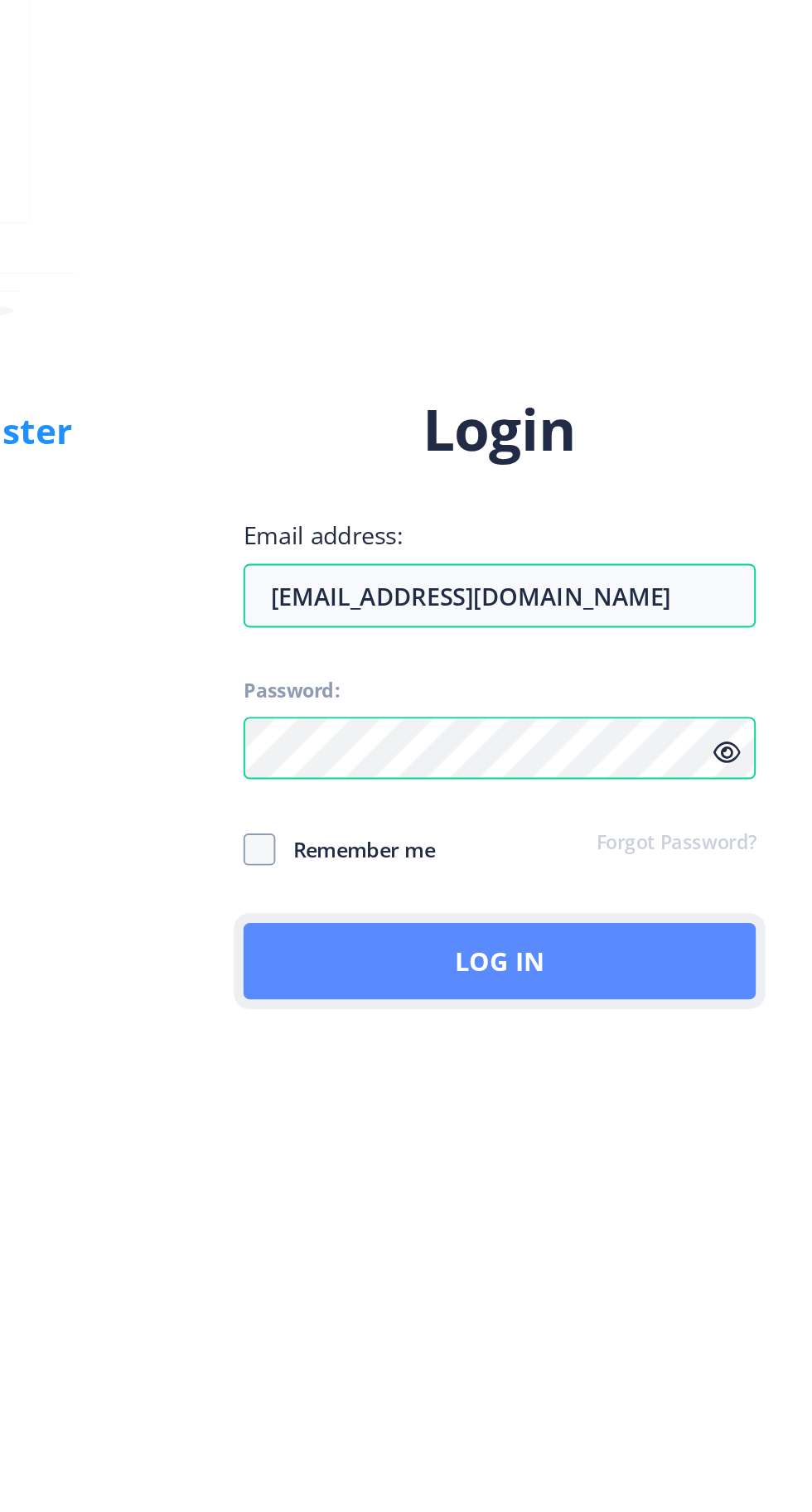
click at [577, 900] on button "Log In" at bounding box center [588, 880] width 266 height 40
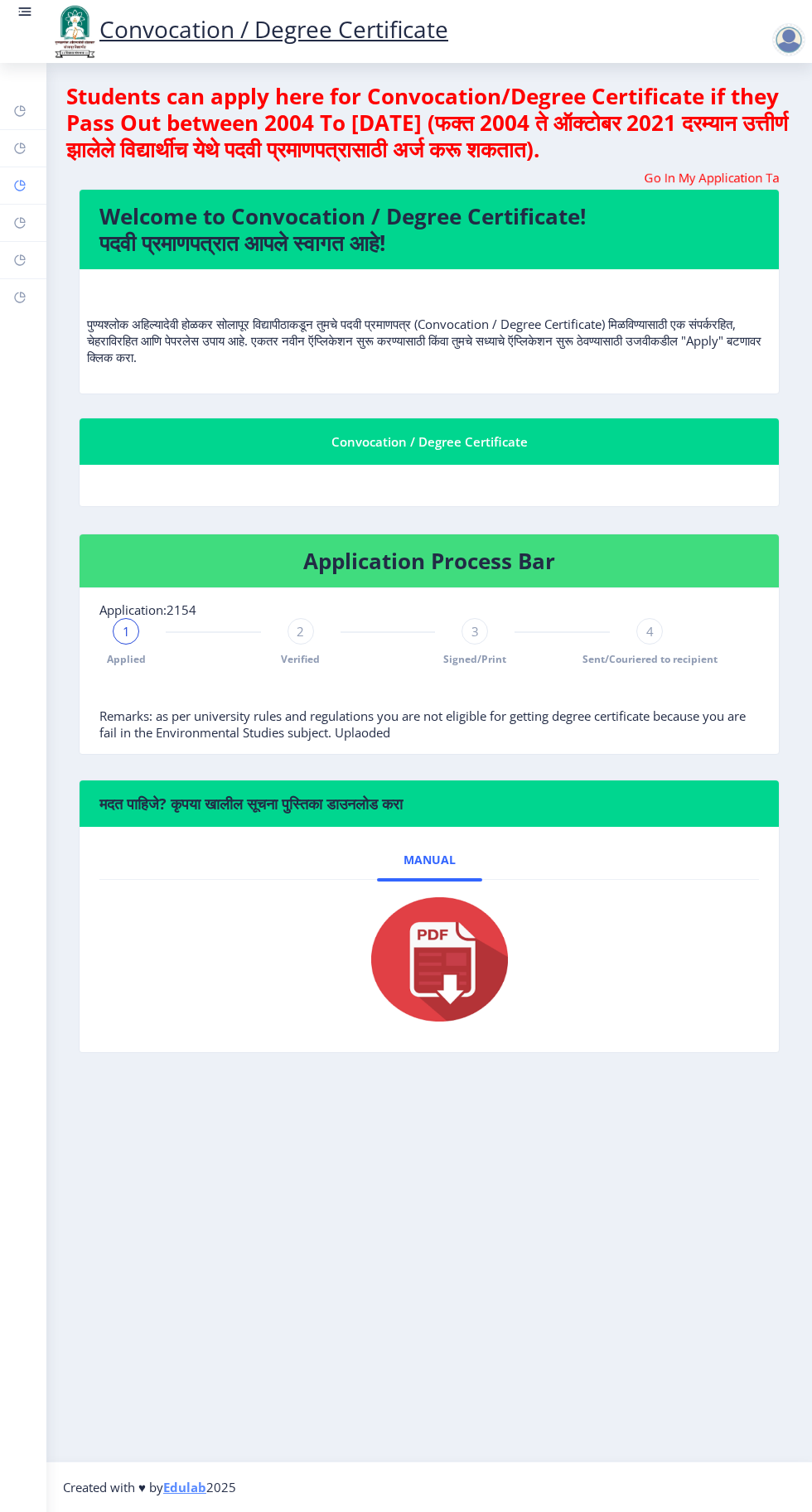
click at [20, 185] on rect at bounding box center [20, 185] width 13 height 13
select select
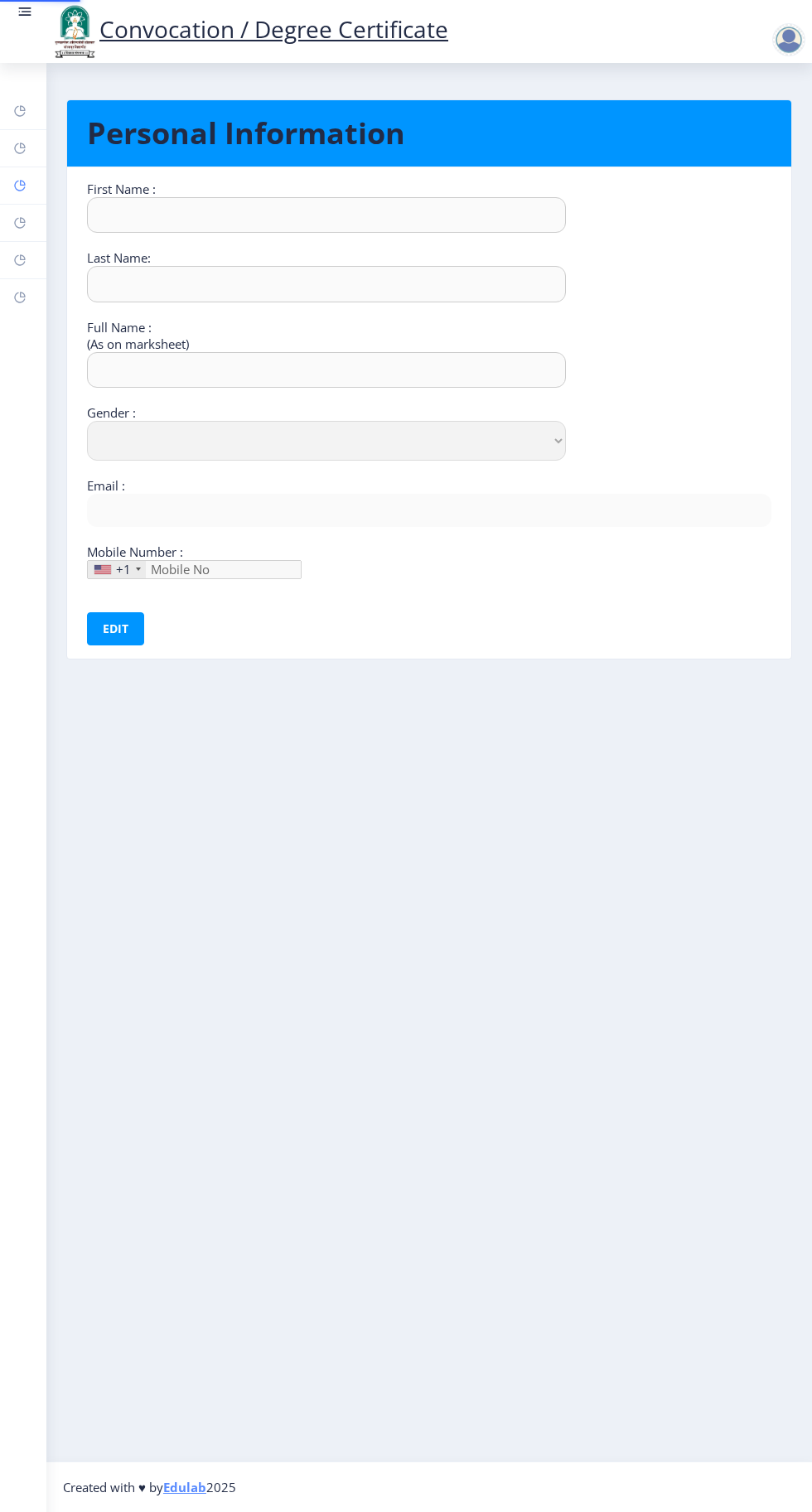
type input "Sandhyrani"
type input "Yalgonda"
type input "[PERSON_NAME]"
select select "[DEMOGRAPHIC_DATA]"
type input "[EMAIL_ADDRESS][DOMAIN_NAME]"
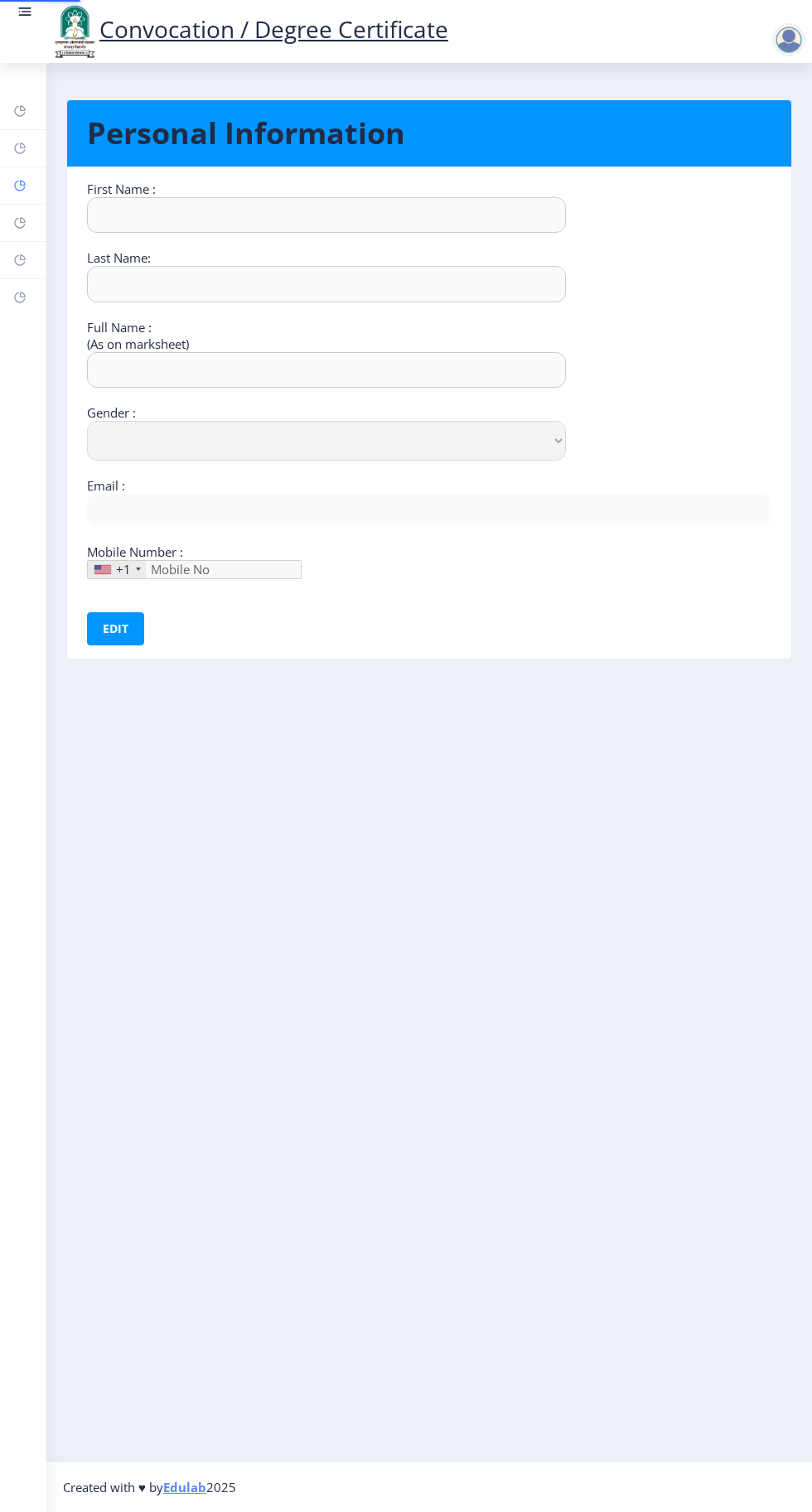
type input "9049773177"
click at [17, 223] on rect at bounding box center [20, 223] width 13 height 13
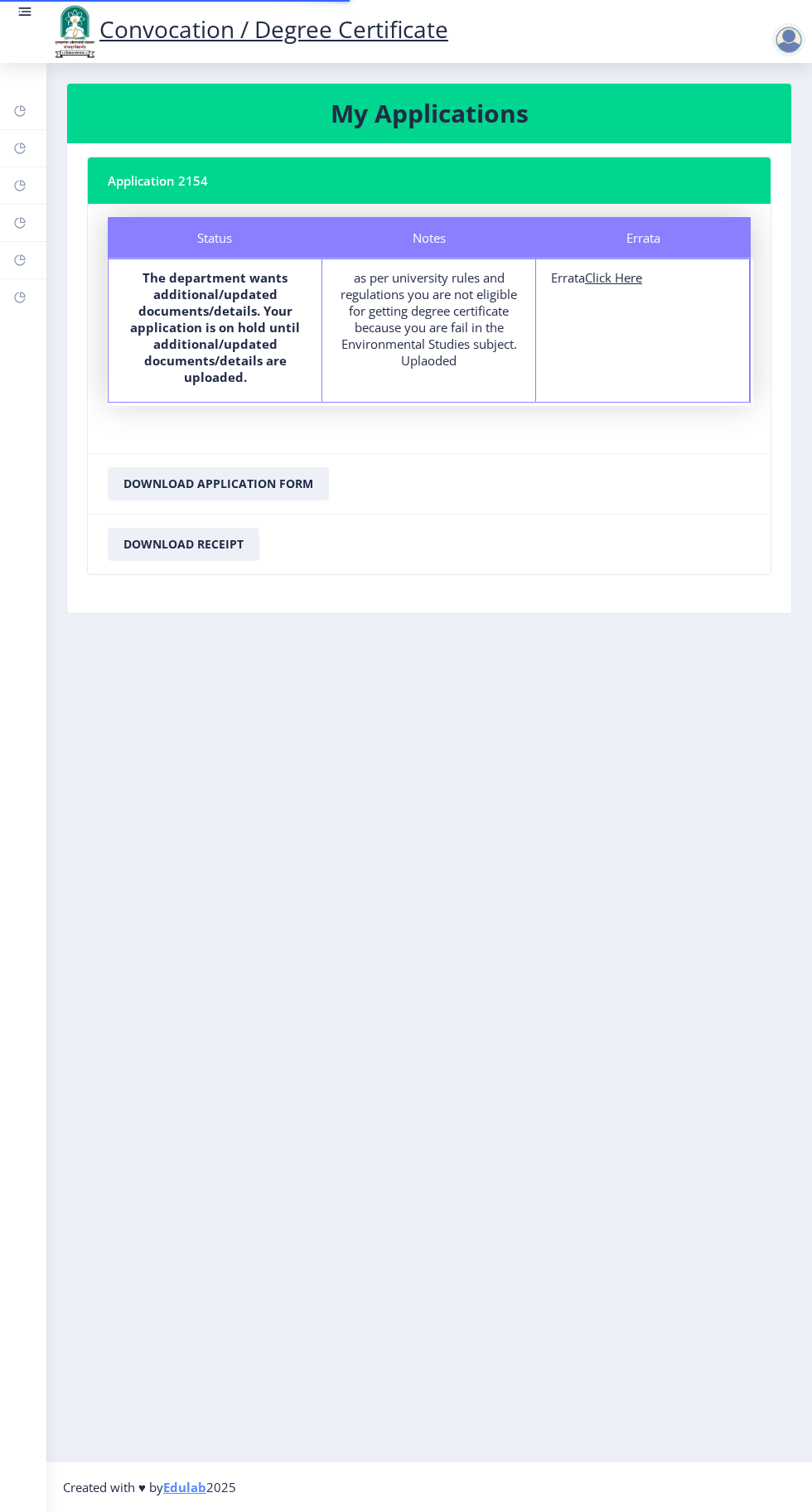
click at [632, 310] on div "Errata Errata Click Here" at bounding box center [643, 330] width 214 height 142
click at [625, 277] on u "Click Here" at bounding box center [613, 278] width 57 height 17
select select
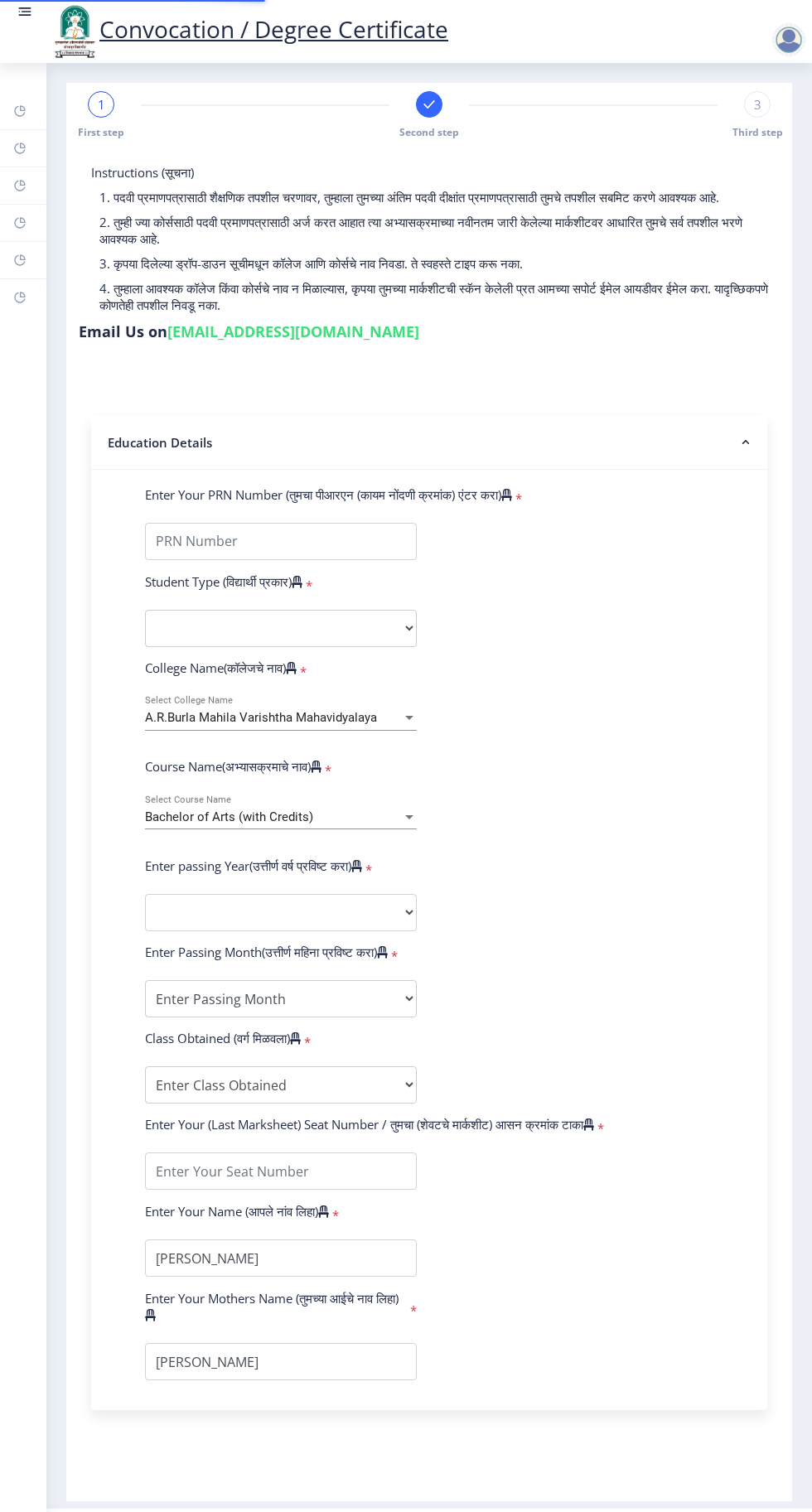
type input "2015032500073893"
select select "Regular"
select select "2018"
select select "April"
select select "Grade A"
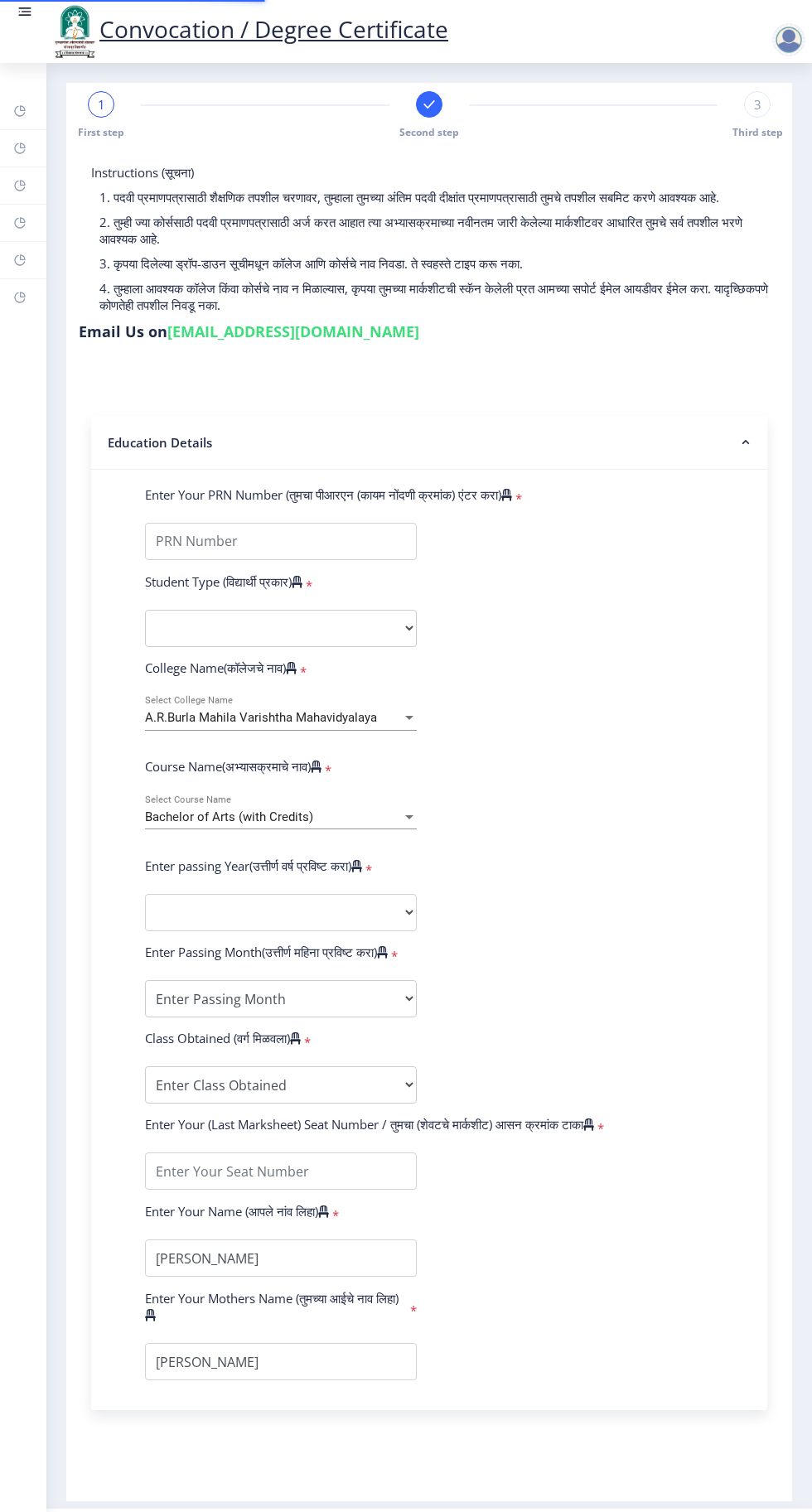
type input "185213"
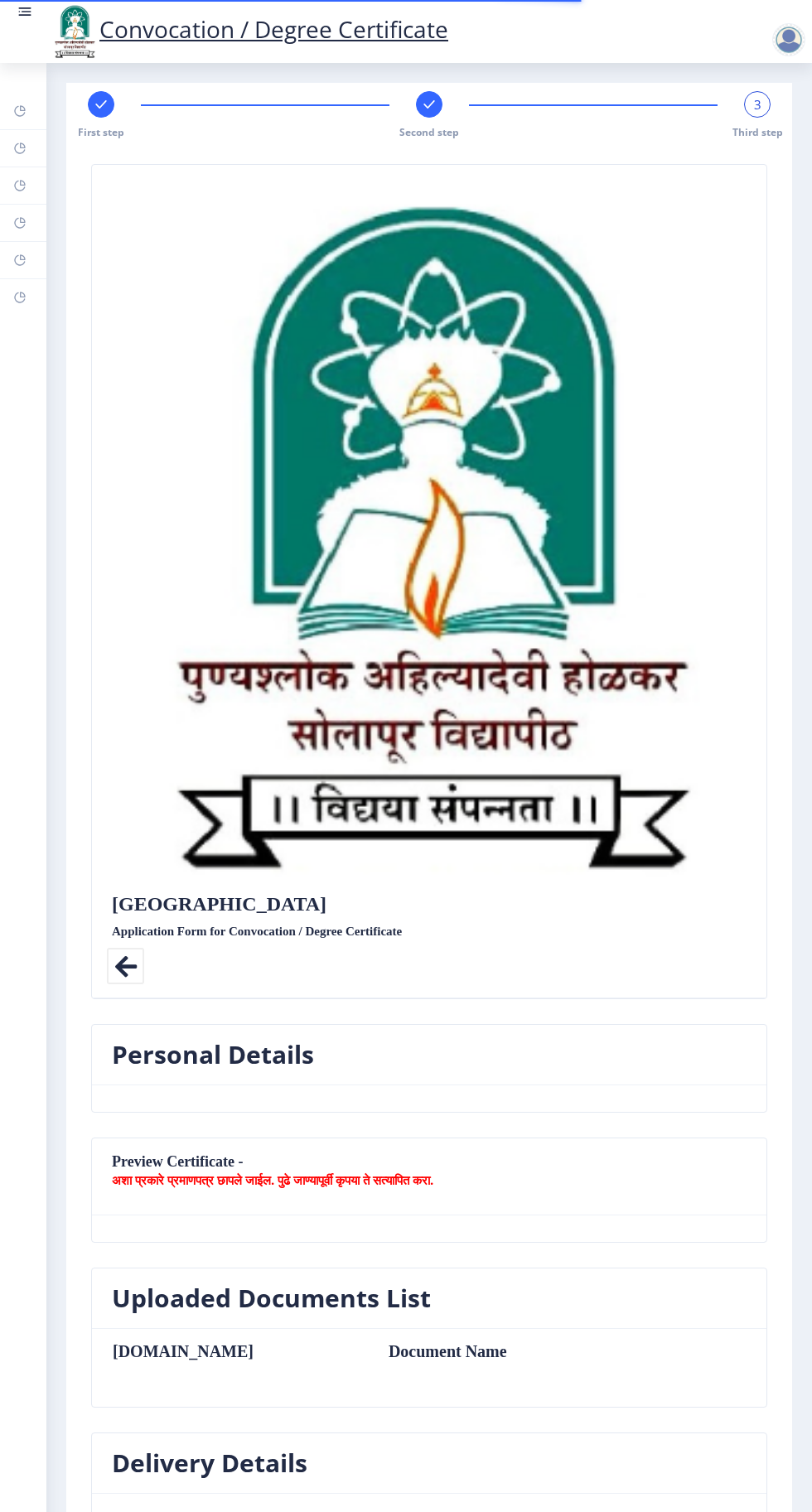
click at [427, 104] on rect at bounding box center [429, 105] width 17 height 17
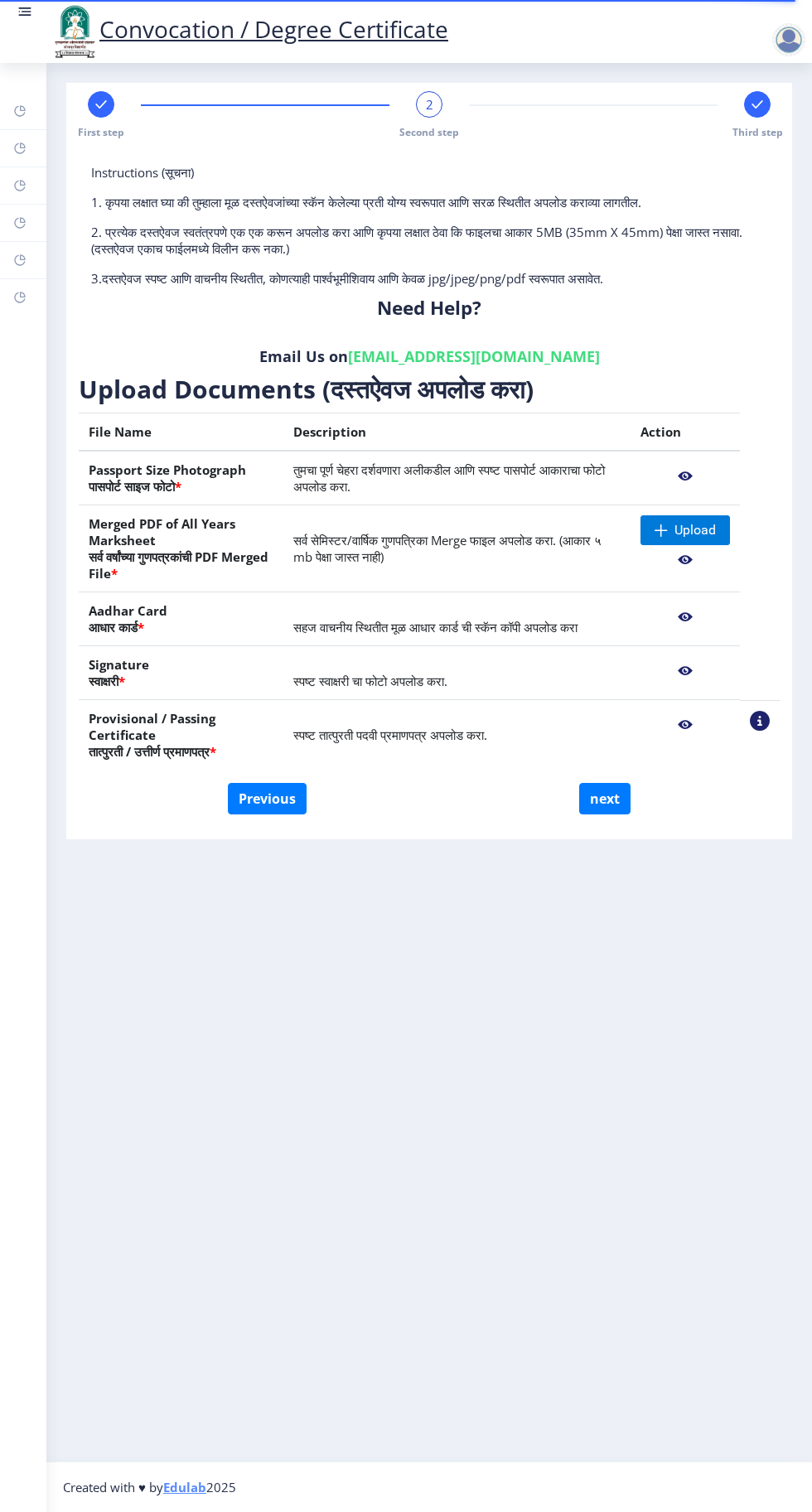
click at [685, 724] on nb-action at bounding box center [686, 725] width 90 height 30
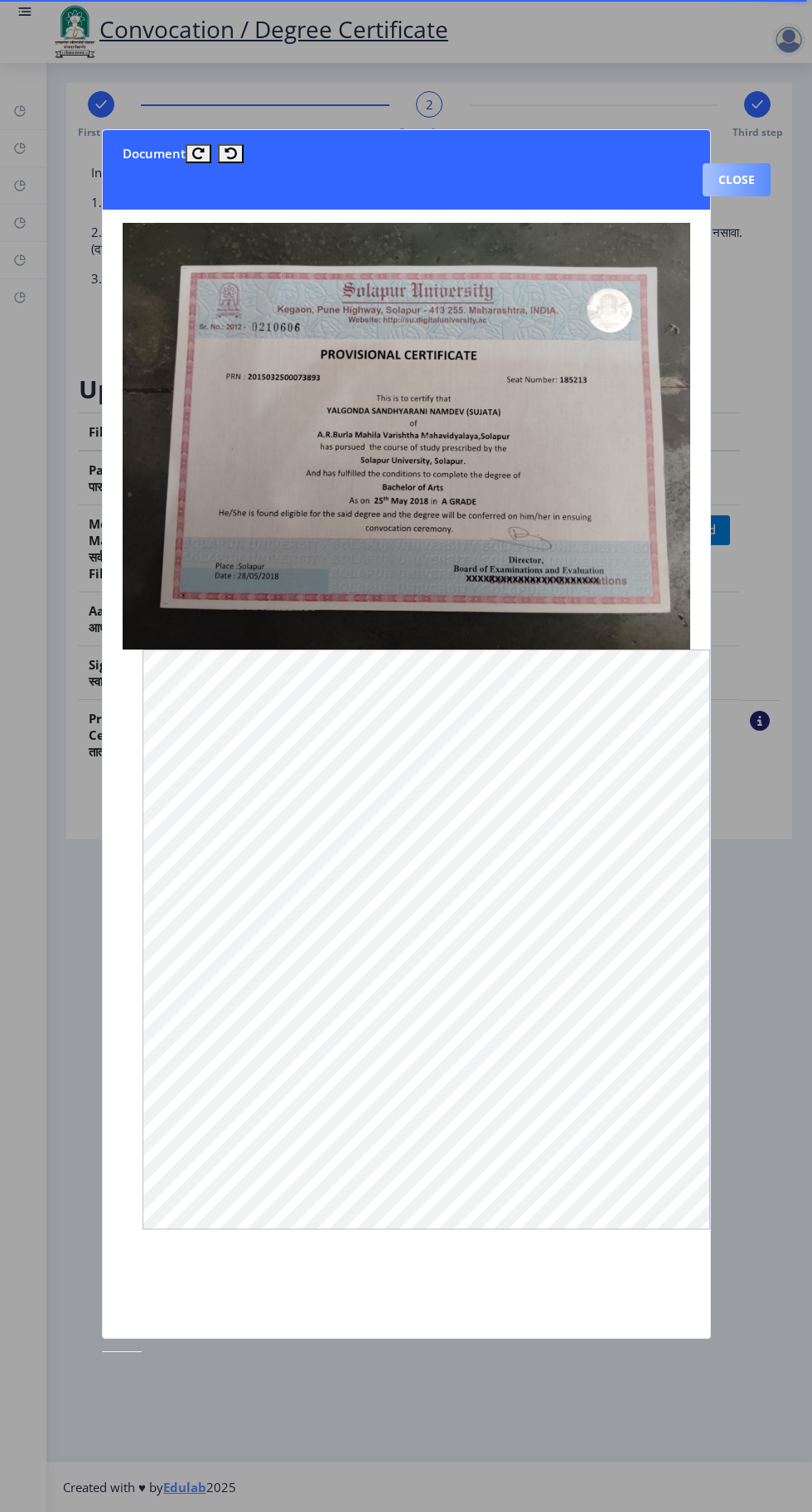
click at [741, 163] on button "Close" at bounding box center [736, 179] width 68 height 33
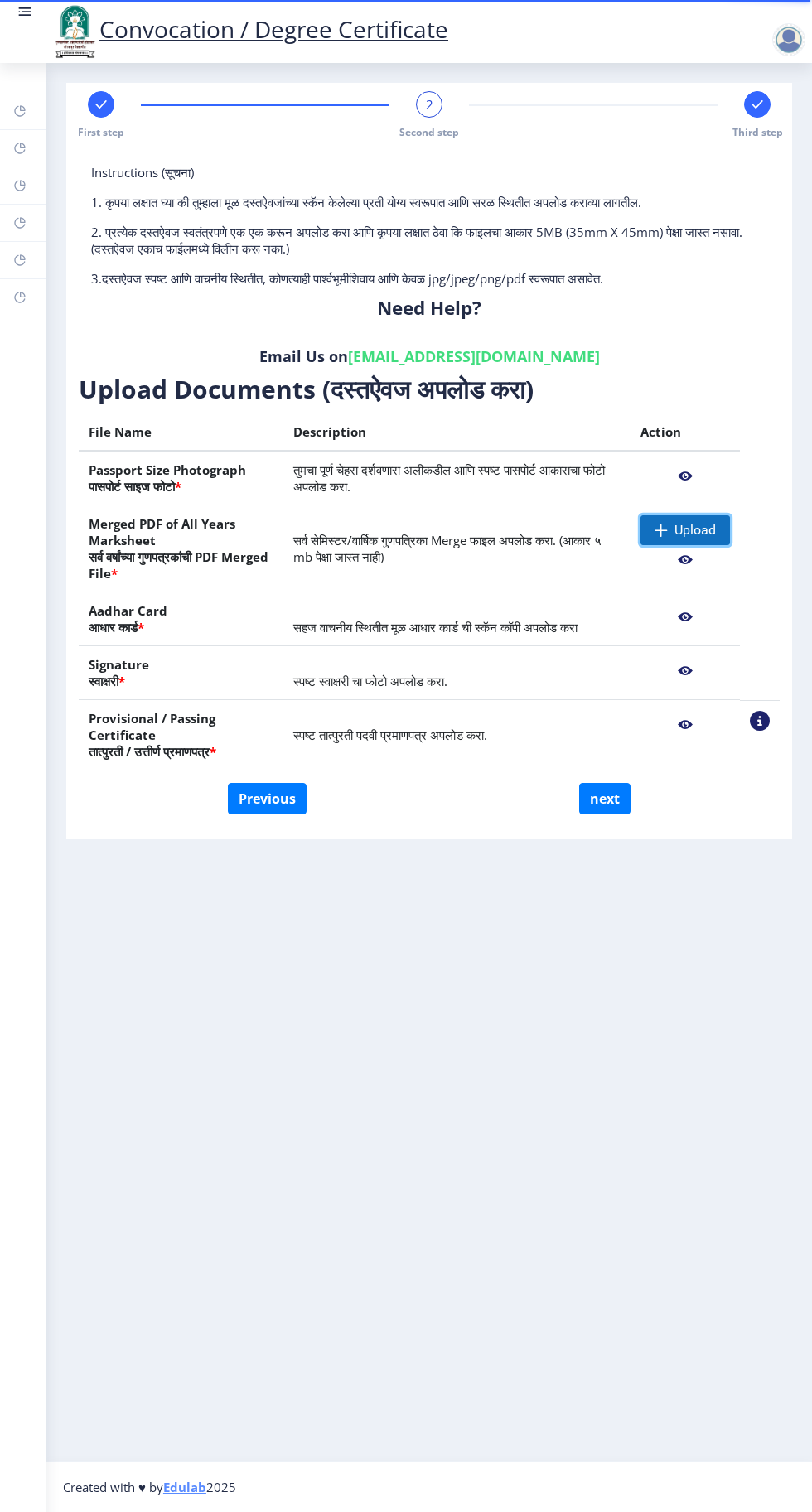
click at [687, 529] on span "Upload" at bounding box center [695, 530] width 41 height 17
click at [690, 537] on span "Upload" at bounding box center [695, 530] width 41 height 17
click at [678, 529] on span "Upload" at bounding box center [695, 530] width 41 height 17
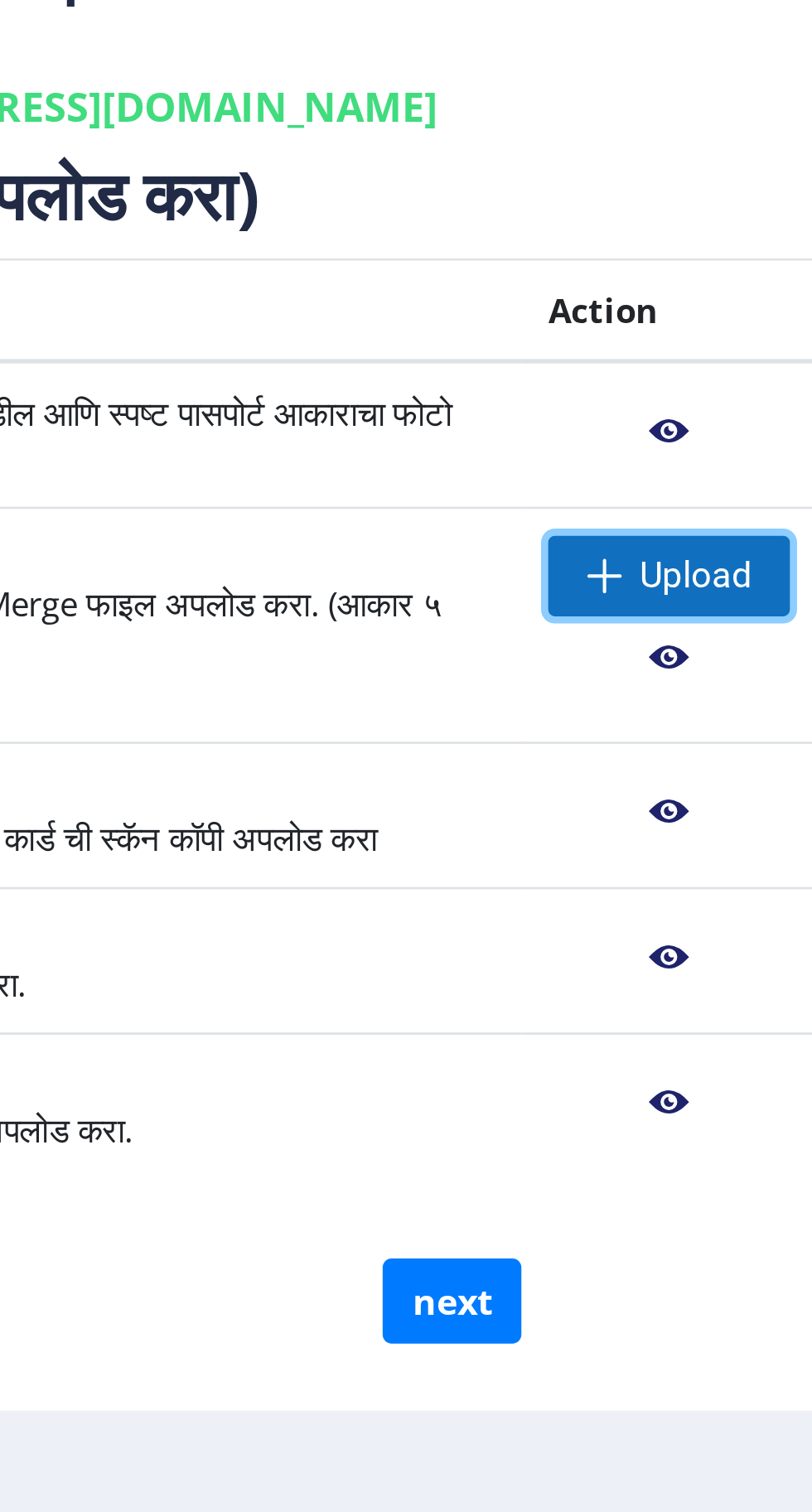
click at [673, 526] on span "Upload" at bounding box center [686, 530] width 90 height 30
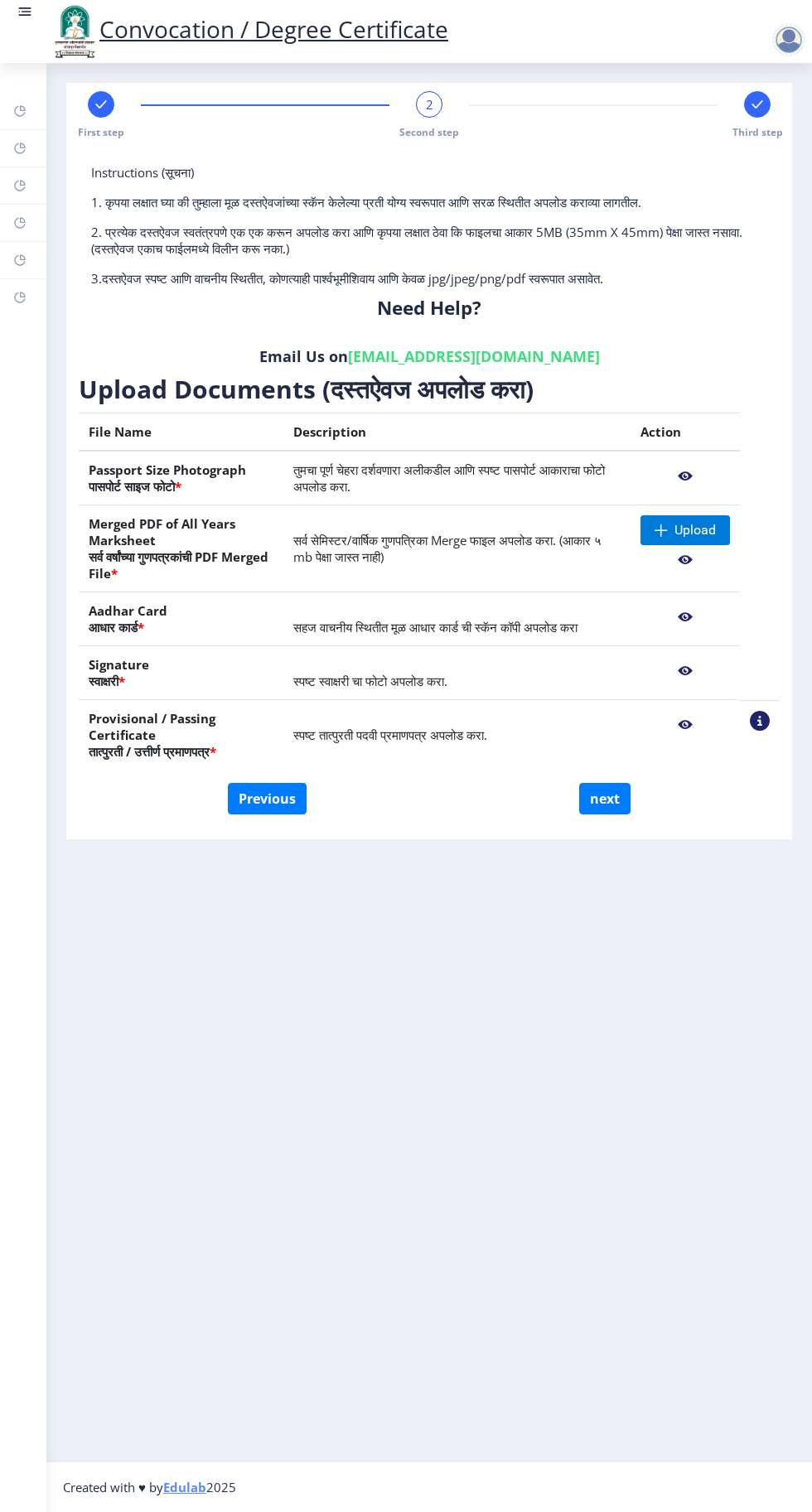
click at [432, 132] on span "Second step" at bounding box center [429, 132] width 60 height 14
click at [0, 96] on link "Dashboard" at bounding box center [23, 110] width 47 height 36
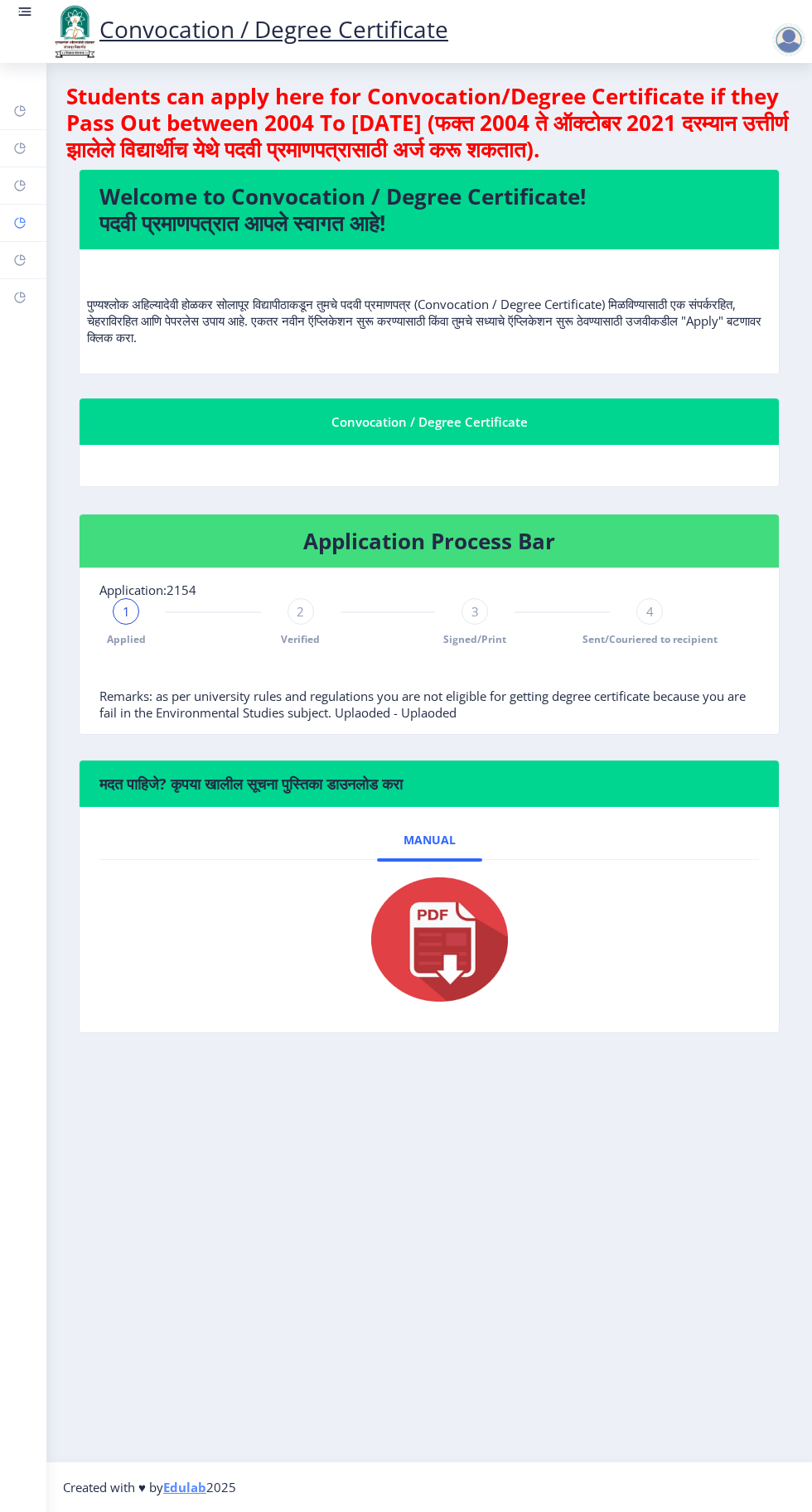
click at [24, 220] on icon at bounding box center [22, 220] width 6 height 6
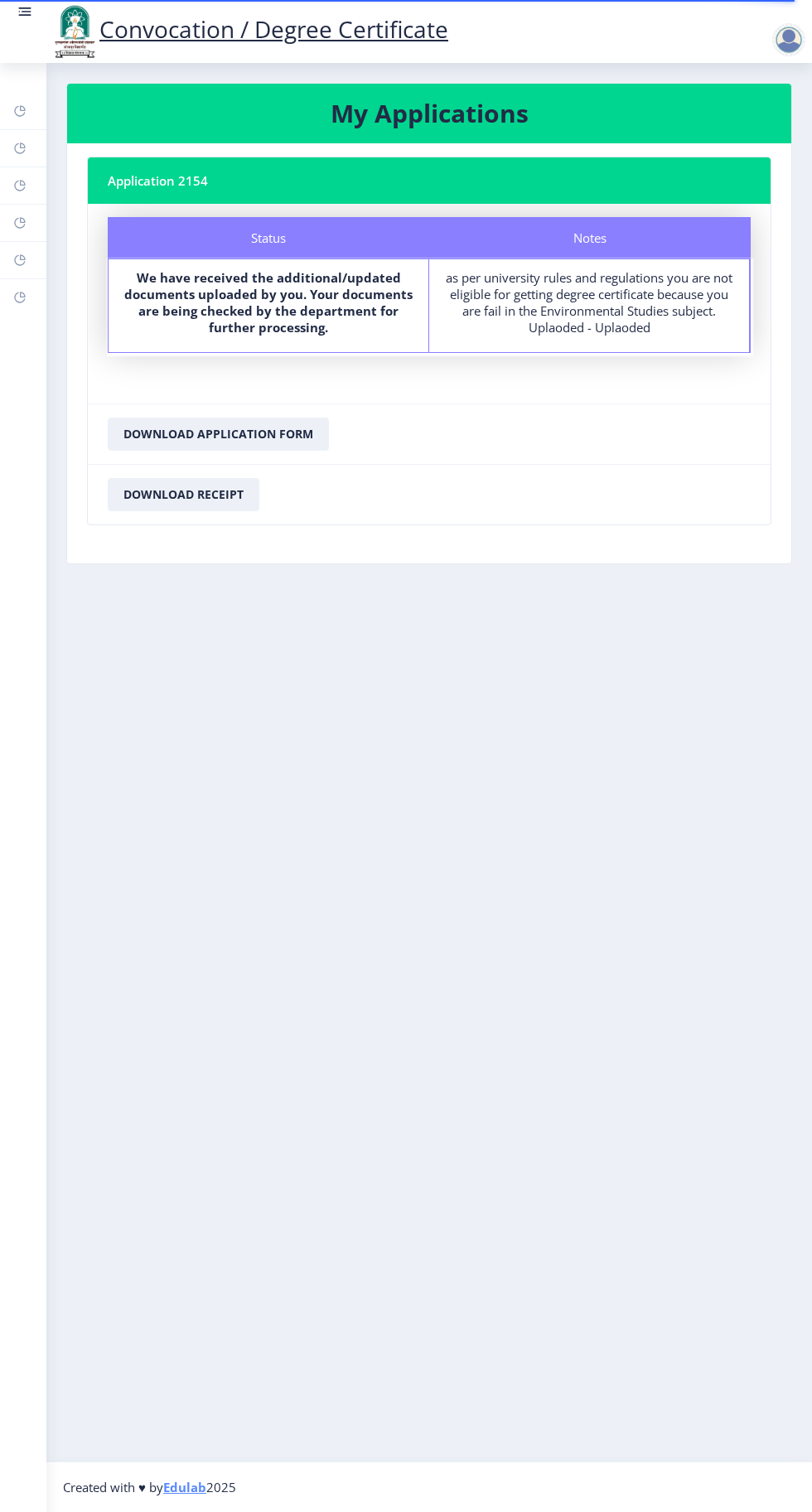
click at [781, 34] on div at bounding box center [789, 39] width 33 height 33
click at [747, 132] on span "Log out" at bounding box center [746, 129] width 106 height 20
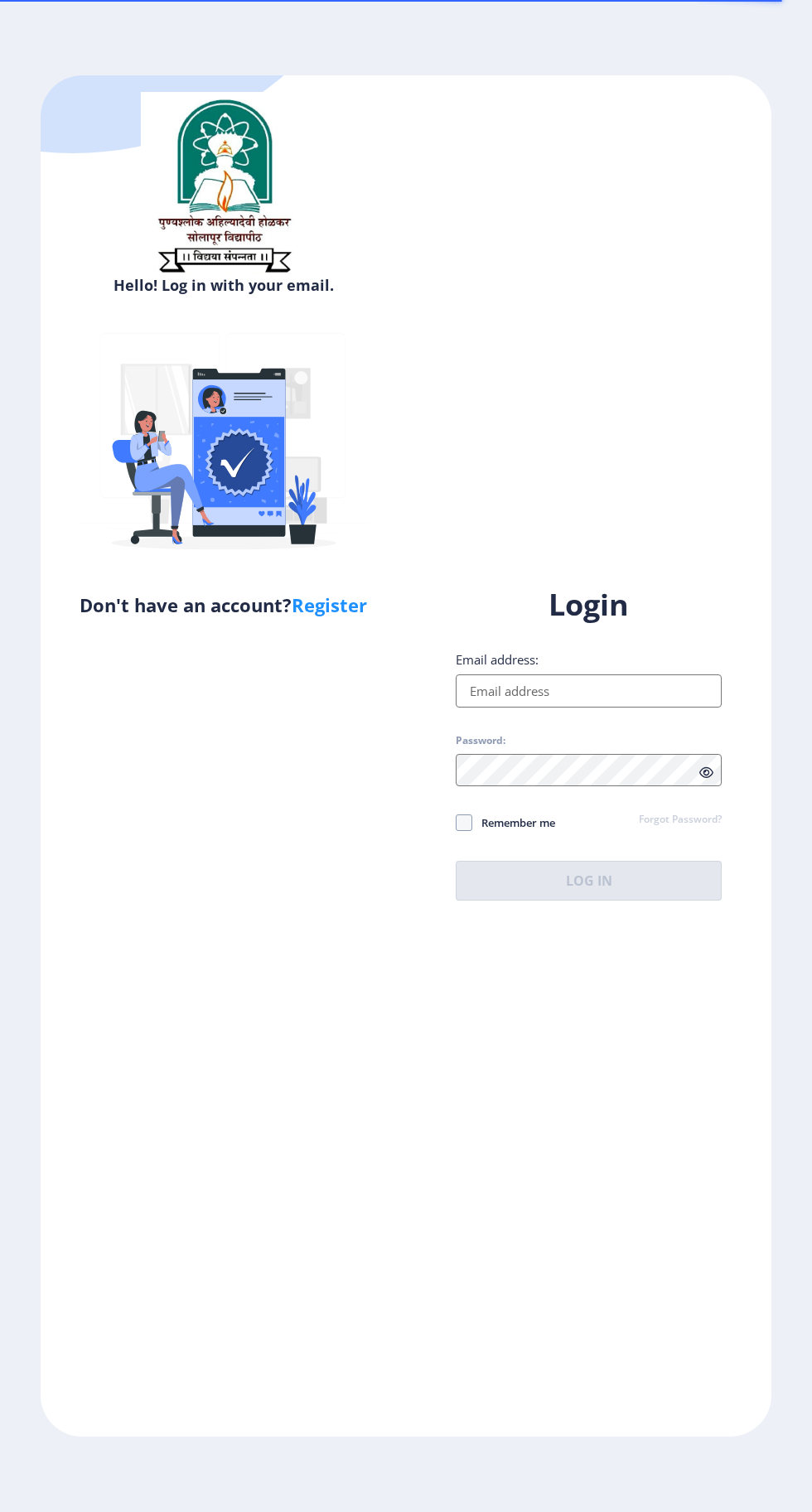
click at [573, 707] on input "Email address:" at bounding box center [588, 690] width 266 height 33
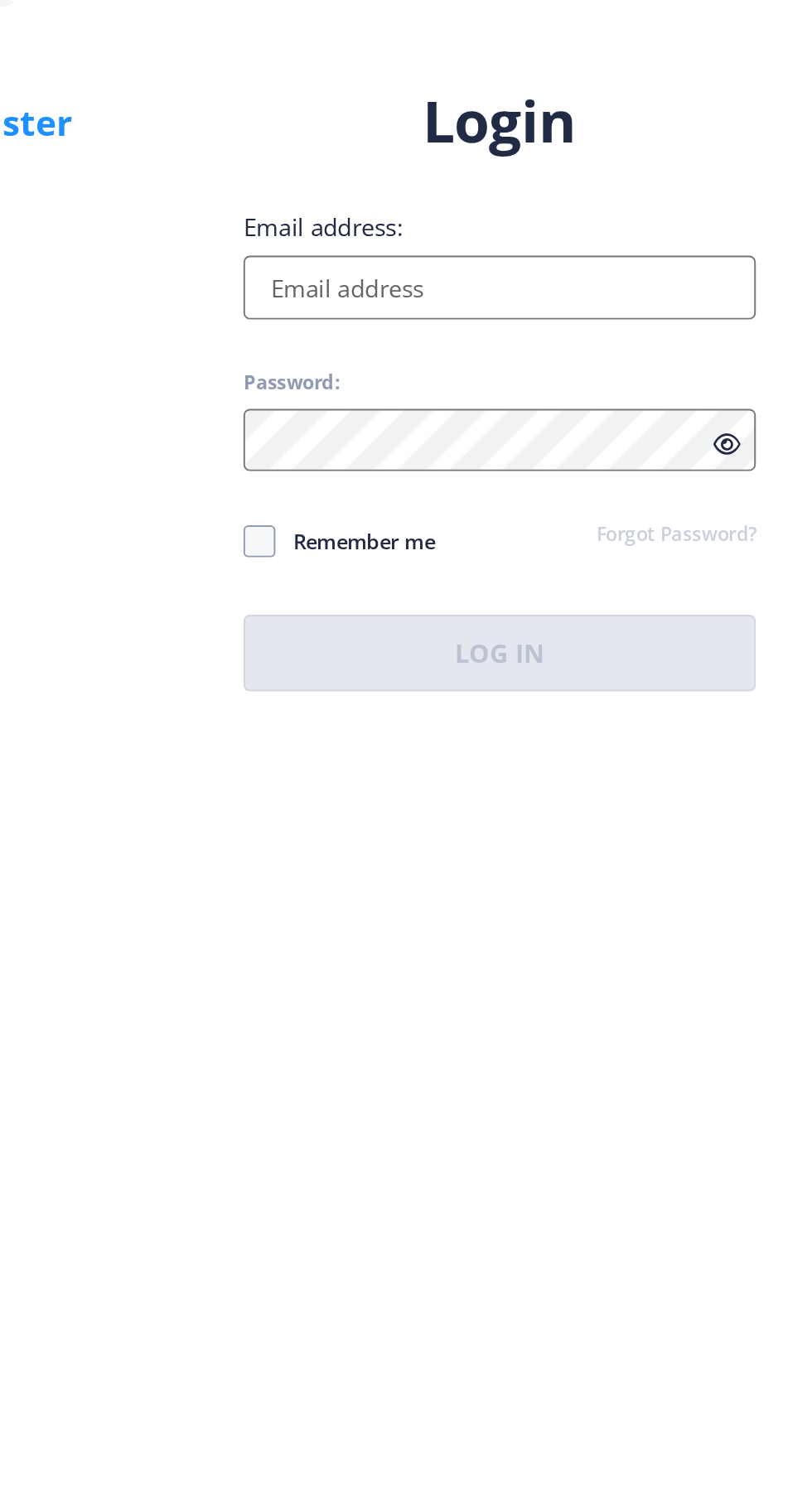
type input "[EMAIL_ADDRESS][DOMAIN_NAME]"
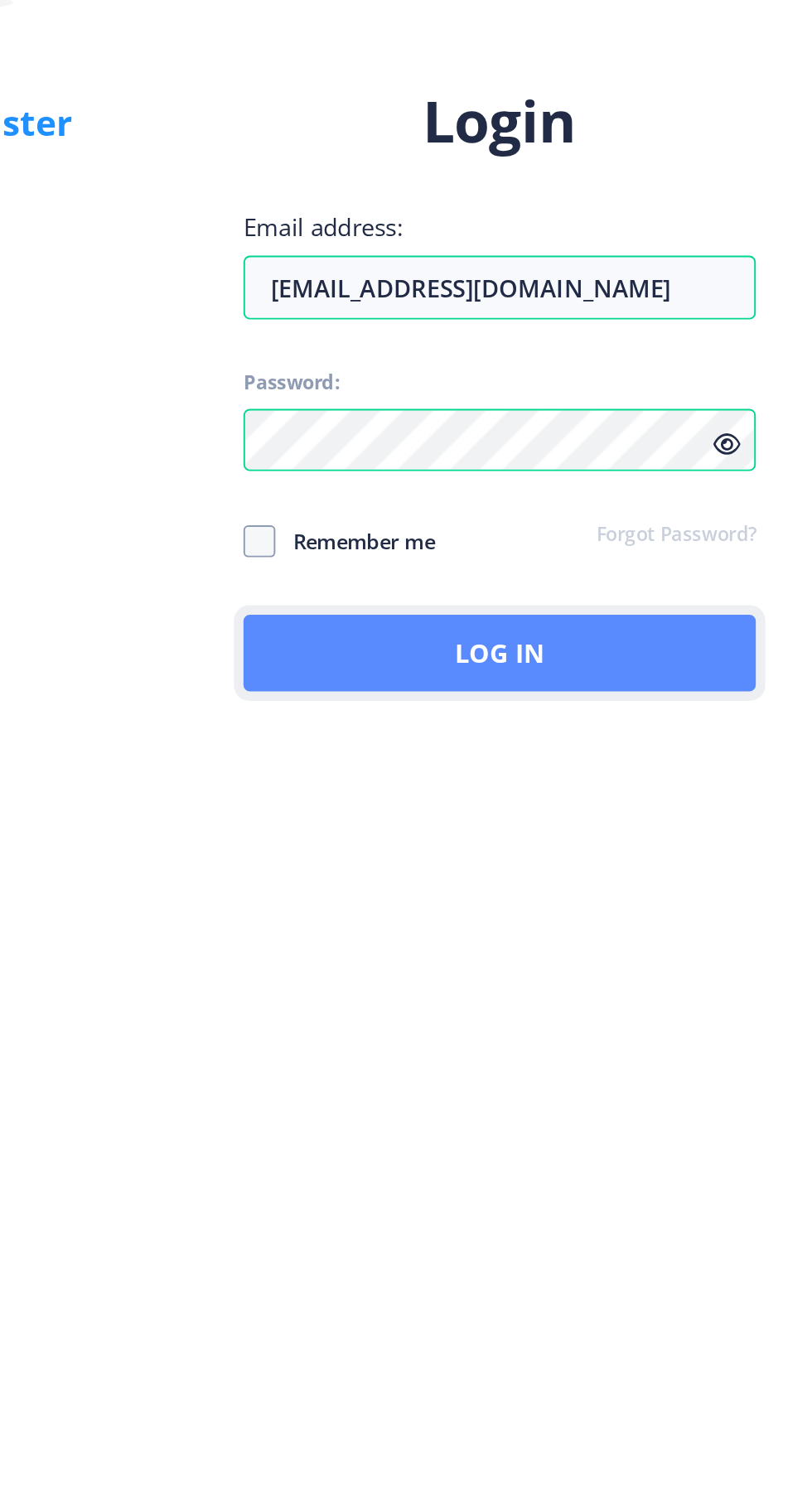
click at [620, 900] on button "Log In" at bounding box center [588, 880] width 266 height 40
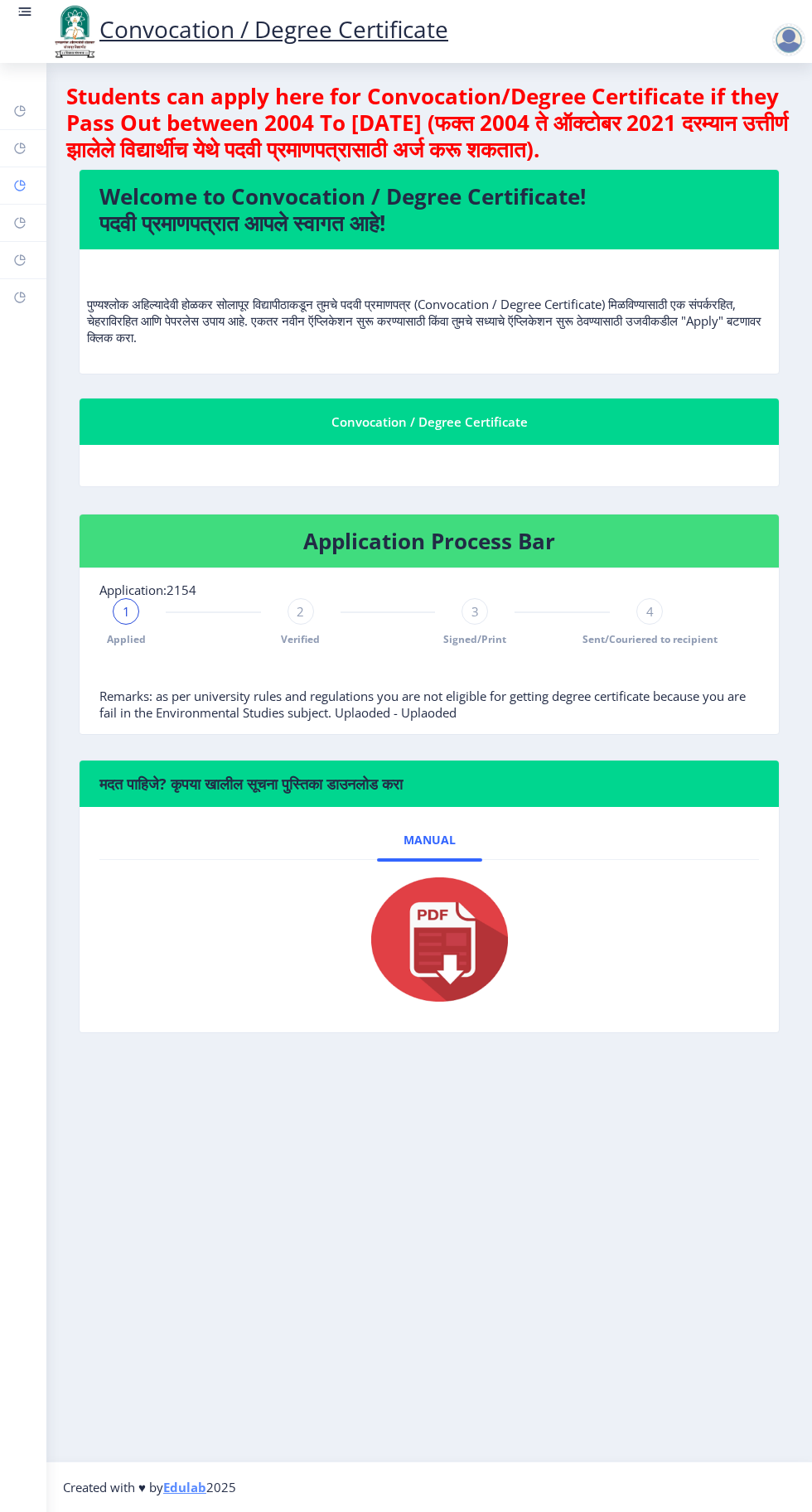
click at [25, 193] on icon at bounding box center [20, 186] width 13 height 17
select select
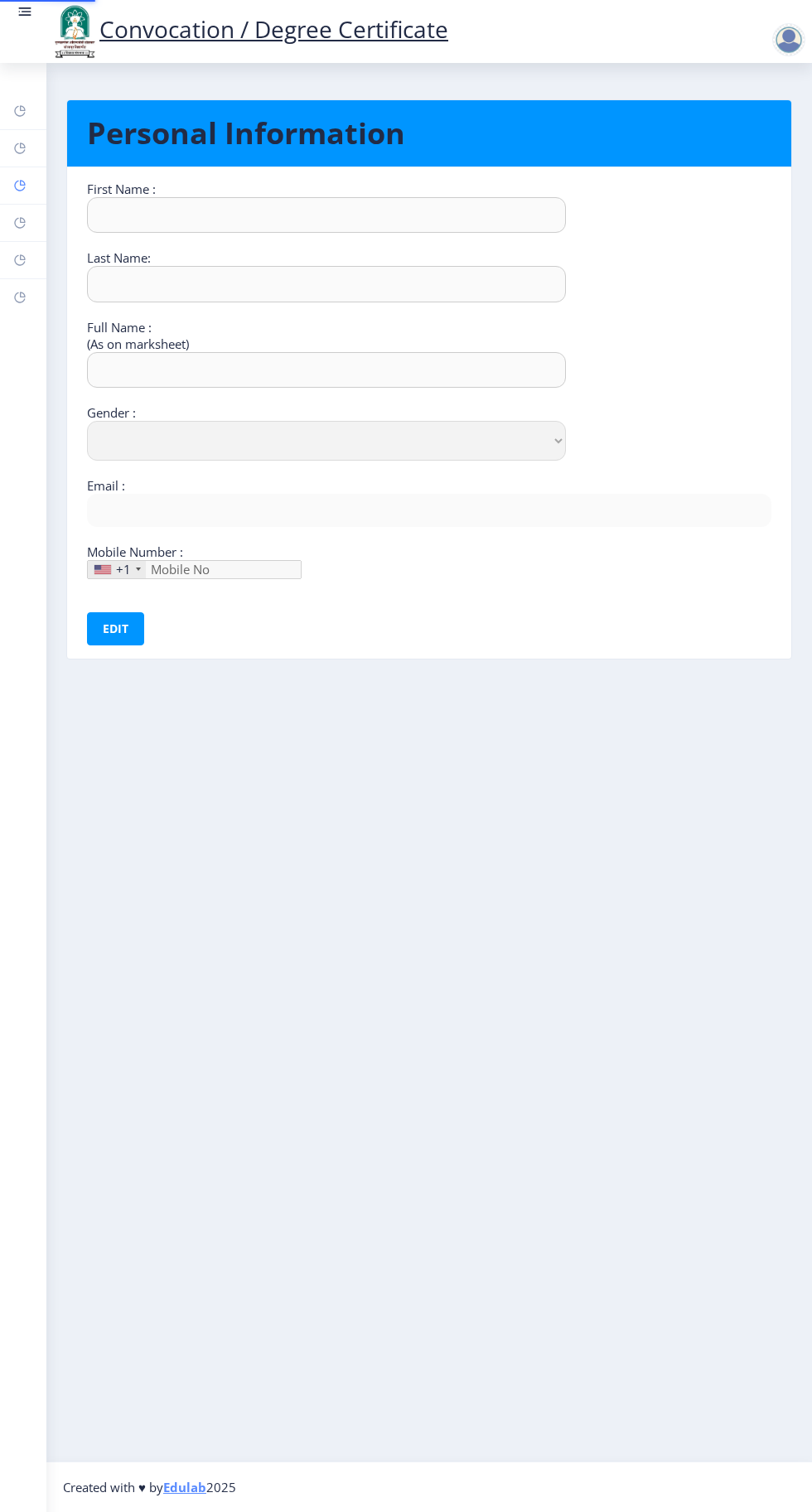
type input "Sandhyrani"
type input "Yalgonda"
type input "[PERSON_NAME]"
select select "[DEMOGRAPHIC_DATA]"
type input "[EMAIL_ADDRESS][DOMAIN_NAME]"
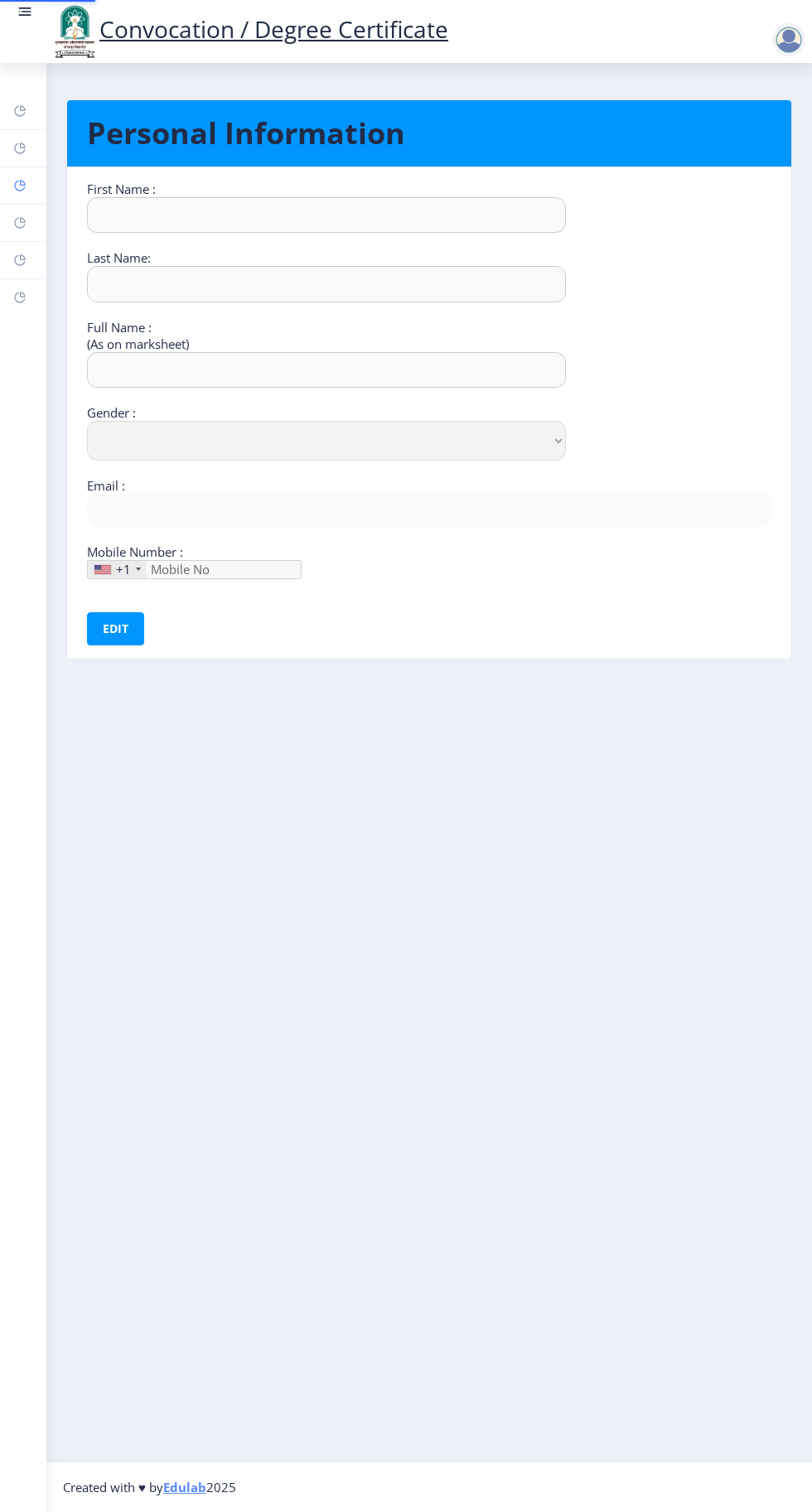
type input "9049773177"
click at [20, 222] on rect at bounding box center [20, 223] width 13 height 13
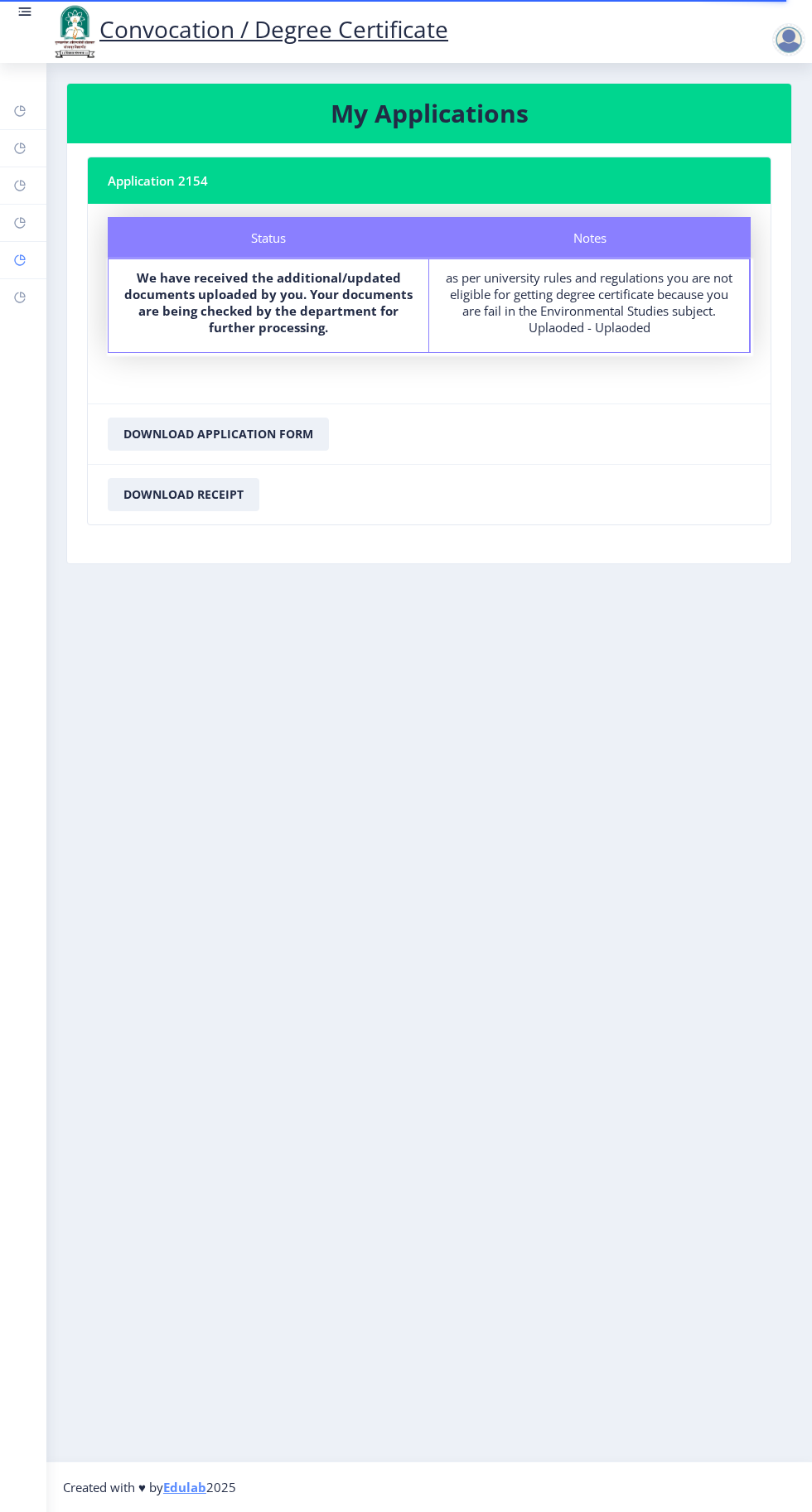
click at [16, 265] on rect at bounding box center [20, 260] width 13 height 13
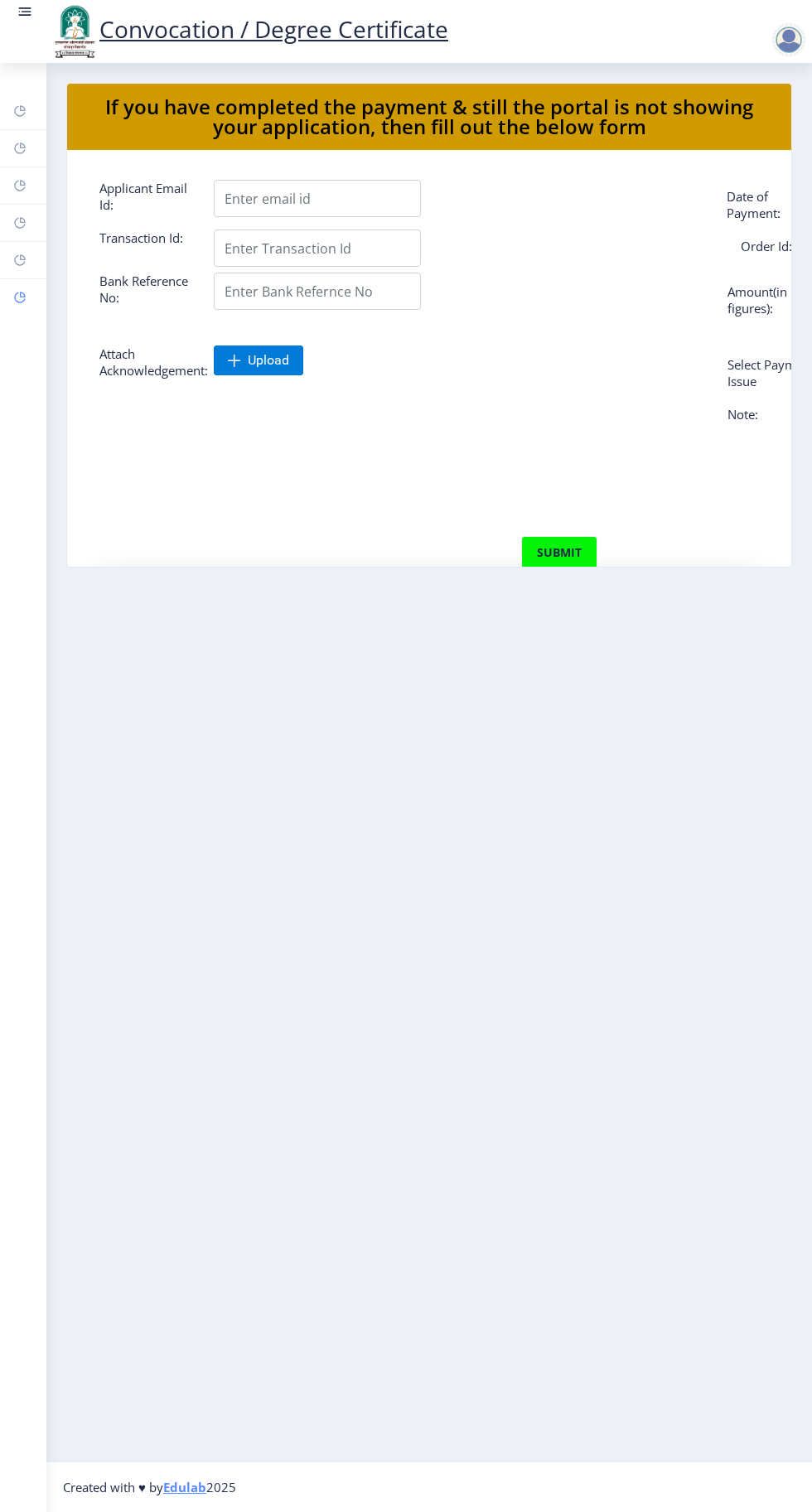
click at [19, 296] on rect at bounding box center [20, 297] width 13 height 13
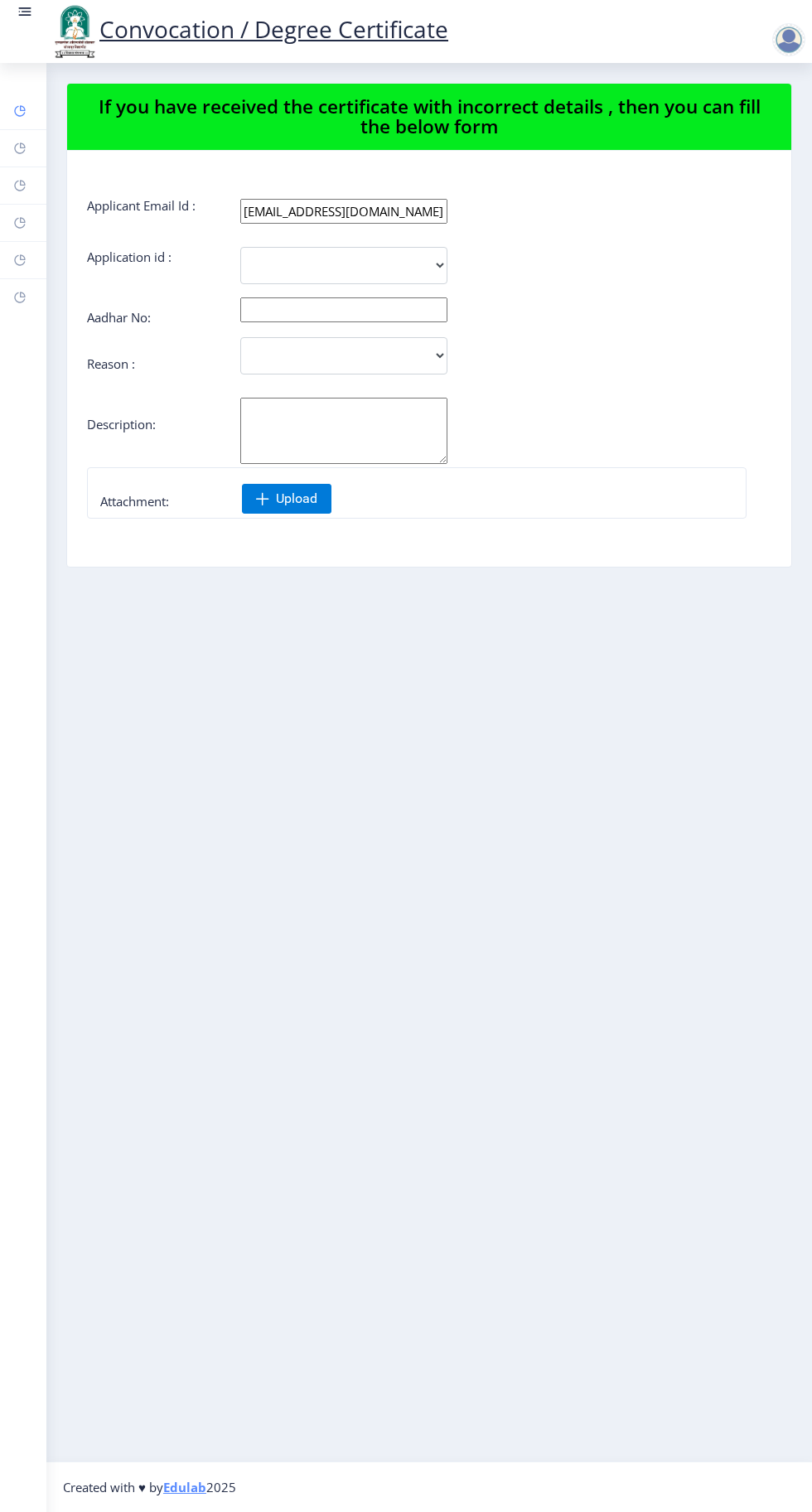
click at [22, 115] on icon at bounding box center [20, 111] width 11 height 11
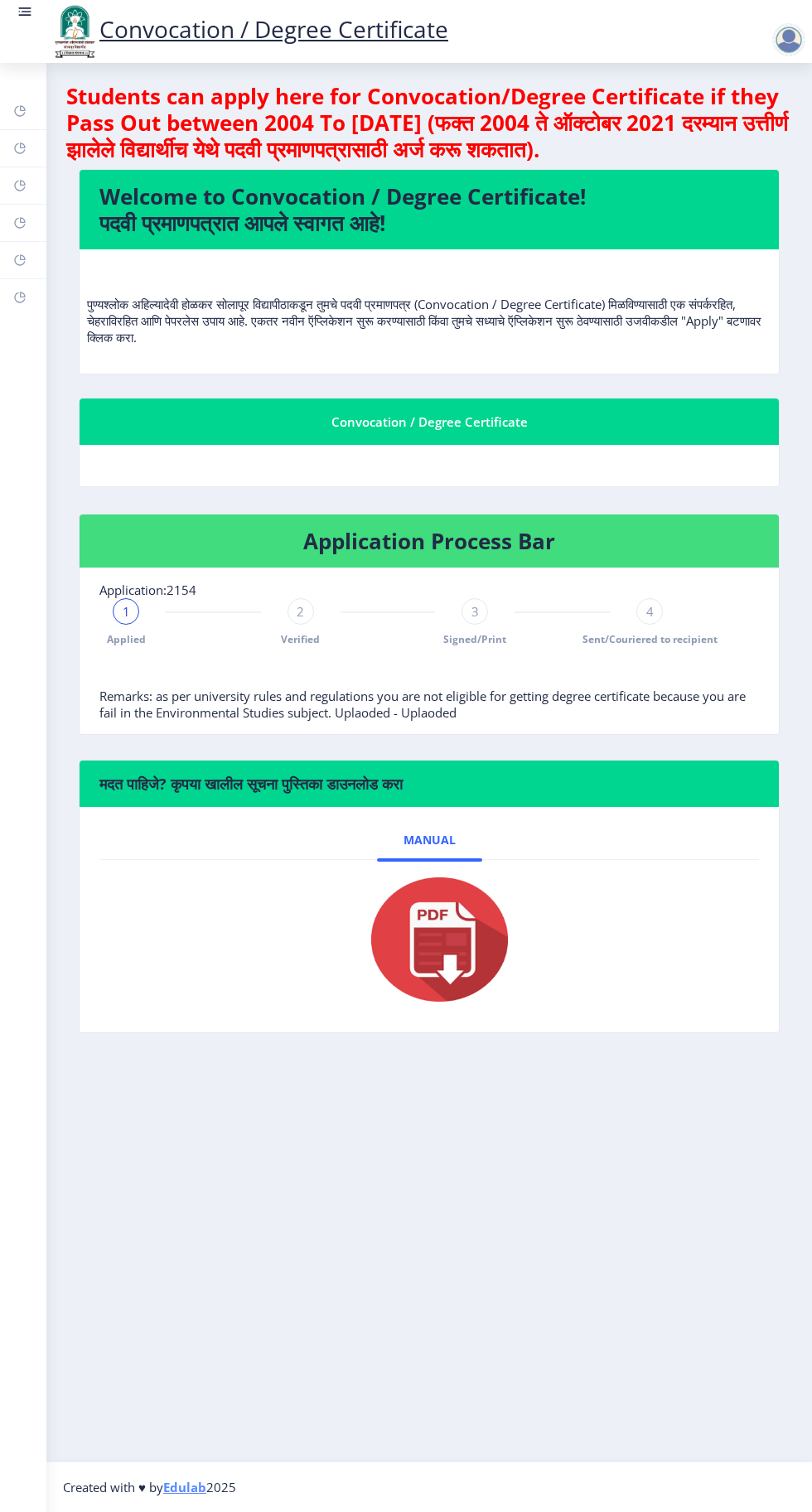
click at [307, 617] on div "2" at bounding box center [300, 612] width 26 height 26
click at [449, 942] on img at bounding box center [428, 940] width 166 height 133
click at [305, 625] on div "2 Verified" at bounding box center [300, 622] width 26 height 48
click at [302, 632] on span "Verified" at bounding box center [300, 639] width 39 height 14
click at [300, 610] on span "2" at bounding box center [300, 612] width 7 height 17
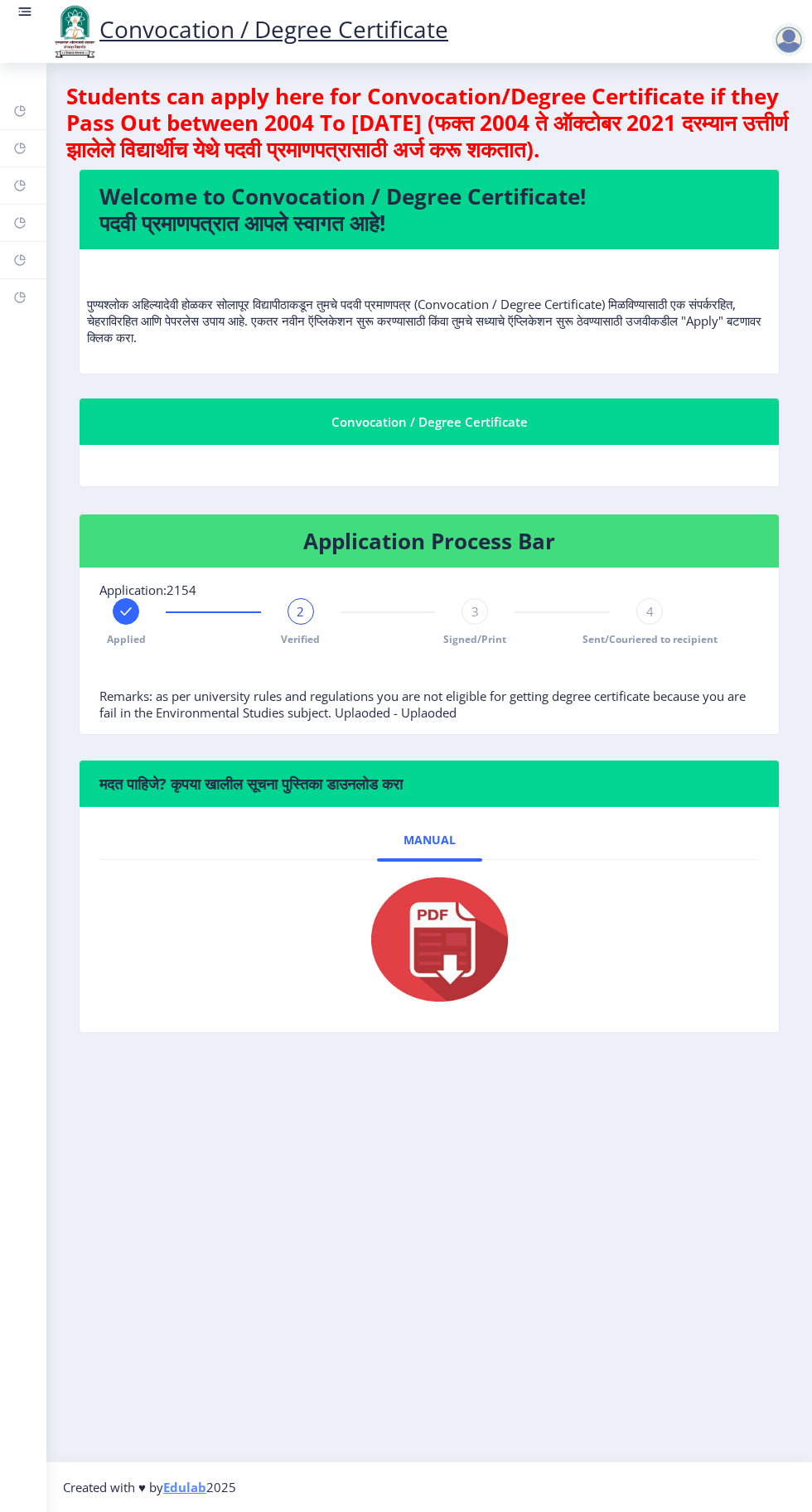
click at [308, 613] on div "2" at bounding box center [300, 612] width 26 height 26
click at [486, 637] on span "Signed/Print" at bounding box center [474, 639] width 63 height 14
click at [309, 635] on span "Verified" at bounding box center [300, 639] width 39 height 14
click at [14, 146] on rect at bounding box center [20, 148] width 13 height 13
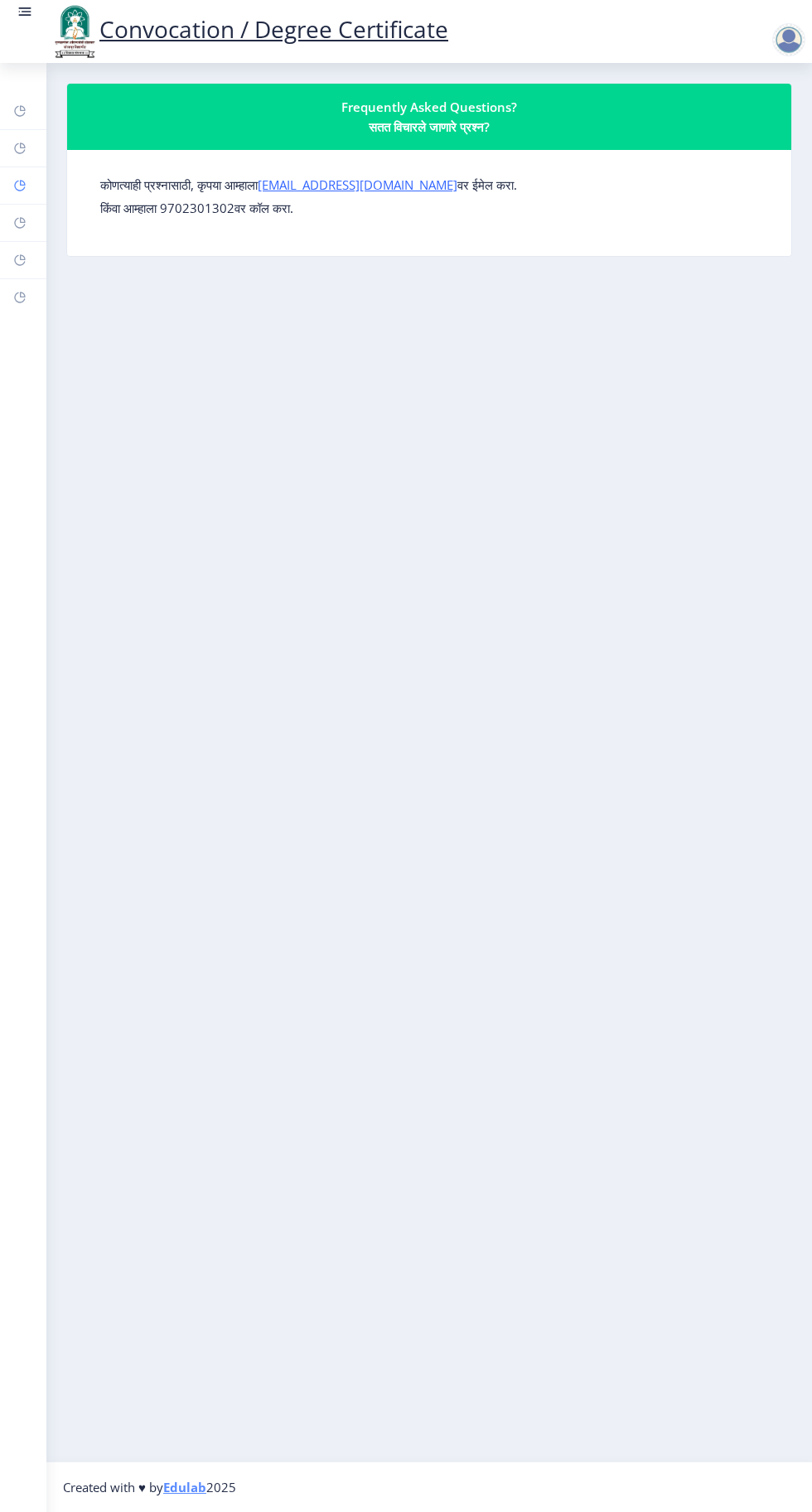
click at [21, 193] on icon at bounding box center [20, 186] width 13 height 17
select select
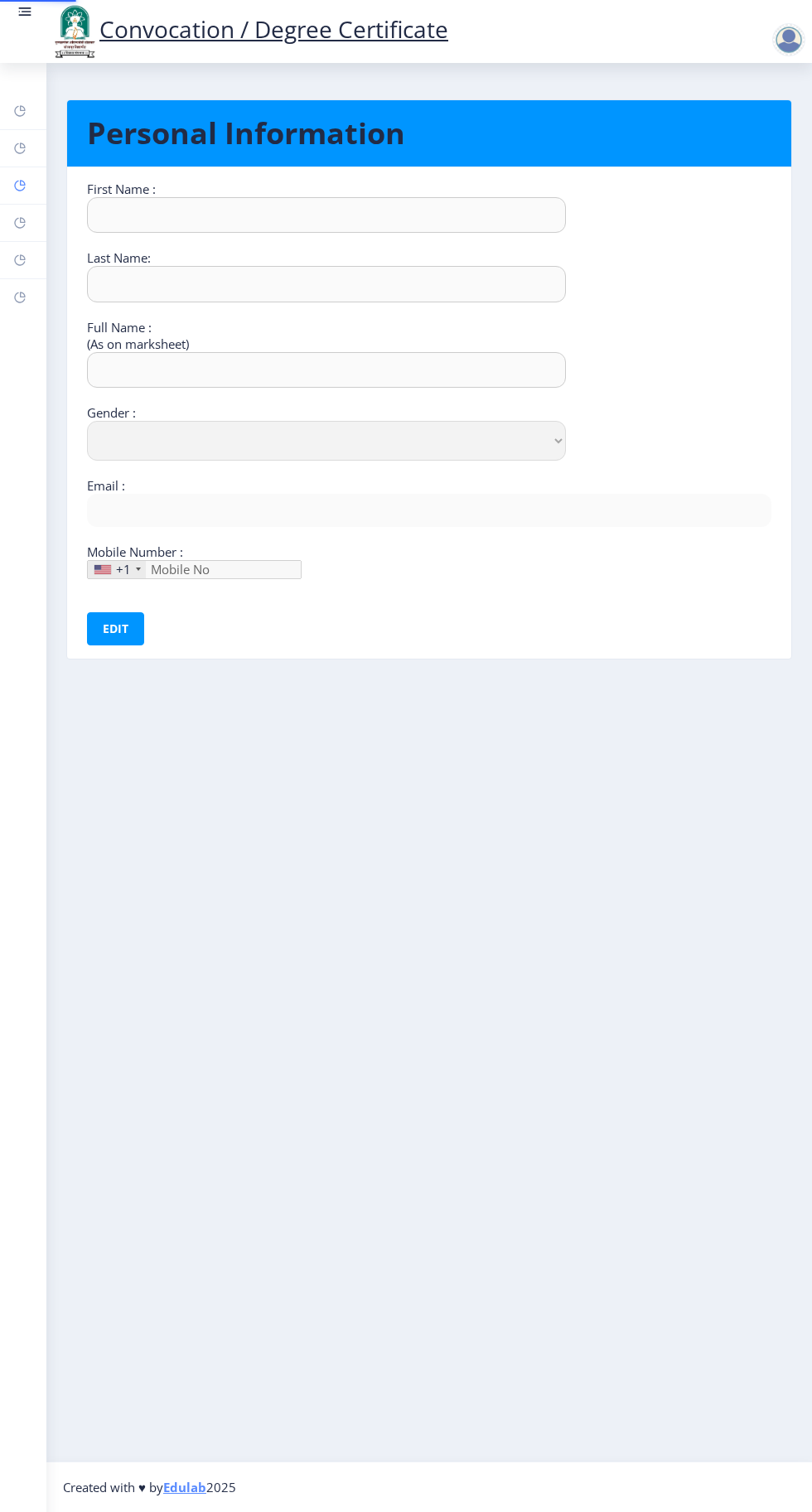
type input "Sandhyrani"
type input "Yalgonda"
type input "[PERSON_NAME]"
select select "[DEMOGRAPHIC_DATA]"
type input "[EMAIL_ADDRESS][DOMAIN_NAME]"
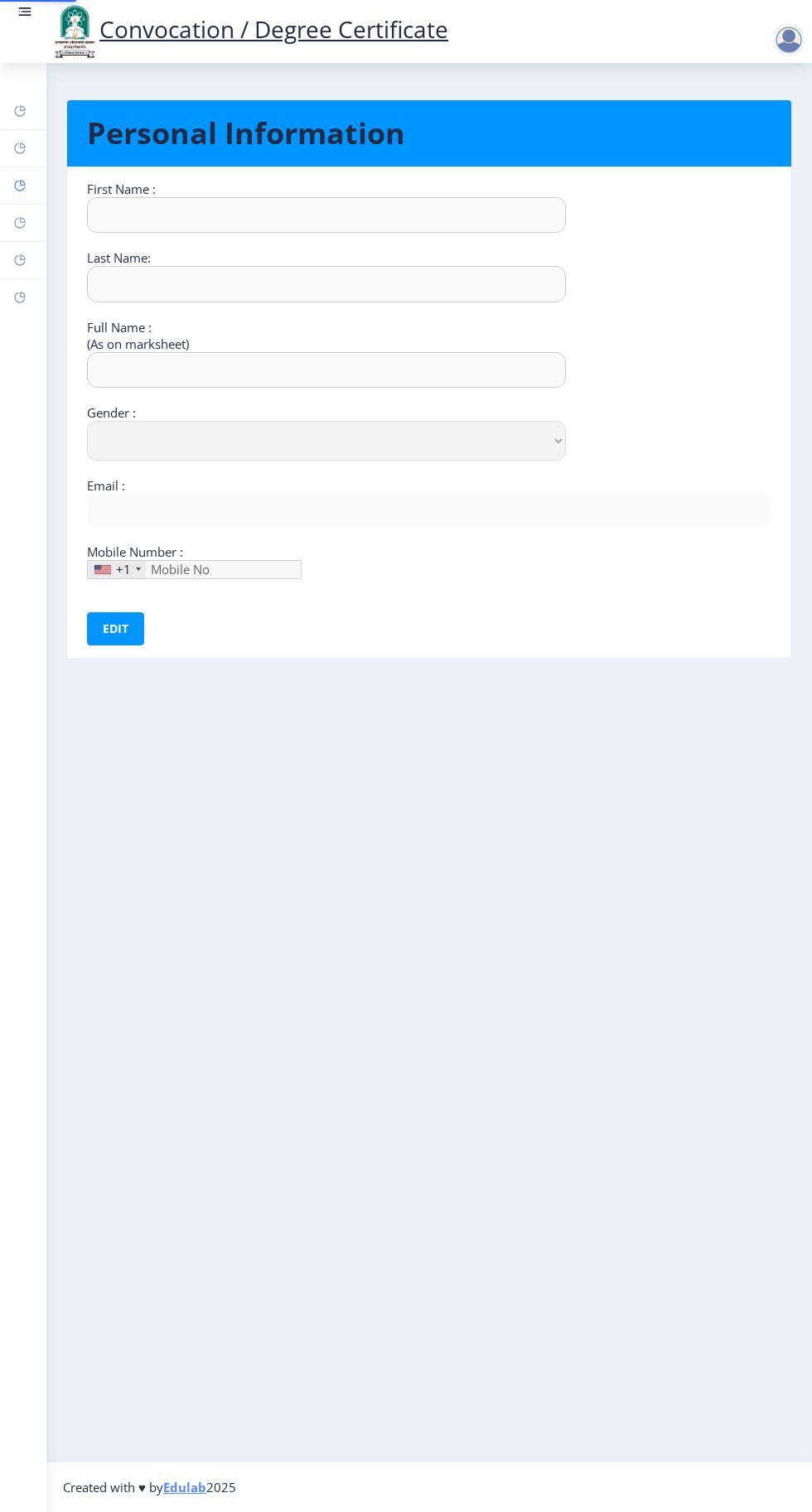
type input "9049773177"
click at [20, 225] on rect at bounding box center [20, 223] width 13 height 13
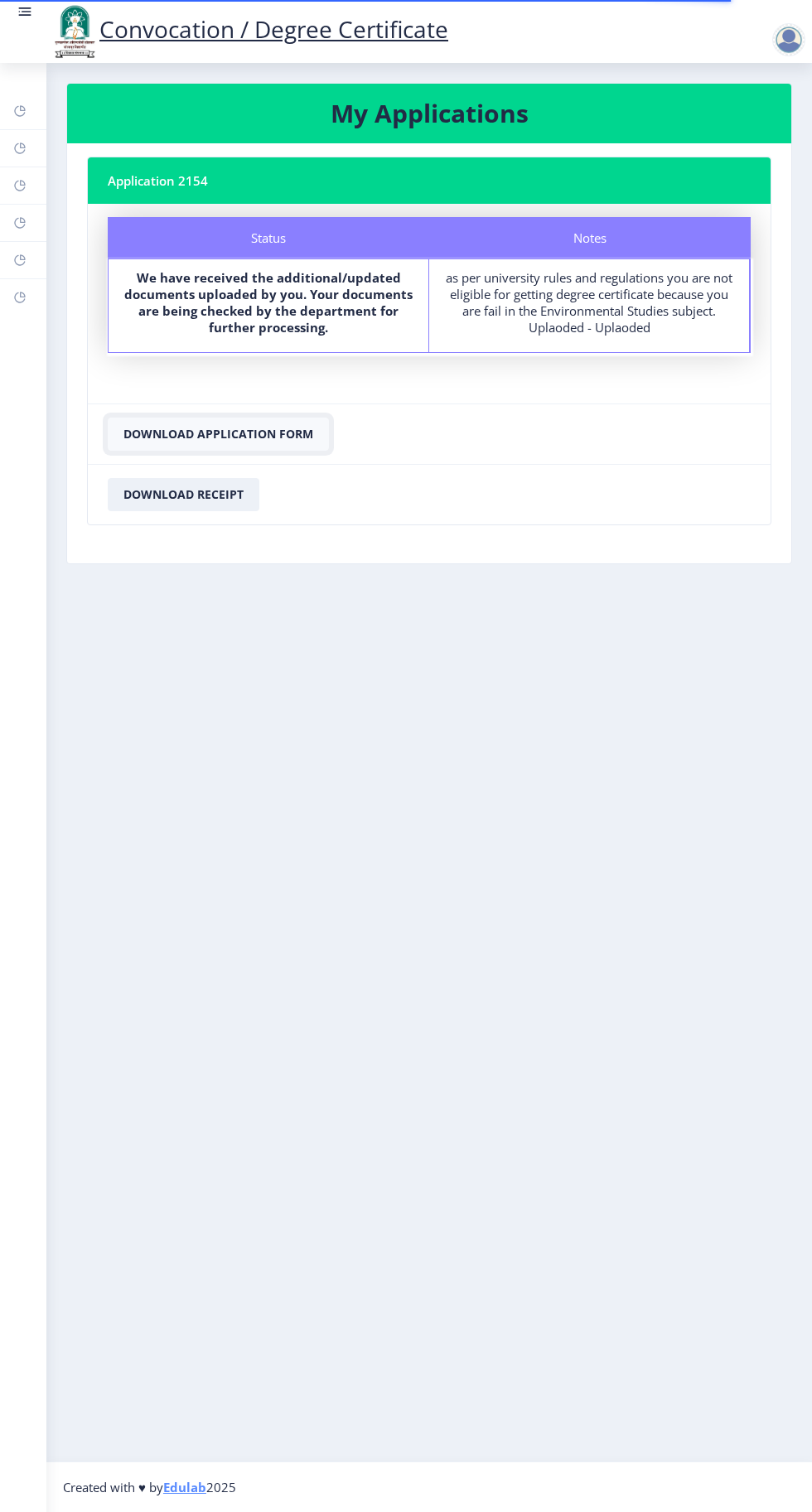
click at [240, 435] on button "Download Application Form" at bounding box center [218, 433] width 222 height 33
click at [786, 50] on div at bounding box center [789, 39] width 33 height 33
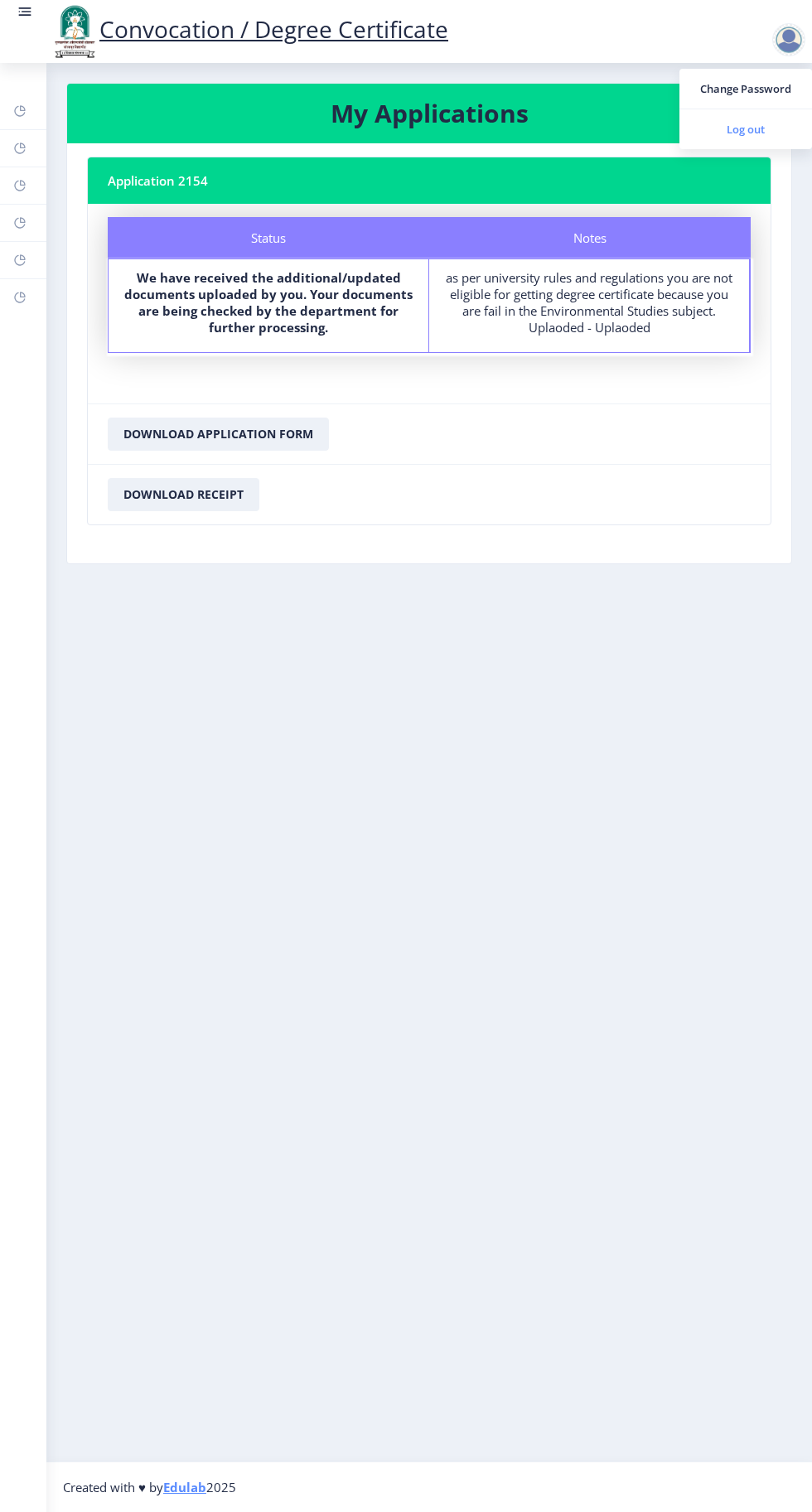
click at [739, 131] on span "Log out" at bounding box center [746, 129] width 106 height 20
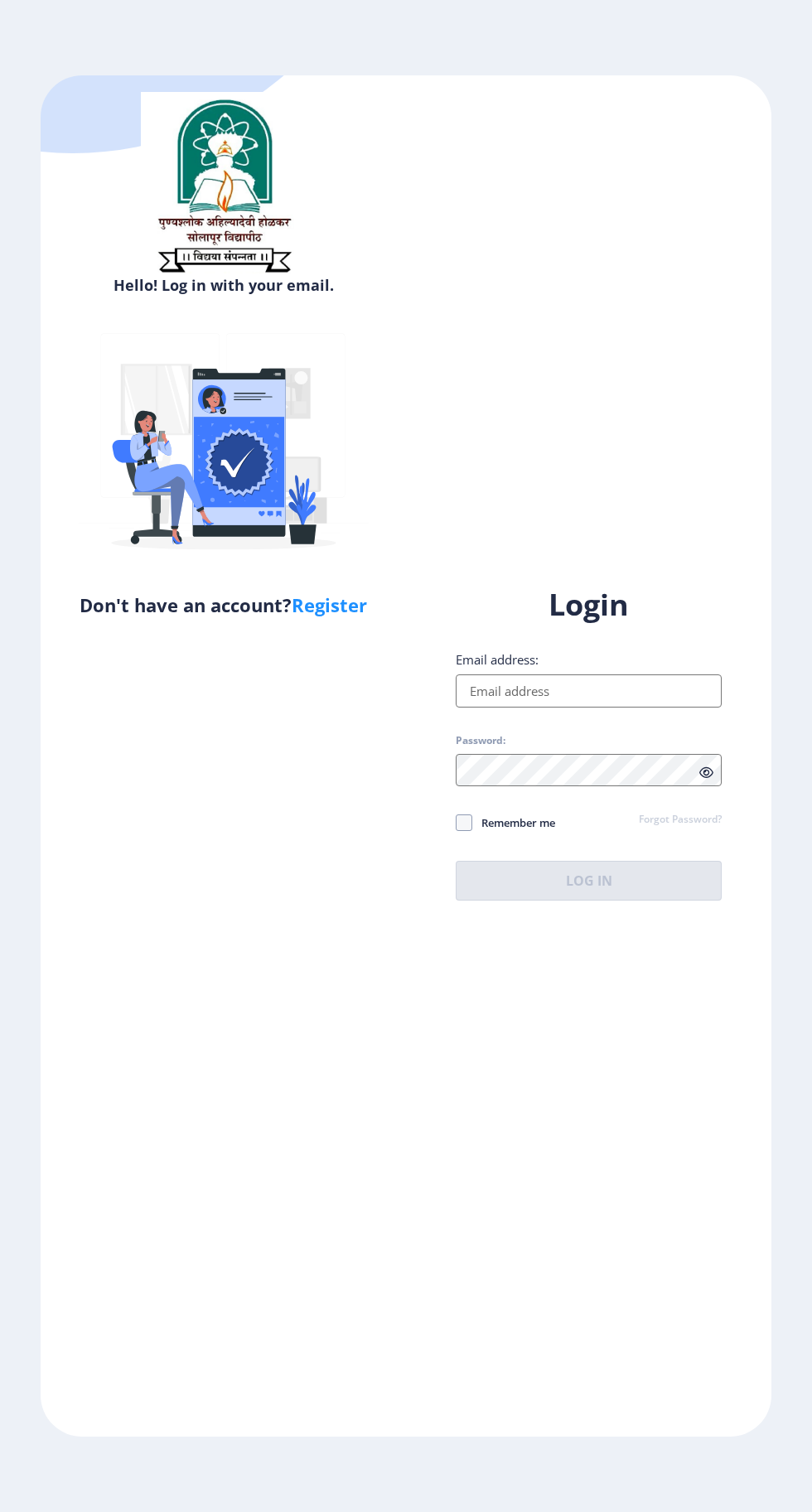
click at [541, 707] on input "Email address:" at bounding box center [588, 690] width 266 height 33
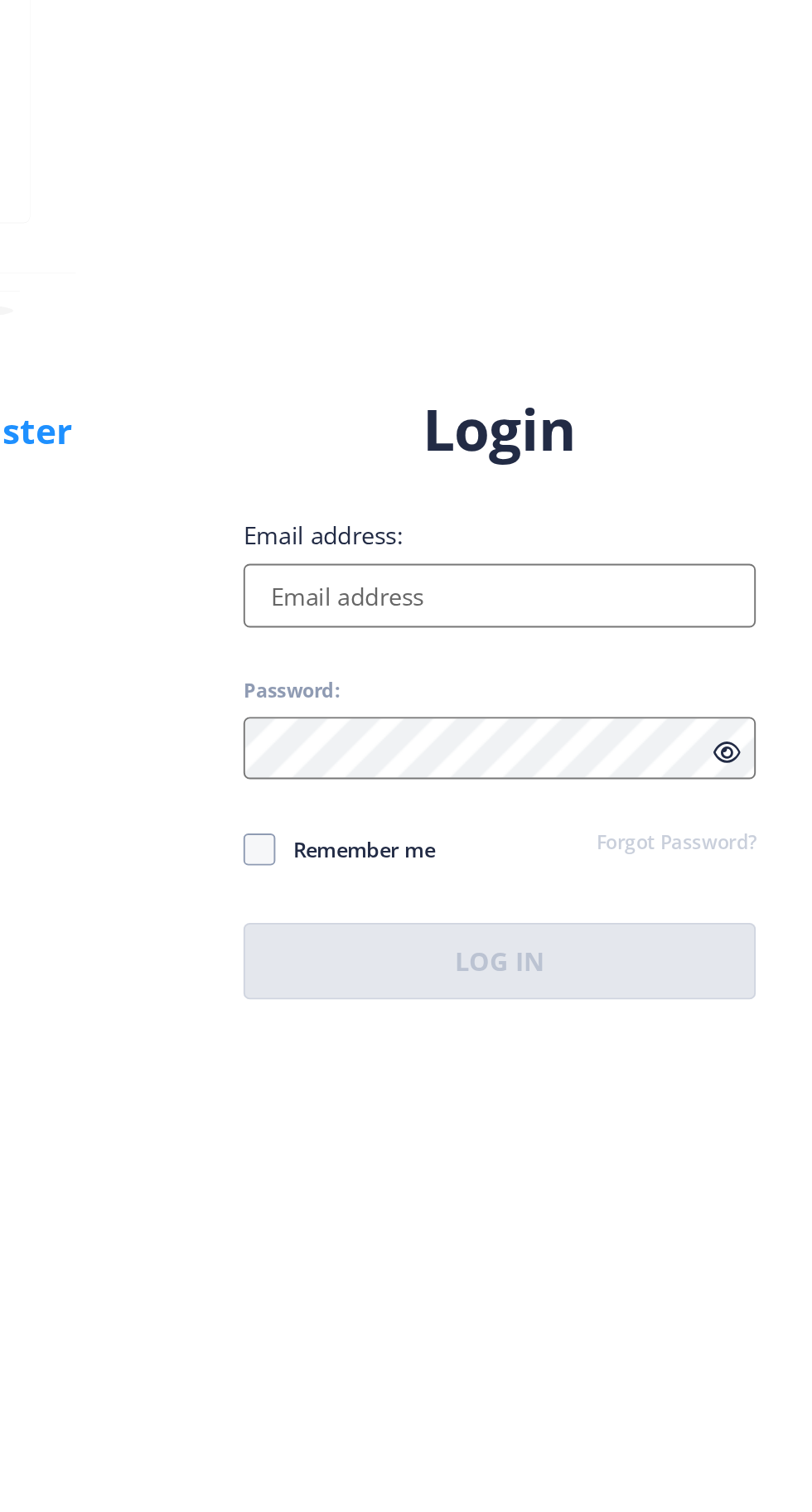
type input "[EMAIL_ADDRESS][DOMAIN_NAME]"
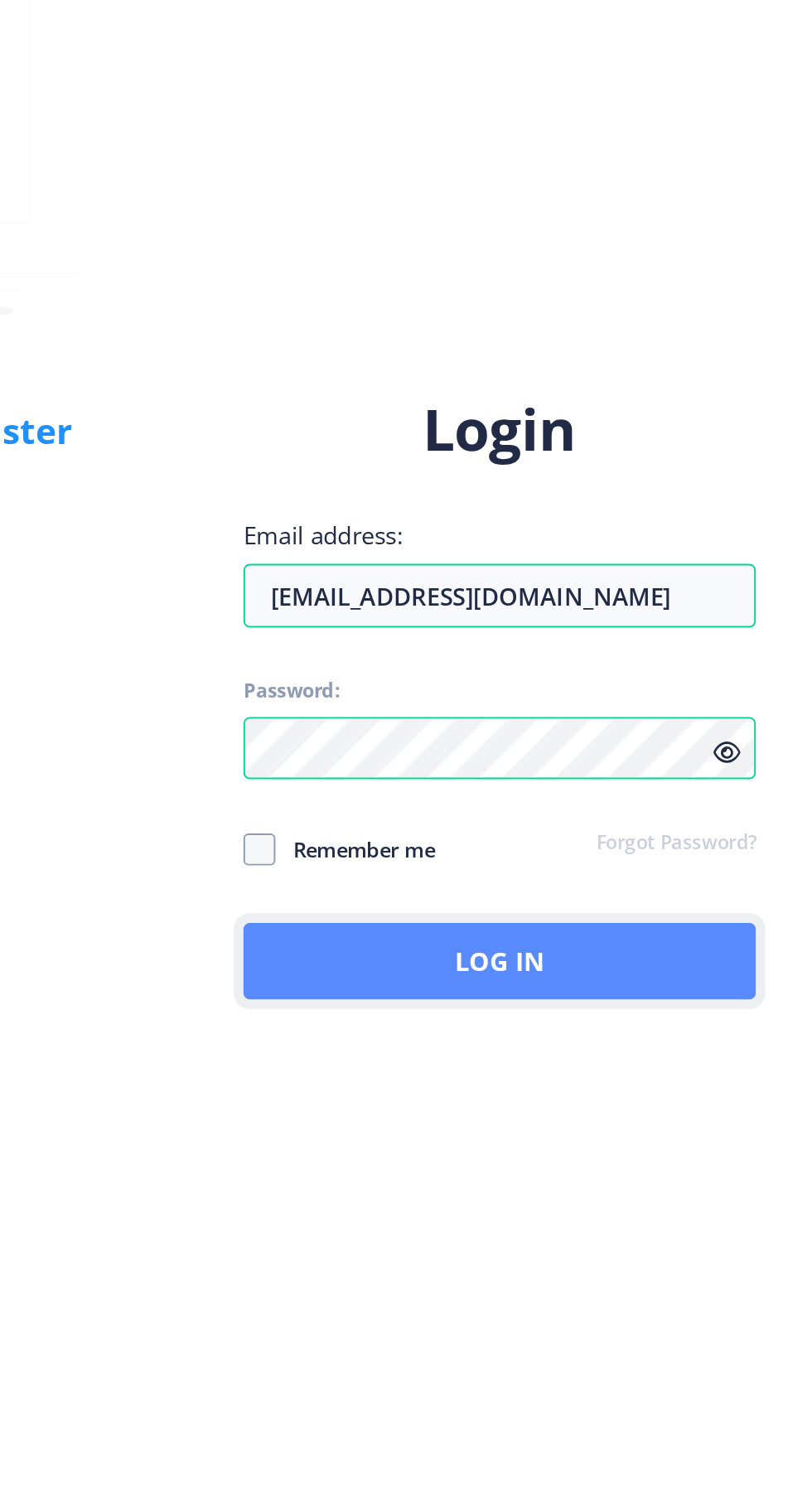
click at [591, 900] on button "Log In" at bounding box center [588, 880] width 266 height 40
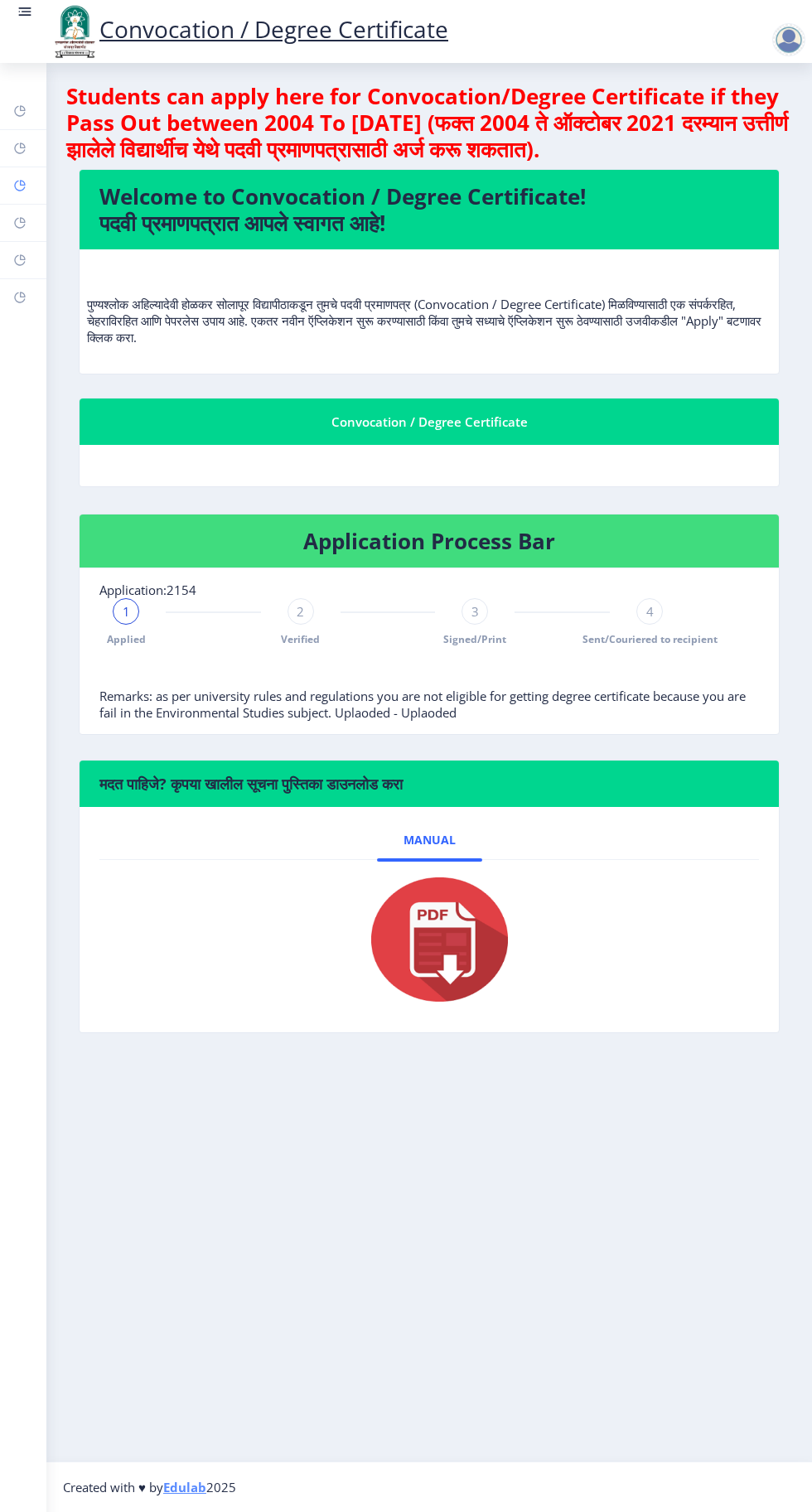
click at [20, 185] on rect at bounding box center [20, 185] width 13 height 13
select select
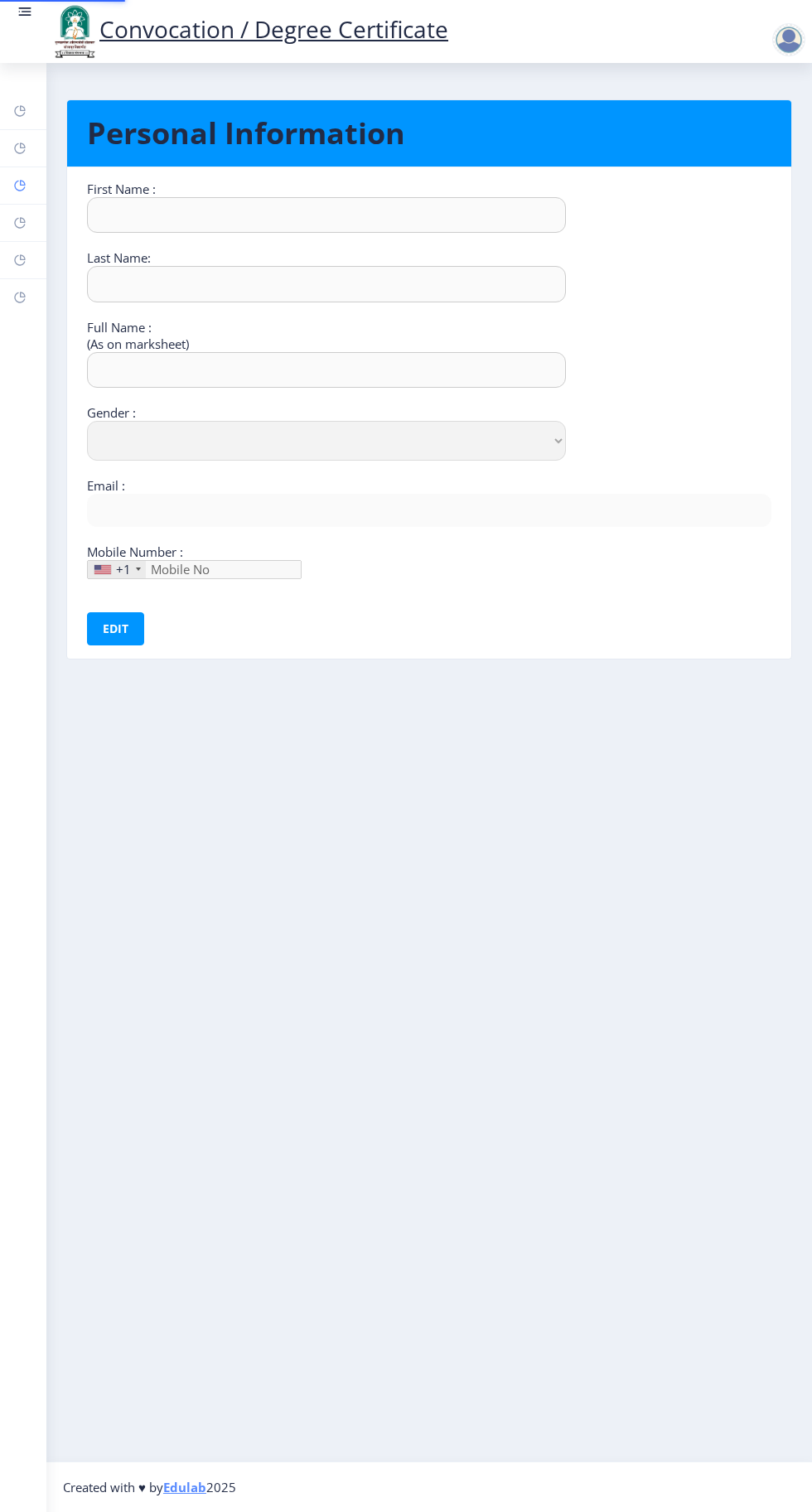
type input "Sandhyrani"
type input "Yalgonda"
type input "[PERSON_NAME]"
select select "[DEMOGRAPHIC_DATA]"
type input "[EMAIL_ADDRESS][DOMAIN_NAME]"
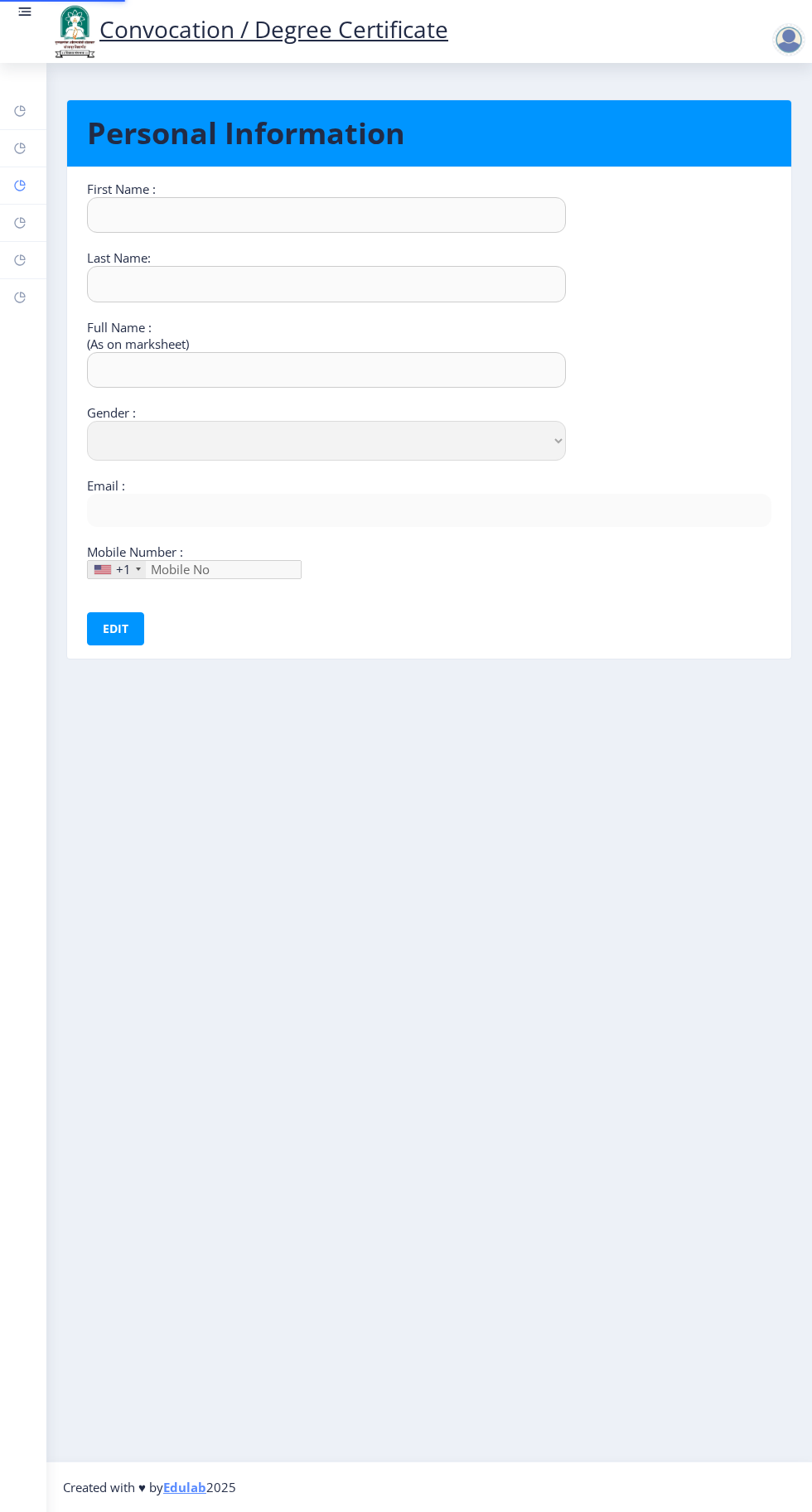
type input "9049773177"
click at [20, 222] on rect at bounding box center [20, 223] width 13 height 13
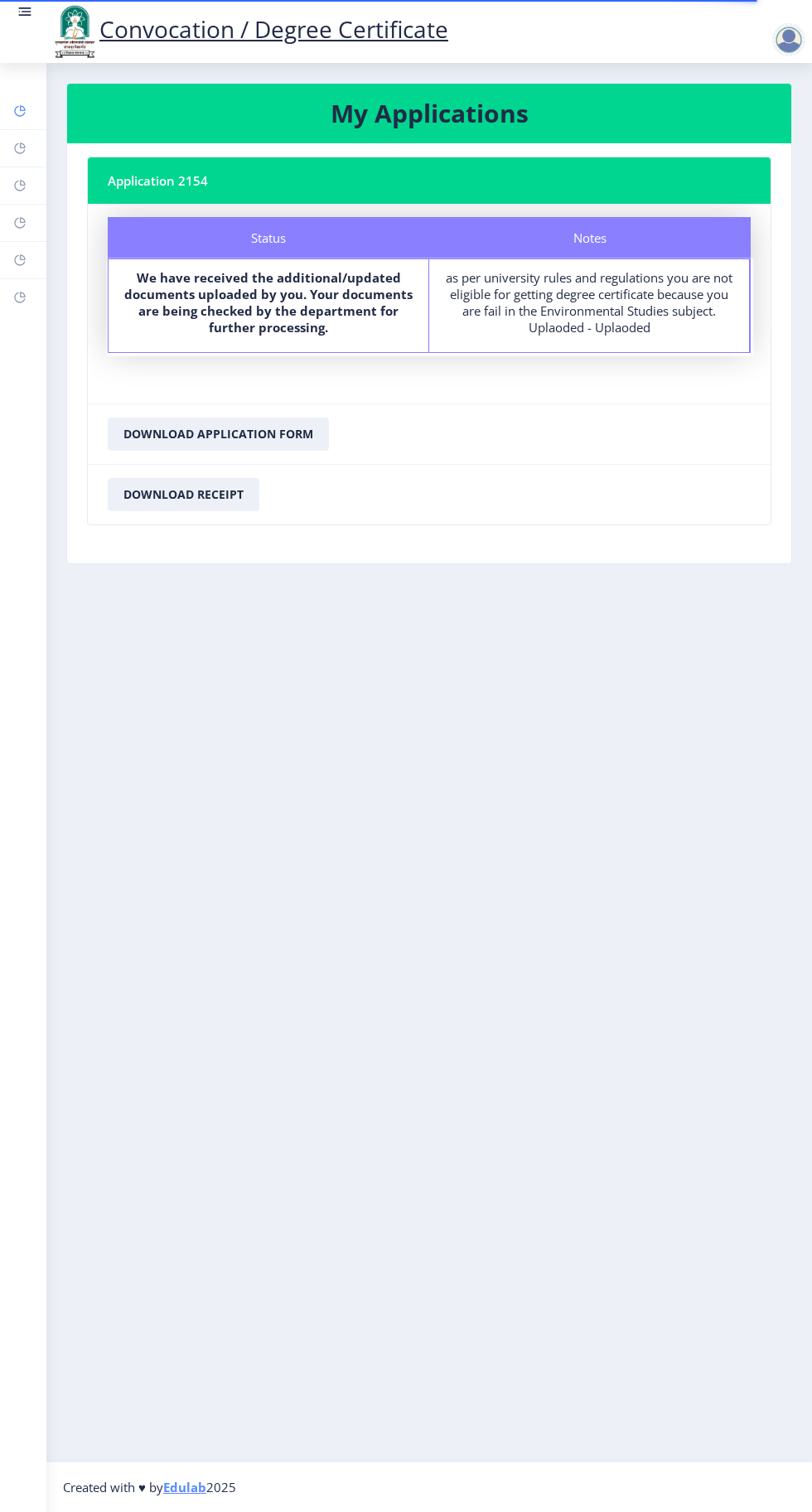
click at [18, 111] on rect at bounding box center [20, 111] width 13 height 13
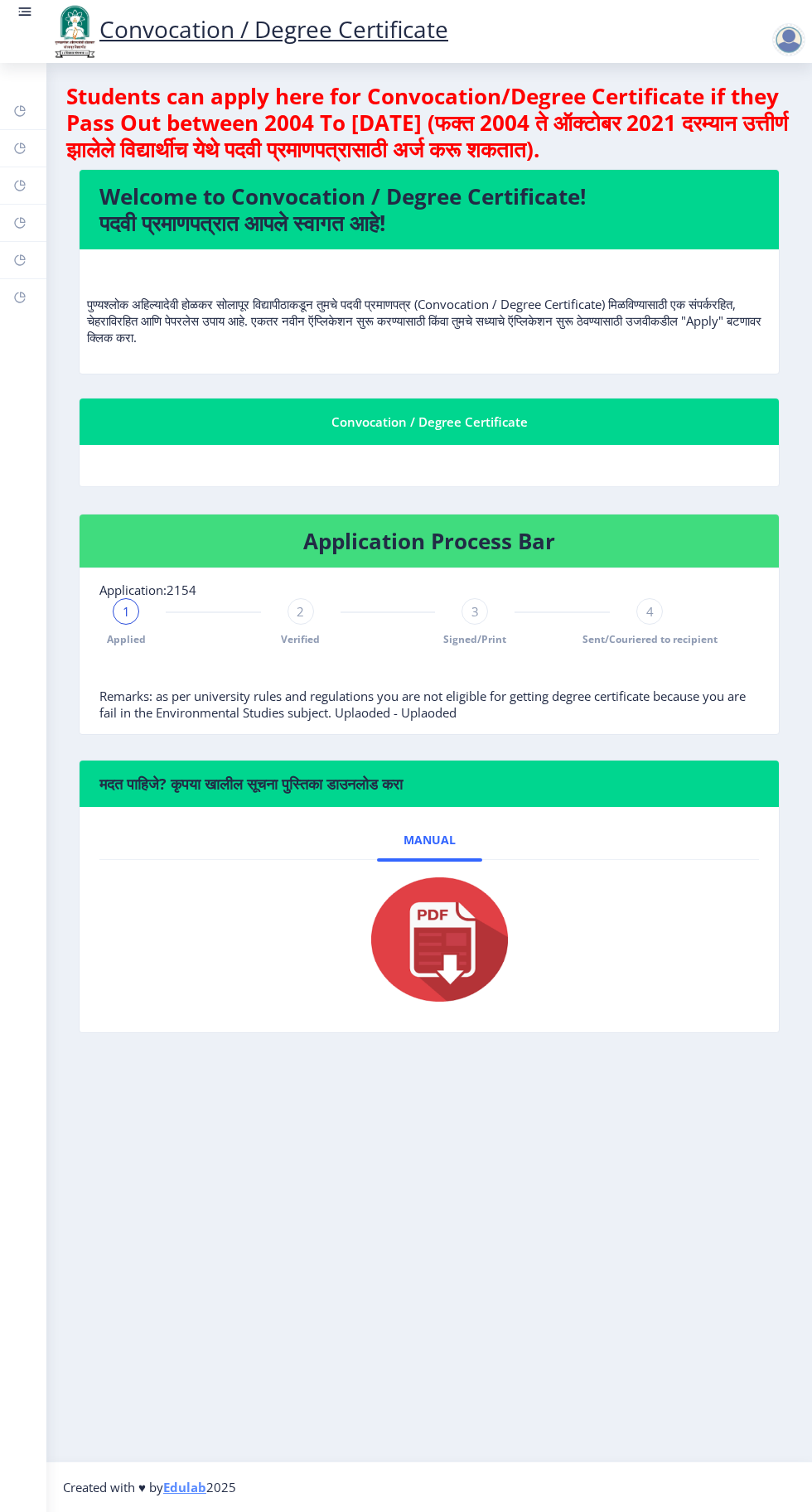
click at [125, 610] on span "1" at bounding box center [126, 612] width 7 height 17
click at [127, 616] on span "1" at bounding box center [126, 612] width 7 height 17
click at [307, 612] on div "2" at bounding box center [300, 612] width 26 height 26
click at [300, 610] on span "2" at bounding box center [300, 612] width 7 height 17
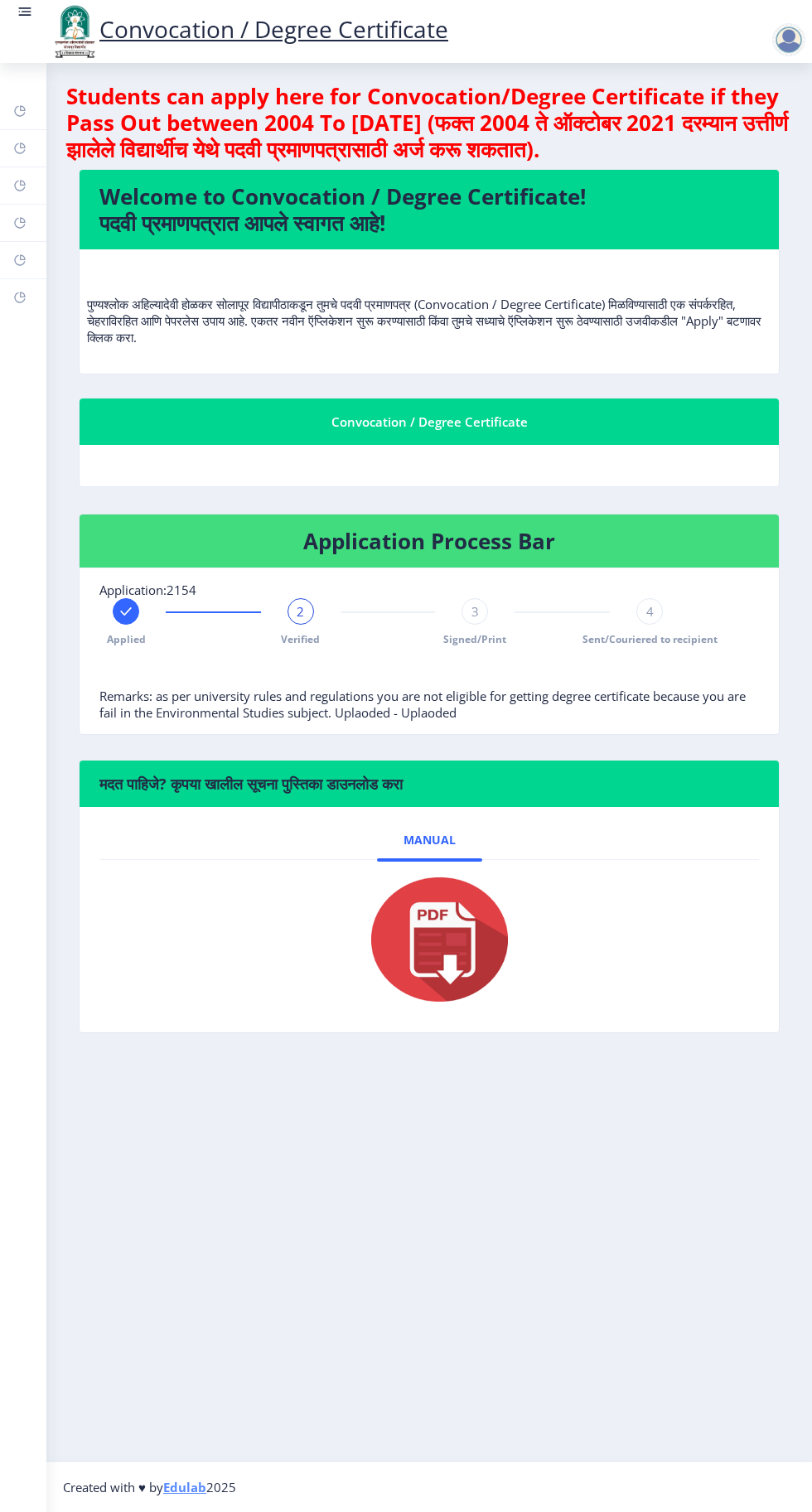
click at [485, 623] on div "3 Signed/Print" at bounding box center [474, 622] width 26 height 48
click at [654, 612] on div "4" at bounding box center [649, 612] width 26 height 26
click at [23, 299] on icon at bounding box center [20, 298] width 11 height 11
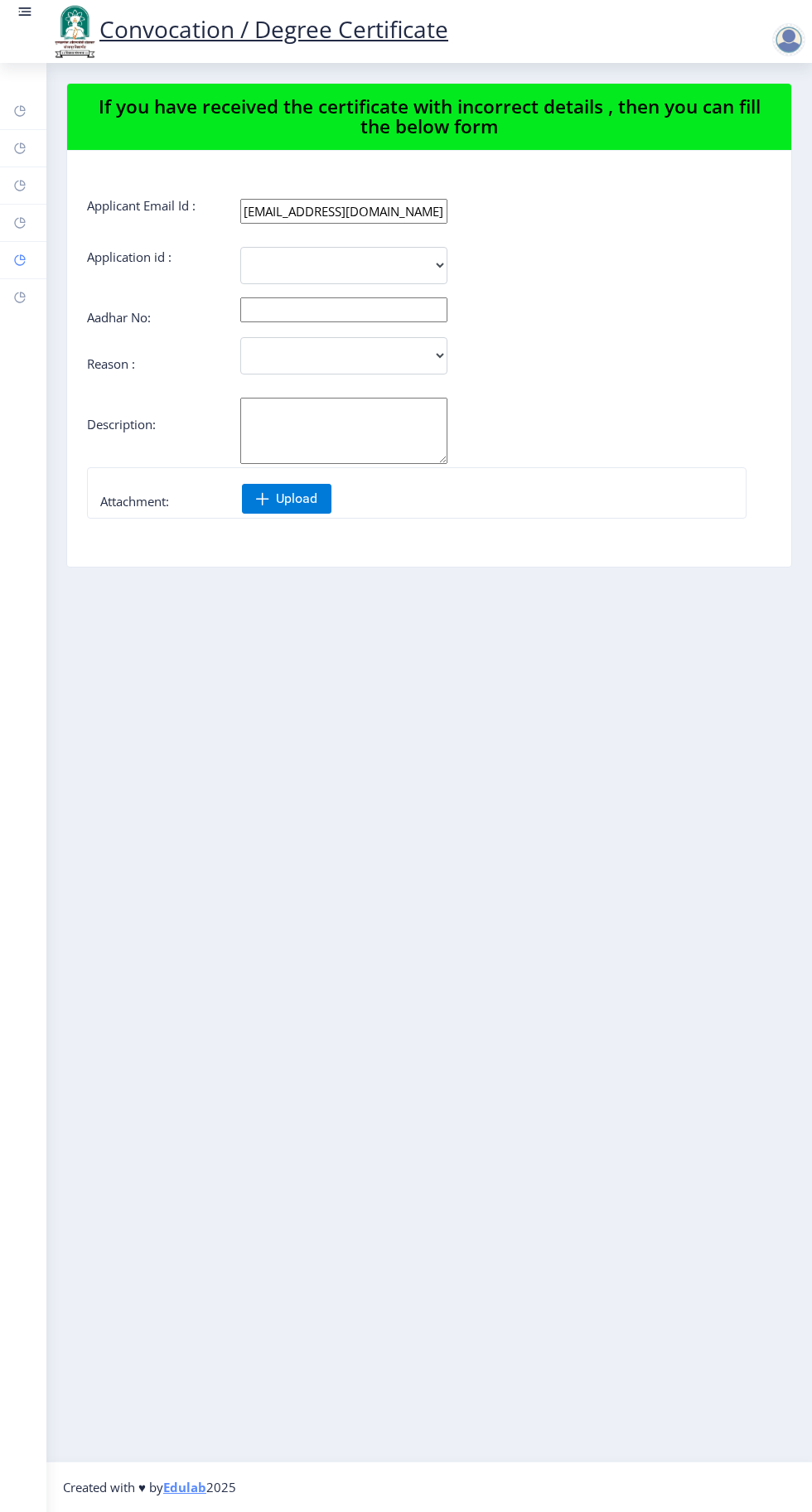
click at [20, 258] on rect at bounding box center [20, 260] width 13 height 13
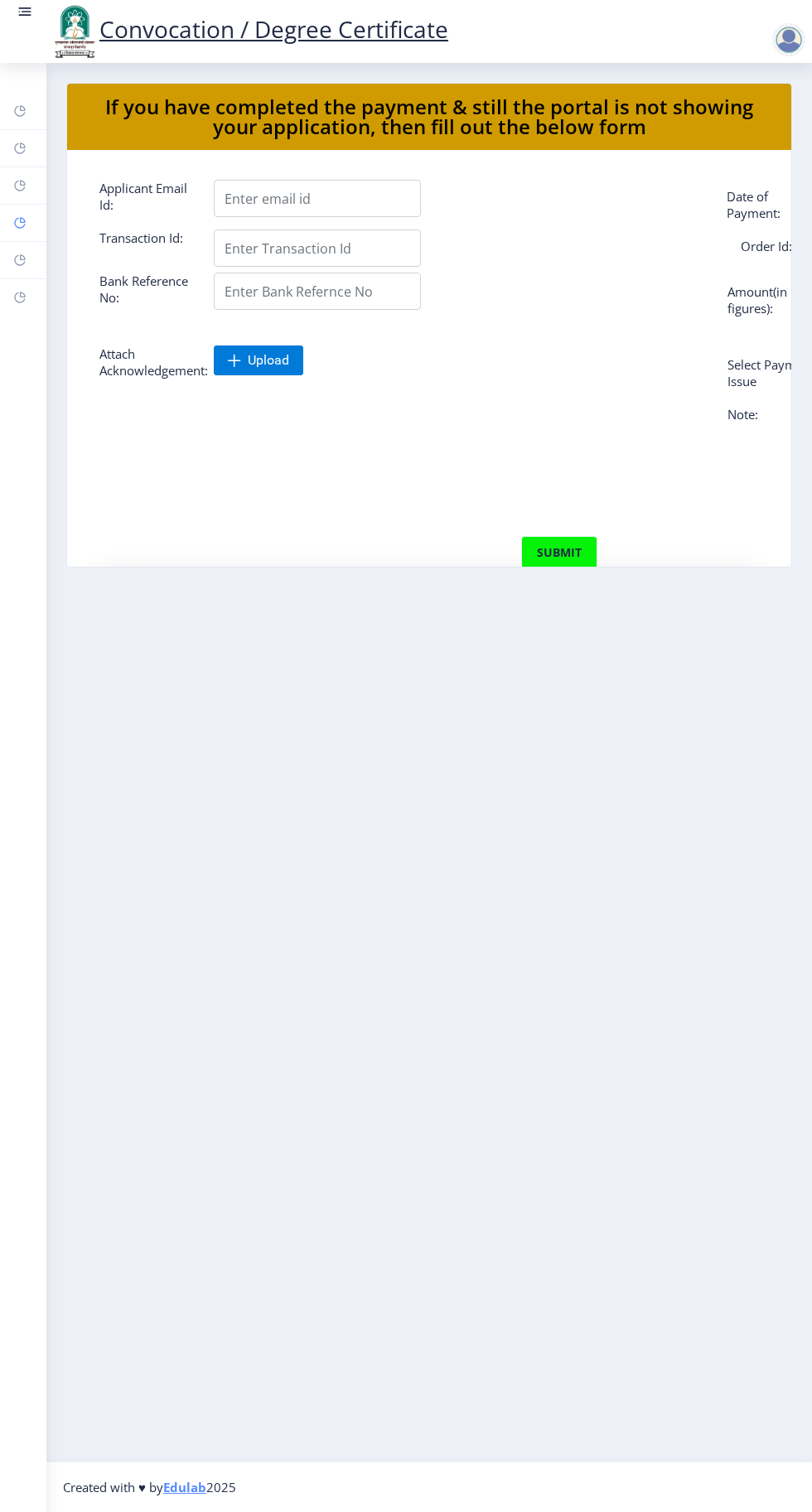
click at [19, 222] on rect at bounding box center [20, 223] width 13 height 13
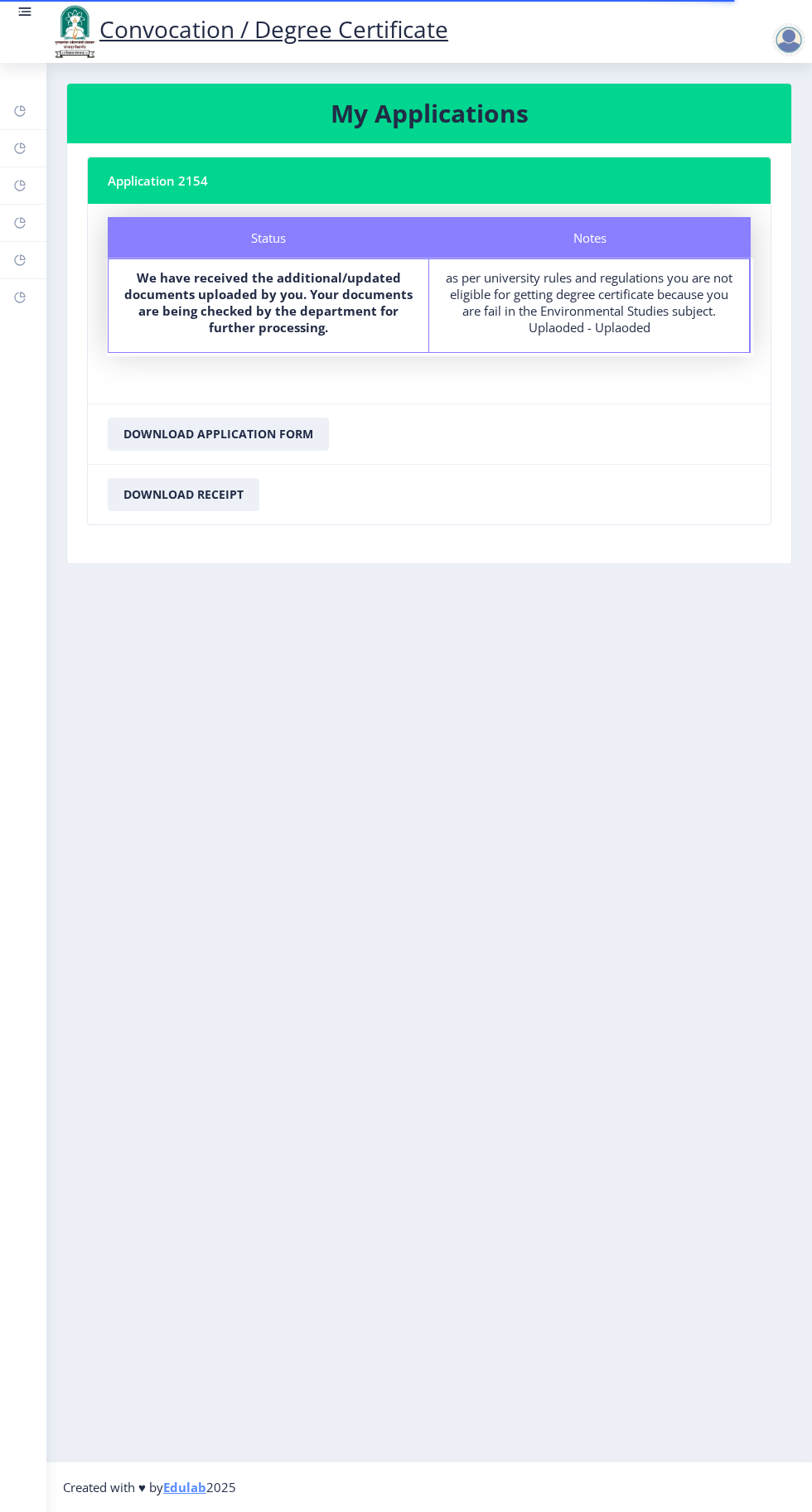
click at [804, 40] on div at bounding box center [789, 39] width 33 height 33
click at [736, 137] on span "Log out" at bounding box center [746, 129] width 106 height 20
